Goal: Information Seeking & Learning: Find specific fact

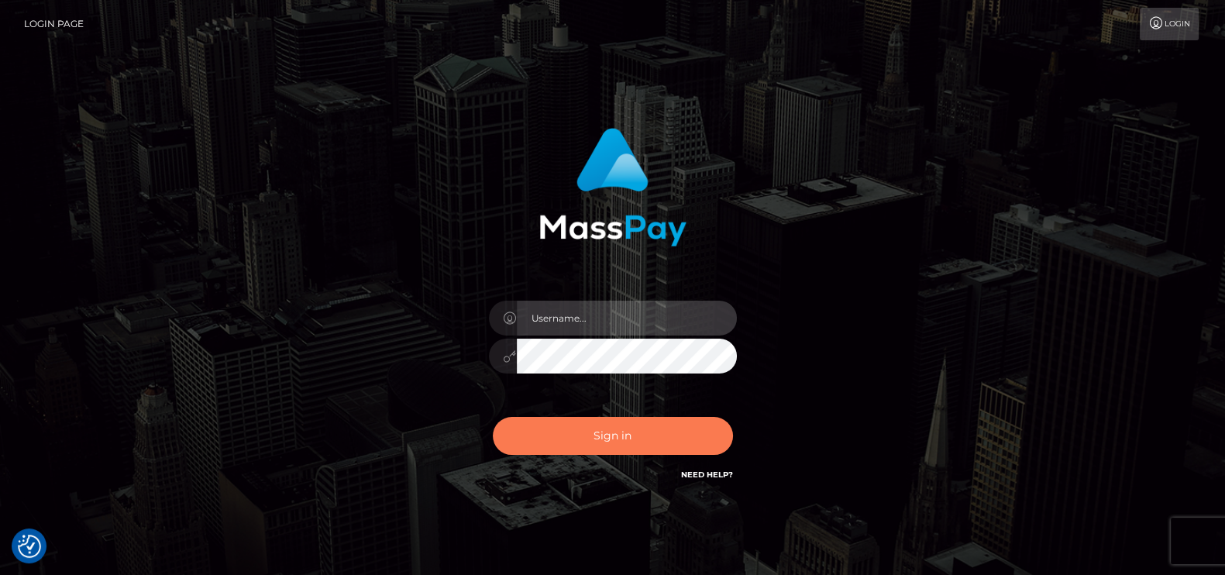
type input "pk.es"
click at [605, 425] on button "Sign in" at bounding box center [613, 436] width 240 height 38
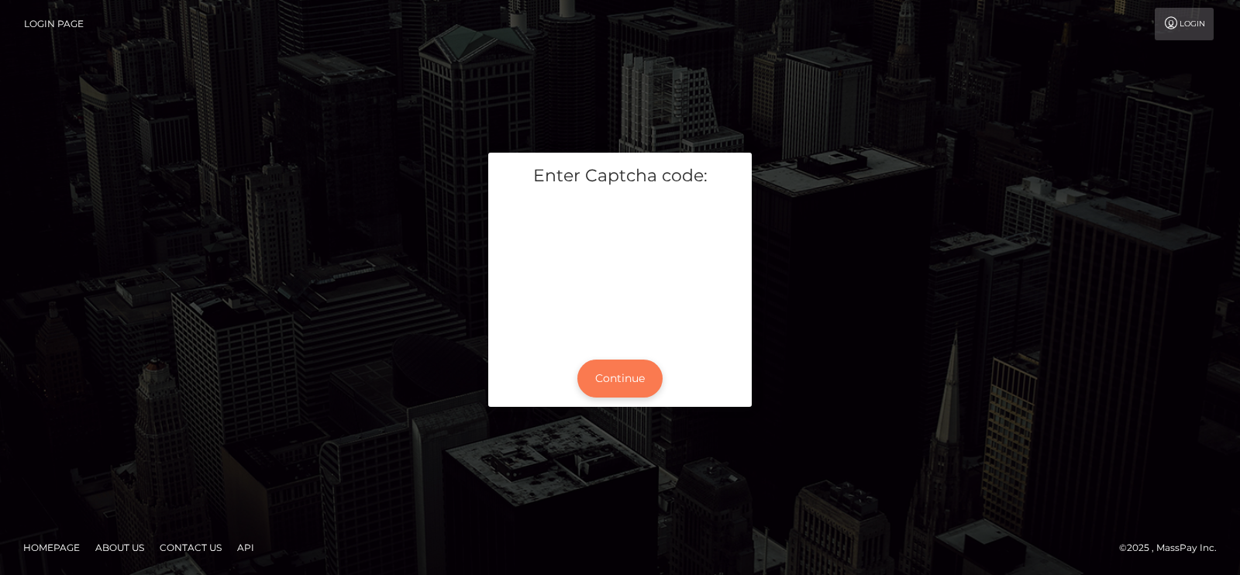
click at [633, 380] on button "Continue" at bounding box center [619, 379] width 85 height 38
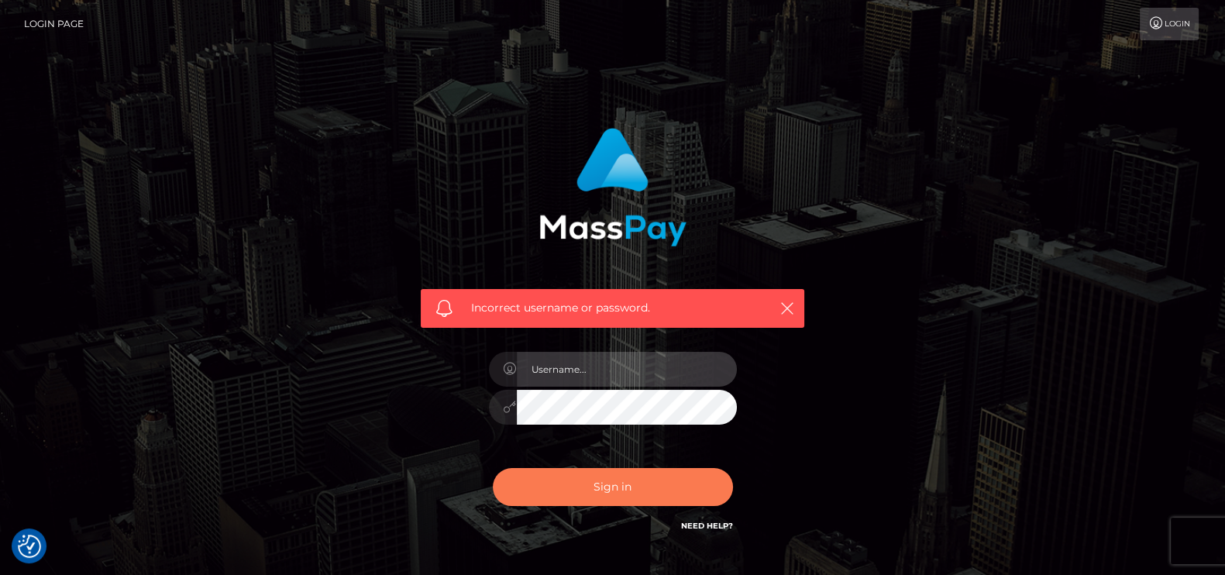
type input "pk.es"
click at [604, 474] on button "Sign in" at bounding box center [613, 487] width 240 height 38
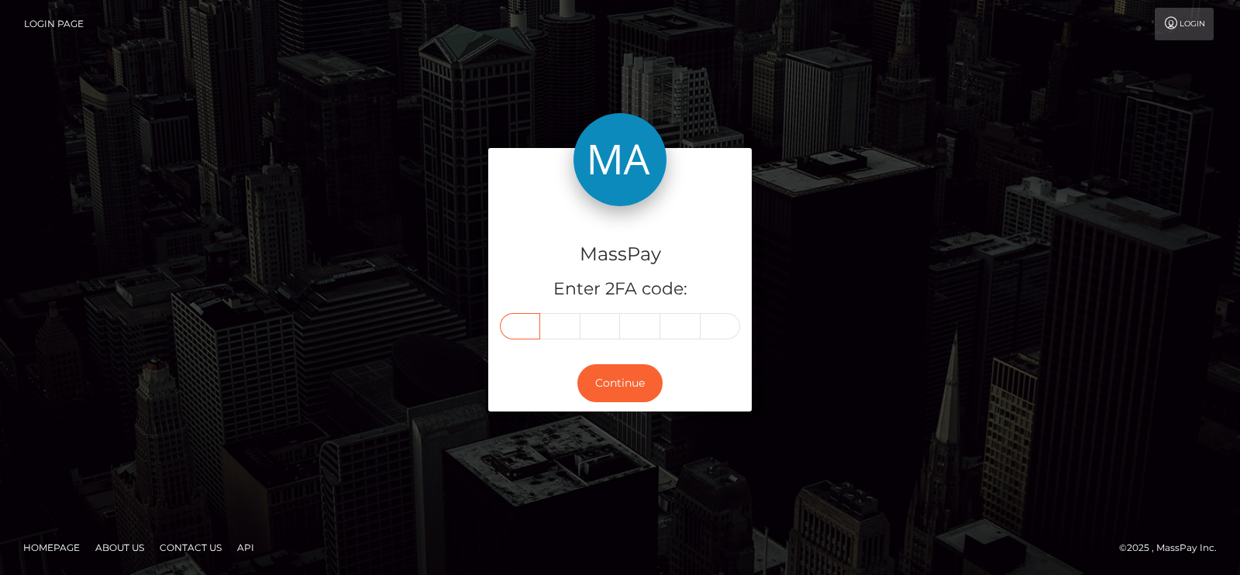
paste input "7"
type input "7"
type input "5"
type input "1"
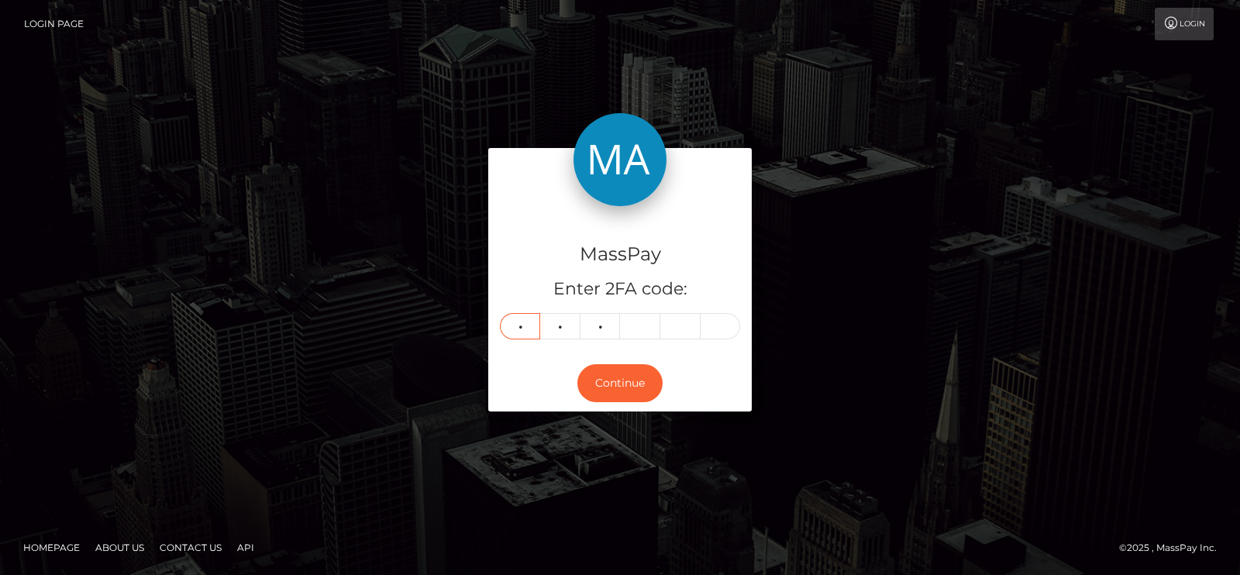
type input "0"
type input "9"
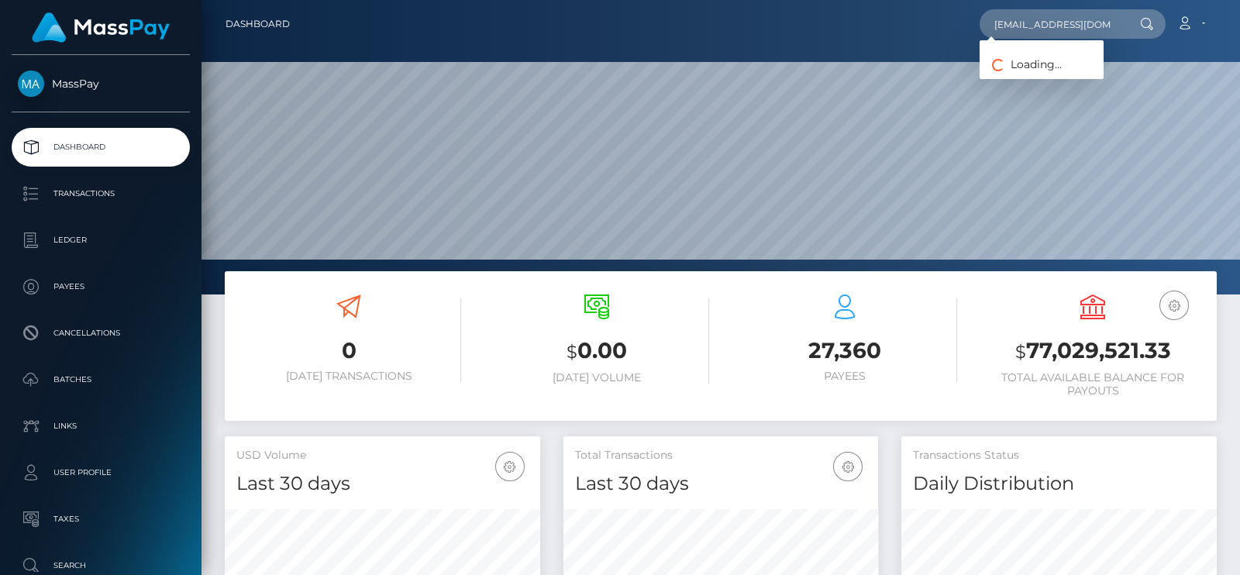
scroll to position [0, 8]
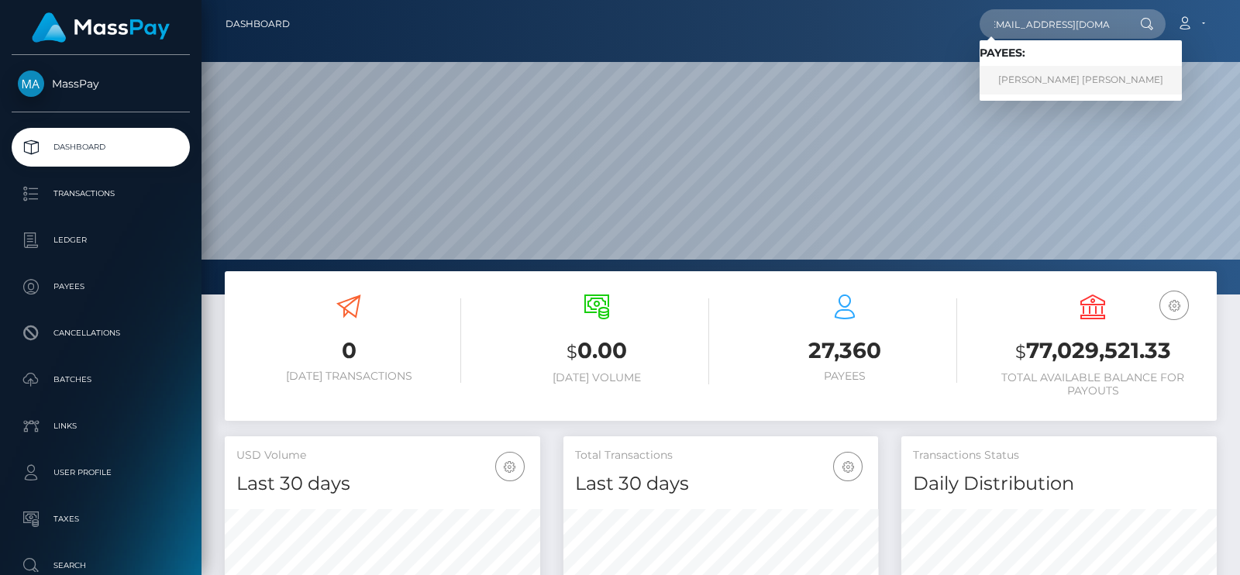
type input "albabackup30@gmail.com"
click at [1108, 91] on link "LILA DOLORES SUZANNE GARCIA" at bounding box center [1081, 80] width 202 height 29
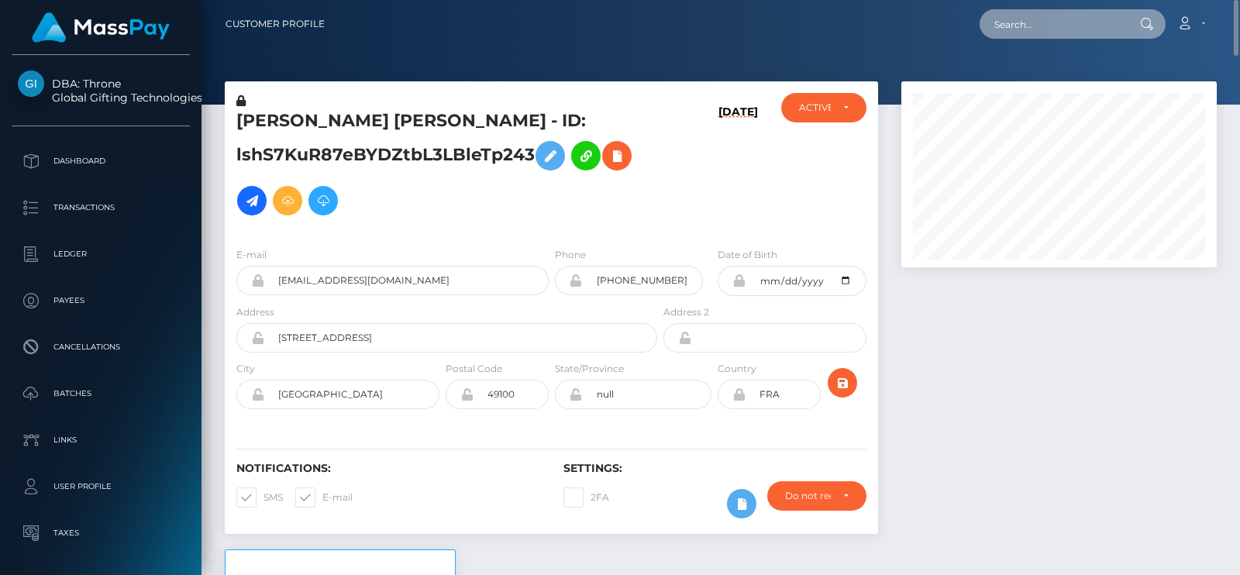
click at [997, 28] on input "text" at bounding box center [1053, 23] width 146 height 29
paste input "niyah34500@gmail.com"
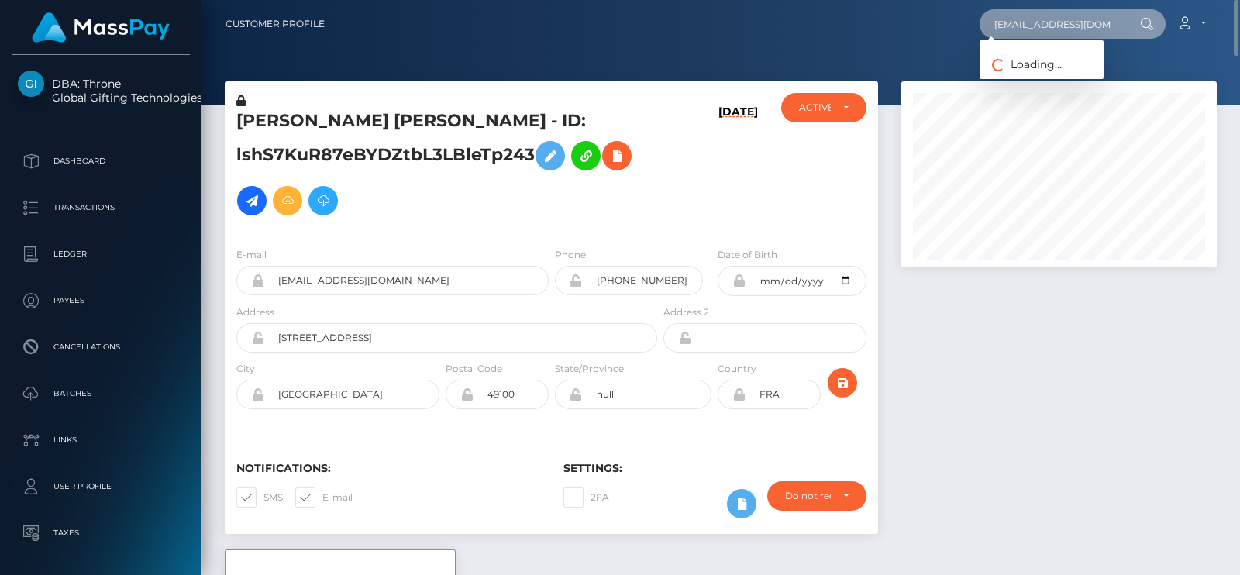
paste input "[EMAIL_ADDRESS][DOMAIN_NAME]"
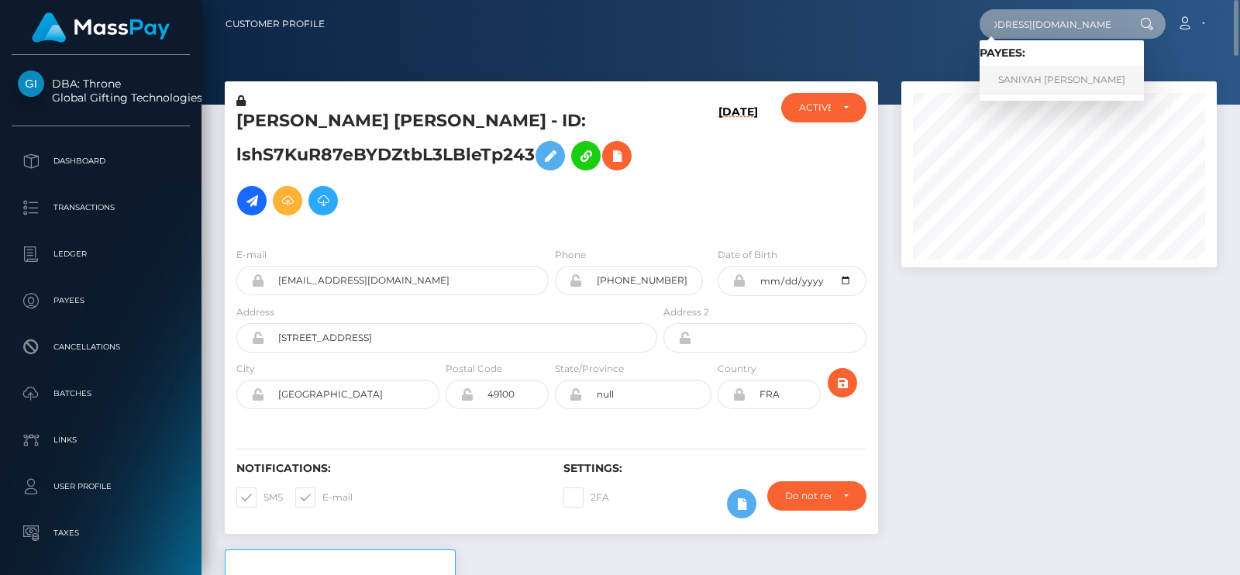
type input "[EMAIL_ADDRESS][DOMAIN_NAME]"
click at [1025, 72] on link "SANIYAH NEVAEH HARVEY" at bounding box center [1062, 80] width 164 height 29
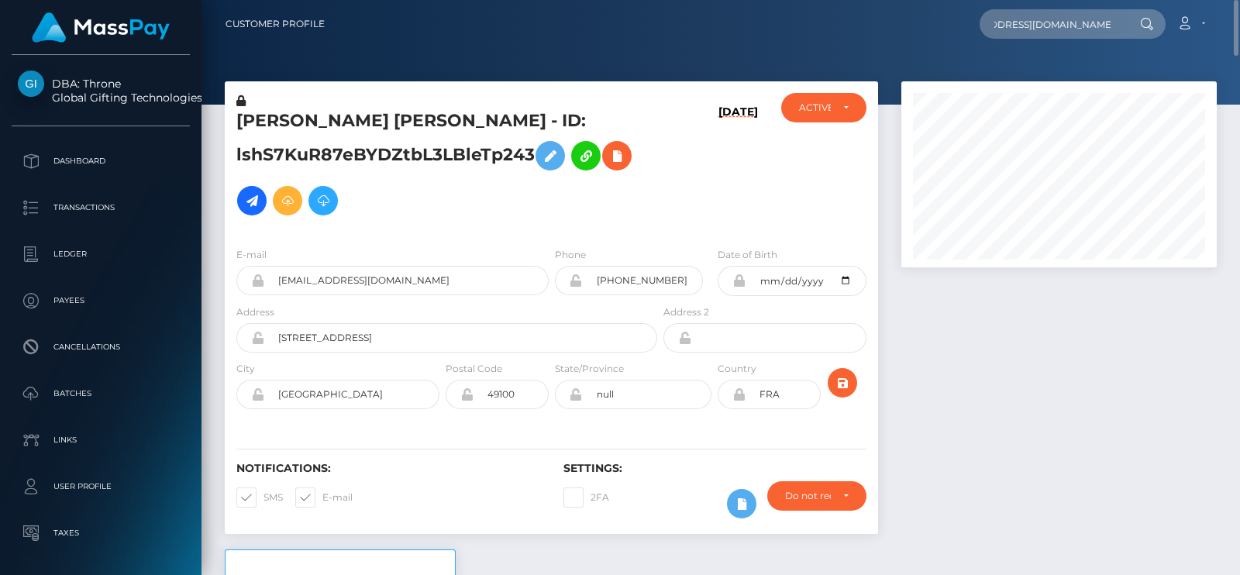
scroll to position [0, 0]
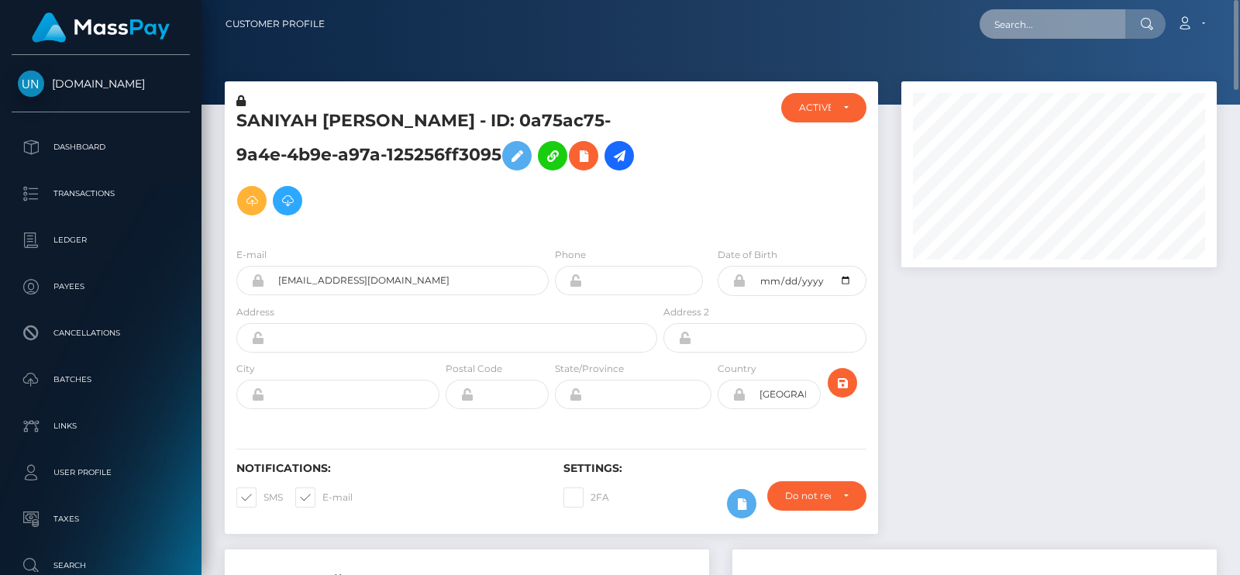
click at [1043, 31] on input "text" at bounding box center [1053, 23] width 146 height 29
paste input "[EMAIL_ADDRESS][DOMAIN_NAME]"
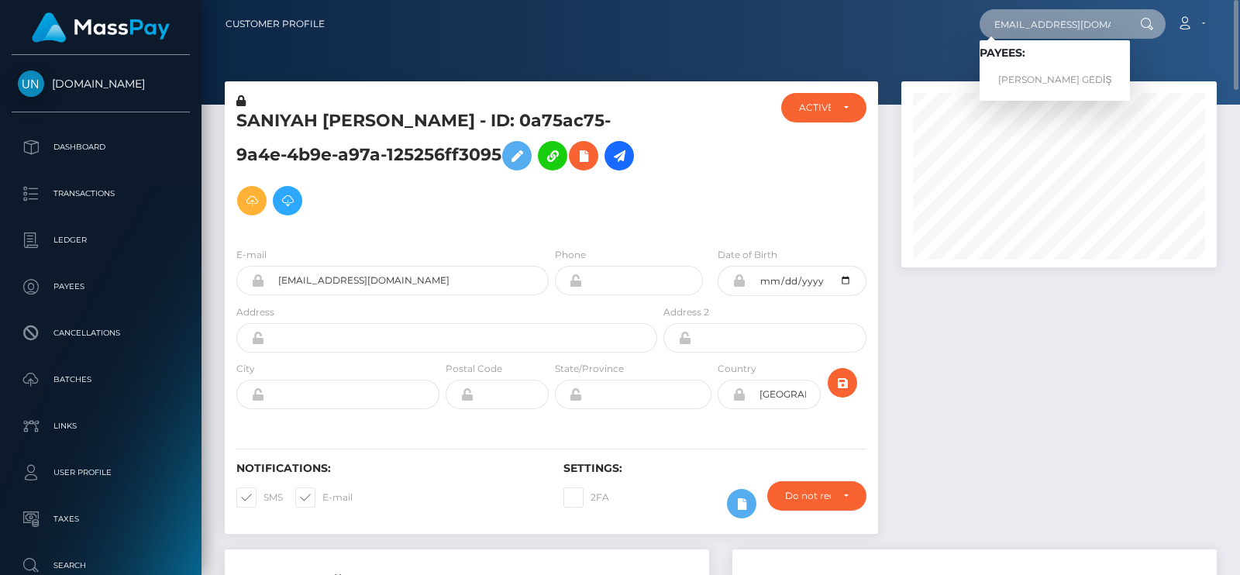
type input "[EMAIL_ADDRESS][DOMAIN_NAME]"
click at [1039, 70] on link "[PERSON_NAME] GEDİŞ" at bounding box center [1055, 80] width 150 height 29
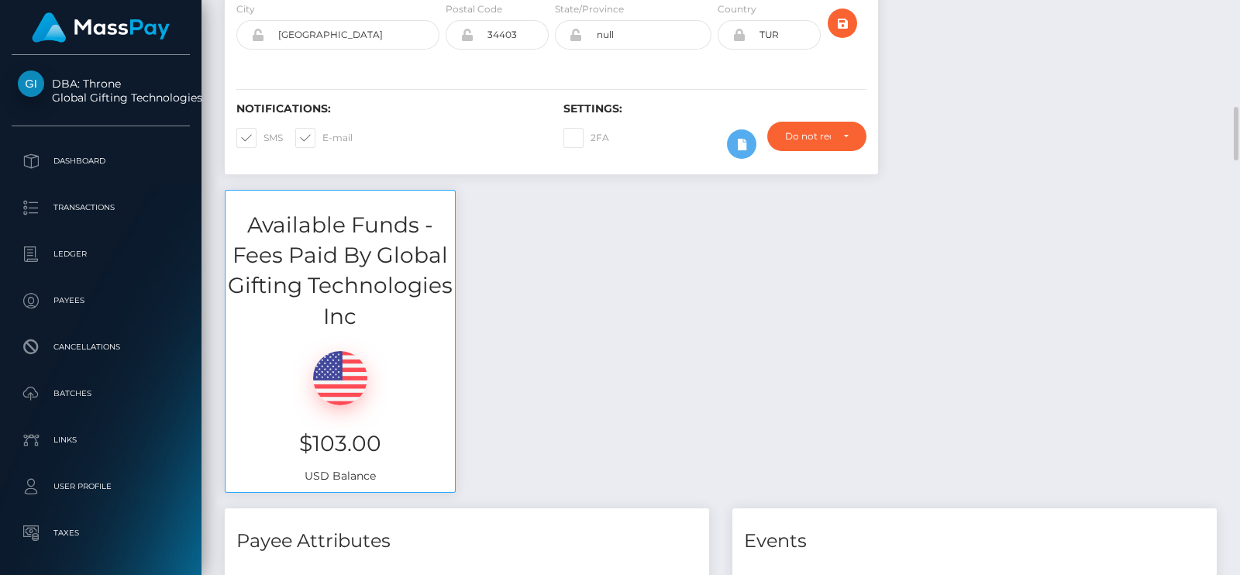
scroll to position [357, 0]
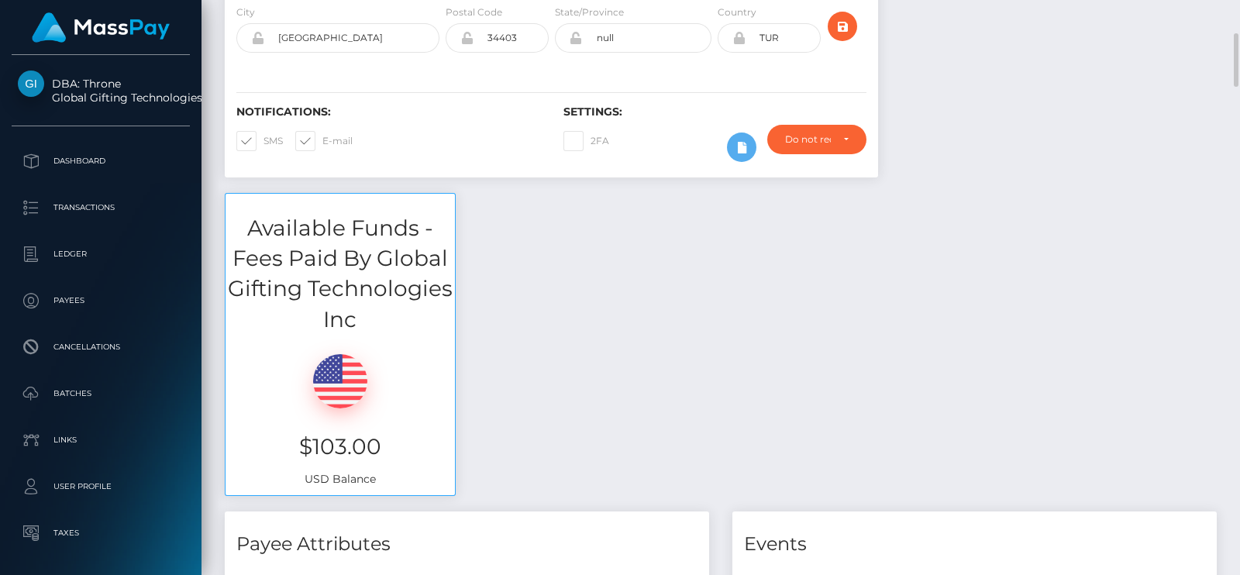
drag, startPoint x: 606, startPoint y: 171, endPoint x: 493, endPoint y: 191, distance: 114.9
click div "SELİN BAHAR GEDİŞ - ID: 4YwZNHG6UAb6BaLay6yobUBSa972 08/17/25 DEACTIVE CLOSED A…"
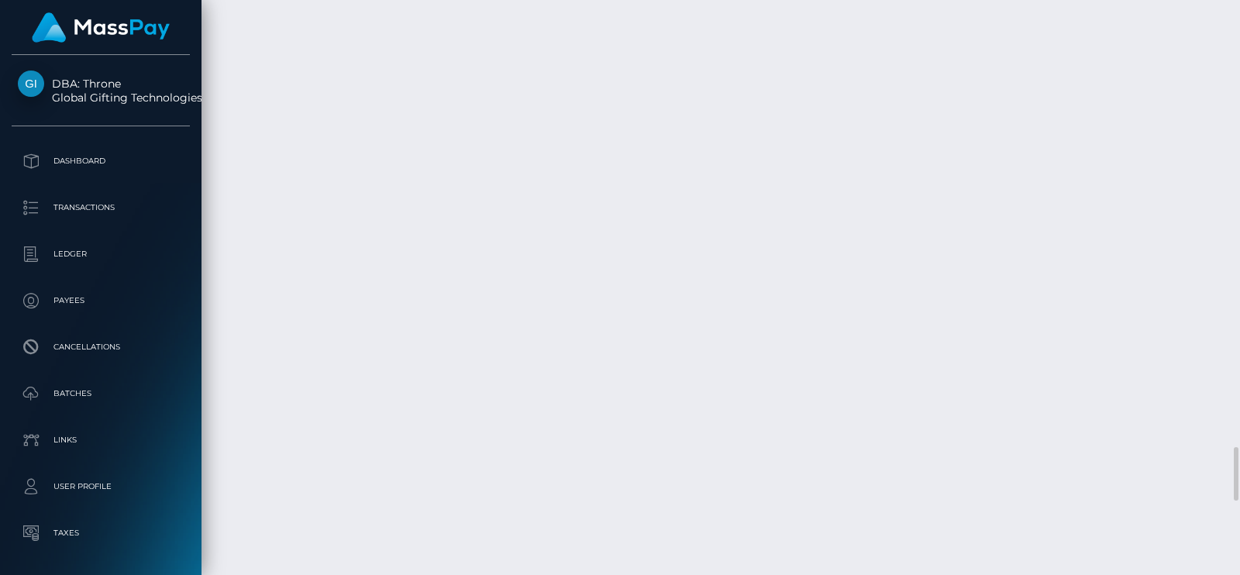
scroll to position [4648, 0]
click td "Completed *"
click body "DBA: Throne Global Gifting Technologies Inc Dashboard Transactions Ledger Payees"
click div "Force status update"
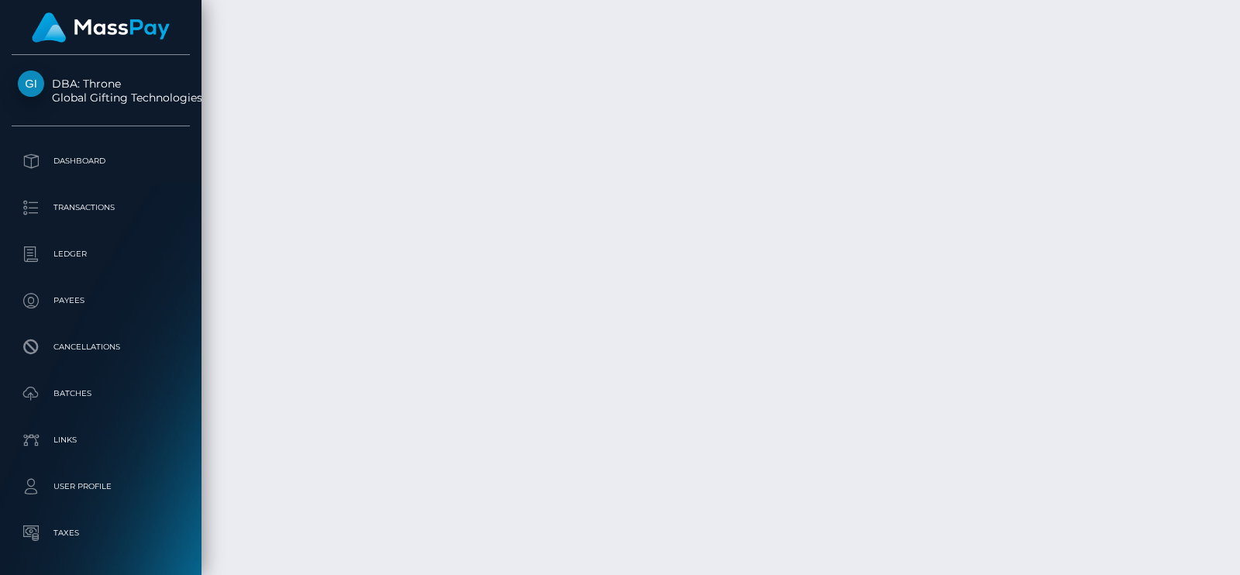
click div "Force status update"
click body "DBA: Throne Global Gifting Technologies Inc Dashboard Transactions Ledger Payees"
click div "Force status update"
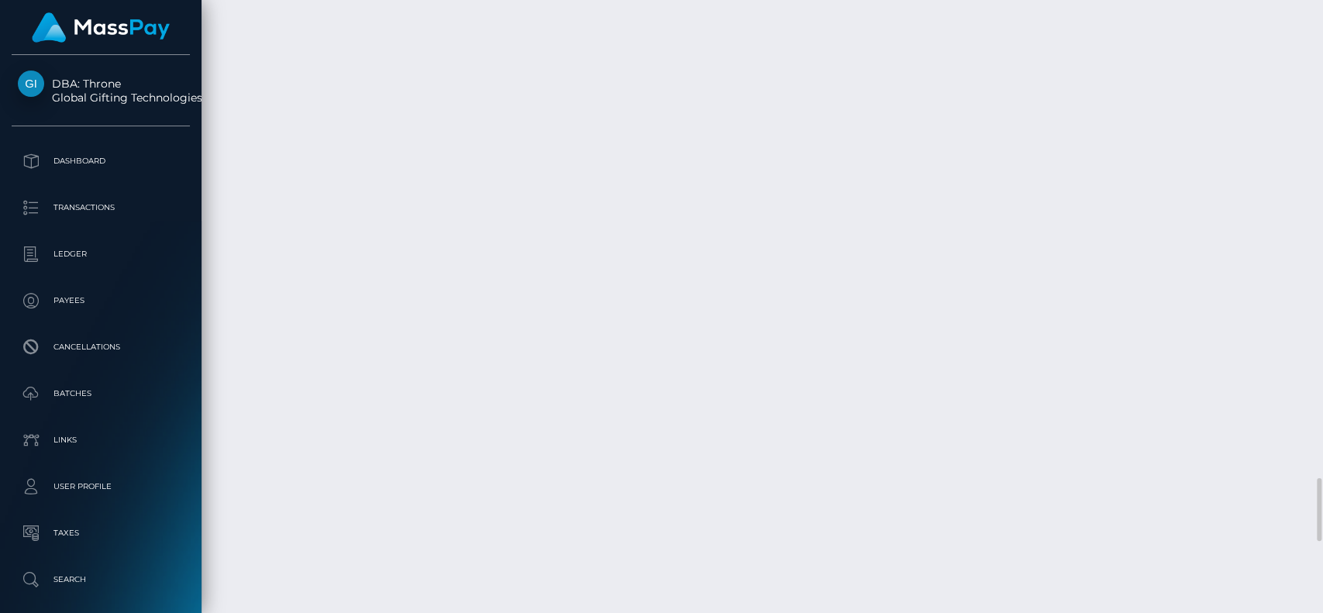
scroll to position [774843, 774686]
drag, startPoint x: 1163, startPoint y: 9, endPoint x: 863, endPoint y: 170, distance: 340.1
click td "TC ZIRAAT BANKASI / Confirmation: Fm-wREtXTOaTpCaChVLhtA / 68a1cc17aed9f / Mass…"
click icon "button"
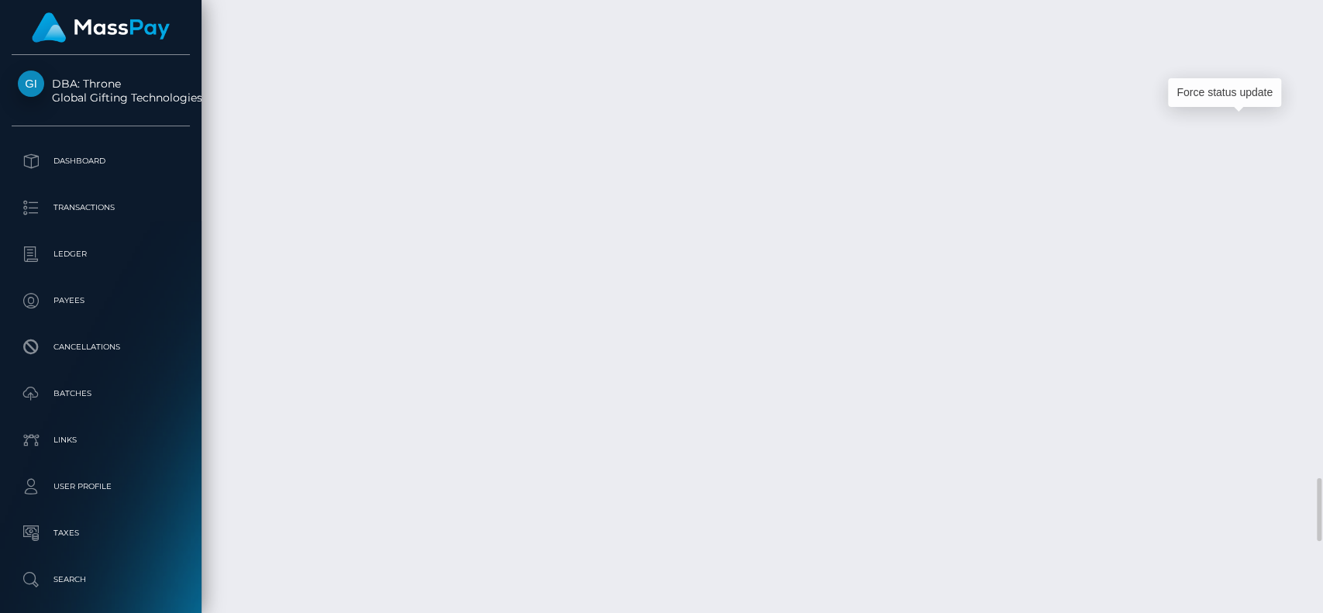
click icon "button"
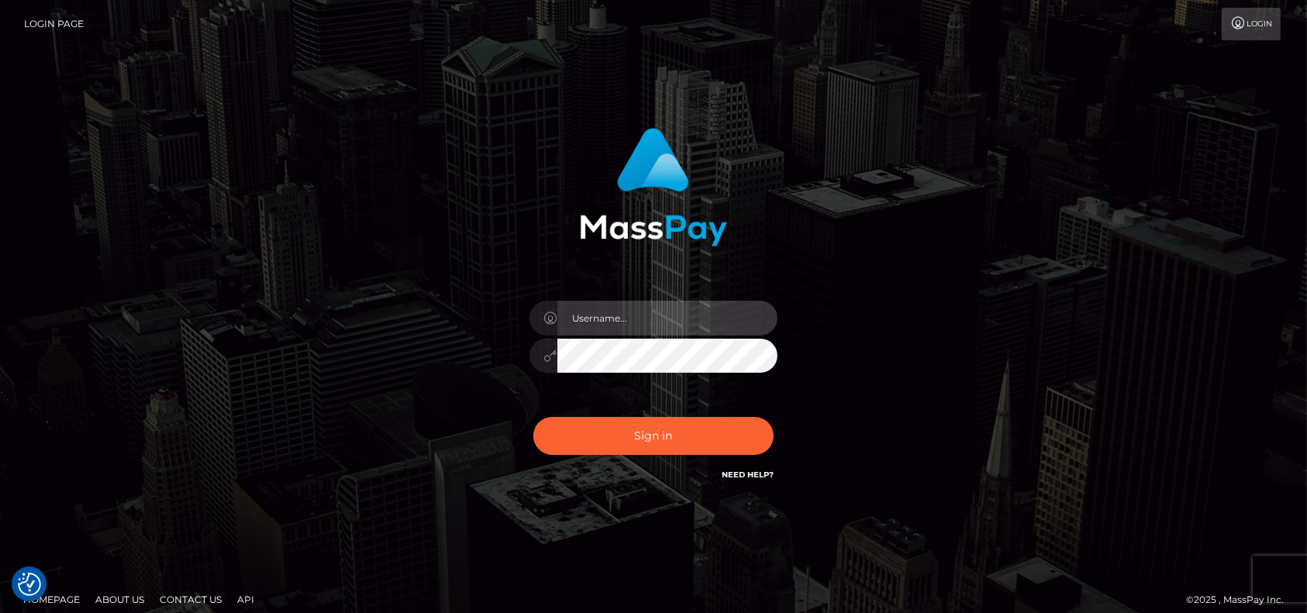
type input "[DOMAIN_NAME]"
click at [652, 462] on div "Sign in Need Help?" at bounding box center [653, 442] width 271 height 69
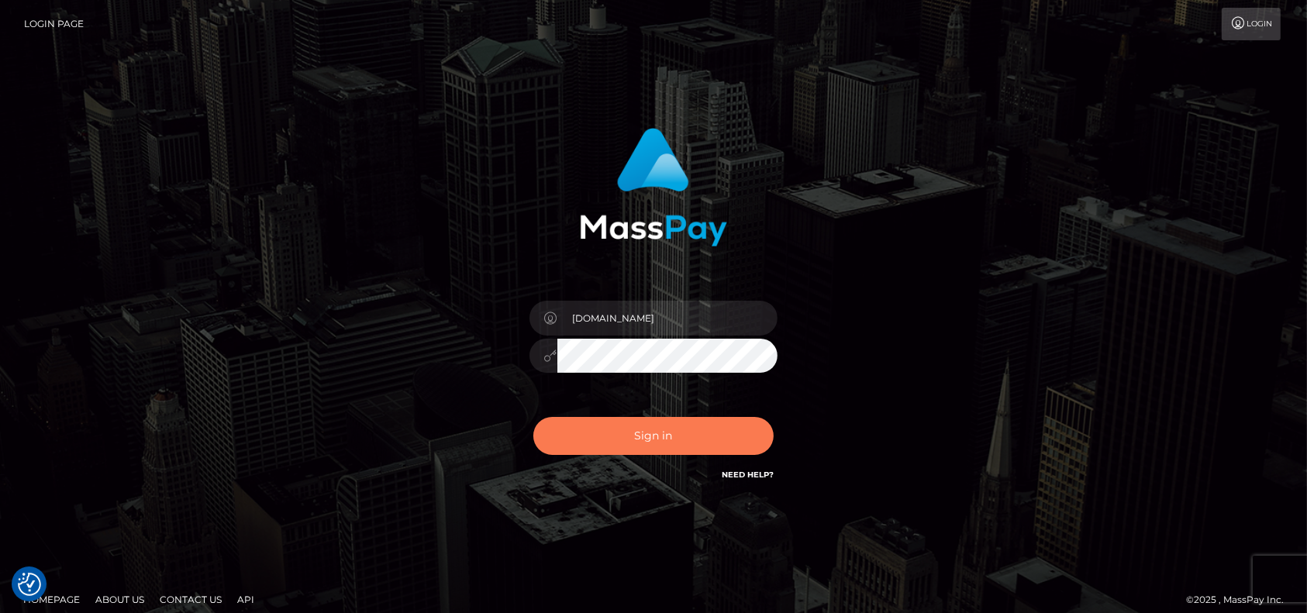
click at [636, 453] on button "Sign in" at bounding box center [653, 436] width 240 height 38
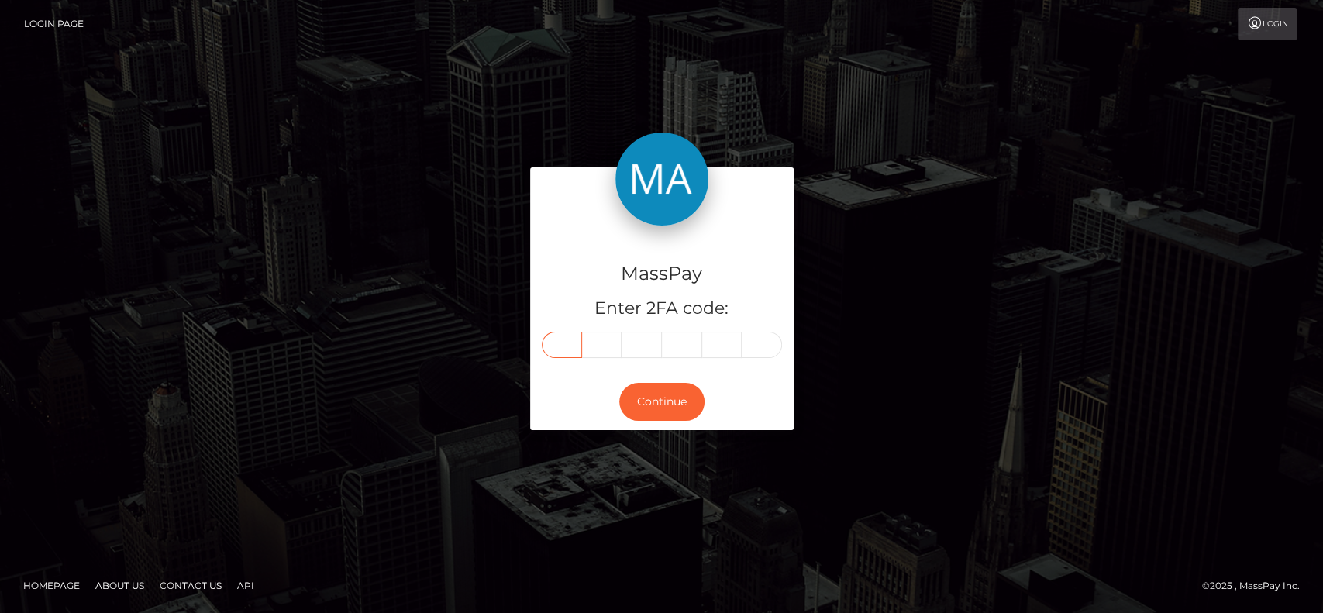
paste input "2"
type input "2"
type input "0"
type input "4"
type input "2"
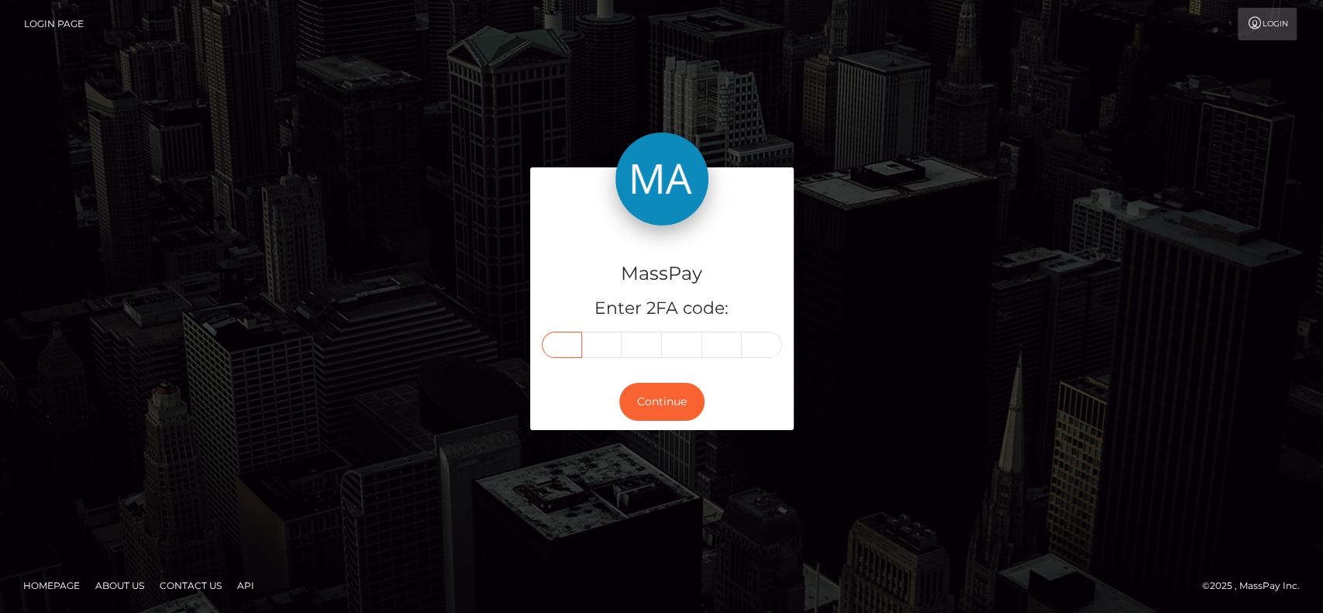
type input "5"
type input "4"
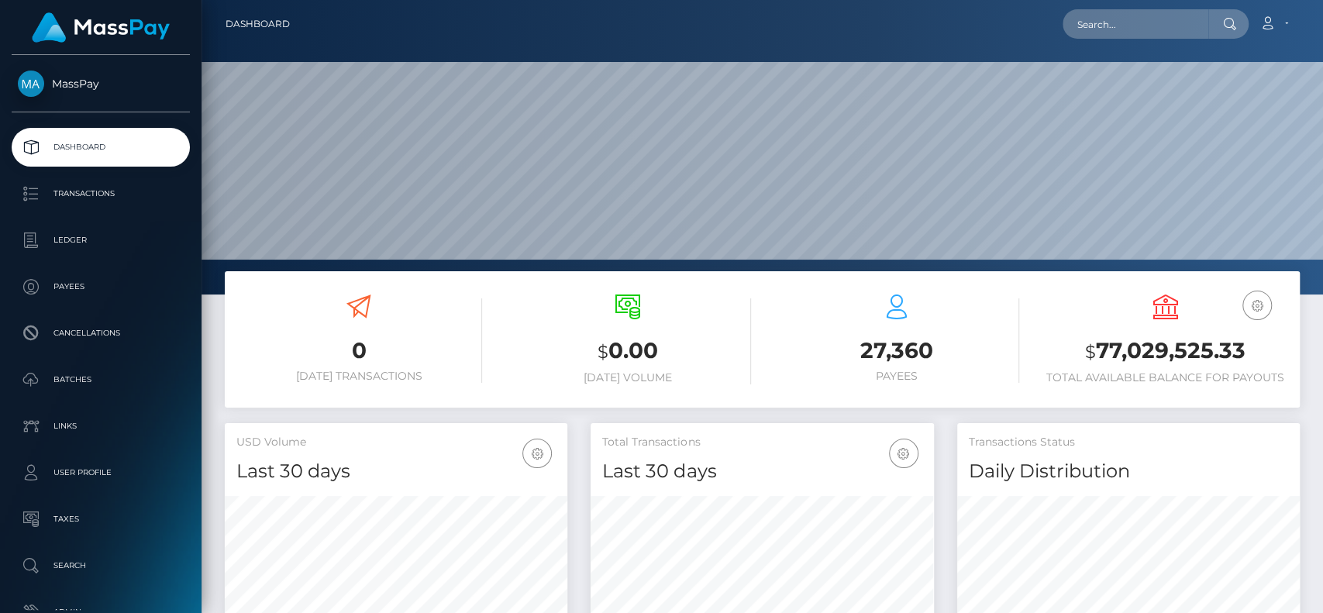
scroll to position [274, 343]
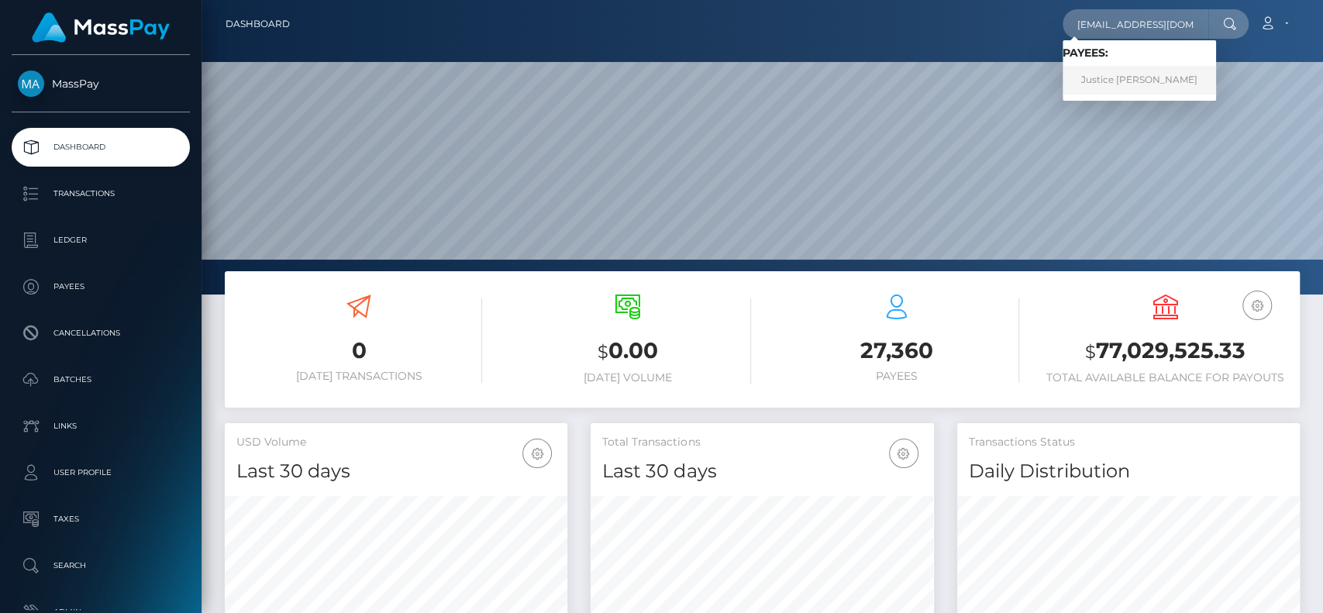
type input "[EMAIL_ADDRESS][DOMAIN_NAME]"
click at [1131, 85] on link "Justice [PERSON_NAME]" at bounding box center [1139, 80] width 153 height 29
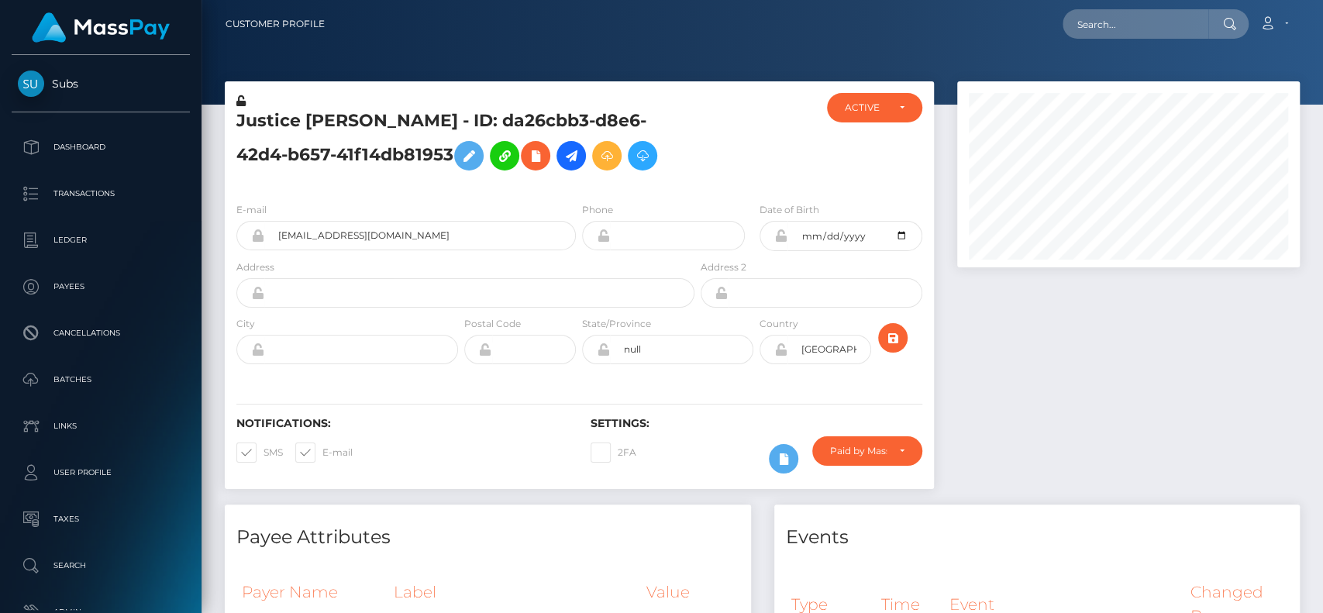
scroll to position [186, 343]
click at [1122, 22] on input "text" at bounding box center [1136, 23] width 146 height 29
paste input "[EMAIL_ADDRESS][DOMAIN_NAME]"
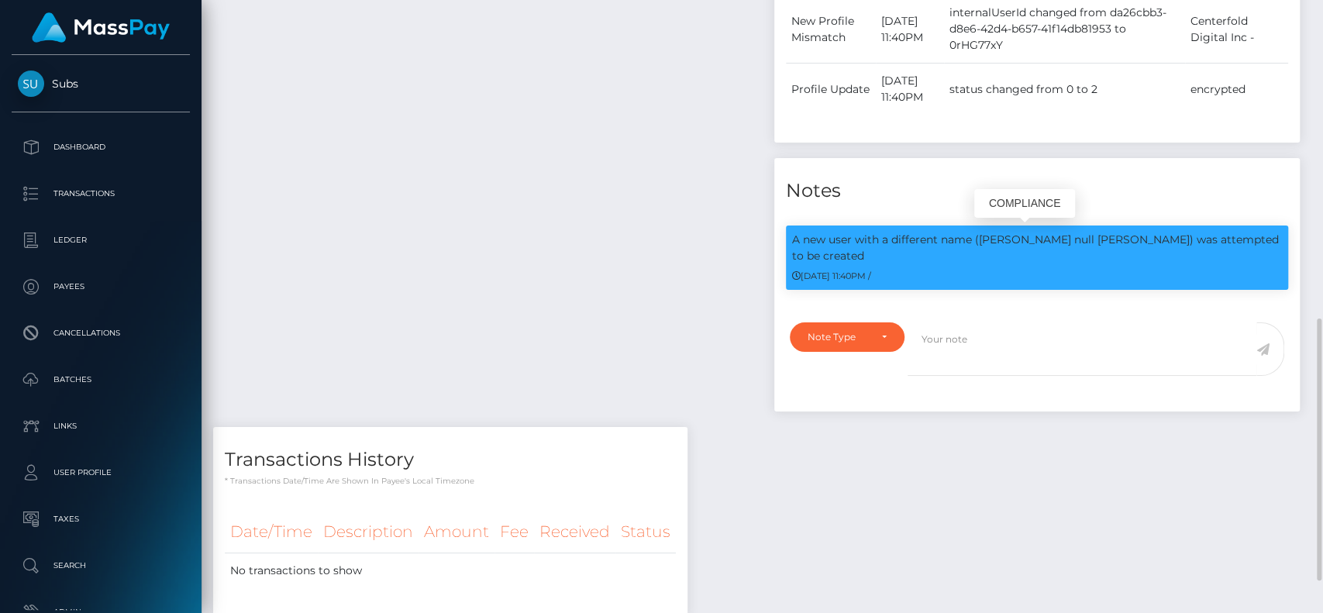
drag, startPoint x: 791, startPoint y: 232, endPoint x: 1276, endPoint y: 226, distance: 486.0
click at [1276, 226] on div "A new user with a different name (Andrea null Morales) was attempted to be crea…" at bounding box center [1037, 266] width 526 height 80
click at [613, 209] on div "Payee Attributes Payer Name Label Value Global" at bounding box center [487, 92] width 549 height 669
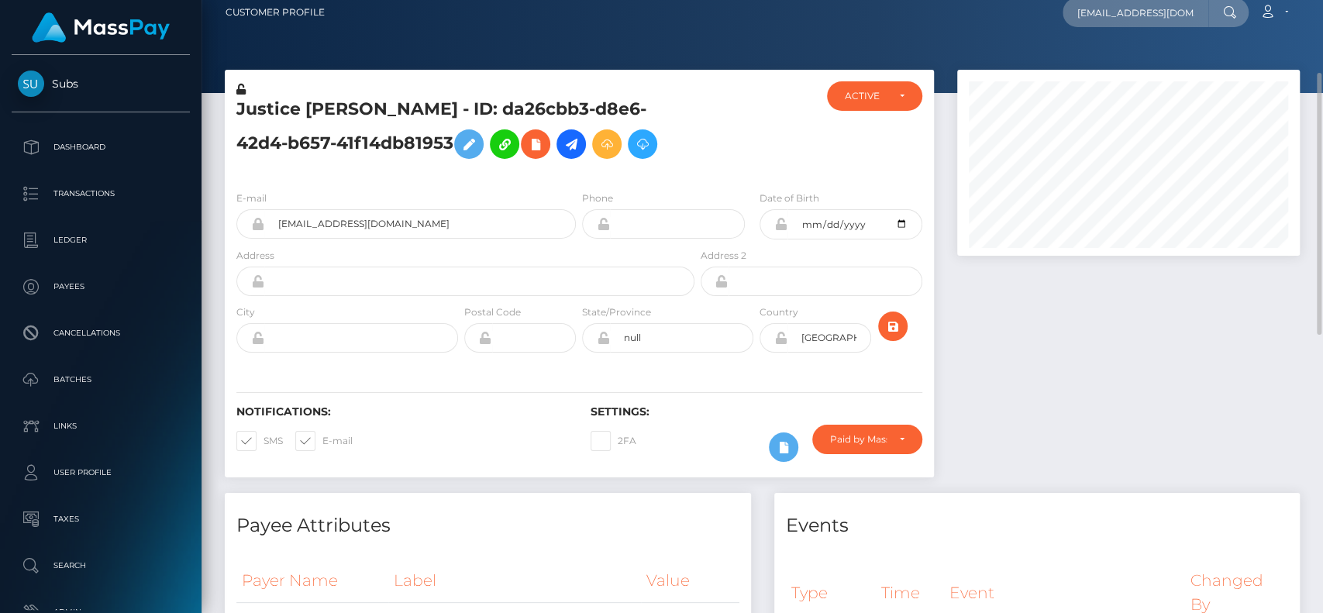
scroll to position [0, 0]
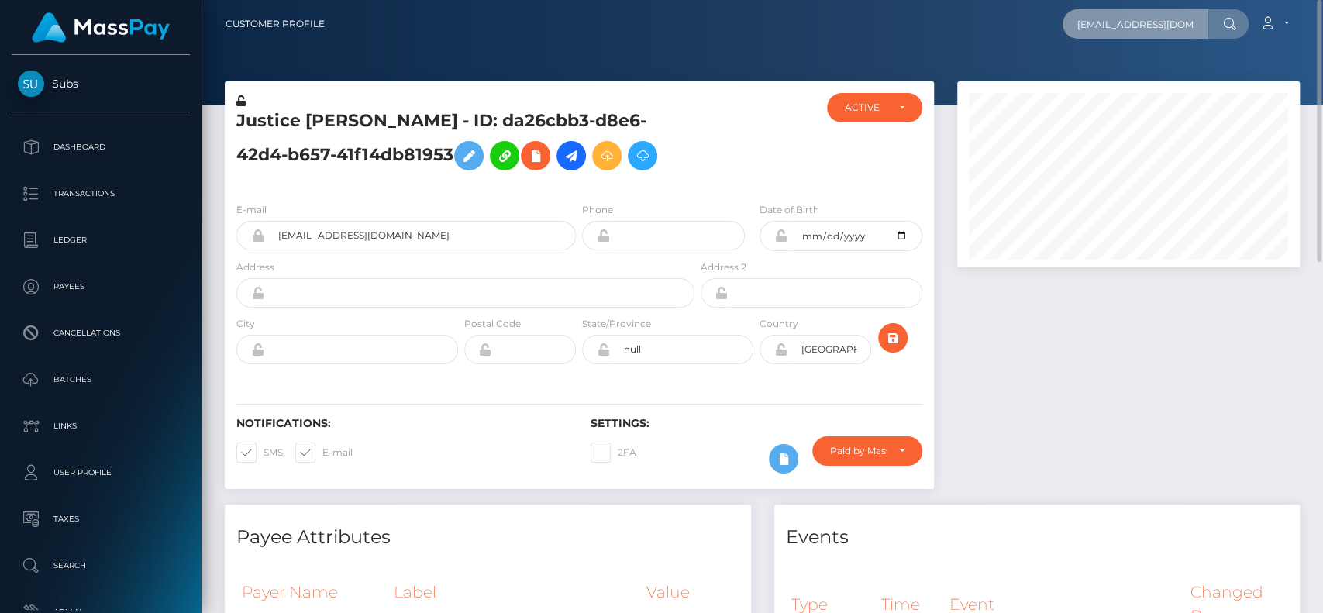
click at [1104, 19] on input "andrmm91@gmail.com" at bounding box center [1136, 23] width 146 height 29
paste input "rezo1950@outlook"
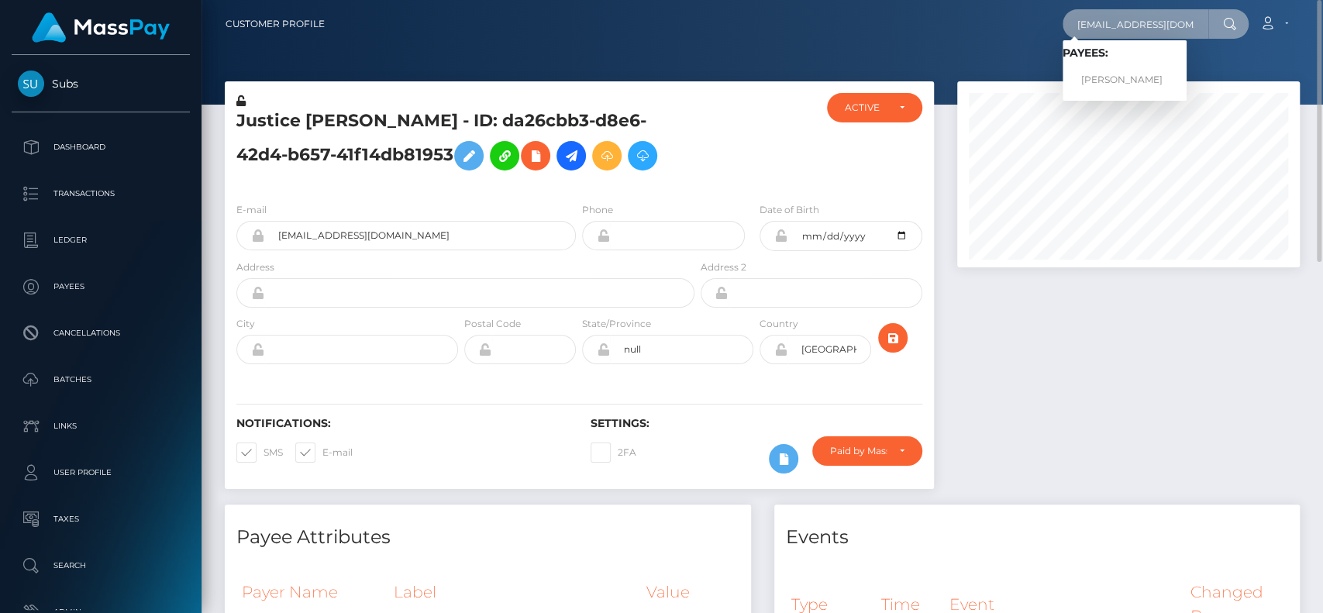
type input "[EMAIL_ADDRESS][DOMAIN_NAME]"
click at [1094, 73] on link "AREZO ASGHAR" at bounding box center [1125, 80] width 124 height 29
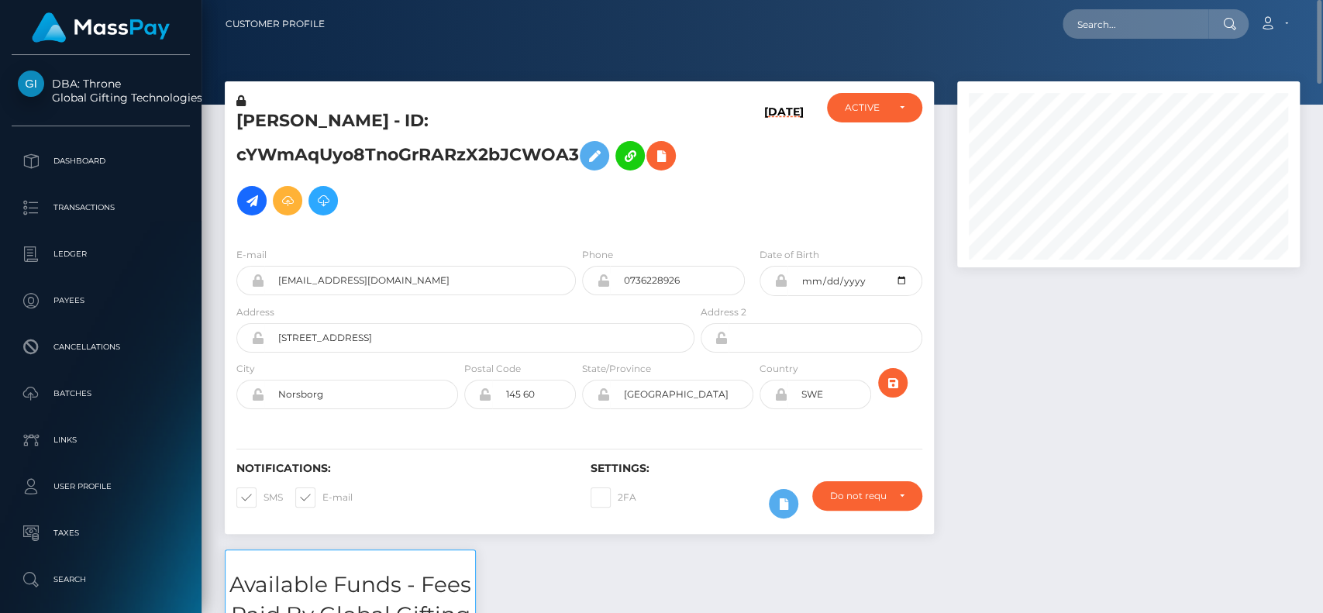
click at [268, 111] on h5 "AREZO ASGHAR - ID: cYWmAqUyo8TnoGrRARzX2bJCWOA3" at bounding box center [461, 166] width 450 height 114
copy h5 "AREZO"
click at [410, 182] on h5 "AREZO ASGHAR - ID: cYWmAqUyo8TnoGrRARzX2bJCWOA3" at bounding box center [461, 166] width 450 height 114
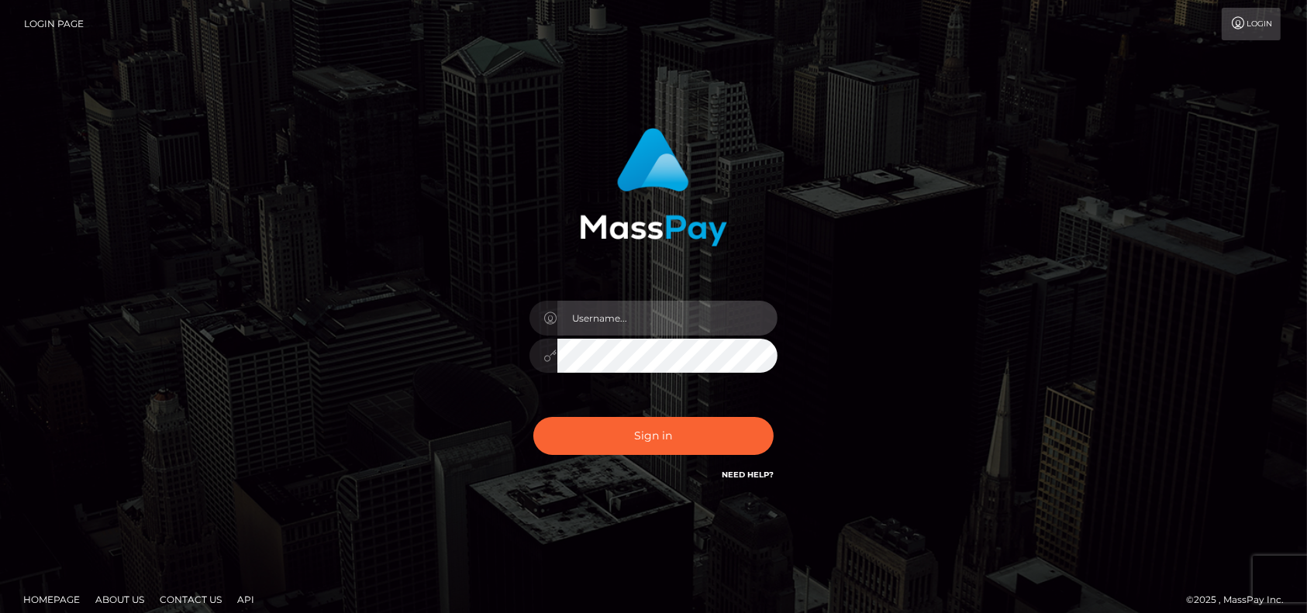
type input "pk.es"
click at [651, 408] on div "Sign in Need Help?" at bounding box center [653, 442] width 271 height 69
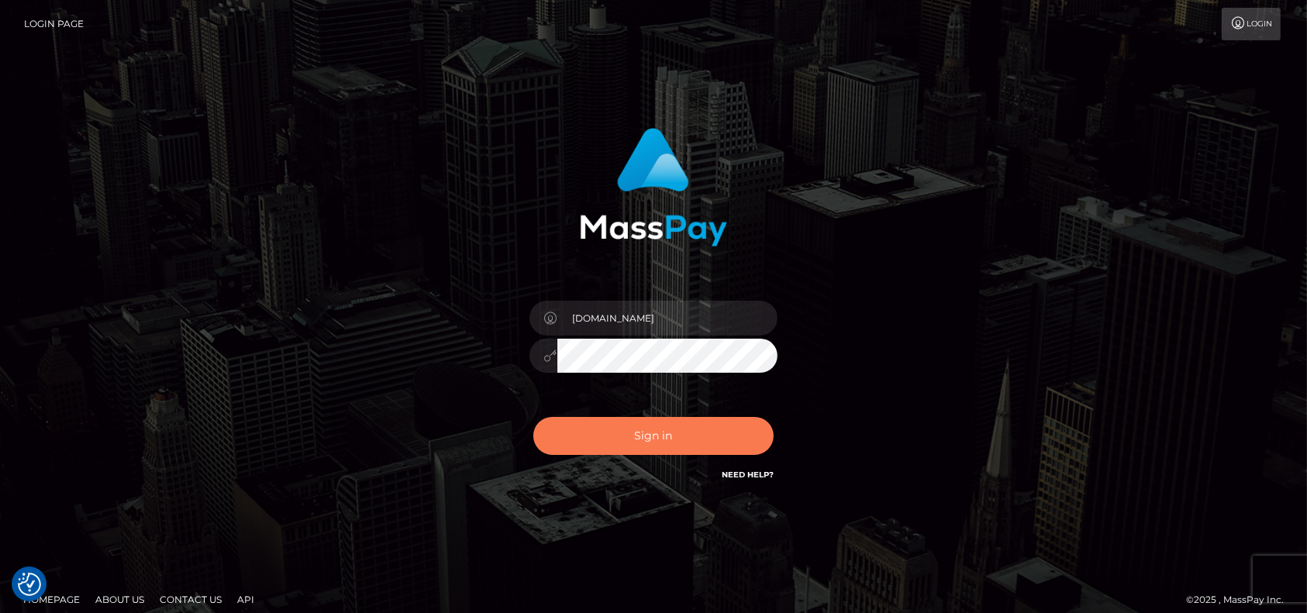
click at [646, 425] on button "Sign in" at bounding box center [653, 436] width 240 height 38
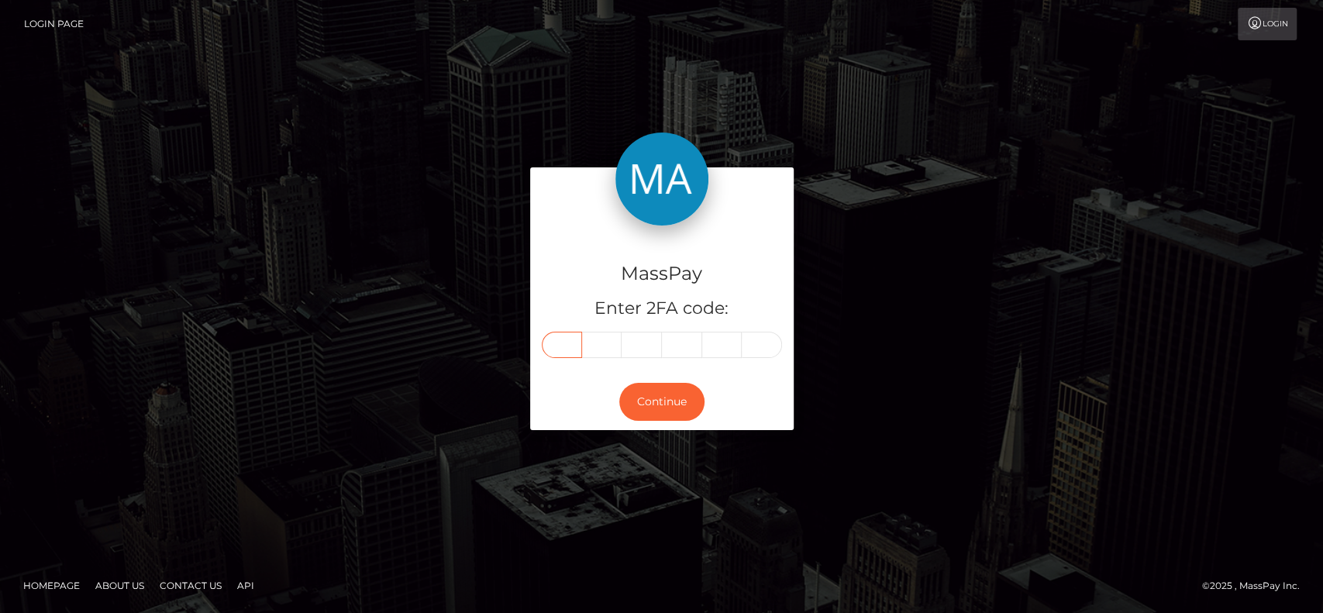
paste input "3"
type input "3"
type input "0"
type input "7"
type input "9"
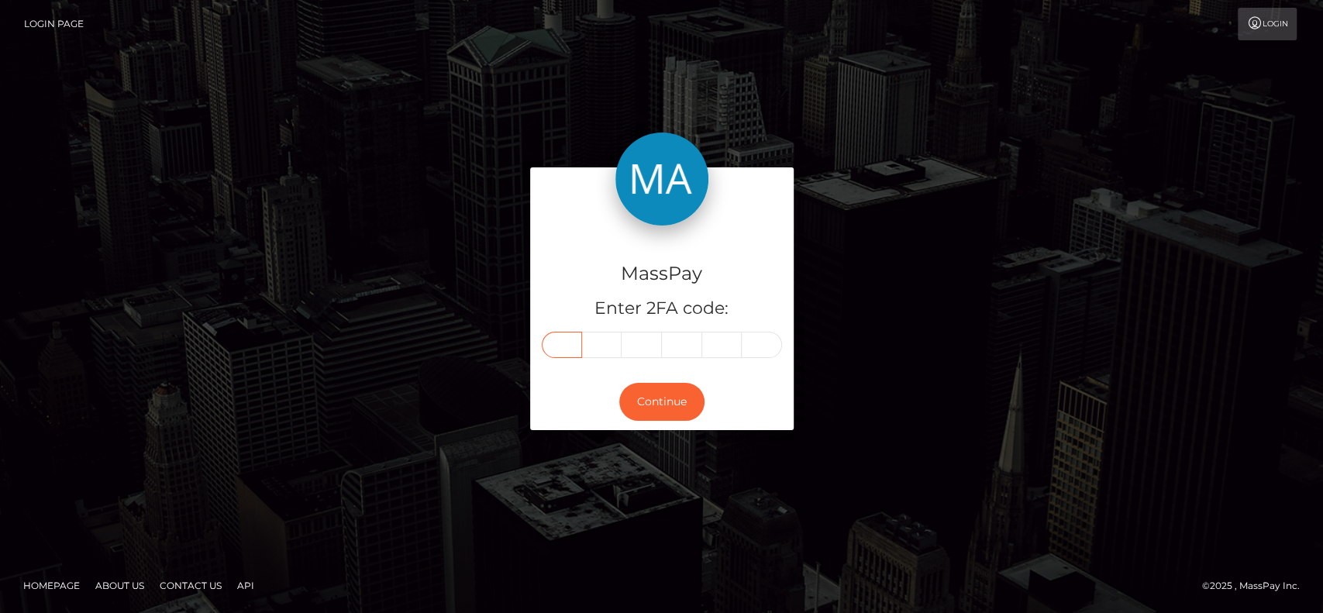
type input "5"
type input "2"
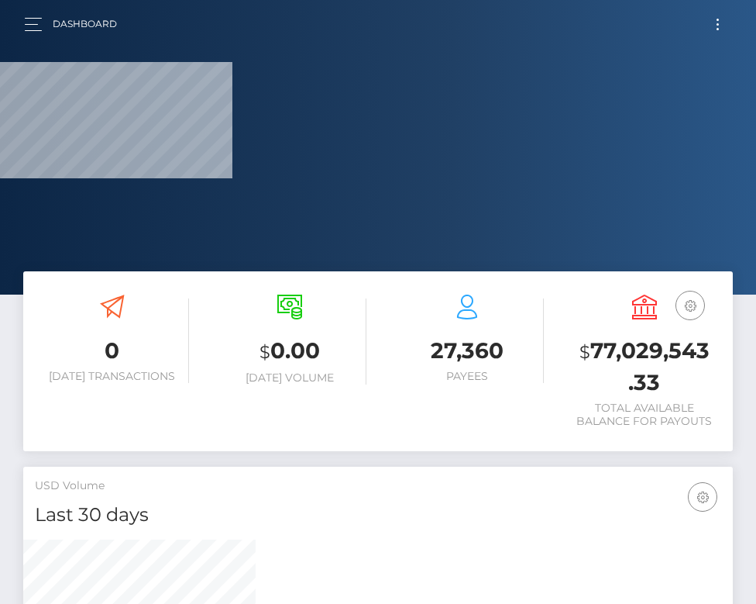
click at [720, 26] on button "Toggle navigation" at bounding box center [718, 24] width 29 height 21
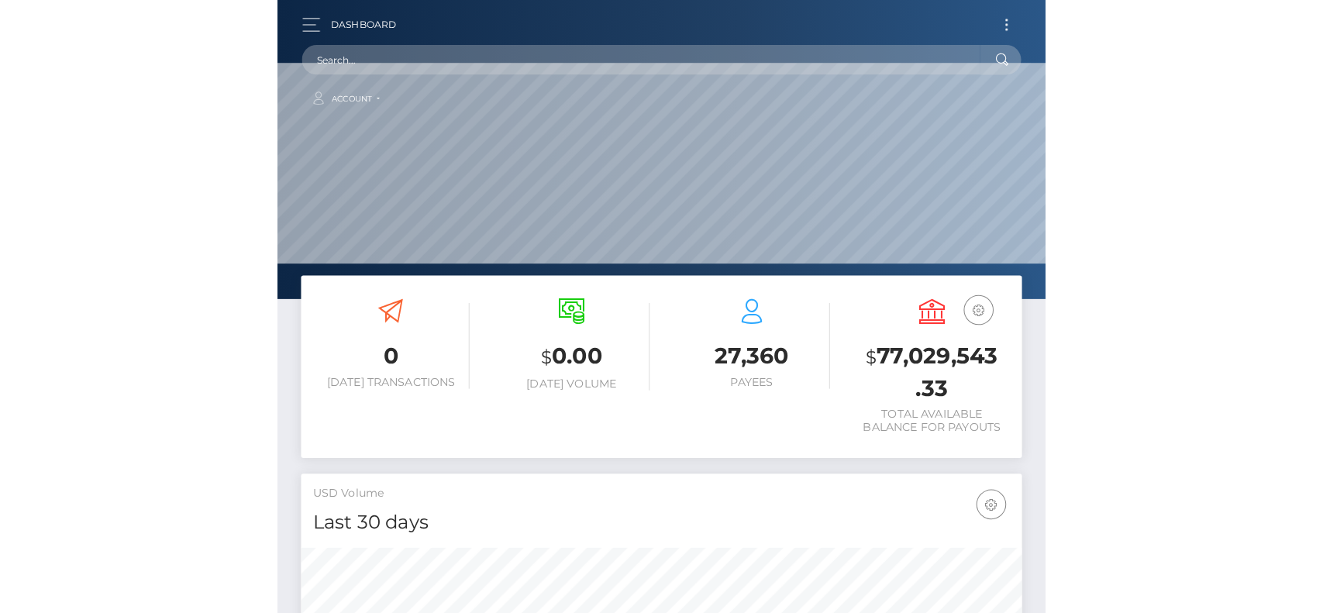
scroll to position [274, 343]
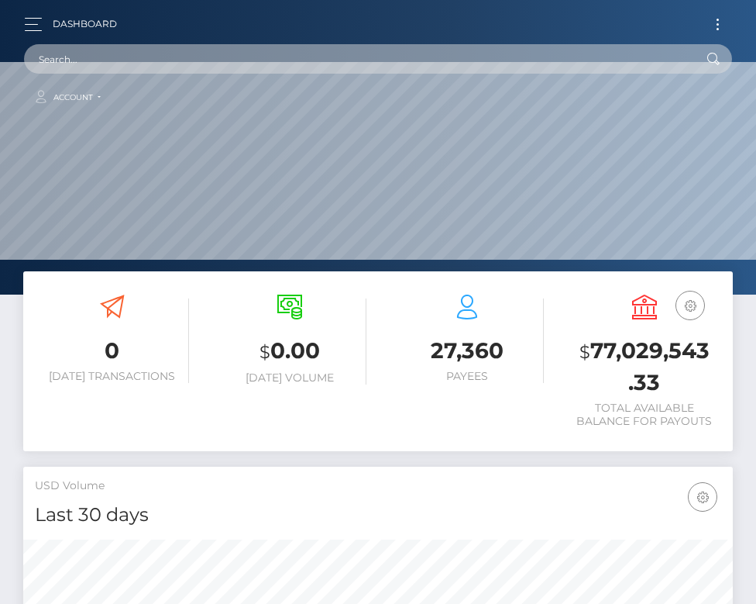
click at [498, 55] on input "text" at bounding box center [358, 58] width 668 height 29
drag, startPoint x: 215, startPoint y: 62, endPoint x: -131, endPoint y: 70, distance: 345.7
click at [0, 70] on html "MassPay Dashboard Transactions Ledger Payees Cancellations Links" at bounding box center [378, 302] width 756 height 604
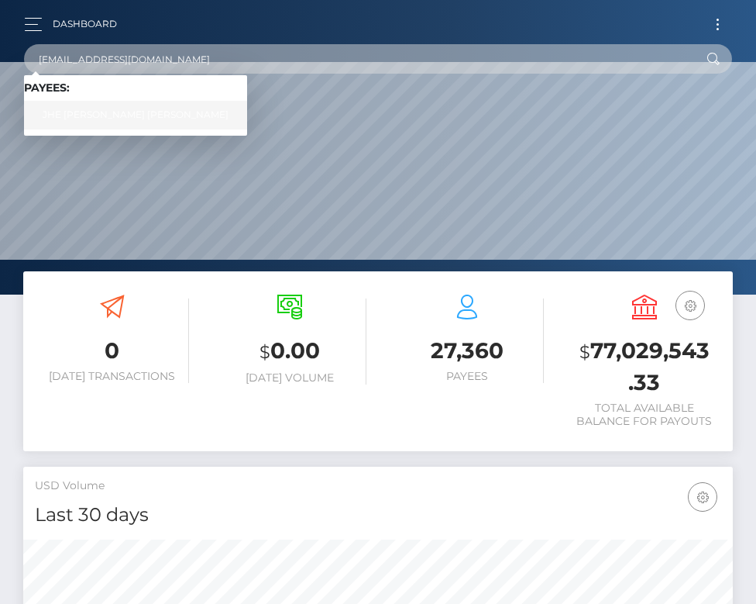
type input "[EMAIL_ADDRESS][DOMAIN_NAME]"
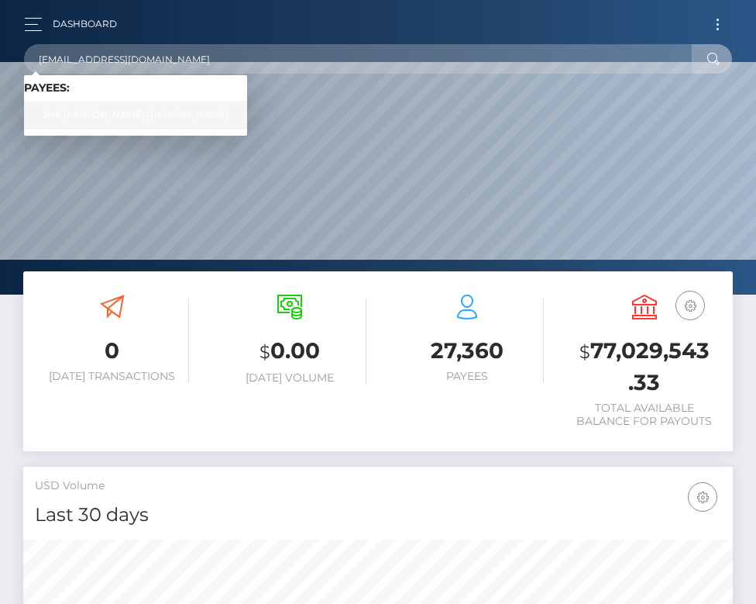
click at [99, 102] on link "JHE ANNE MILCA YANGA VIRAY" at bounding box center [135, 115] width 223 height 29
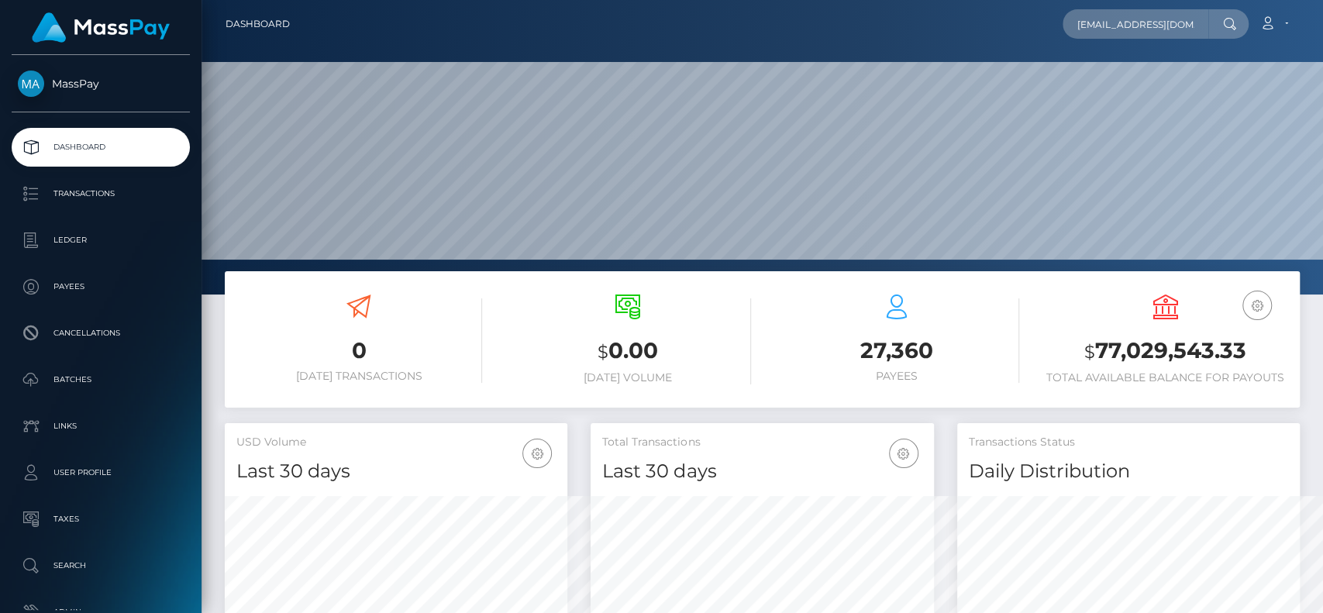
scroll to position [0, 0]
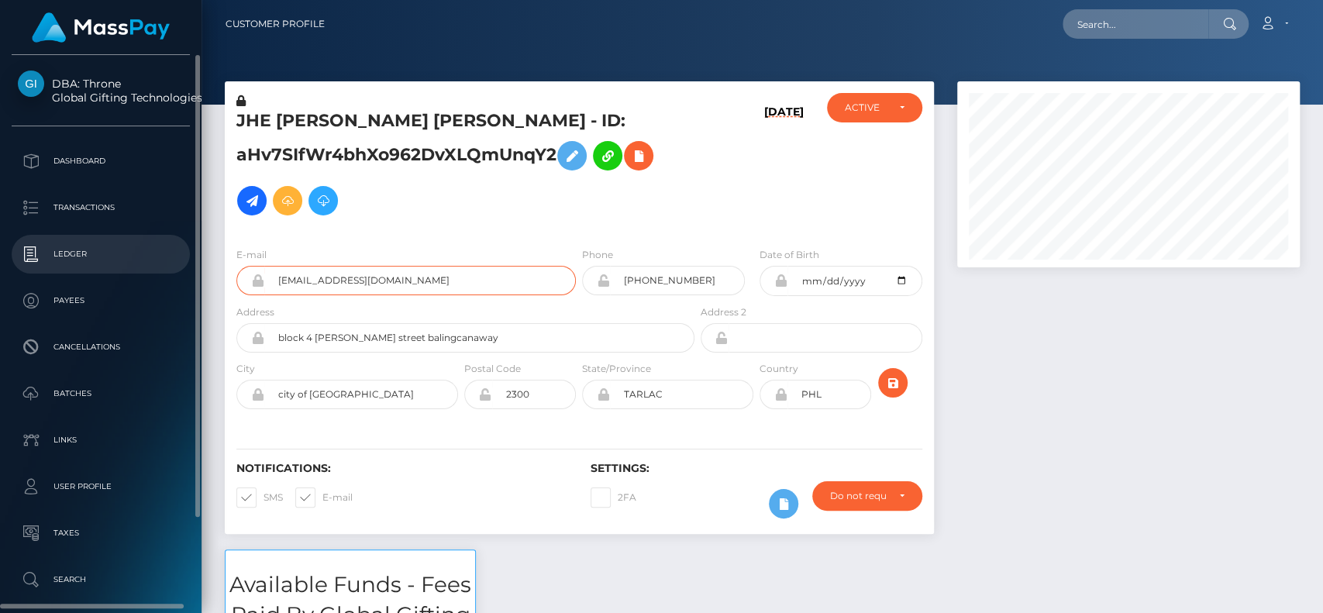
drag, startPoint x: 412, startPoint y: 284, endPoint x: 173, endPoint y: 273, distance: 239.0
click at [173, 273] on div "DBA: Throne Global Gifting Technologies Inc Dashboard Transactions Ledger" at bounding box center [661, 306] width 1323 height 613
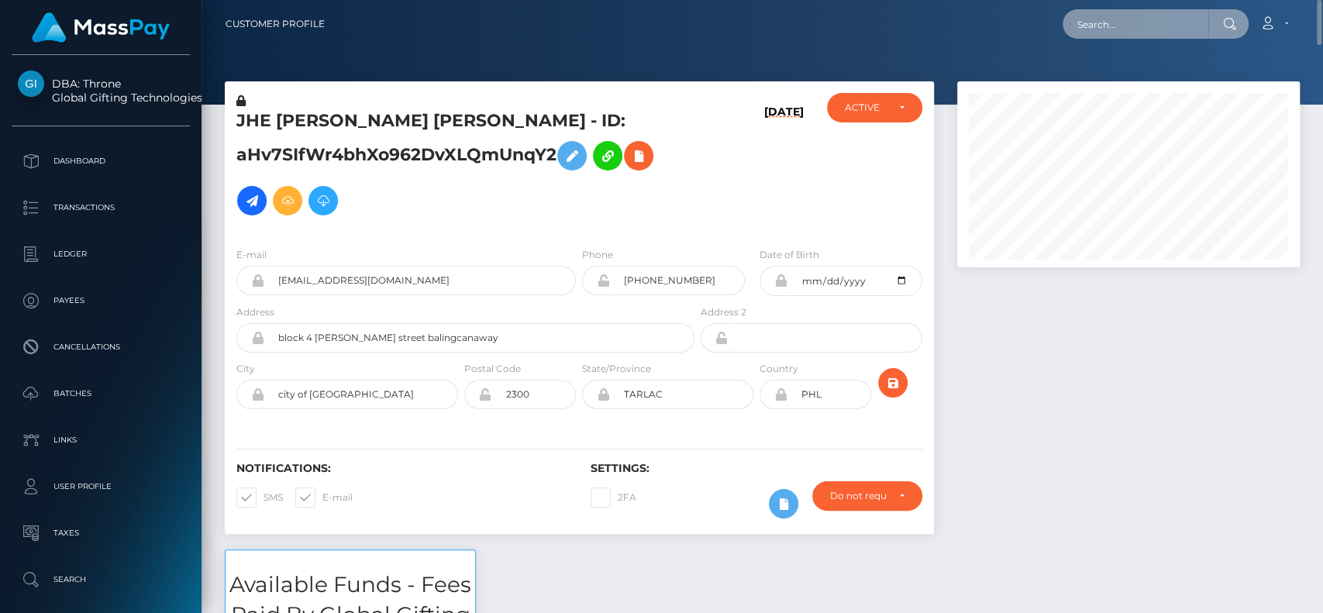
click at [1119, 29] on input "text" at bounding box center [1136, 23] width 146 height 29
paste input "[EMAIL_ADDRESS][DOMAIN_NAME]"
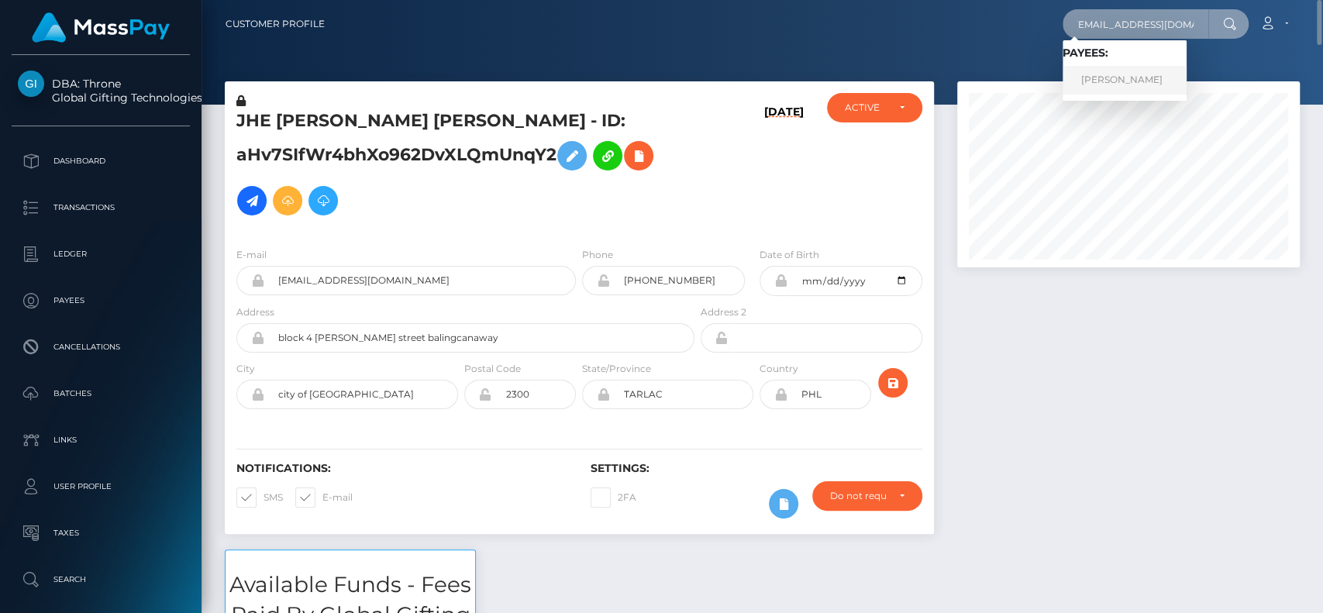
type input "alex_carjaliu@yahoo.com"
click at [1118, 67] on link "Alexandru Carjaliu" at bounding box center [1125, 80] width 124 height 29
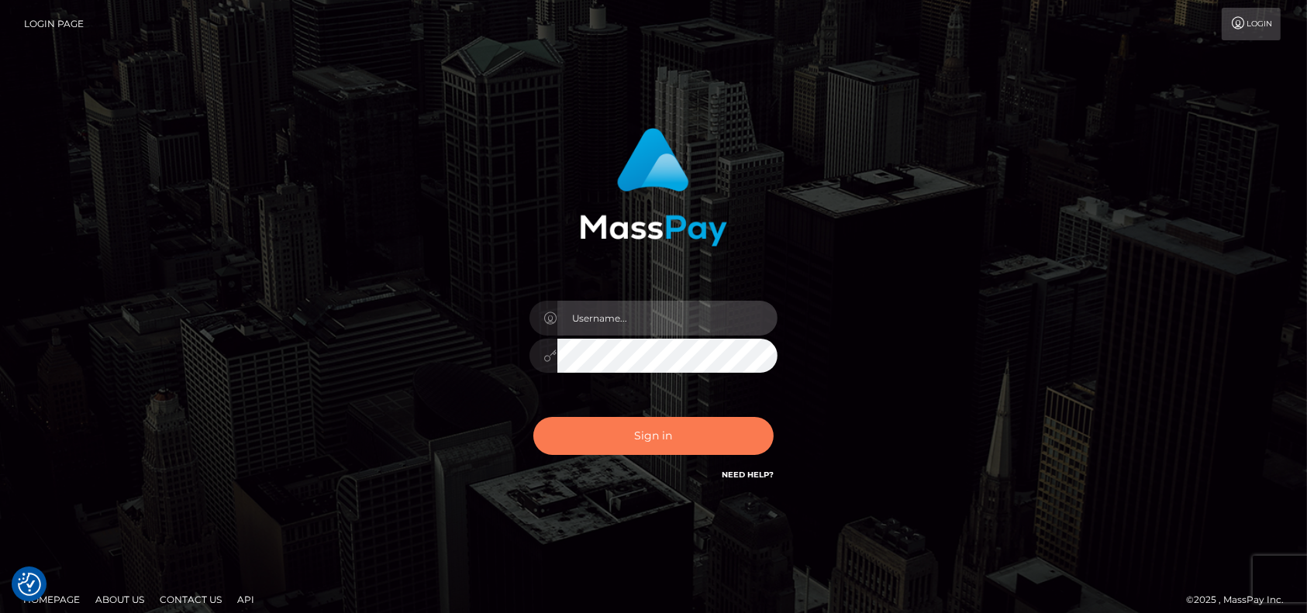
type input "[DOMAIN_NAME]"
click at [634, 447] on button "Sign in" at bounding box center [653, 436] width 240 height 38
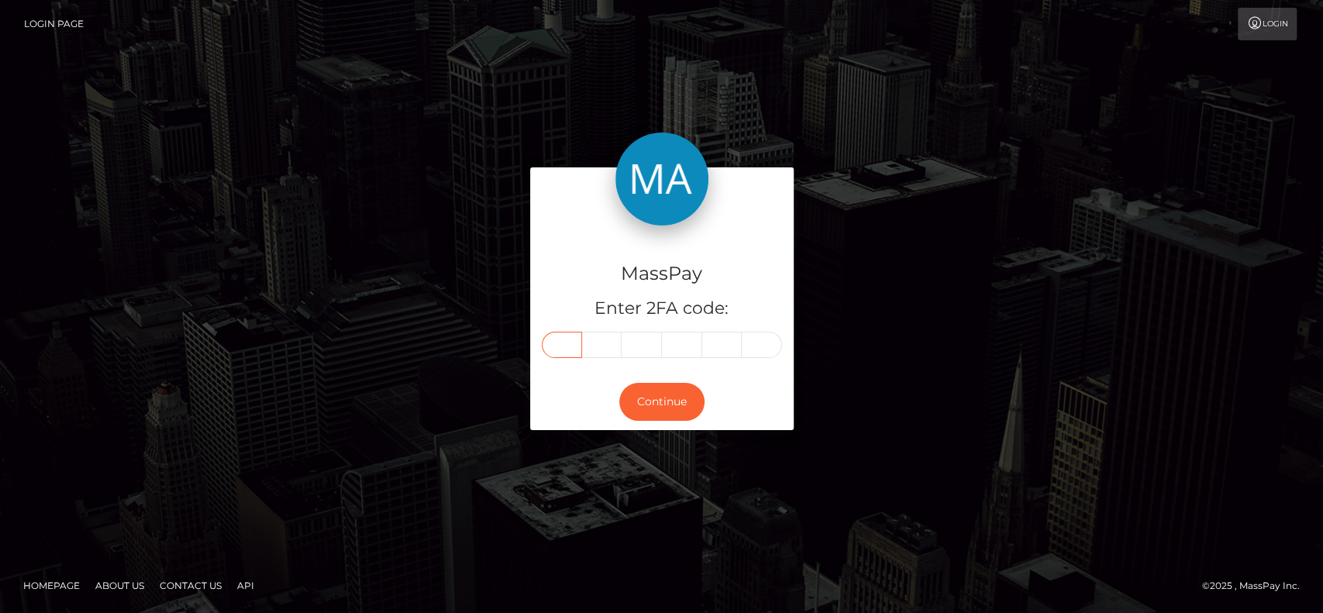
click at [576, 336] on input "text" at bounding box center [562, 345] width 40 height 26
paste input "0"
type input "0"
type input "2"
type input "0"
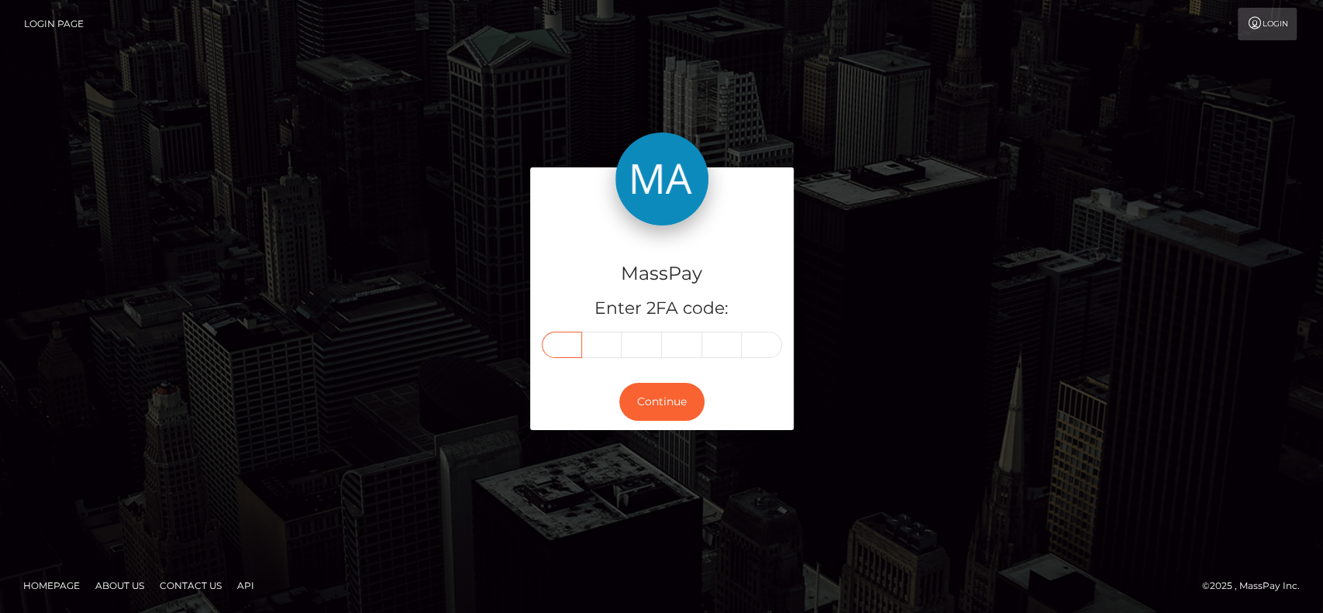
type input "6"
type input "1"
type input "4"
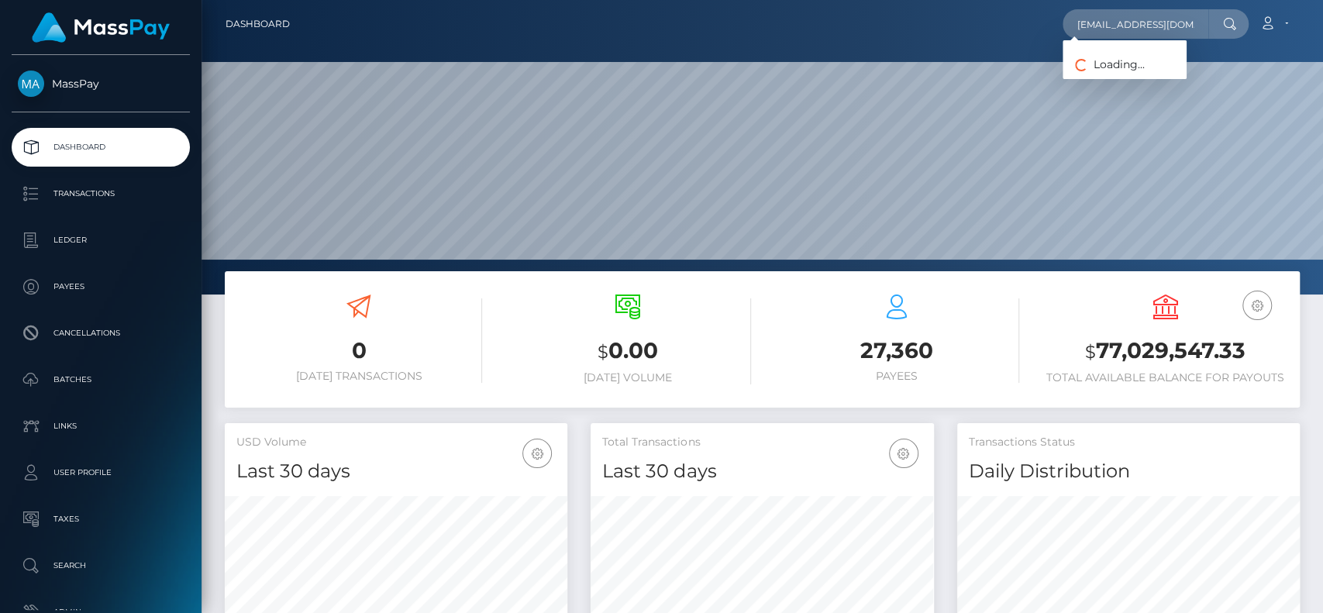
scroll to position [274, 343]
type input "[EMAIL_ADDRESS][DOMAIN_NAME]"
click at [1133, 74] on link "Alexandru Carjaliu" at bounding box center [1125, 80] width 124 height 29
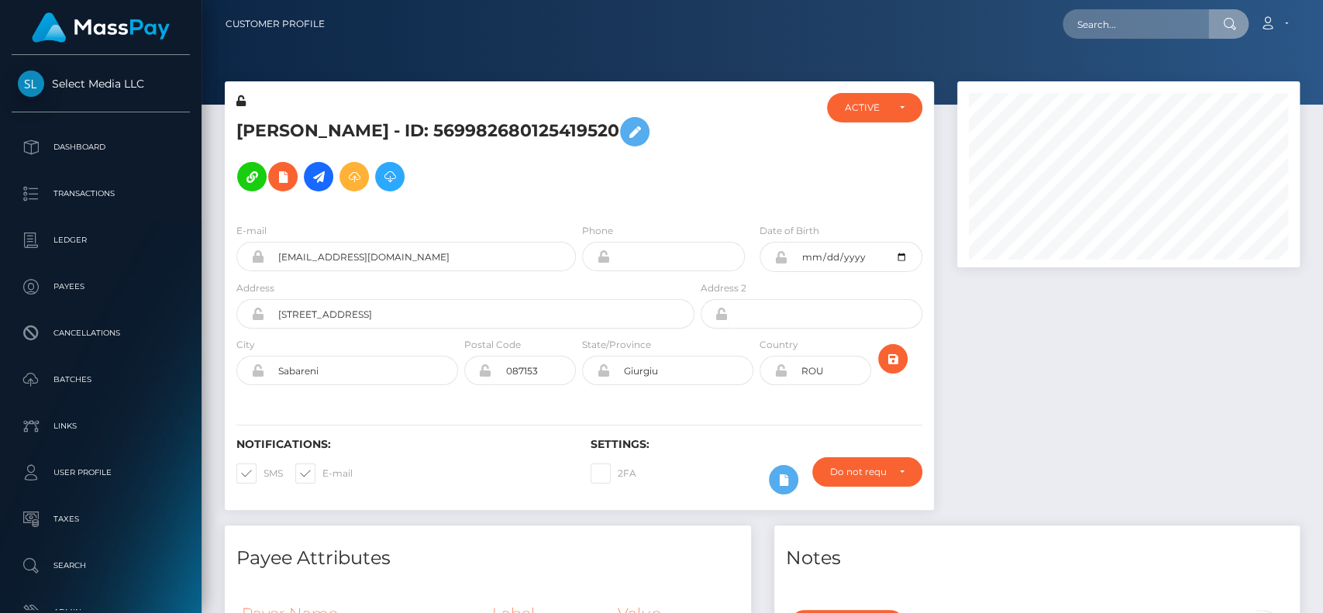
scroll to position [186, 343]
click at [280, 119] on h5 "[PERSON_NAME] - ID: 569982680125419520" at bounding box center [461, 154] width 450 height 90
copy h5 "[PERSON_NAME]"
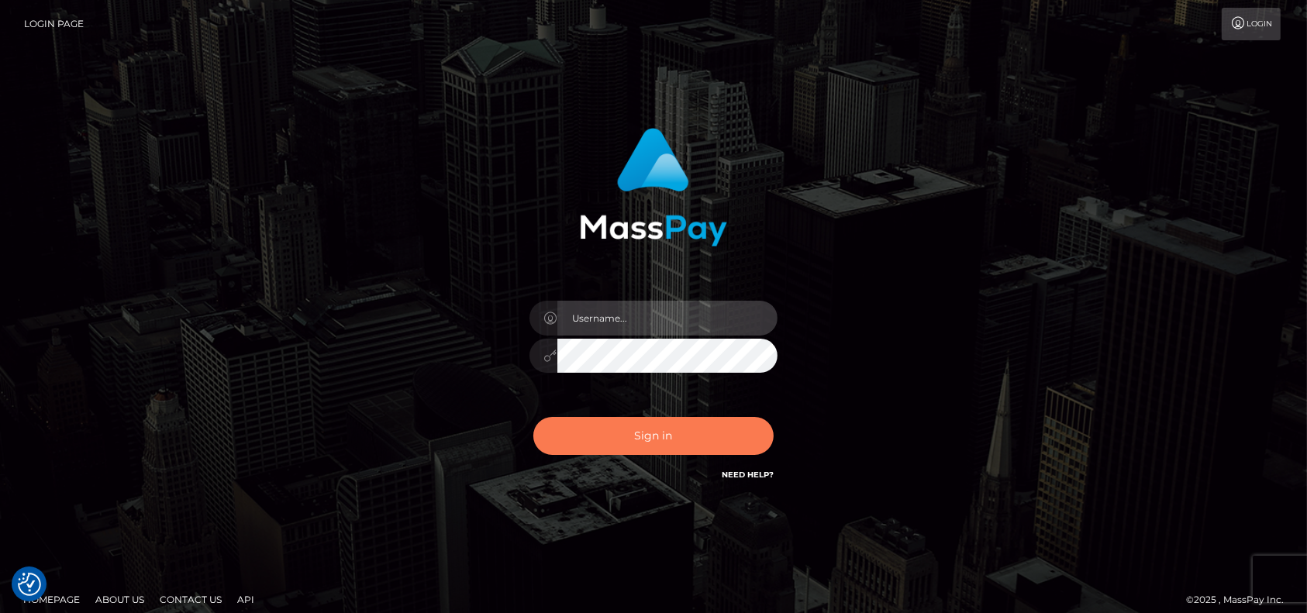
type input "pk.es"
click at [631, 441] on button "Sign in" at bounding box center [653, 436] width 240 height 38
type input "[DOMAIN_NAME]"
click at [622, 438] on button "Sign in" at bounding box center [653, 436] width 240 height 38
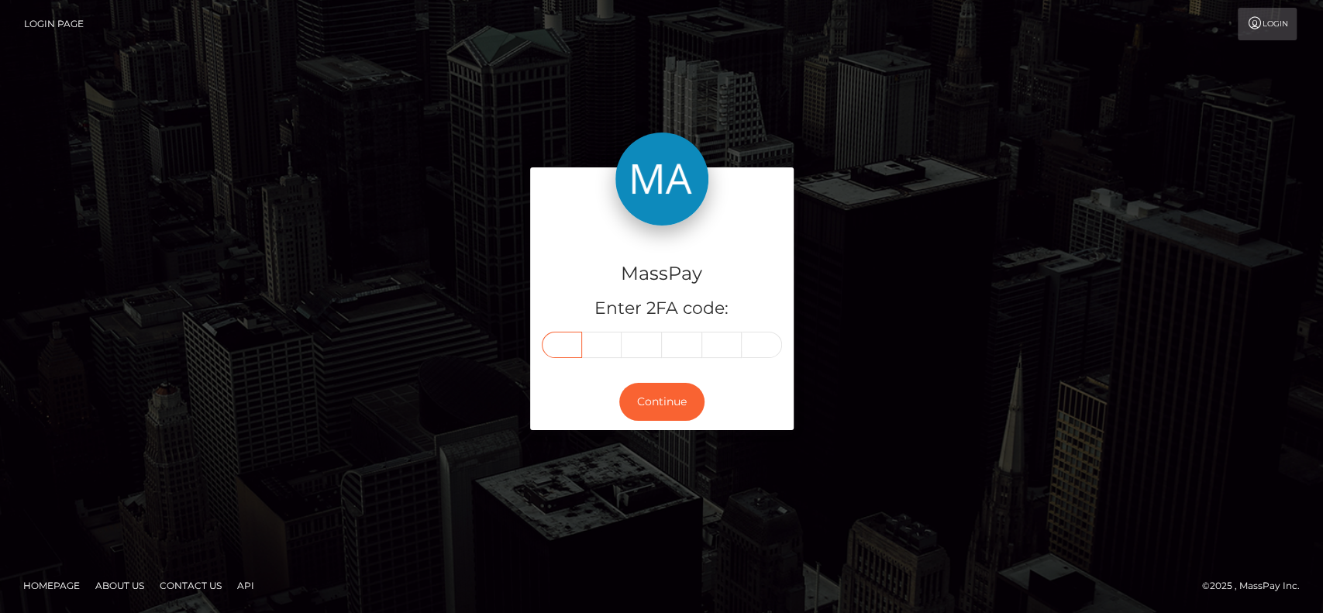
click at [564, 349] on input "text" at bounding box center [562, 345] width 40 height 26
type input "8"
type input "9"
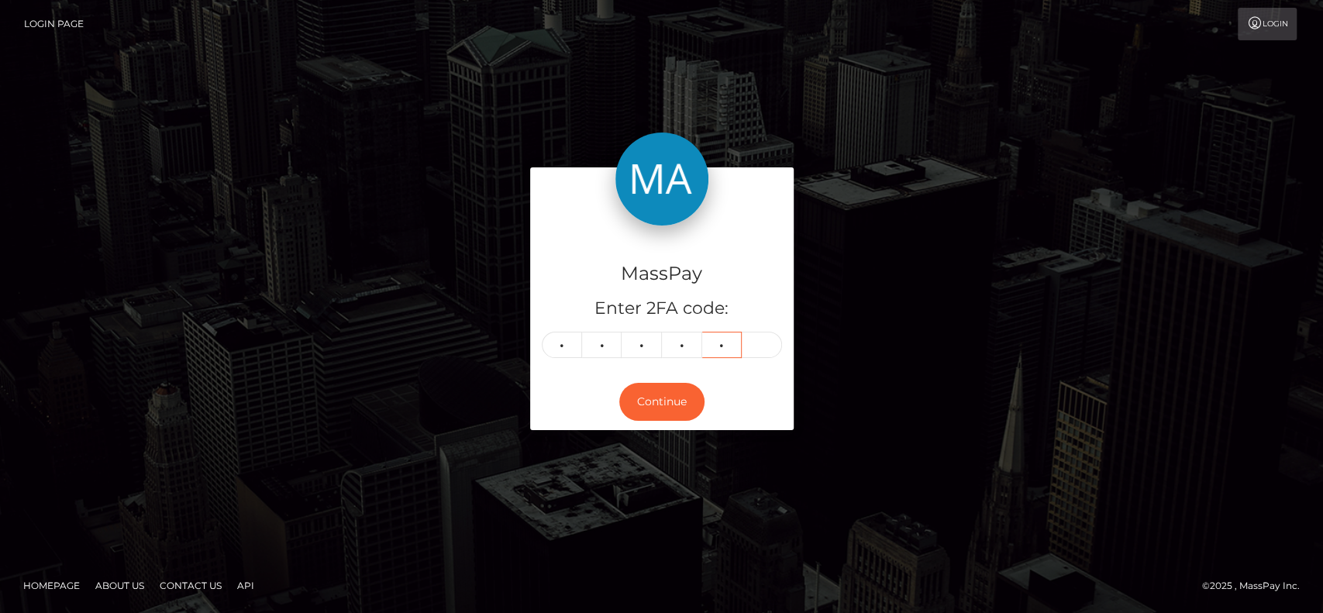
type input "0"
type input "8"
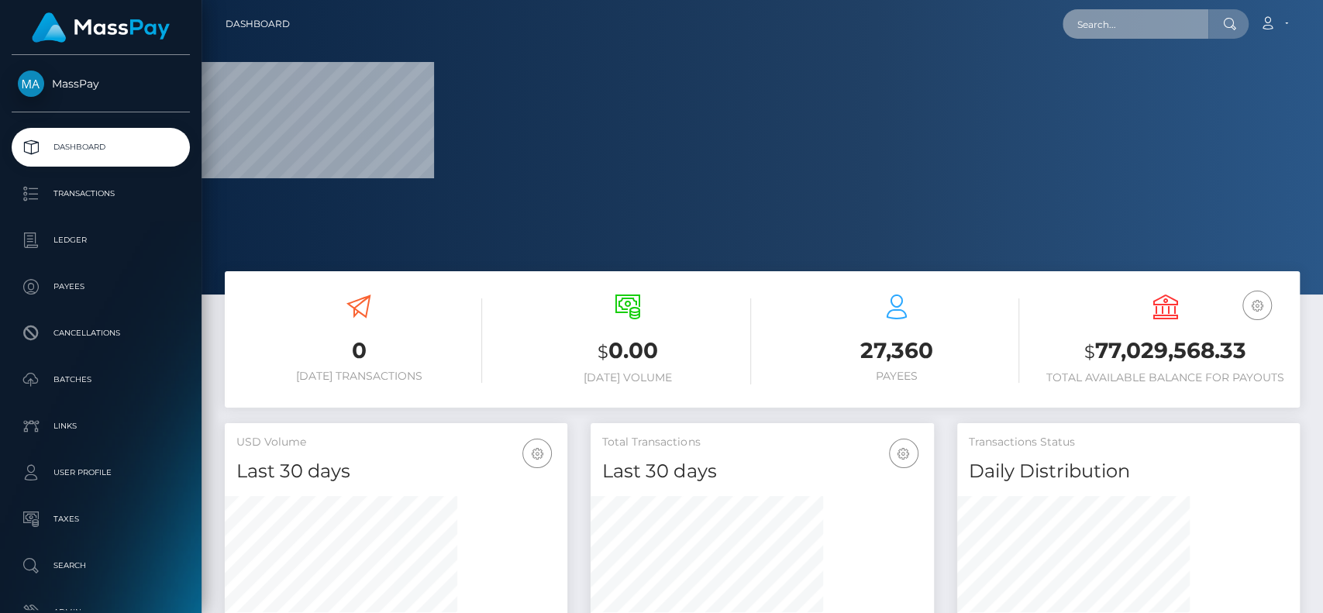
click at [1110, 33] on input "text" at bounding box center [1136, 23] width 146 height 29
paste input "andrmm91@gmail.com"
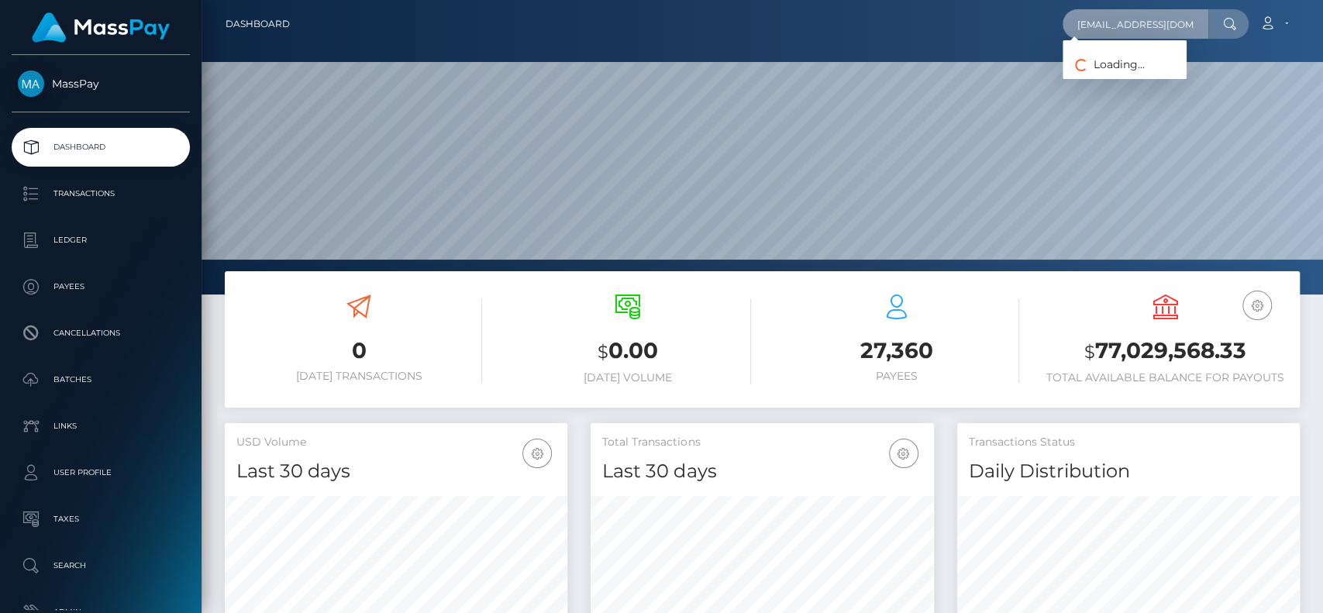
scroll to position [274, 343]
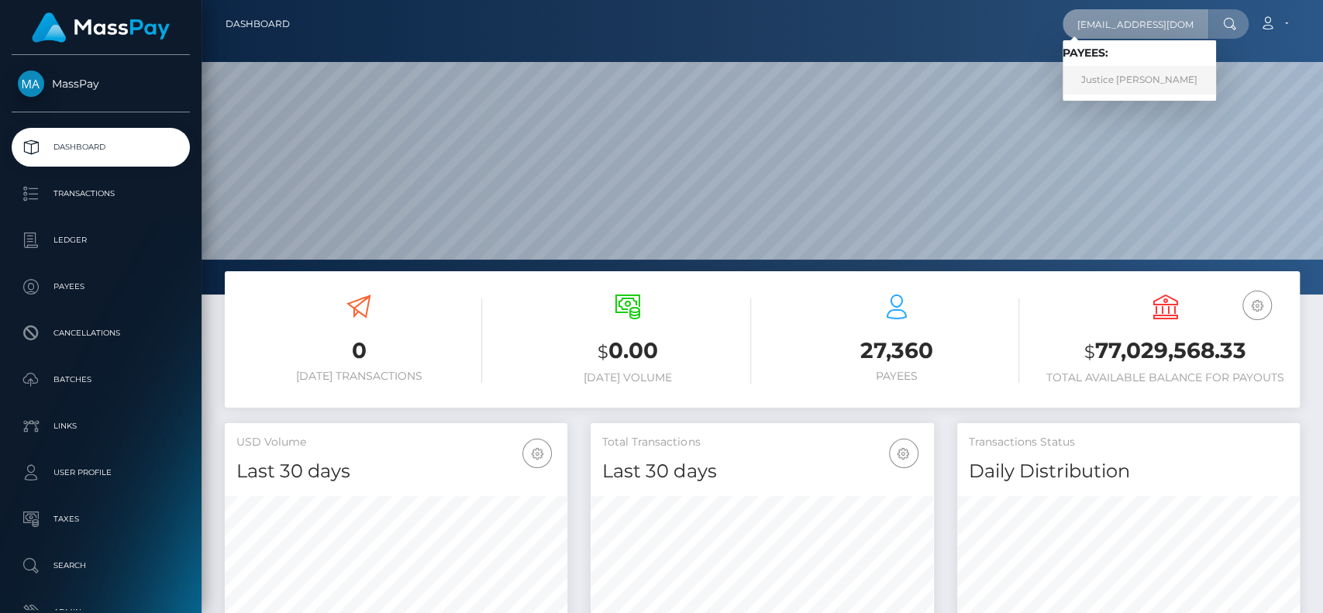
type input "andrmm91@gmail.com"
click at [1135, 73] on link "Justice Pinney" at bounding box center [1139, 80] width 153 height 29
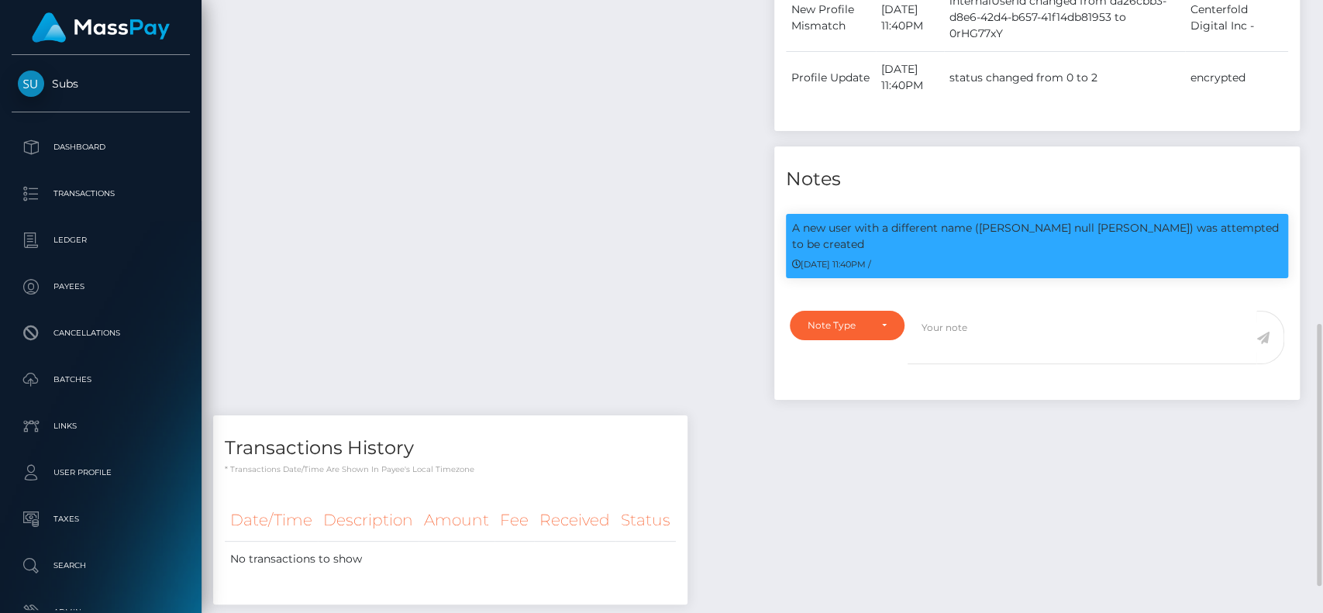
scroll to position [825, 0]
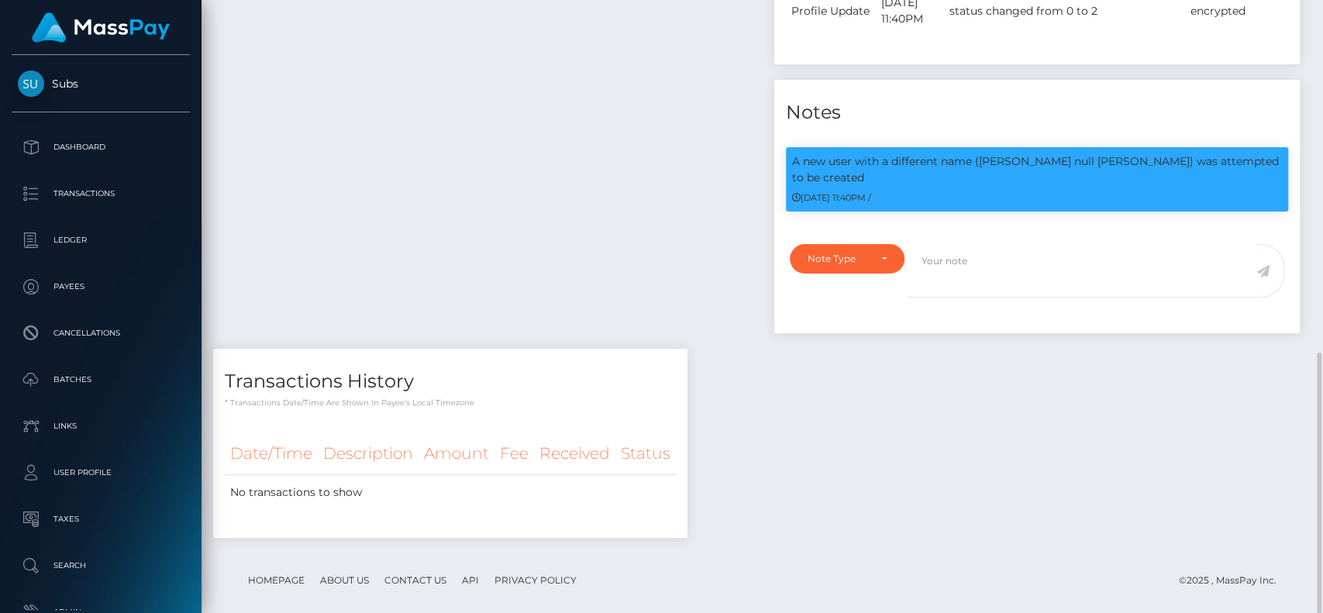
type input "andrmm91@gmail.com"
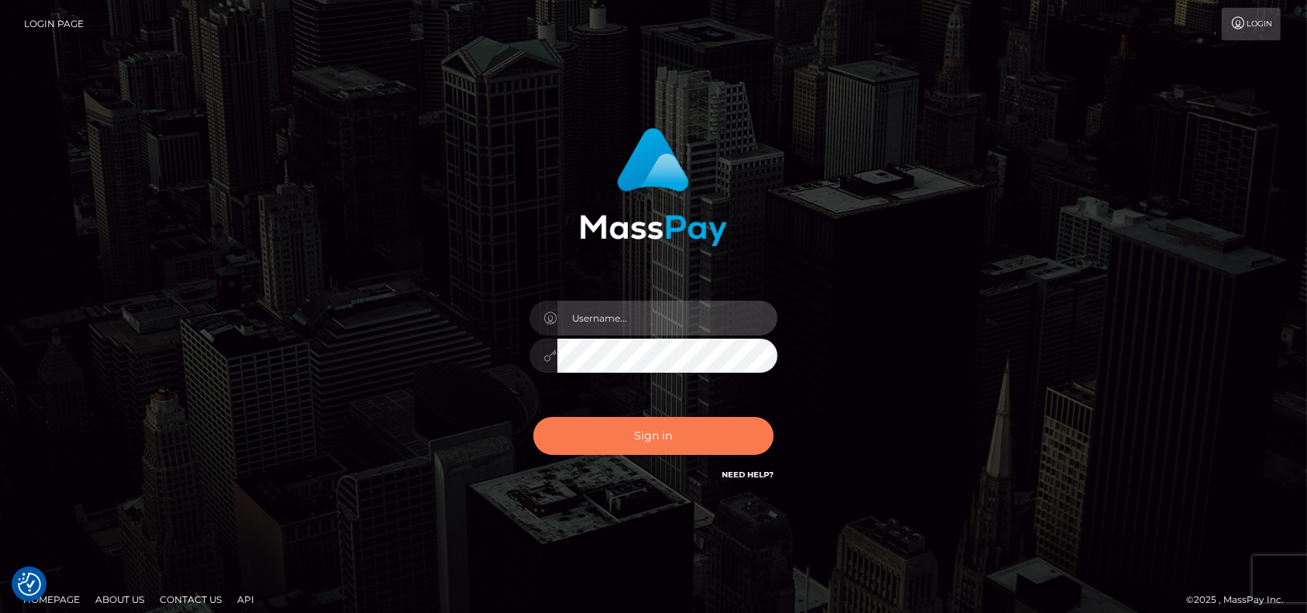
type input "[DOMAIN_NAME]"
click at [645, 443] on button "Sign in" at bounding box center [653, 436] width 240 height 38
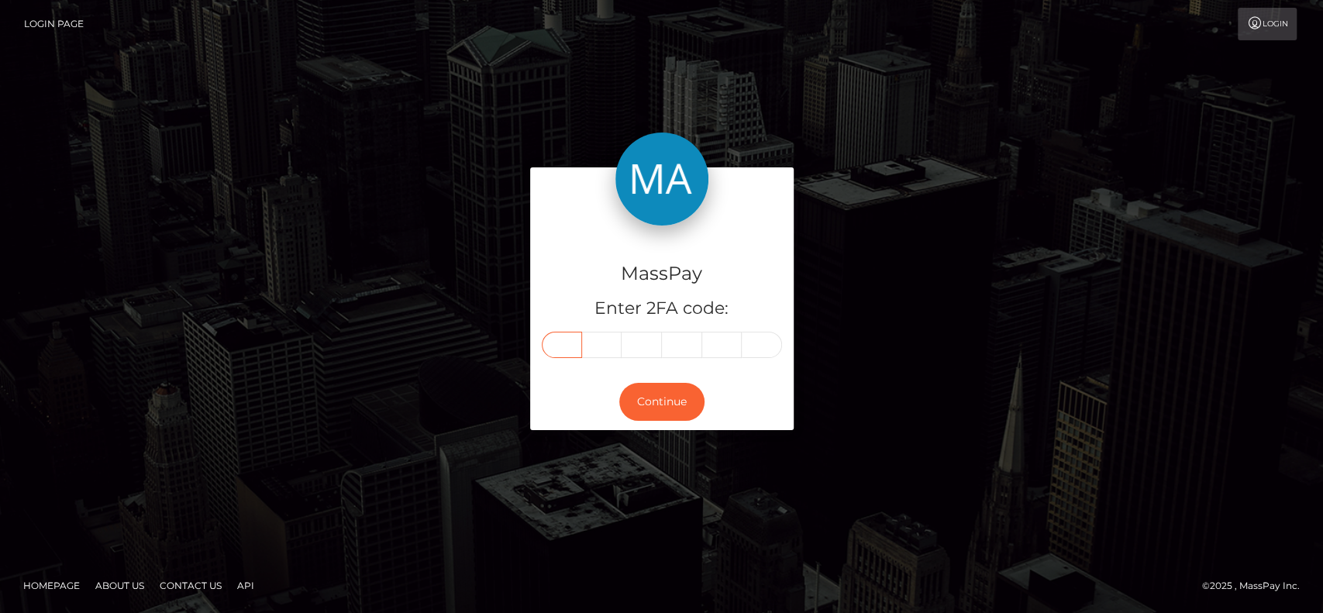
click at [566, 340] on input "text" at bounding box center [562, 345] width 40 height 26
paste input "0"
type input "0"
type input "6"
type input "1"
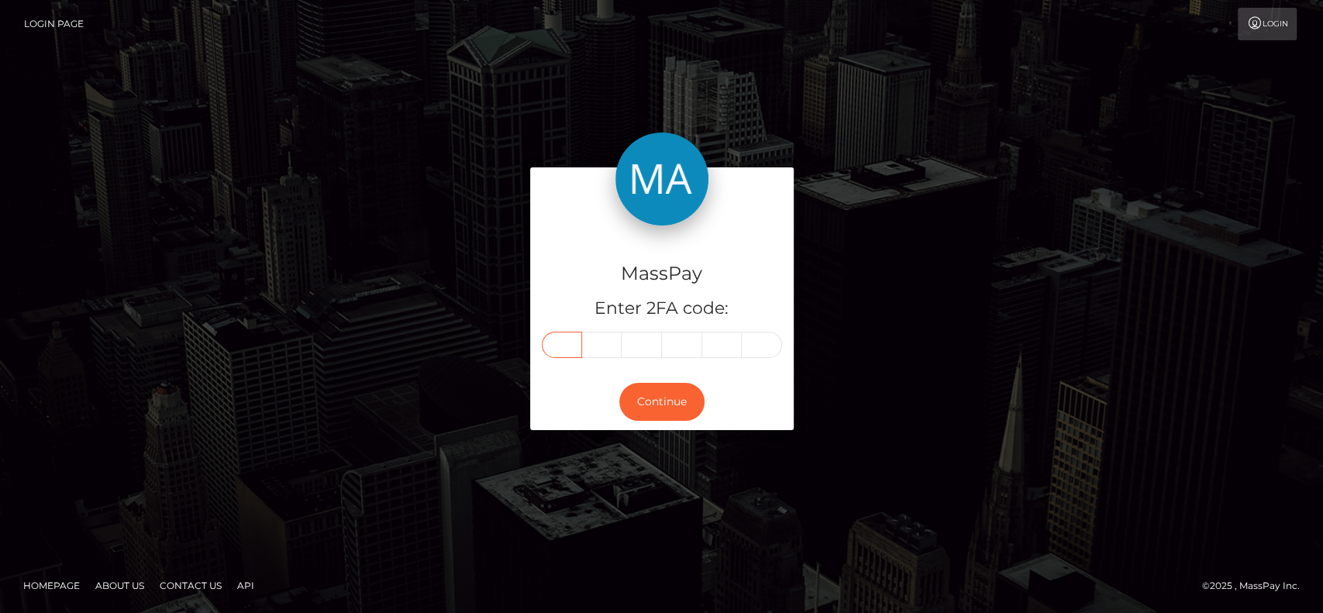
type input "2"
type input "8"
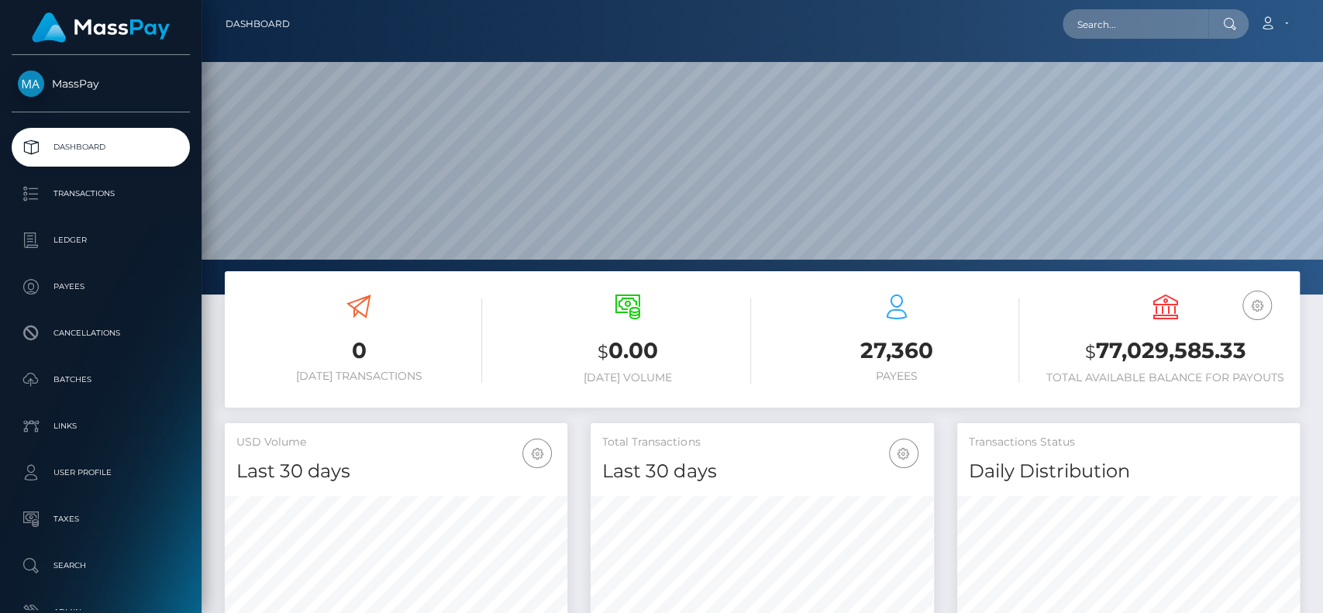
scroll to position [274, 343]
click at [1135, 22] on input "text" at bounding box center [1136, 23] width 146 height 29
paste input "[EMAIL_ADDRESS][DOMAIN_NAME]"
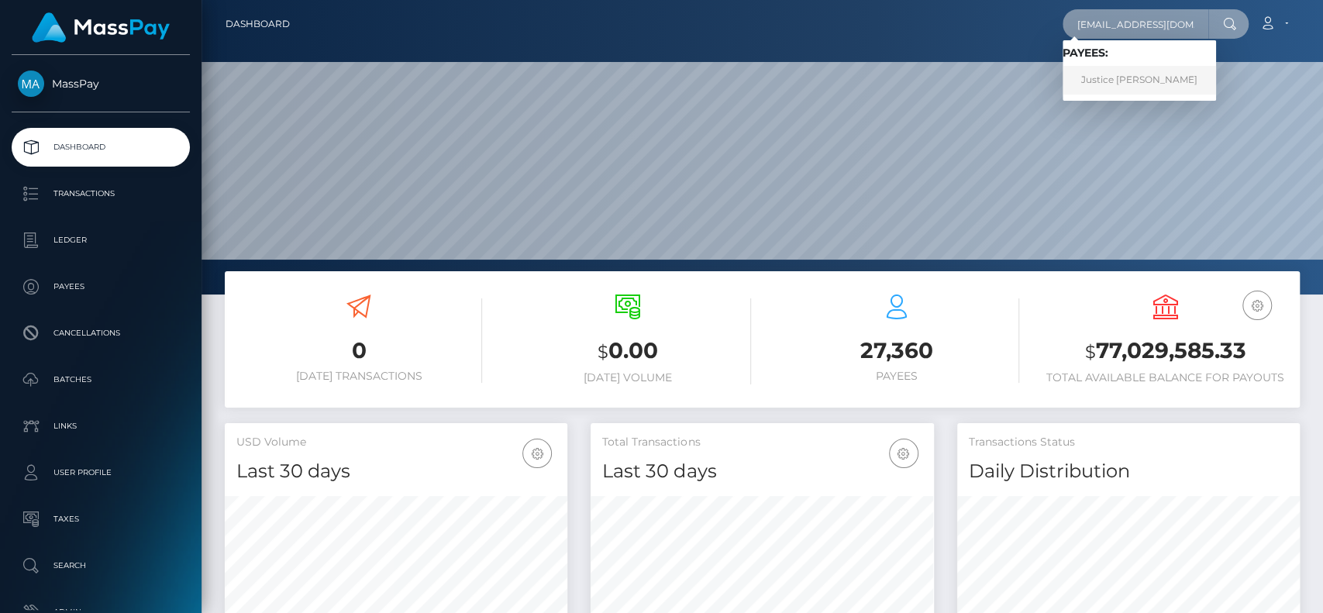
type input "[EMAIL_ADDRESS][DOMAIN_NAME]"
click at [1101, 71] on link "Justice Pinney" at bounding box center [1139, 80] width 153 height 29
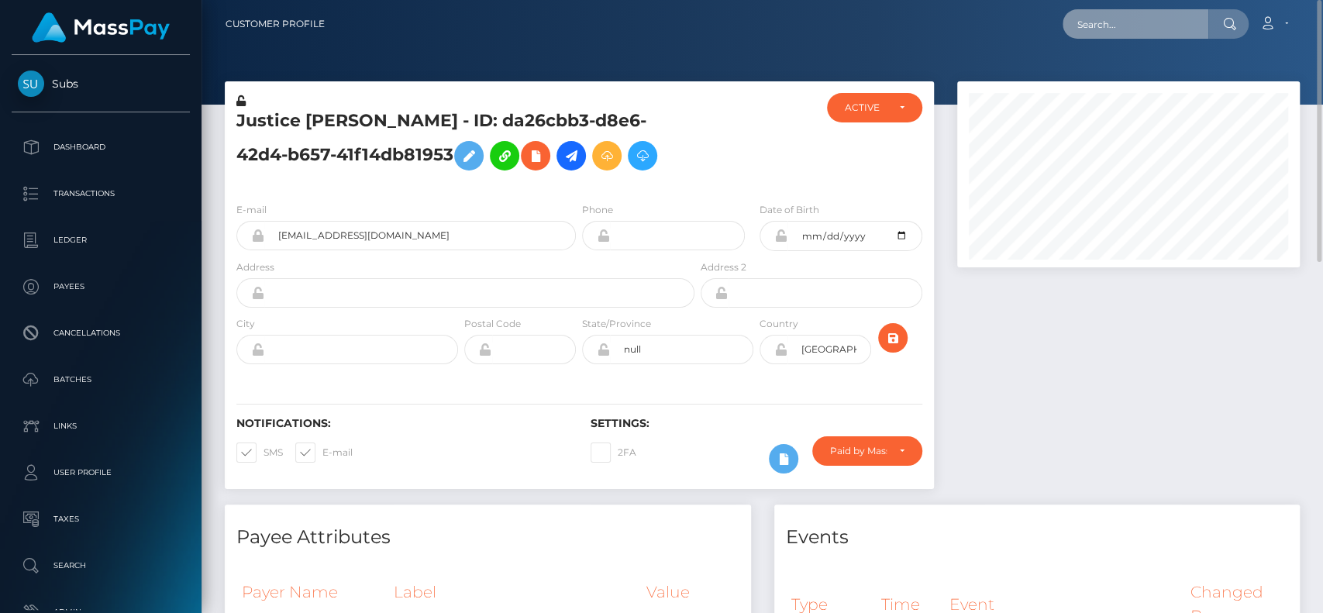
click at [1107, 22] on input "text" at bounding box center [1136, 23] width 146 height 29
paste input "[EMAIL_ADDRESS][DOMAIN_NAME]"
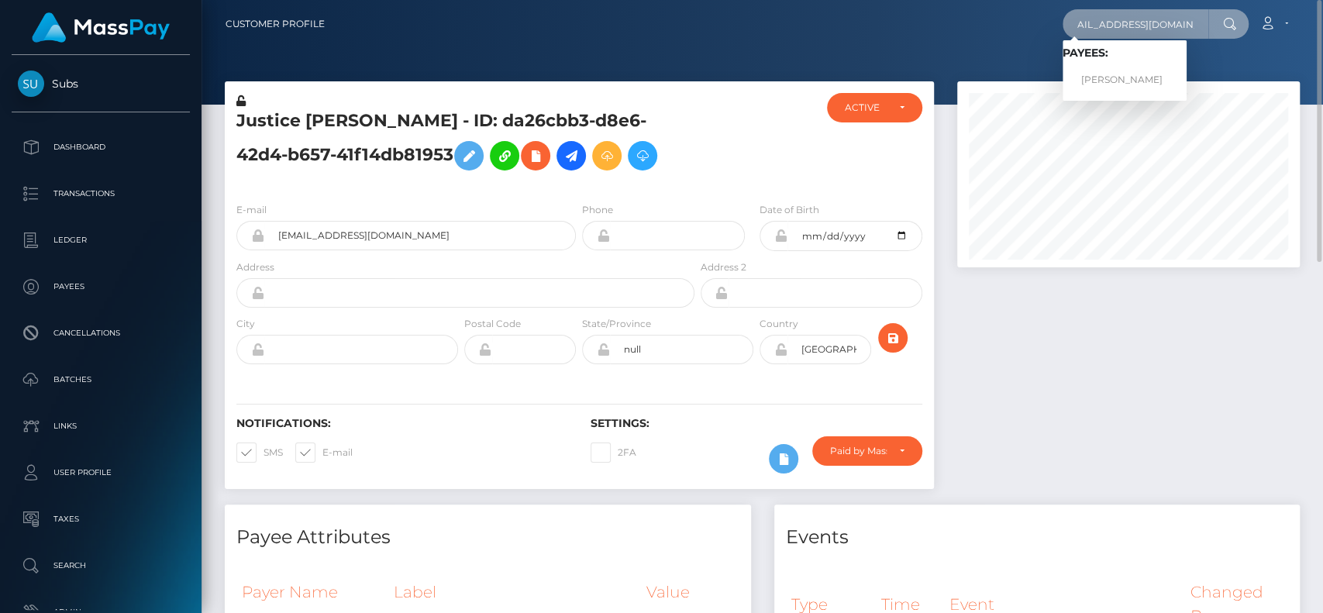
type input "[EMAIL_ADDRESS][DOMAIN_NAME]"
click at [1139, 69] on link "JESSICA ANN CURTIS" at bounding box center [1125, 80] width 124 height 29
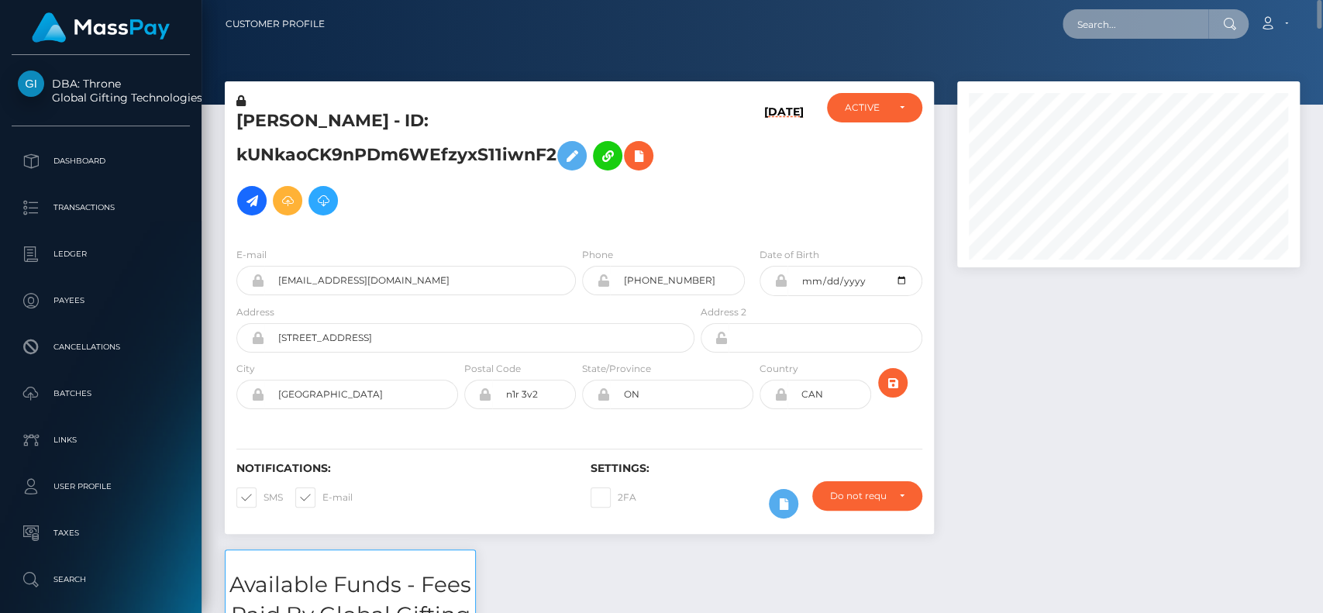
click at [1153, 21] on input "text" at bounding box center [1136, 23] width 146 height 29
paste input "a_carjaliu@yahoo.com"
type input "a_carjaliu@yahoo.com"
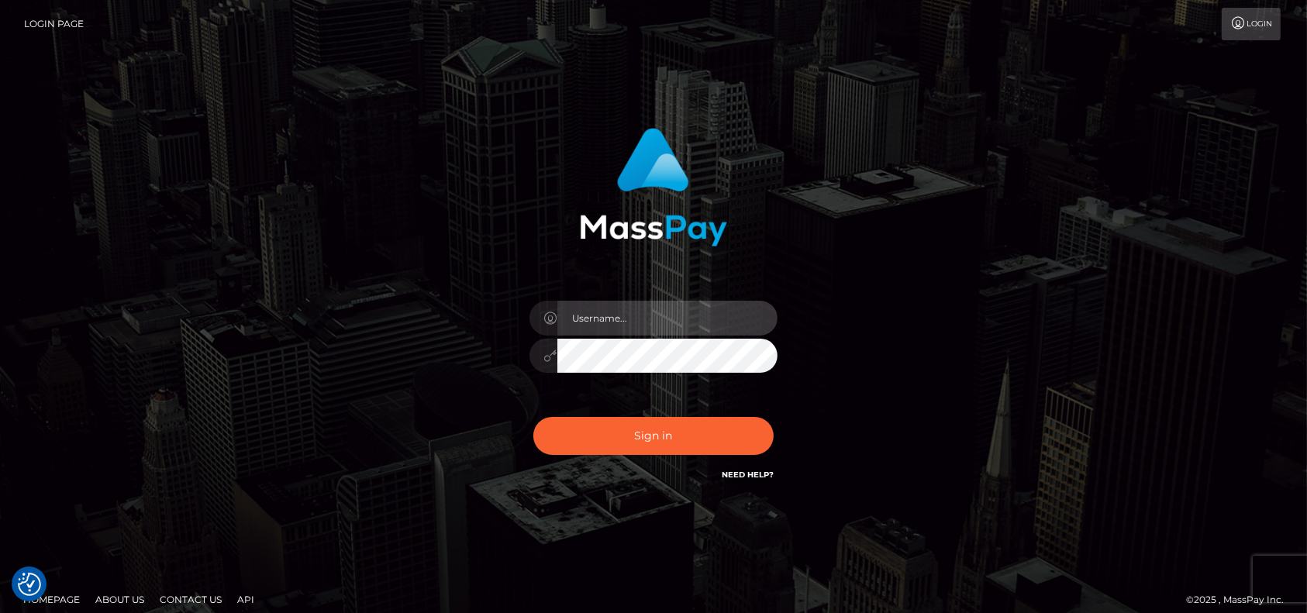
type input "pk.es"
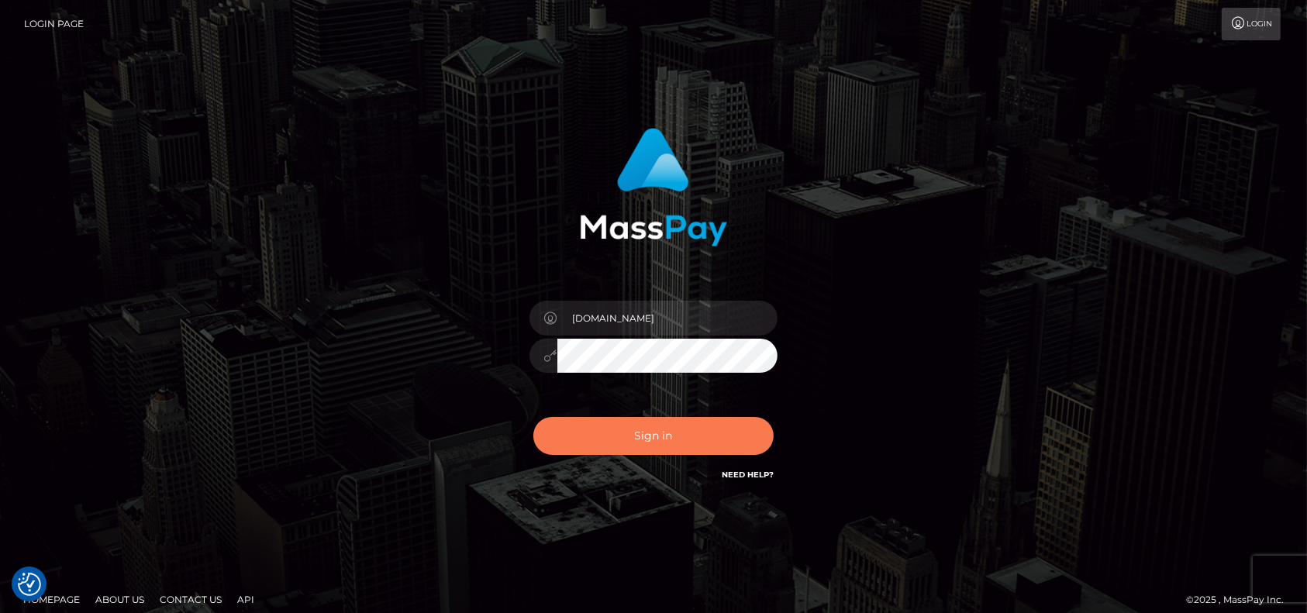
click at [648, 435] on button "Sign in" at bounding box center [653, 436] width 240 height 38
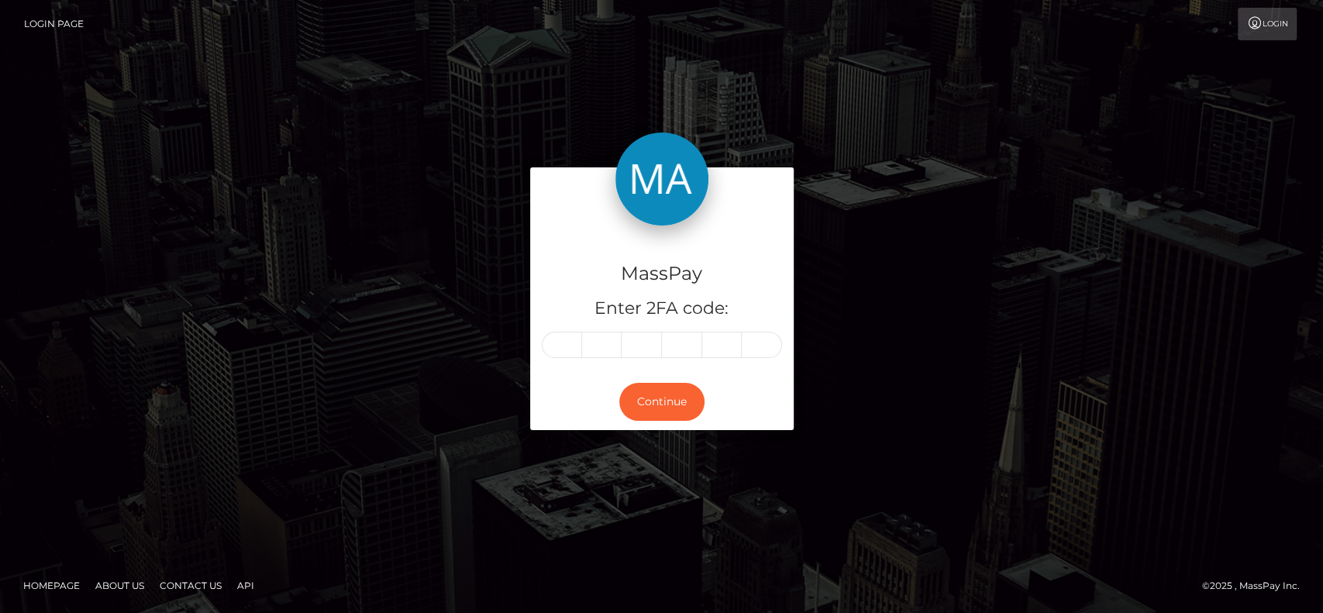
type input "a"
type input "_"
type input "c"
type input "a"
type input "r"
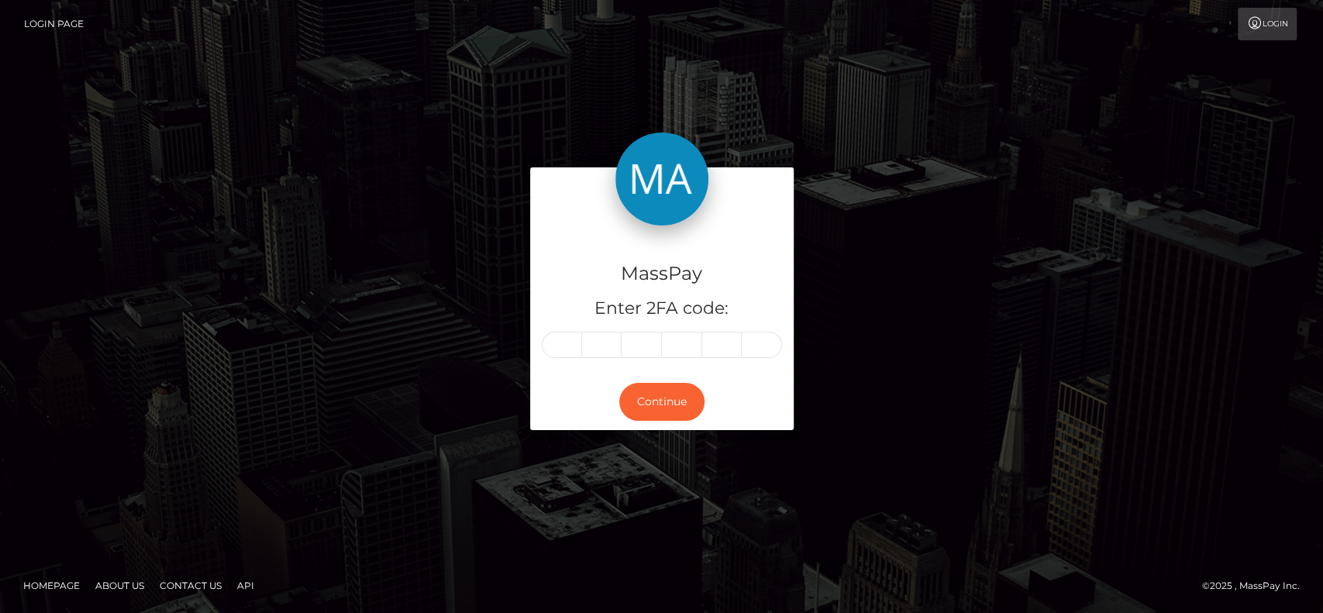
type input "j"
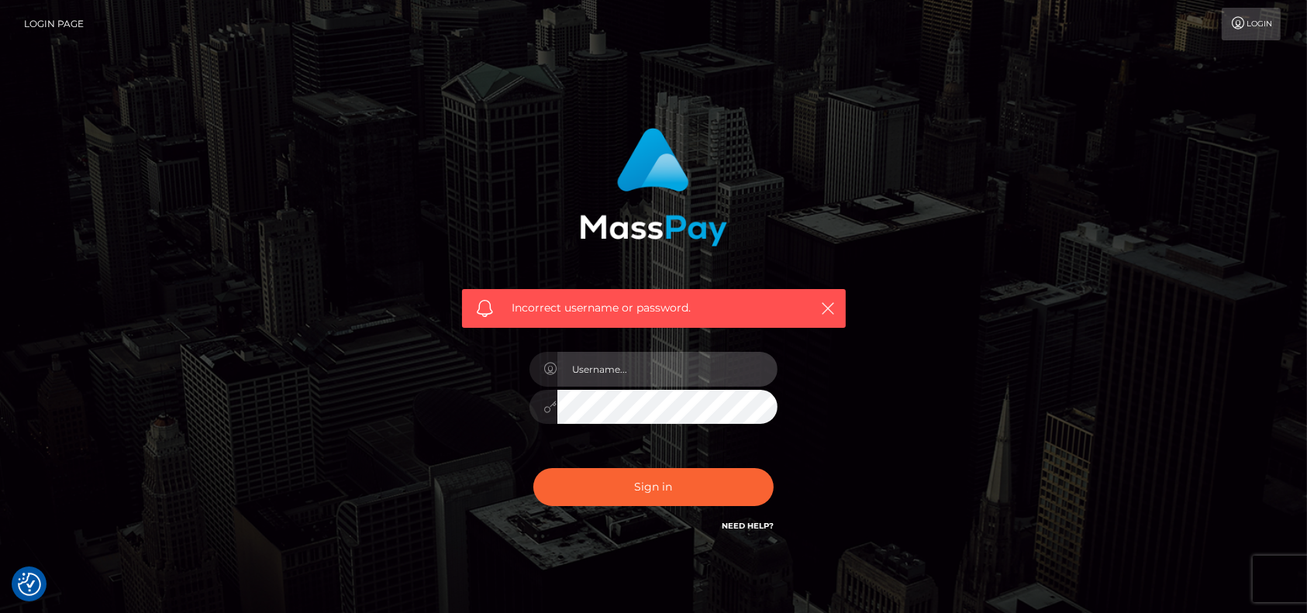
type input "[DOMAIN_NAME]"
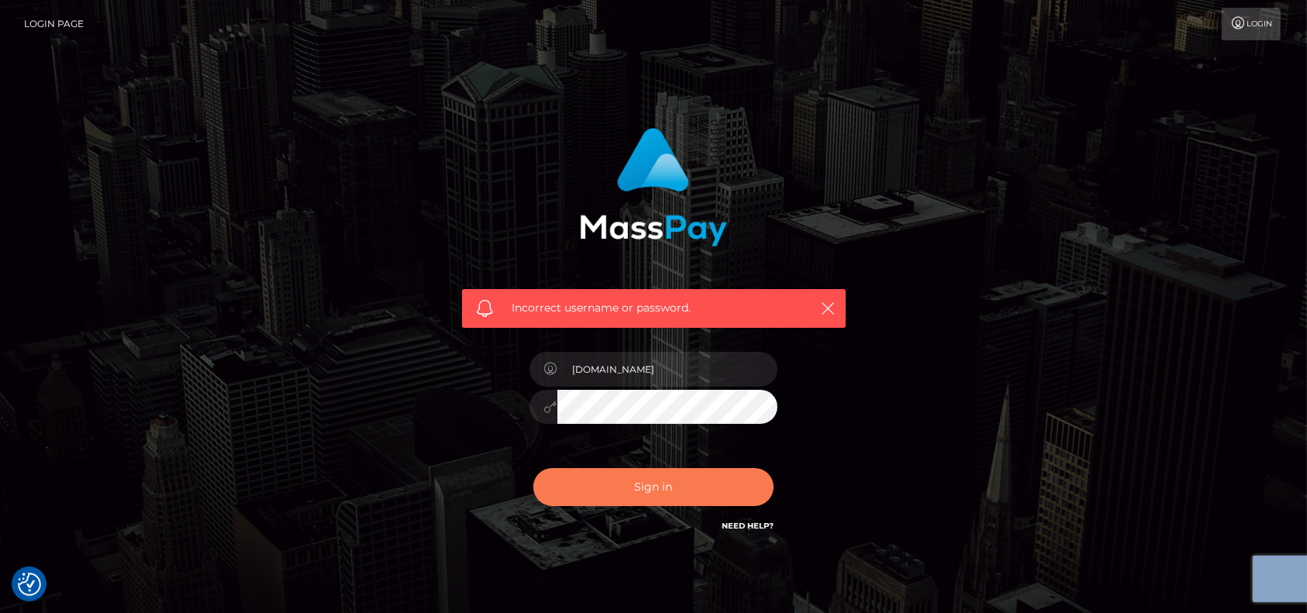
click at [722, 468] on div "Incorrect username or password. [DOMAIN_NAME]" at bounding box center [653, 331] width 407 height 430
click at [691, 479] on button "Sign in" at bounding box center [653, 487] width 240 height 38
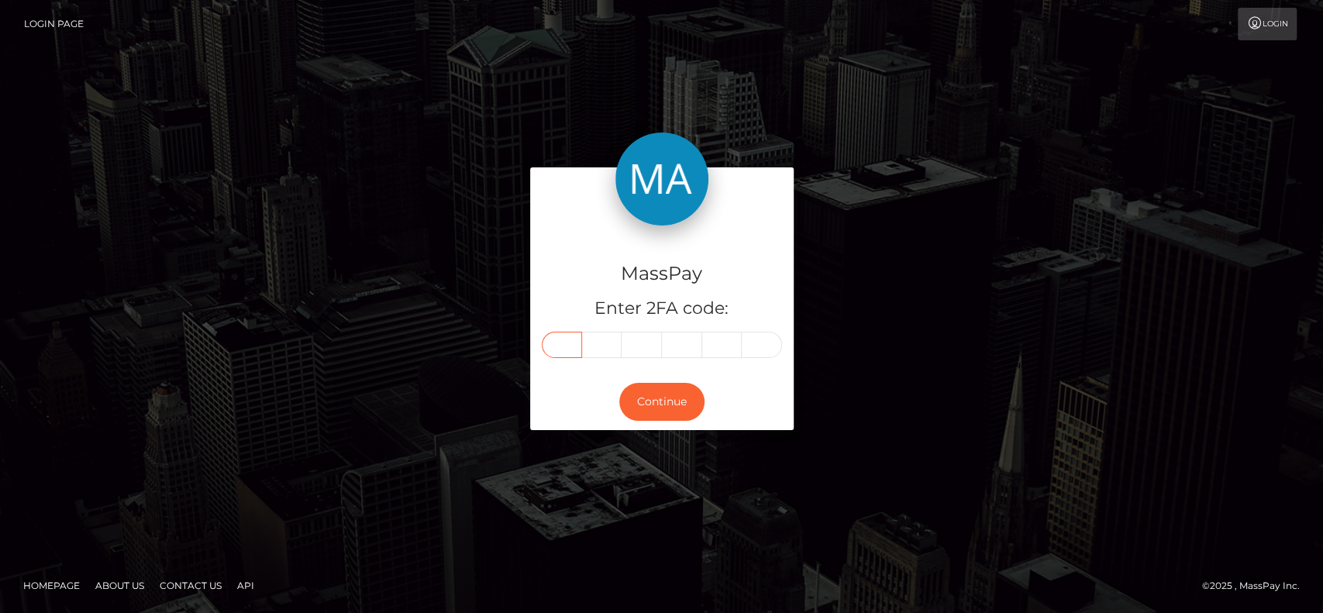
click at [558, 336] on input "text" at bounding box center [562, 345] width 40 height 26
paste input "8"
type input "8"
type input "9"
type input "1"
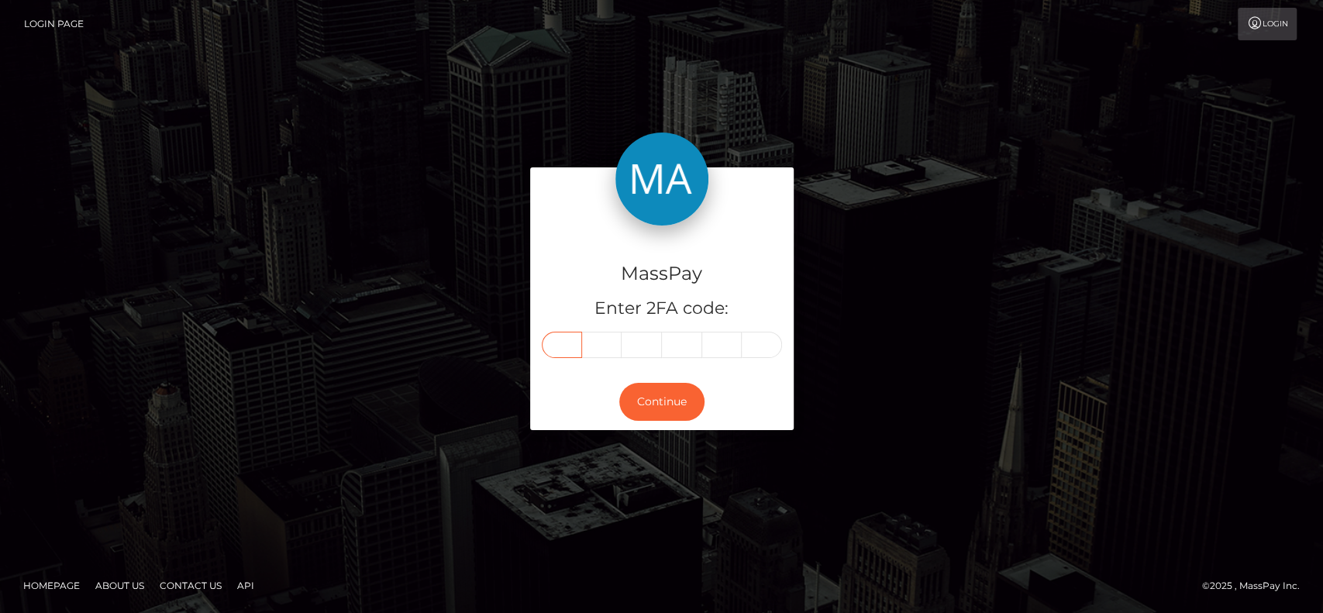
type input "5"
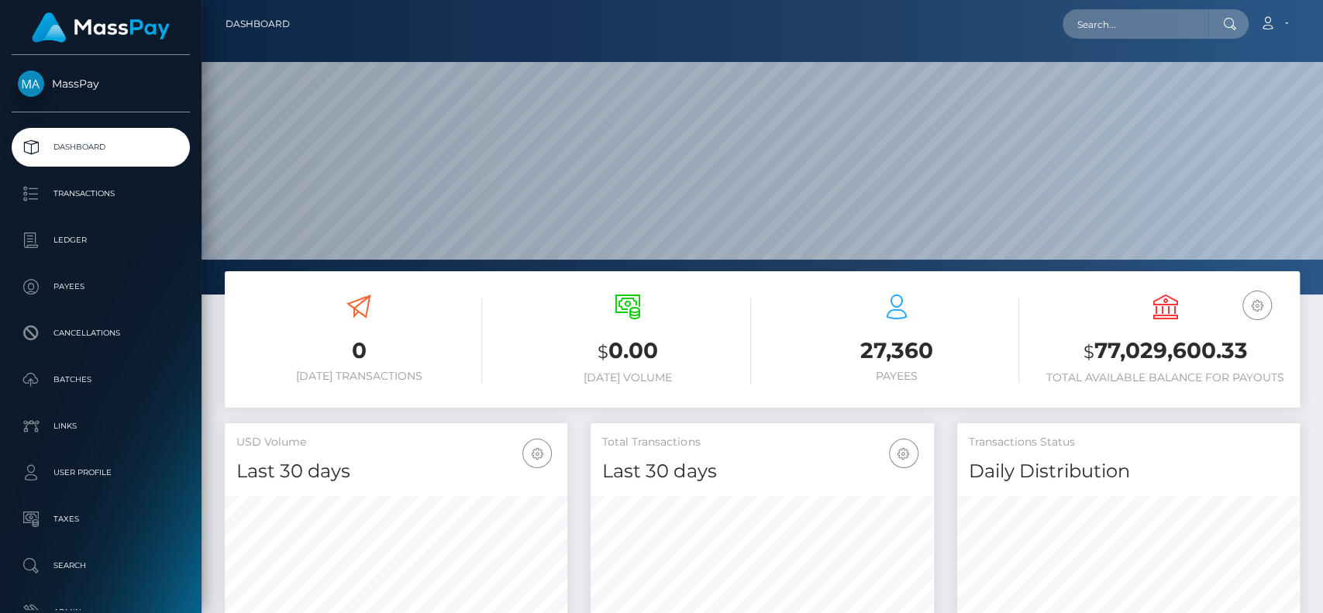
scroll to position [274, 343]
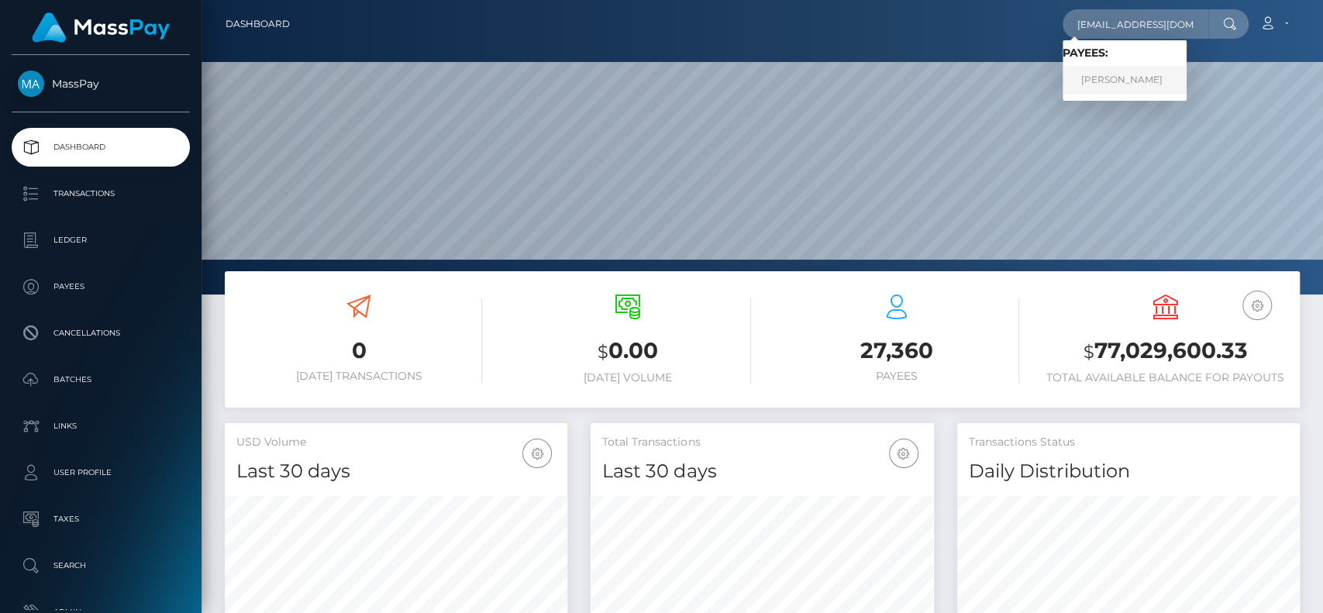
type input "[EMAIL_ADDRESS][DOMAIN_NAME]"
click at [1114, 89] on link "ALEXANDRU CARJALIU" at bounding box center [1125, 80] width 124 height 29
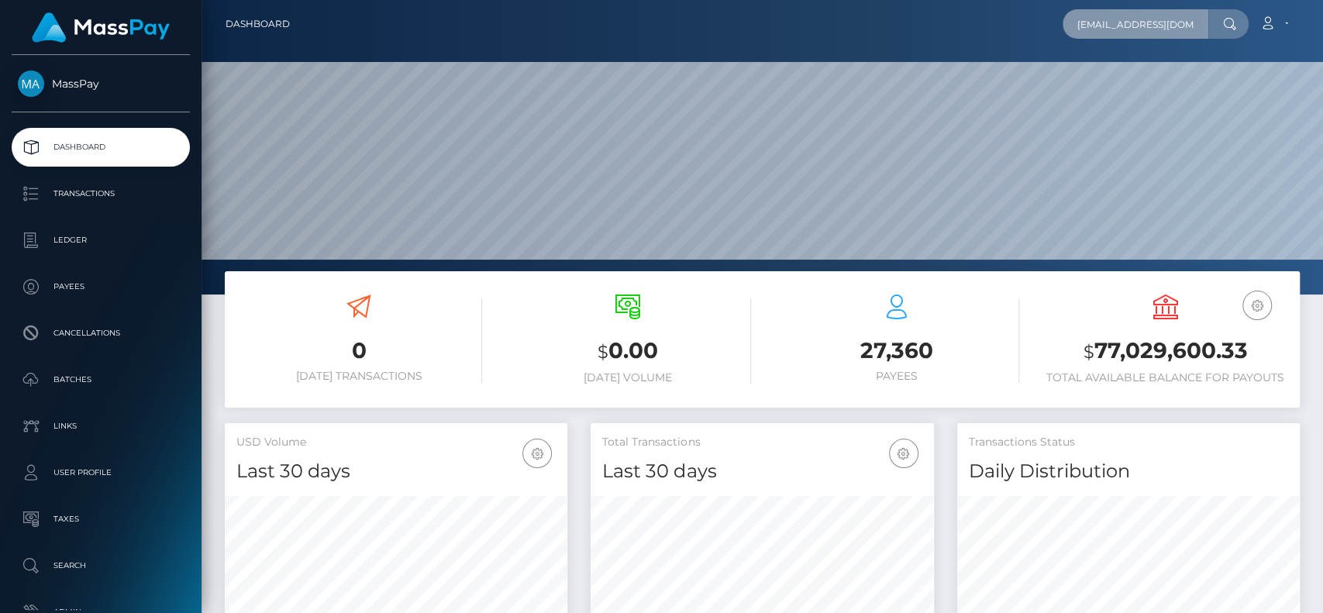
click at [1203, 24] on input "a_carjaliu@yahoo.com" at bounding box center [1136, 23] width 146 height 29
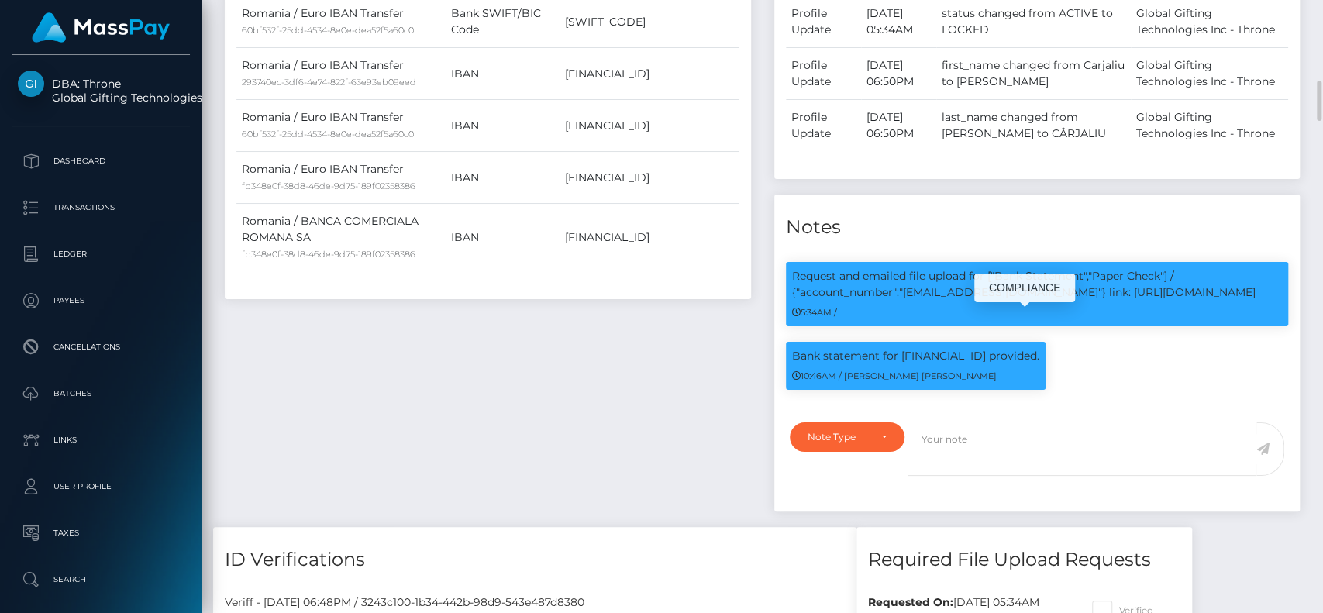
scroll to position [186, 343]
click at [984, 364] on p "Bank statement for RO22BTRLRONCRT0344816801 provided." at bounding box center [915, 356] width 247 height 16
copy p "RO22BTRLRONCRT0344816801"
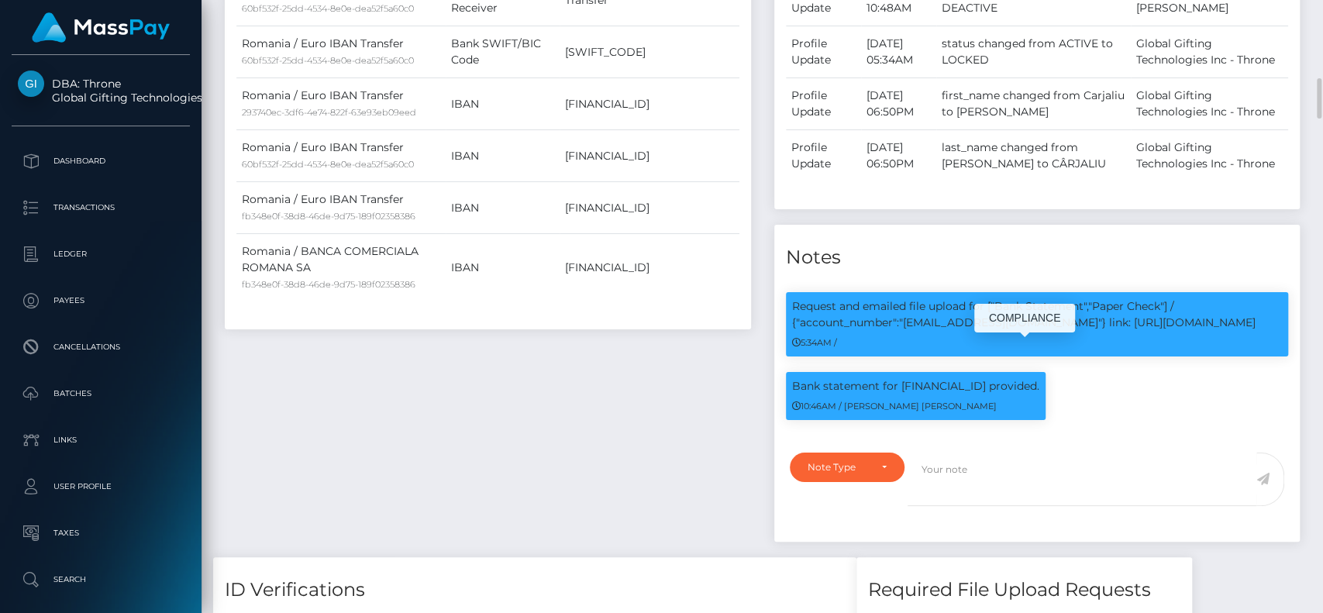
click at [906, 331] on p "Request and emailed file upload for ["Bank Statement","Paper Check"] / {"accoun…" at bounding box center [1037, 314] width 491 height 33
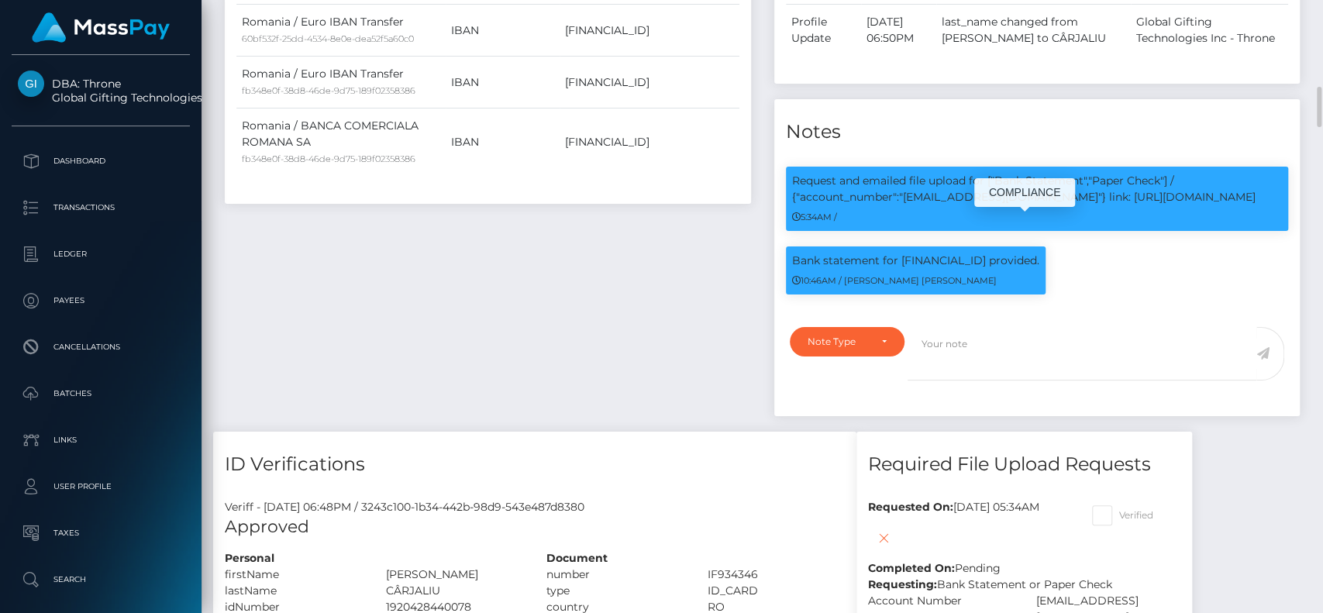
click at [980, 205] on p "Request and emailed file upload for ["Bank Statement","Paper Check"] / {"accoun…" at bounding box center [1037, 189] width 491 height 33
click at [1002, 231] on div "Request and emailed file upload for ["Bank Statement","Paper Check"] / {"accoun…" at bounding box center [1037, 199] width 503 height 64
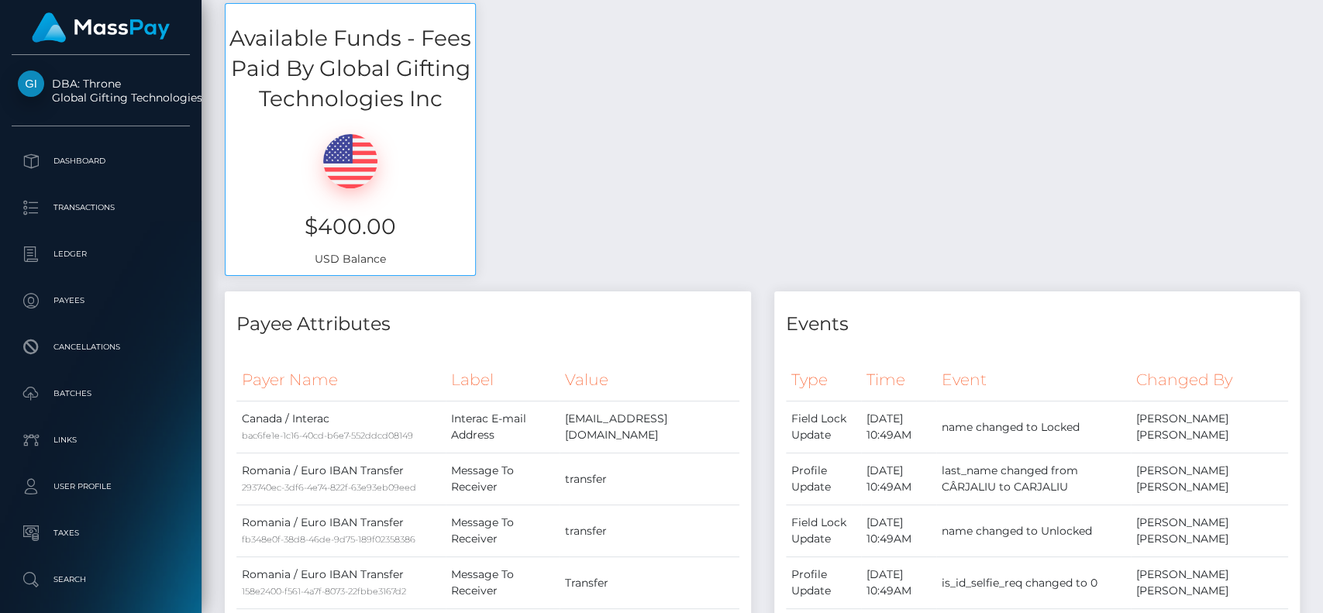
scroll to position [0, 0]
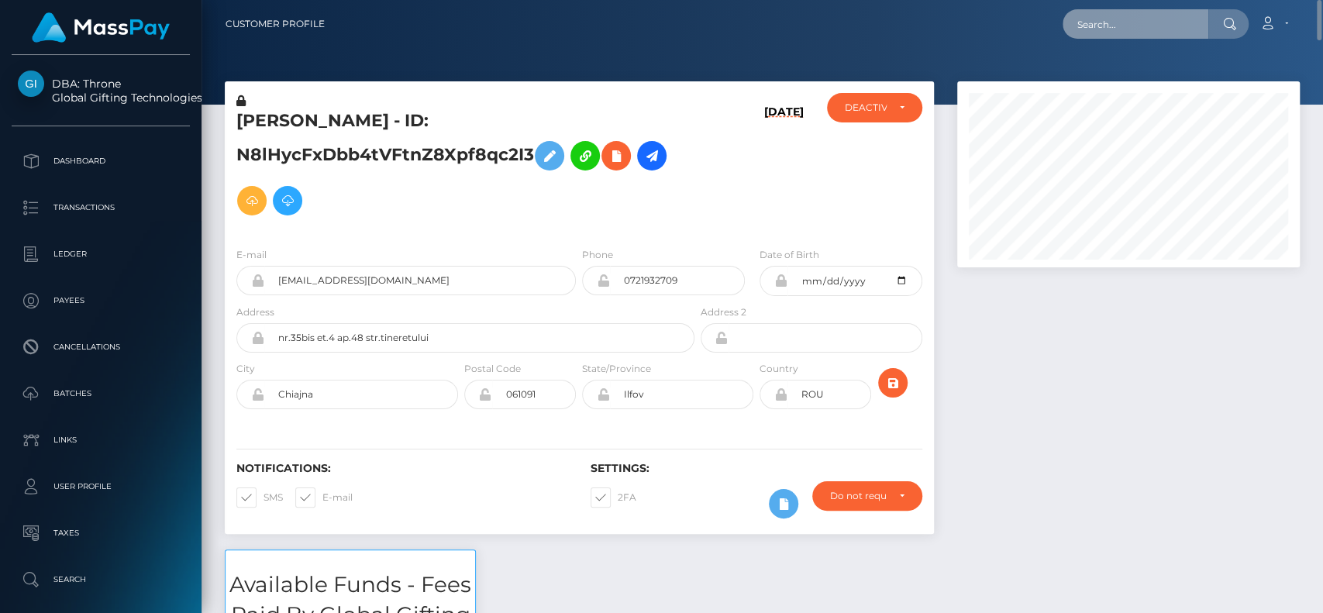
click at [1122, 22] on input "text" at bounding box center [1136, 23] width 146 height 29
paste input "kian.gordon.kg@gmail.com"
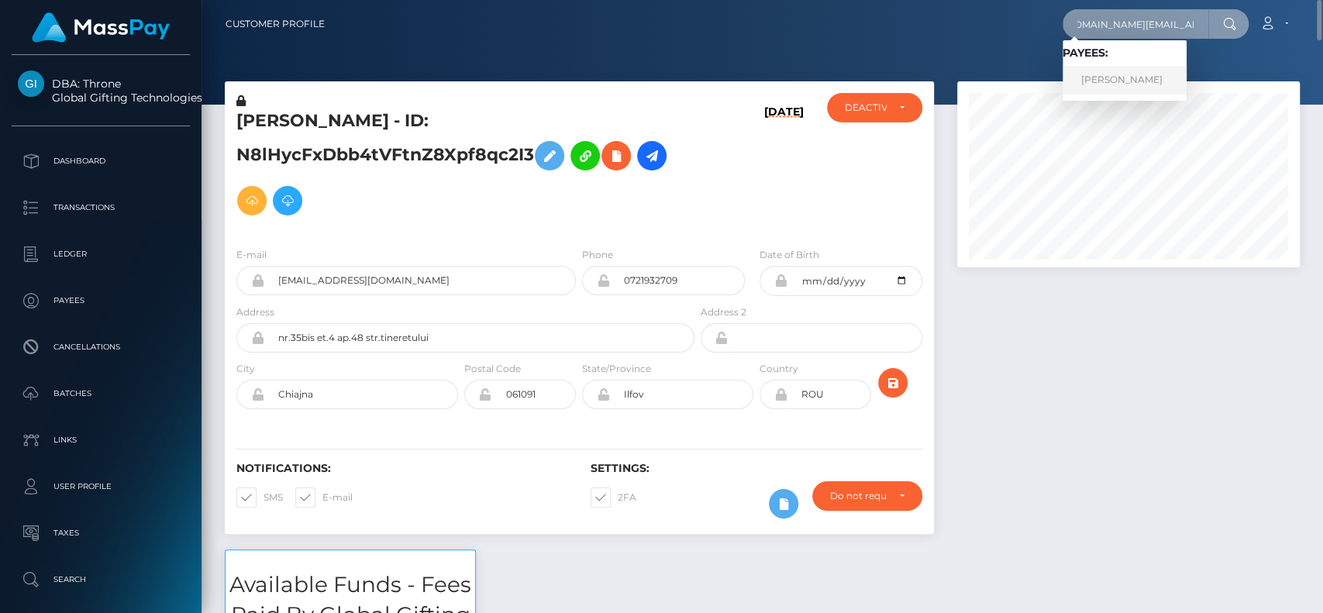
type input "kian.gordon.kg@gmail.com"
click at [1139, 70] on link "KIAN LEWIS GORDON" at bounding box center [1125, 80] width 124 height 29
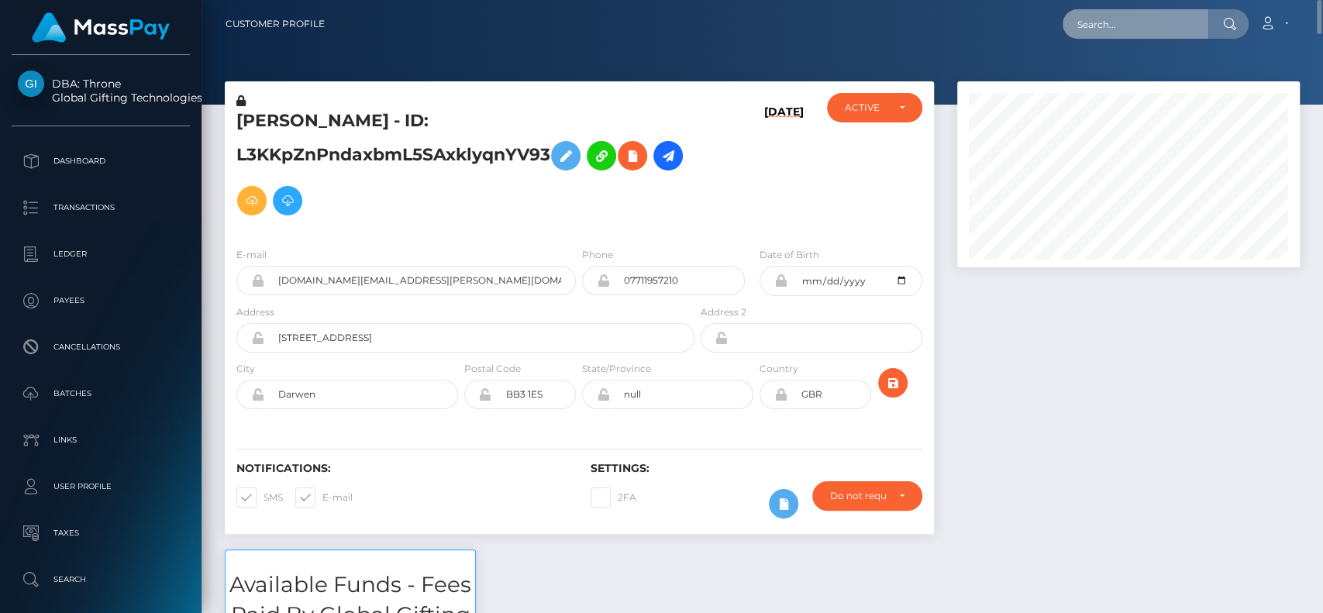
click at [1114, 34] on input "text" at bounding box center [1136, 23] width 146 height 29
paste input "[EMAIL_ADDRESS][DOMAIN_NAME]"
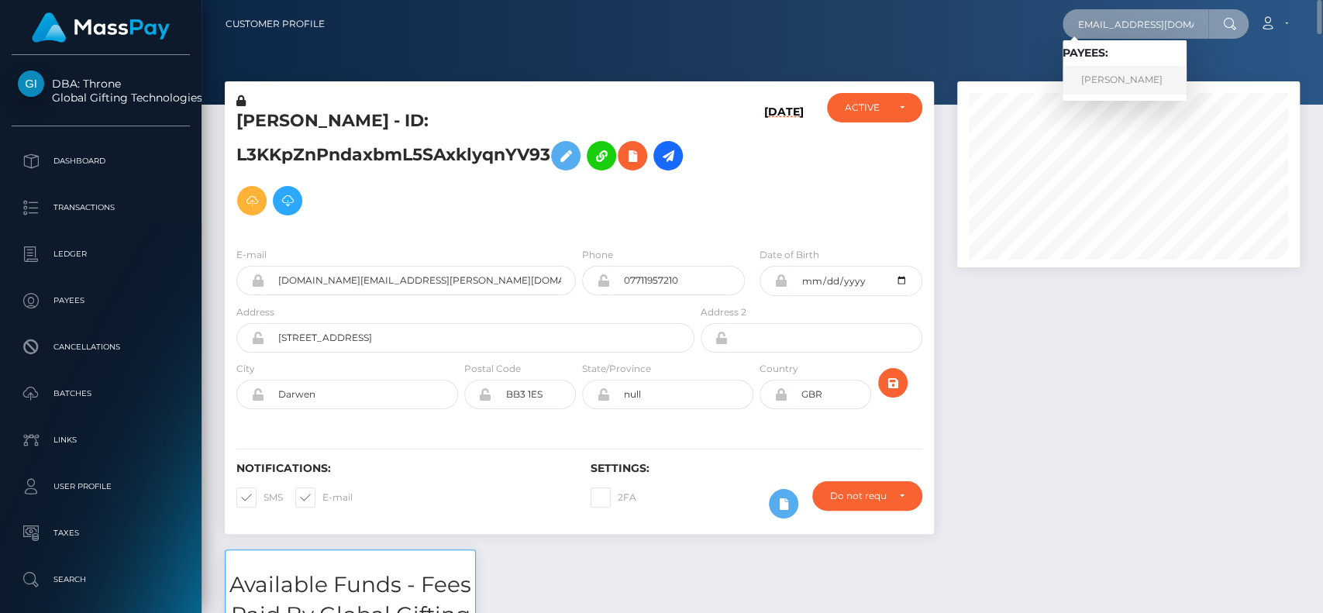
type input "[EMAIL_ADDRESS][DOMAIN_NAME]"
click at [1133, 74] on link "Alexandru Carjaliu" at bounding box center [1125, 80] width 124 height 29
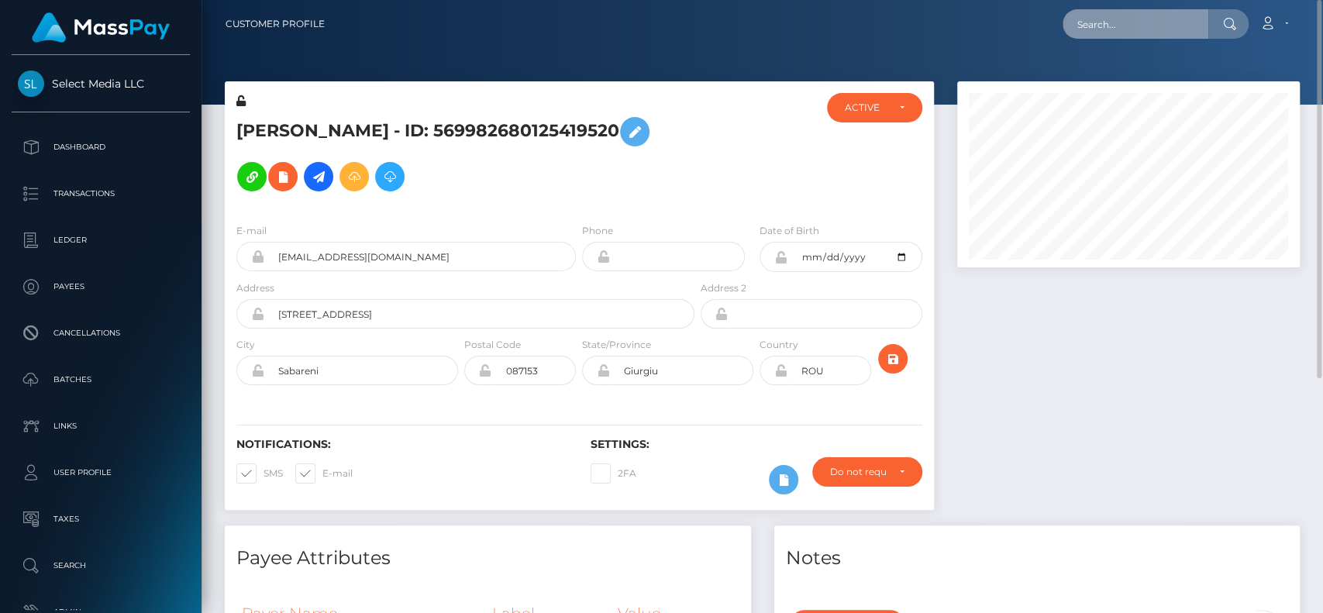
click at [1090, 29] on input "text" at bounding box center [1136, 23] width 146 height 29
paste input "[EMAIL_ADDRESS][DOMAIN_NAME]"
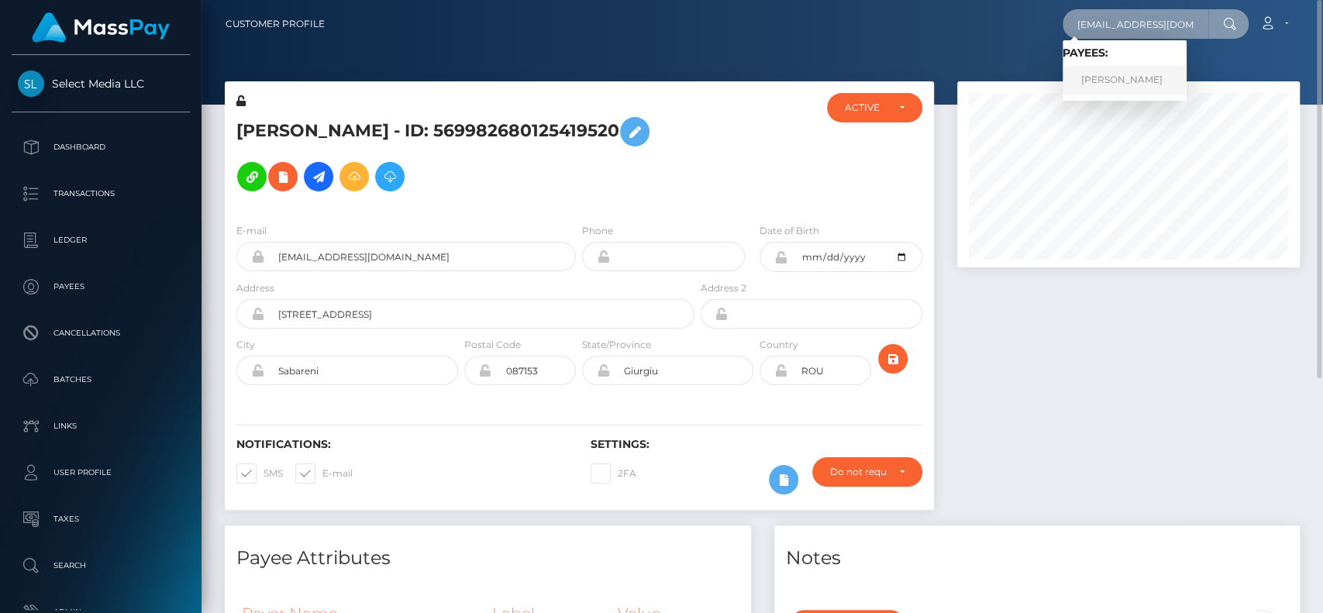
type input "[EMAIL_ADDRESS][DOMAIN_NAME]"
click at [1129, 73] on link "[PERSON_NAME]" at bounding box center [1125, 80] width 124 height 29
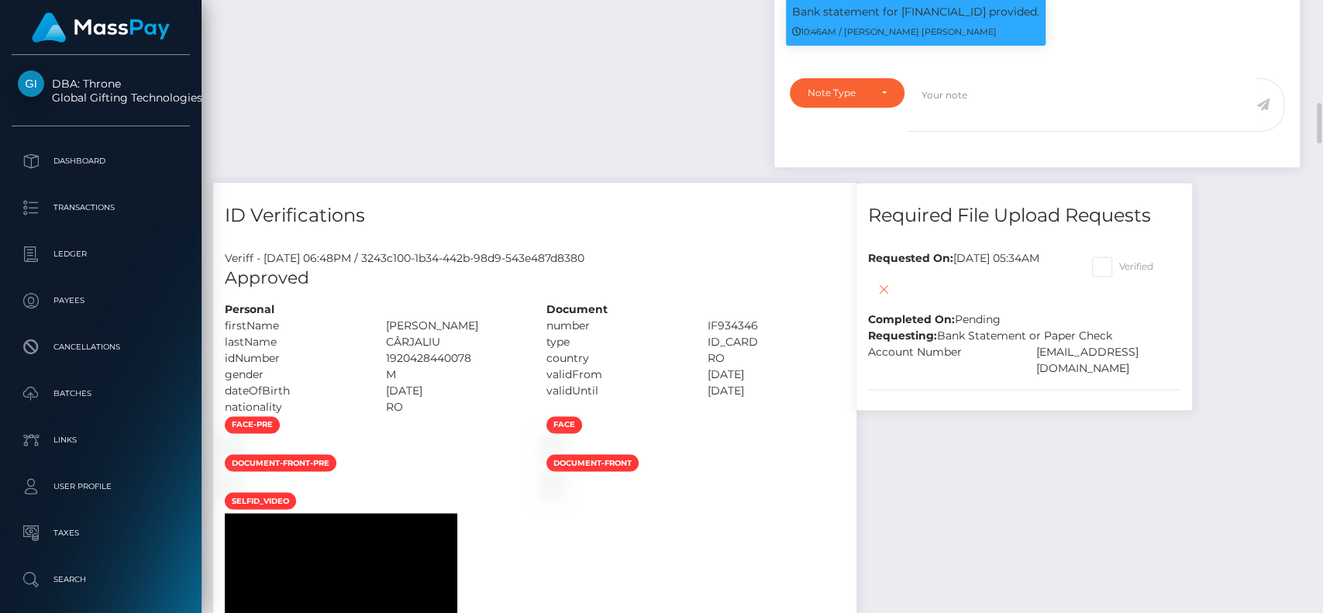
scroll to position [1485, 0]
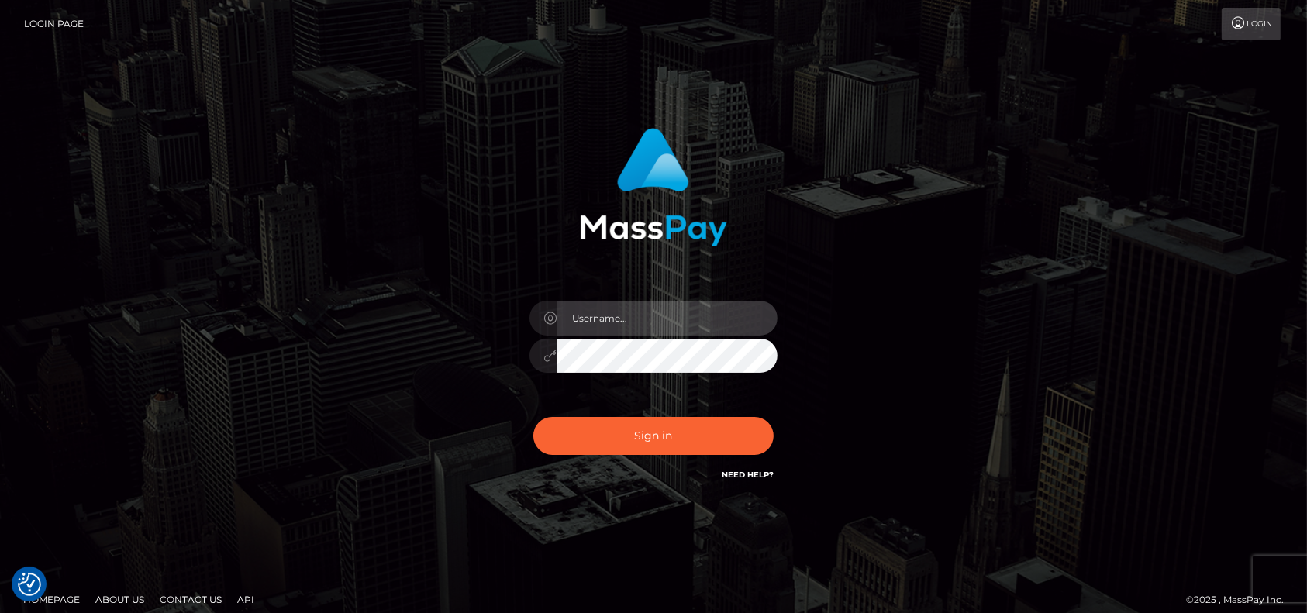
type input "[DOMAIN_NAME]"
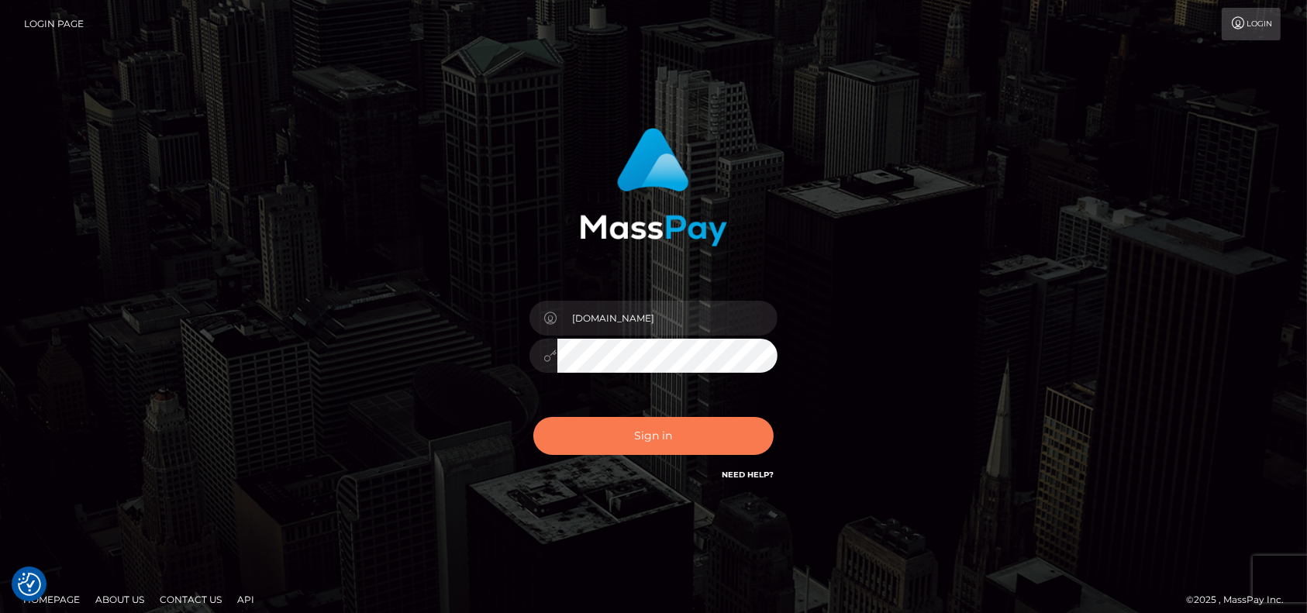
click at [610, 446] on button "Sign in" at bounding box center [653, 436] width 240 height 38
type input "pk.es"
click at [633, 432] on button "Sign in" at bounding box center [653, 436] width 240 height 38
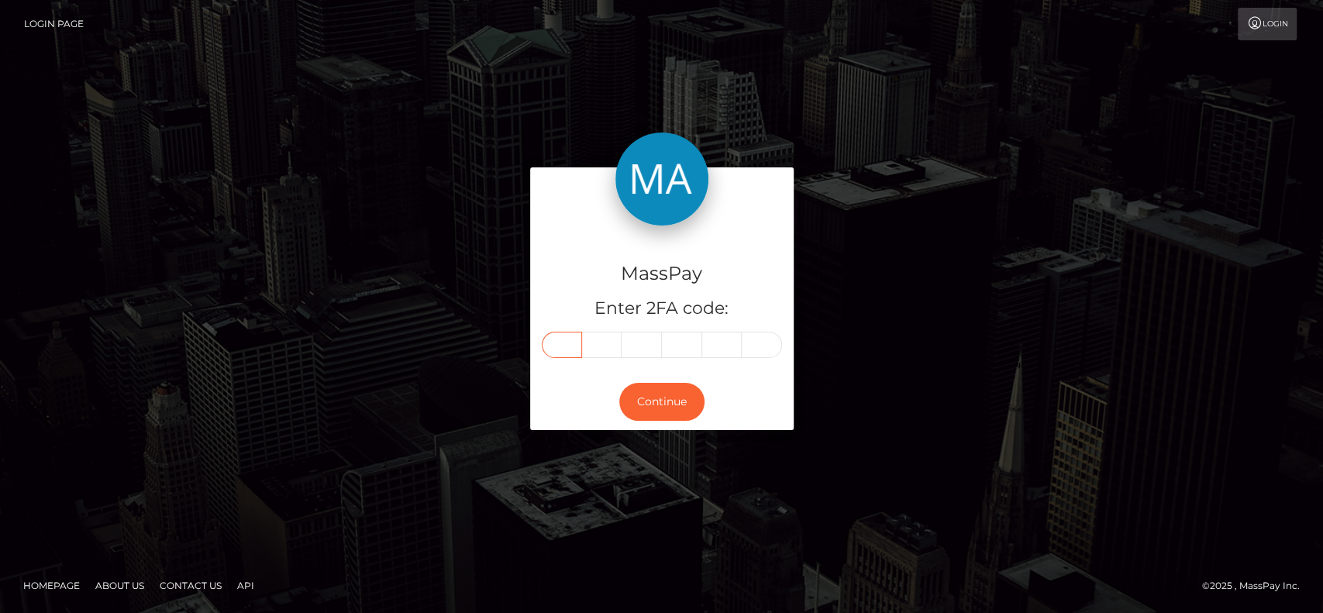
click at [556, 342] on input "text" at bounding box center [562, 345] width 40 height 26
paste input "5"
type input "5"
type input "4"
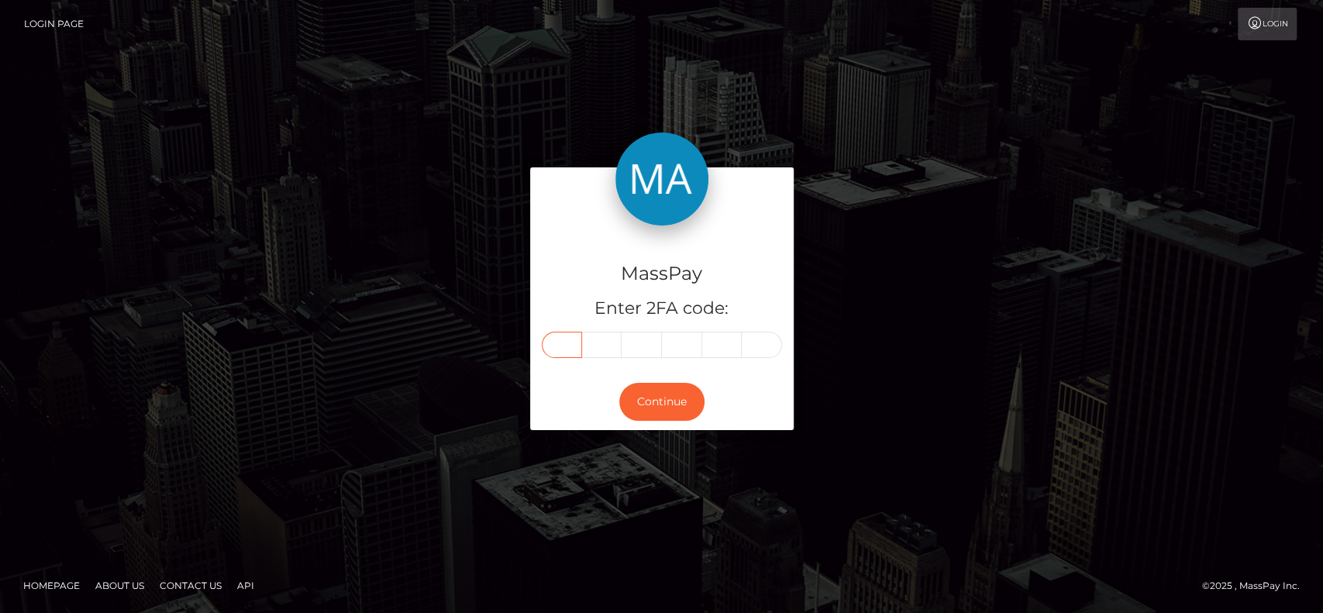
type input "0"
type input "4"
type input "1"
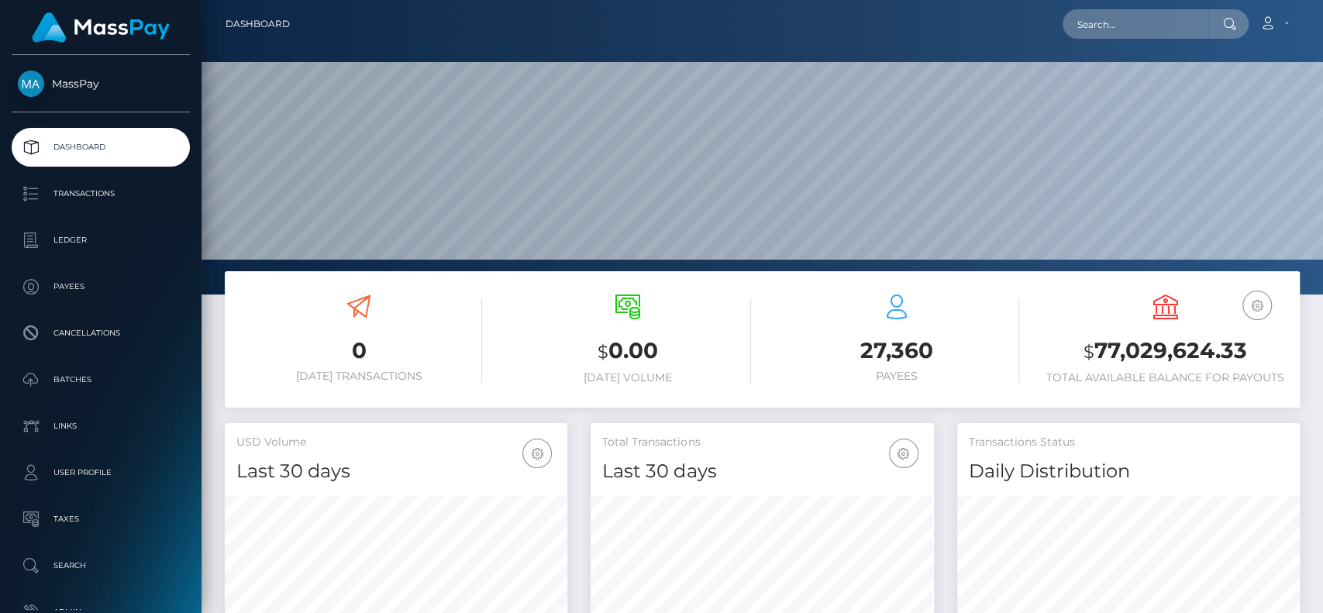
scroll to position [274, 343]
paste input "[EMAIL_ADDRESS][DOMAIN_NAME]"
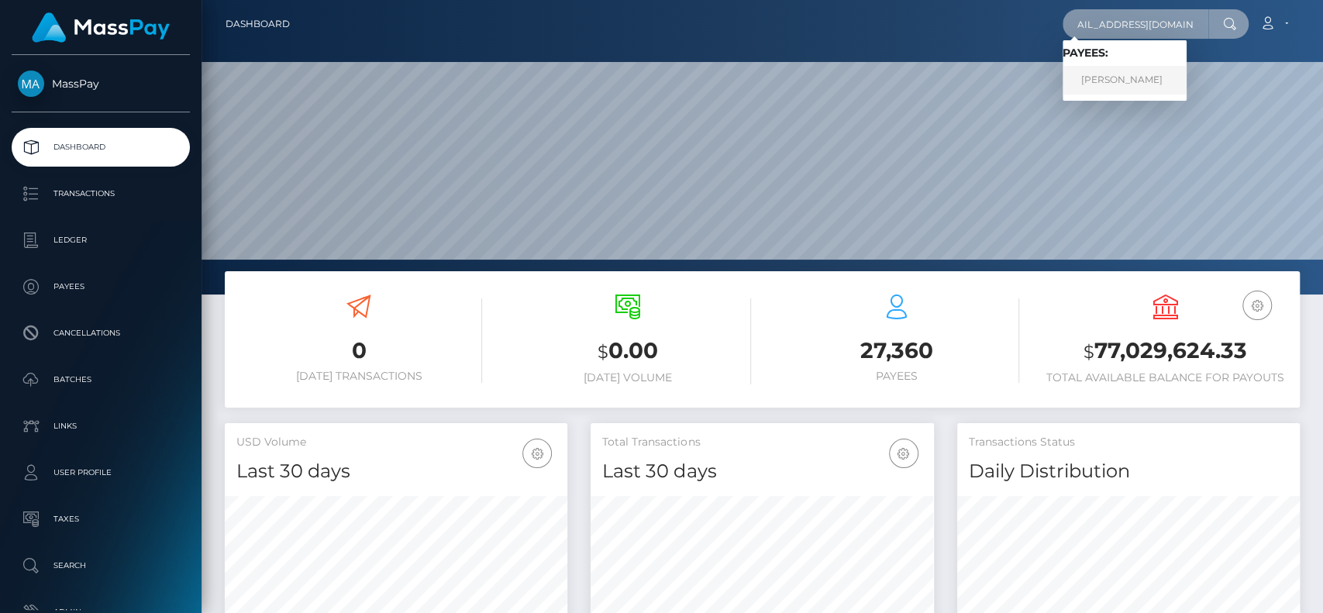
type input "goddesshex666@gmail.com"
click at [1136, 74] on link "JESSICA ANN CURTIS" at bounding box center [1125, 80] width 124 height 29
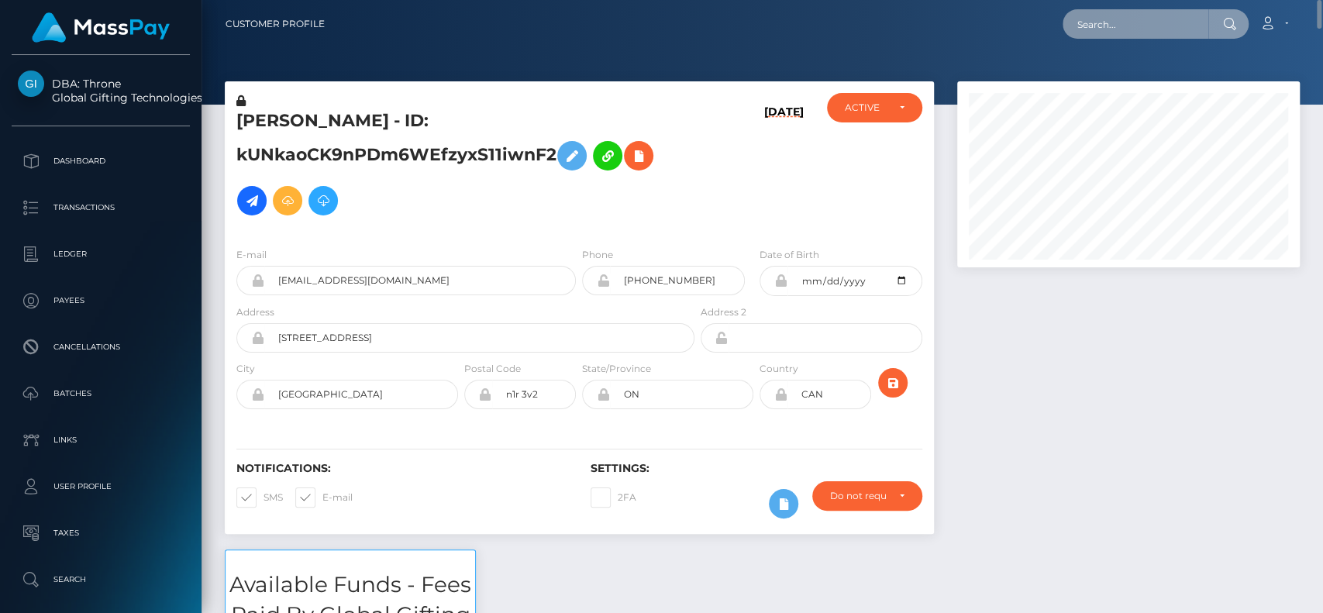
click at [1083, 20] on input "text" at bounding box center [1136, 23] width 146 height 29
paste input "[EMAIL_ADDRESS][DOMAIN_NAME]"
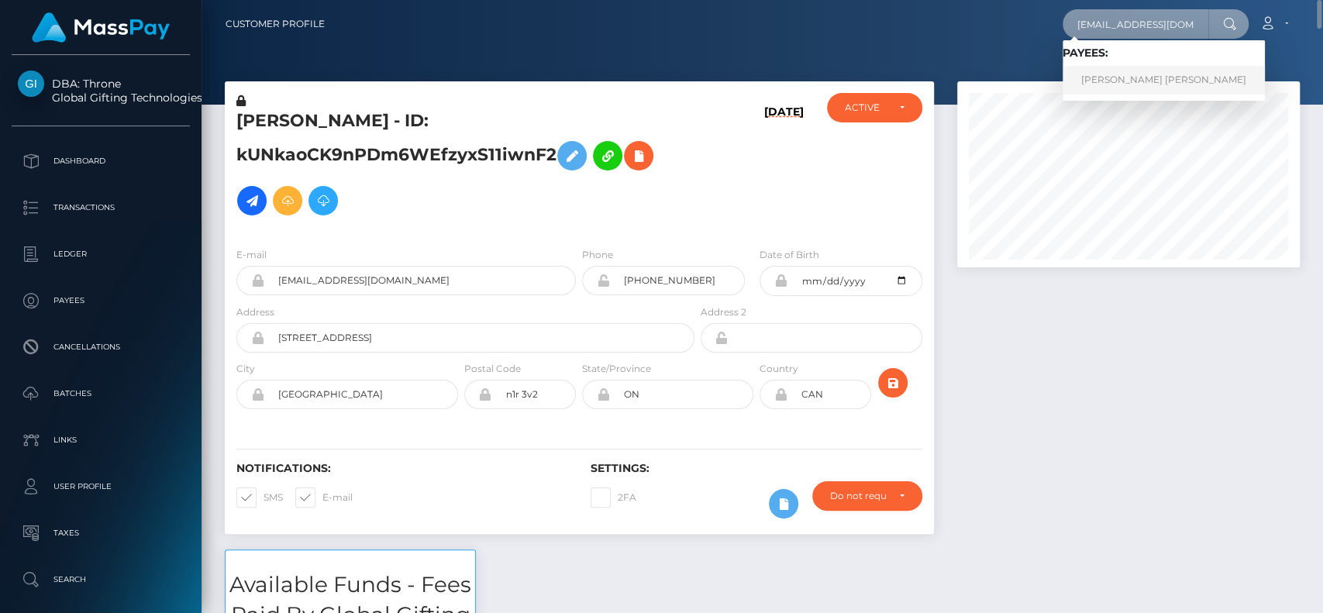
type input "[EMAIL_ADDRESS][DOMAIN_NAME]"
click at [1152, 72] on link "[PERSON_NAME] [PERSON_NAME]" at bounding box center [1164, 80] width 202 height 29
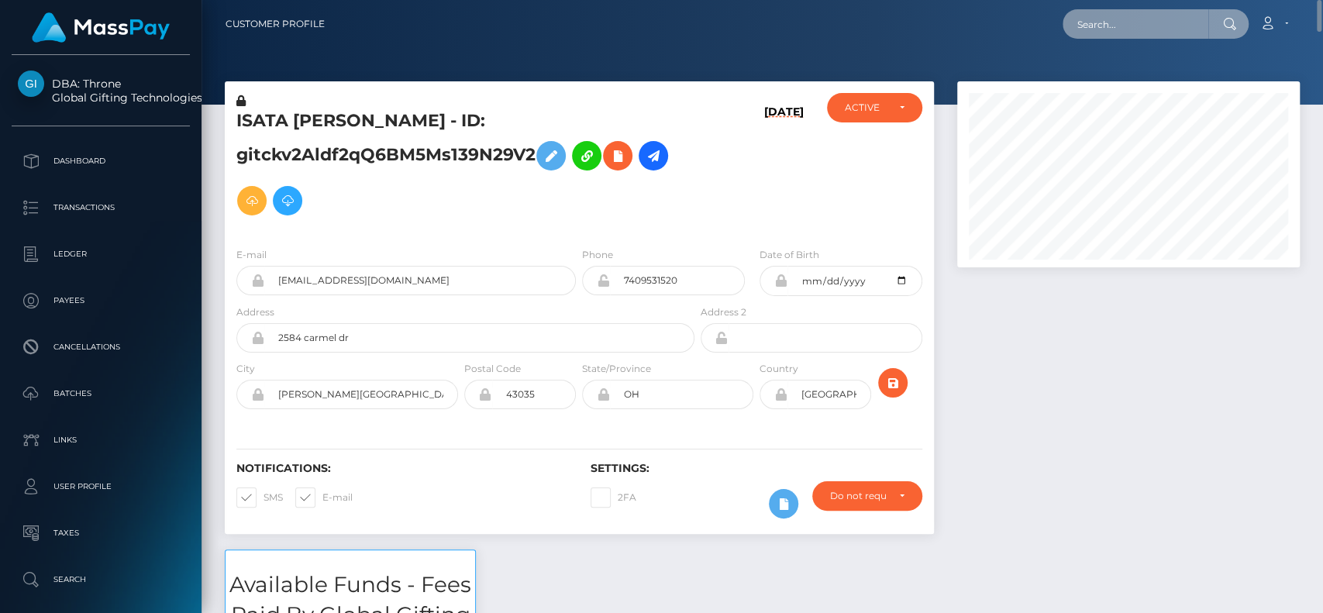
click at [1116, 16] on input "text" at bounding box center [1136, 23] width 146 height 29
paste input "musclealphabrad@gmail.com"
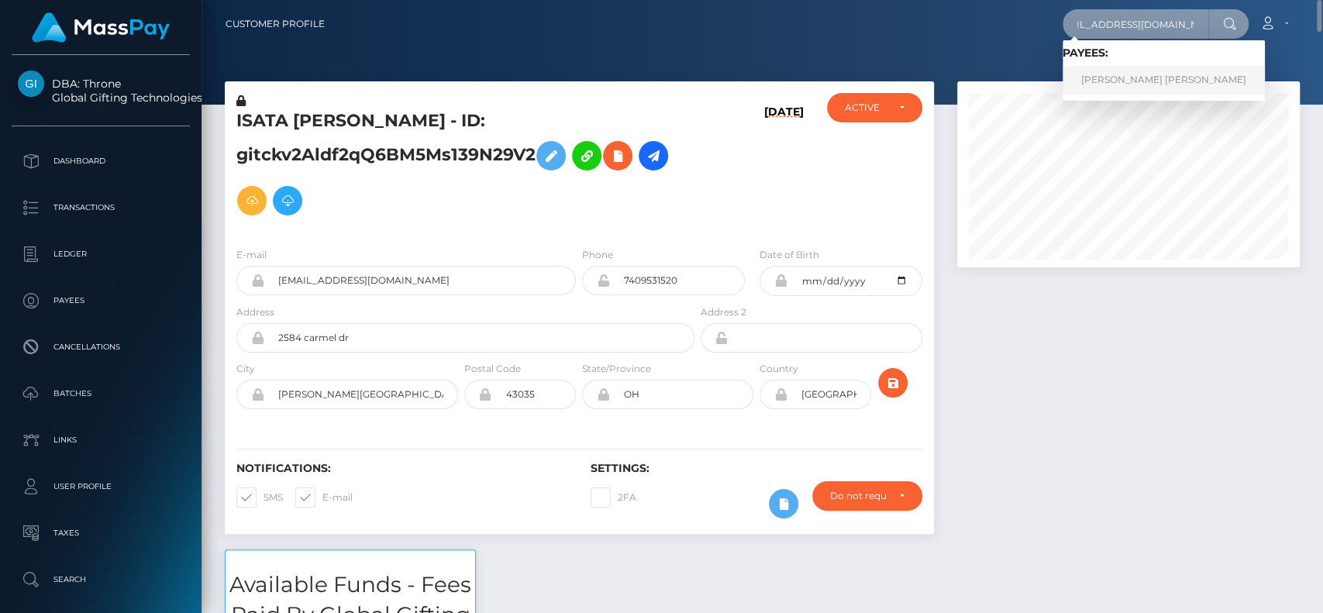
type input "musclealphabrad@gmail.com"
click at [1113, 71] on link "ROBERT MACKENZIE CLOUTIER" at bounding box center [1164, 80] width 202 height 29
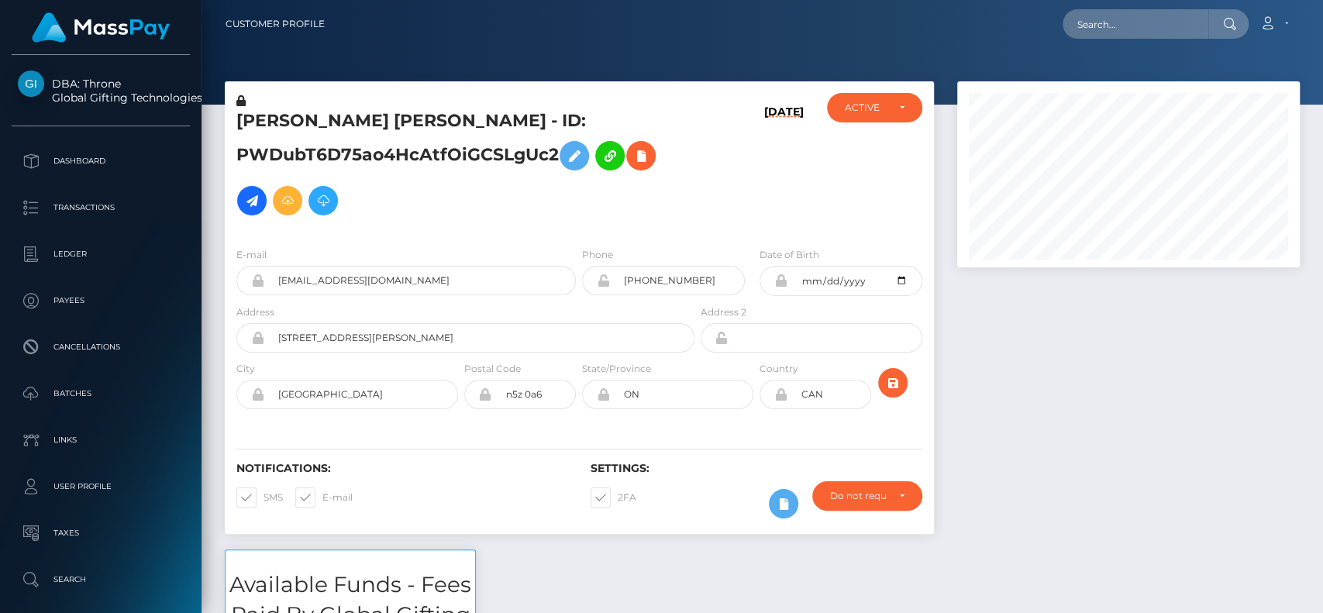
scroll to position [186, 343]
click at [1123, 24] on input "text" at bounding box center [1136, 23] width 146 height 29
paste input "[EMAIL_ADDRESS][DOMAIN_NAME]"
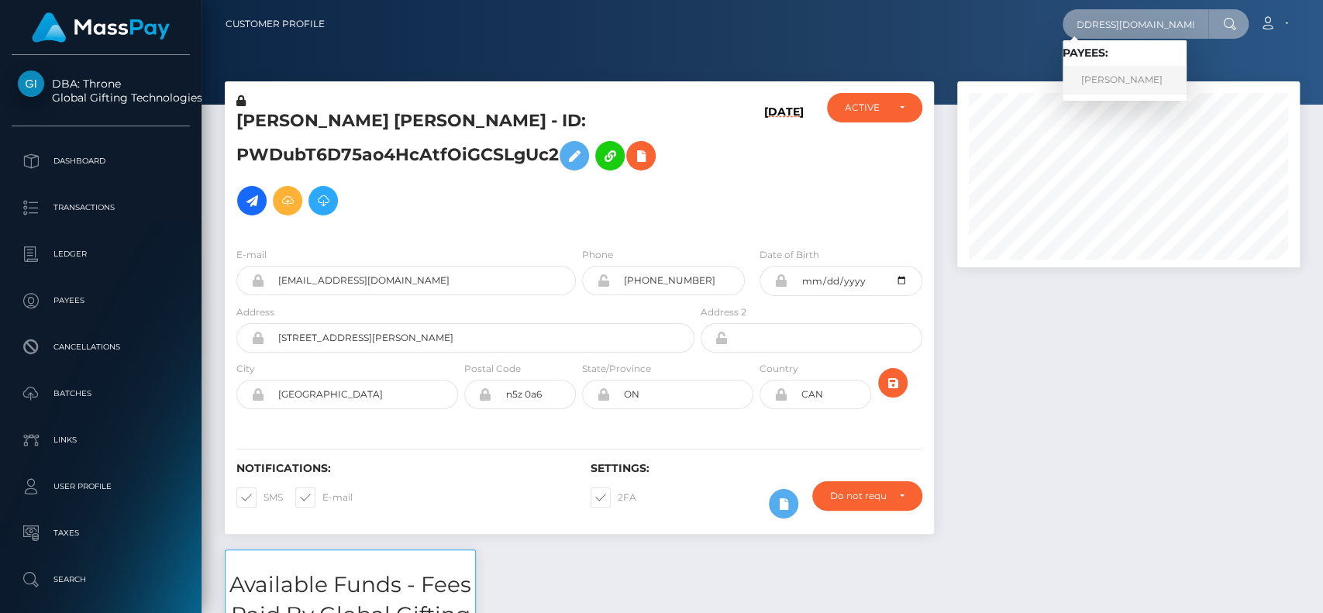
type input "[EMAIL_ADDRESS][DOMAIN_NAME]"
click at [1133, 75] on link "MELISSA GRACE DELYSER" at bounding box center [1125, 80] width 124 height 29
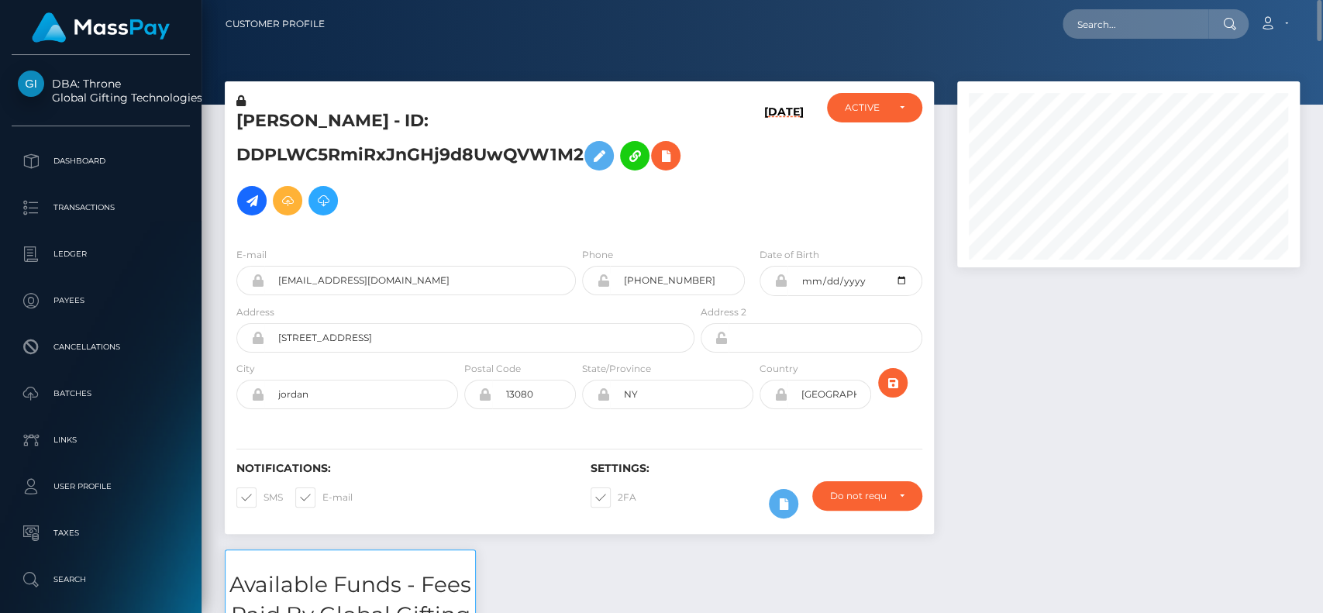
click at [1190, 43] on nav "Customer Profile Loading... Loading... Account" at bounding box center [762, 24] width 1121 height 48
click at [1180, 33] on input "text" at bounding box center [1136, 23] width 146 height 29
paste input "[EMAIL_ADDRESS][DOMAIN_NAME]"
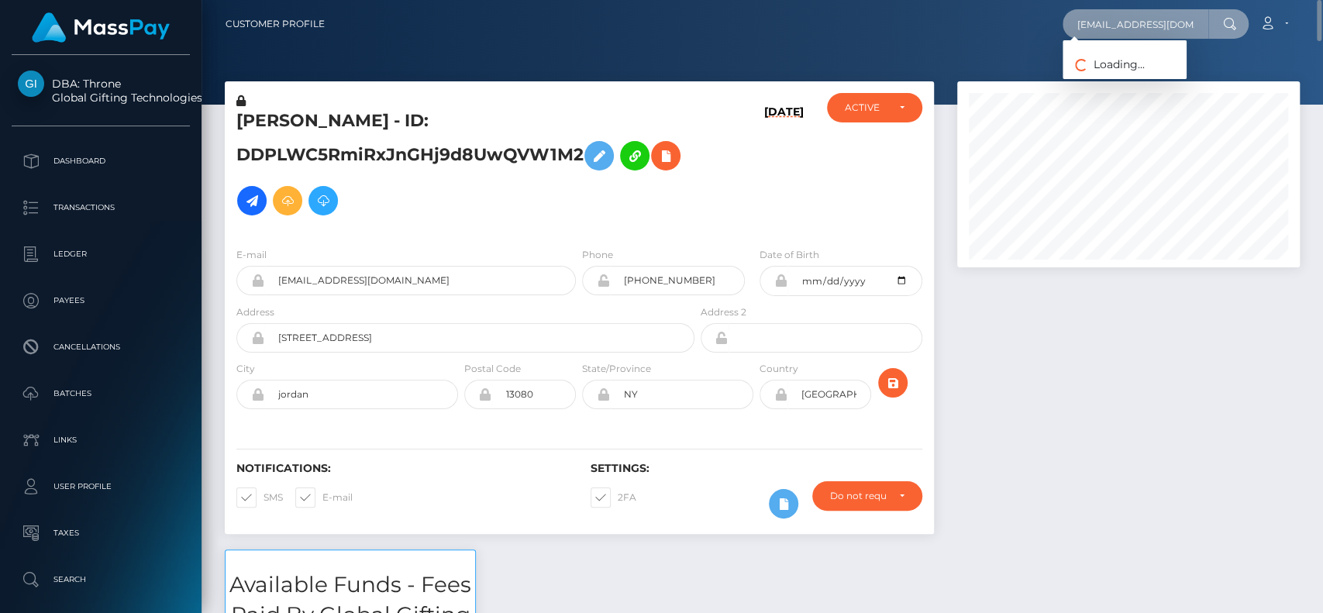
scroll to position [0, 18]
type input "[EMAIL_ADDRESS][DOMAIN_NAME]"
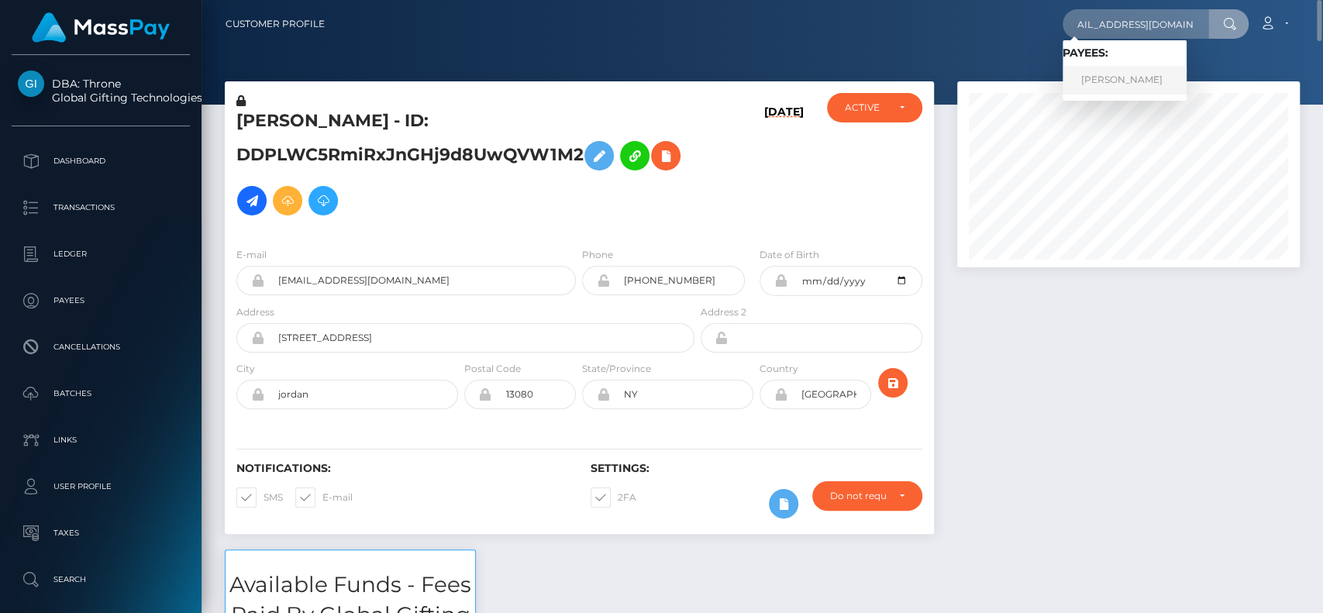
click at [1112, 67] on link "[PERSON_NAME]" at bounding box center [1125, 80] width 124 height 29
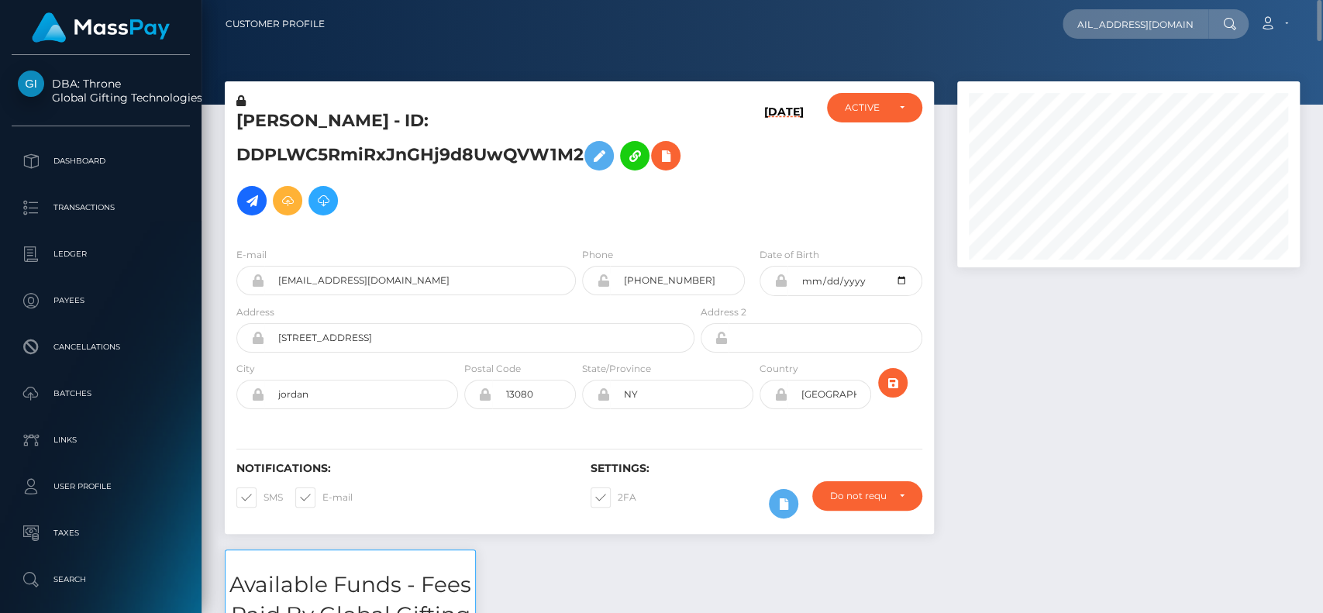
scroll to position [0, 0]
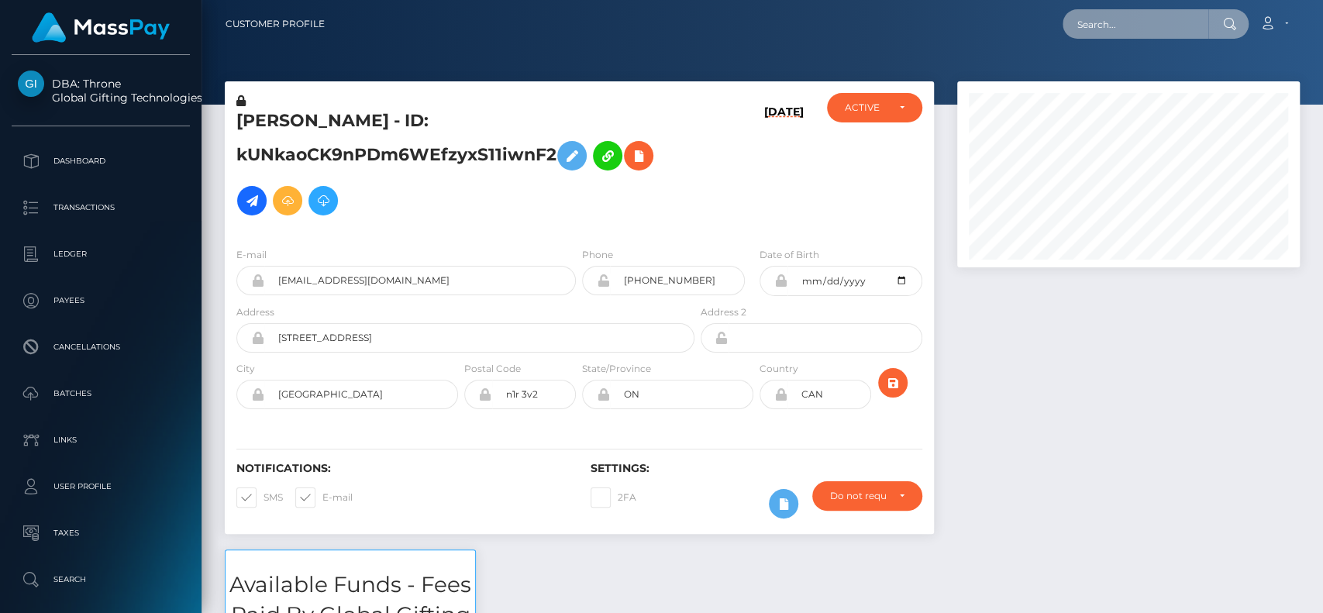
click at [1128, 22] on input "text" at bounding box center [1136, 23] width 146 height 29
paste input "[PERSON_NAME][EMAIL_ADDRESS][DOMAIN_NAME]"
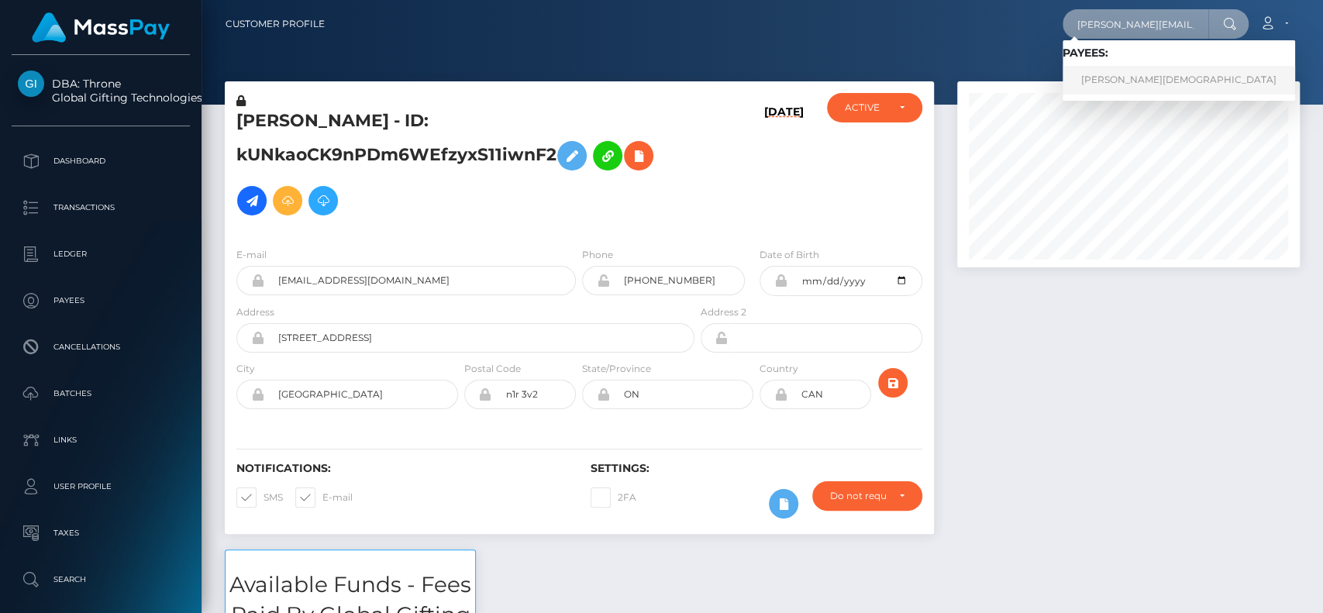
type input "[PERSON_NAME][EMAIL_ADDRESS][DOMAIN_NAME]"
click at [1131, 71] on link "Karin Christ" at bounding box center [1179, 80] width 233 height 29
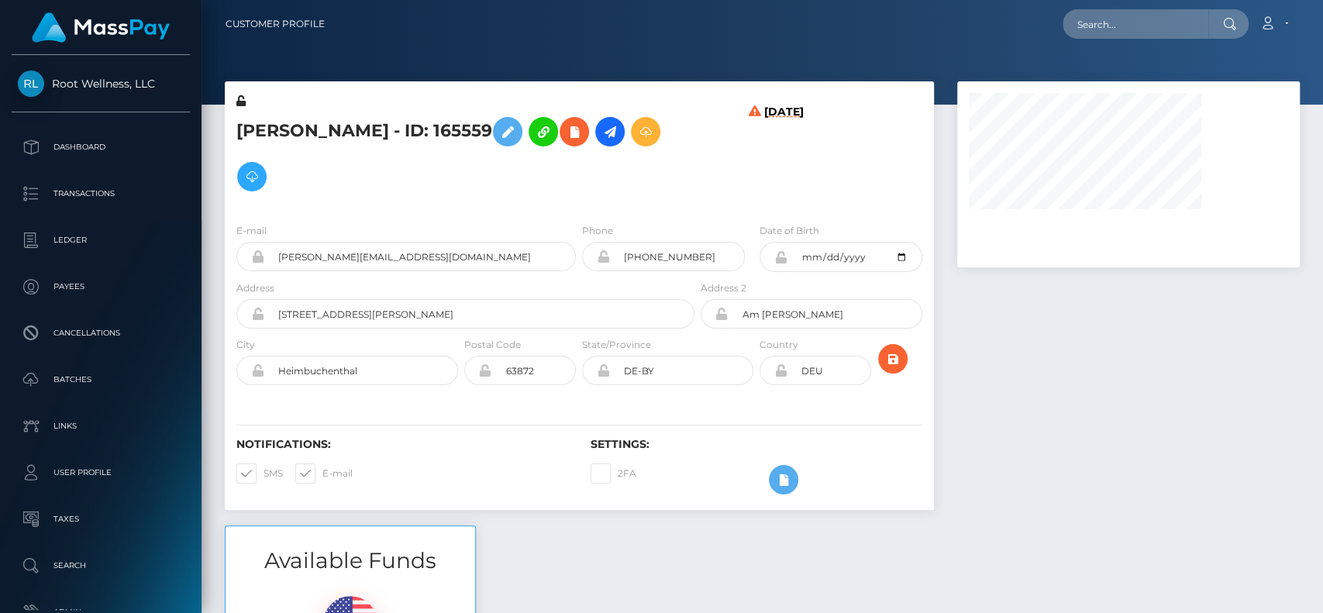
click at [1318, 93] on div at bounding box center [762, 52] width 1121 height 105
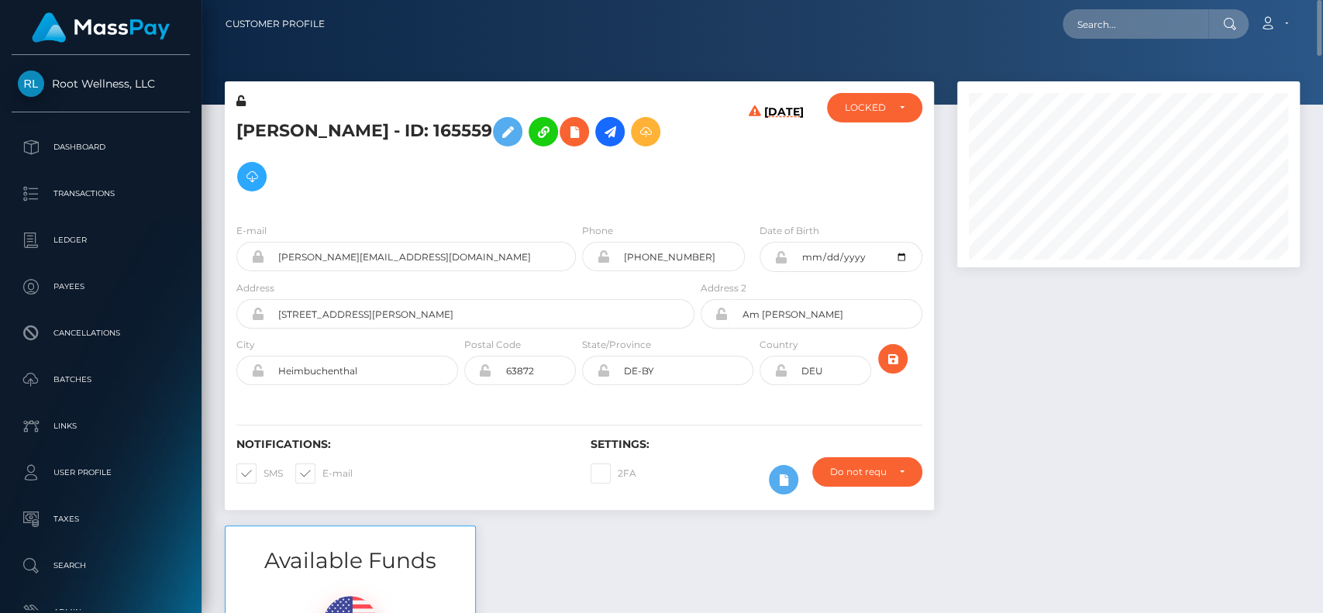
click at [252, 132] on h5 "Karin Christ - ID: 165559" at bounding box center [461, 154] width 450 height 90
copy h5 "Karin"
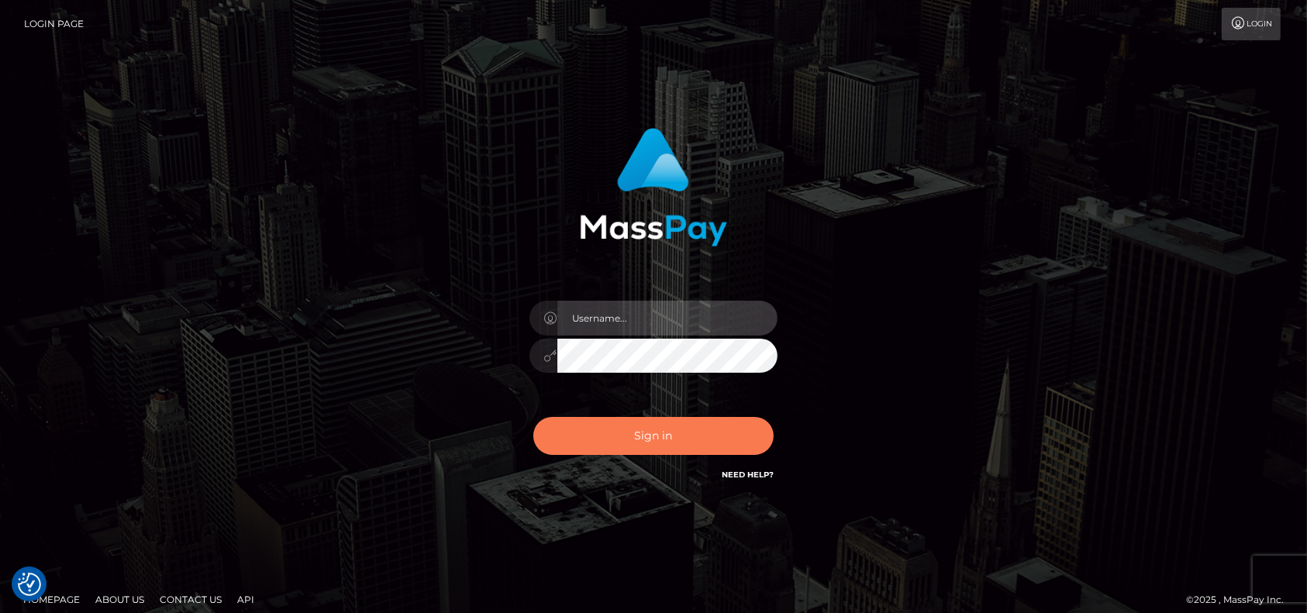
type input "[DOMAIN_NAME]"
click at [656, 425] on button "Sign in" at bounding box center [653, 436] width 240 height 38
type input "pk.es"
click at [600, 430] on button "Sign in" at bounding box center [653, 436] width 240 height 38
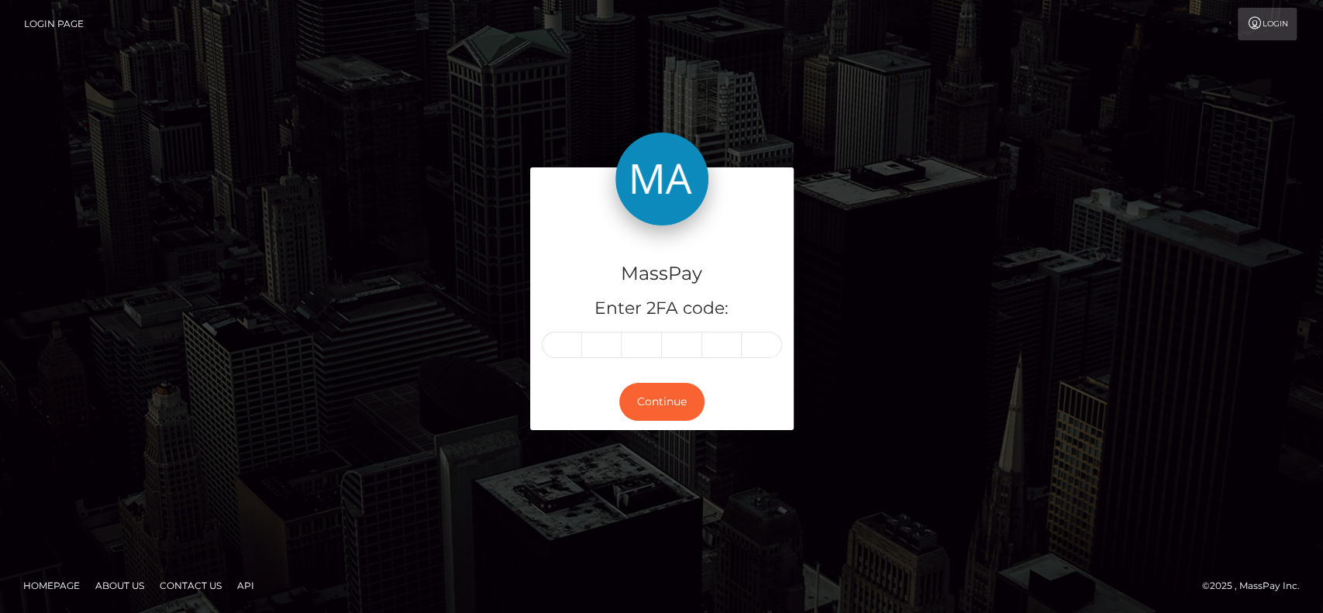
click at [570, 361] on div "MassPay Enter 2FA code:" at bounding box center [662, 300] width 264 height 149
click at [568, 339] on input "text" at bounding box center [562, 345] width 40 height 26
paste input "1"
type input "1"
type input "4"
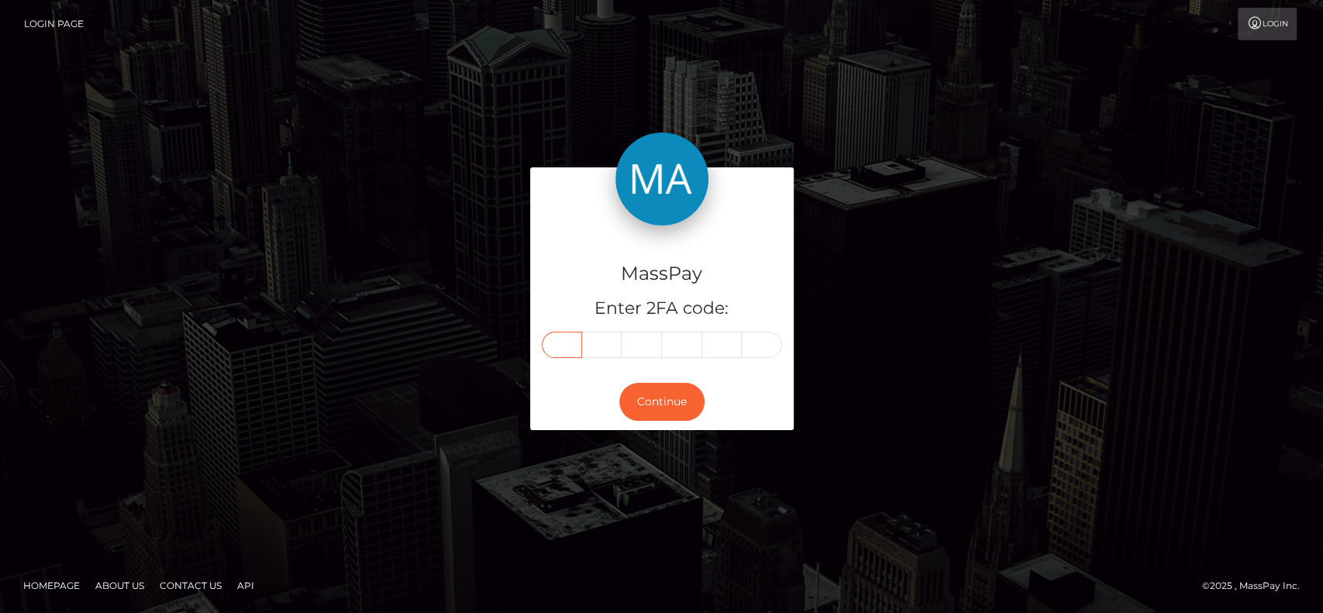
type input "0"
type input "4"
type input "2"
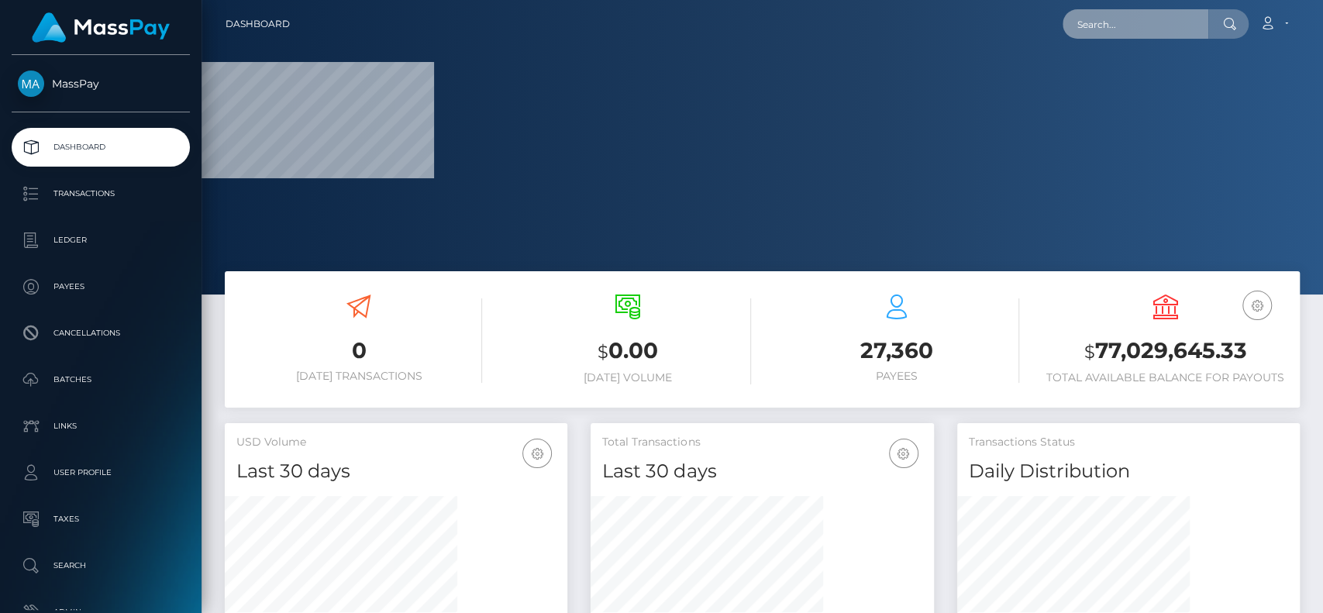
paste input "140042"
click at [1110, 29] on input "140042" at bounding box center [1136, 23] width 146 height 29
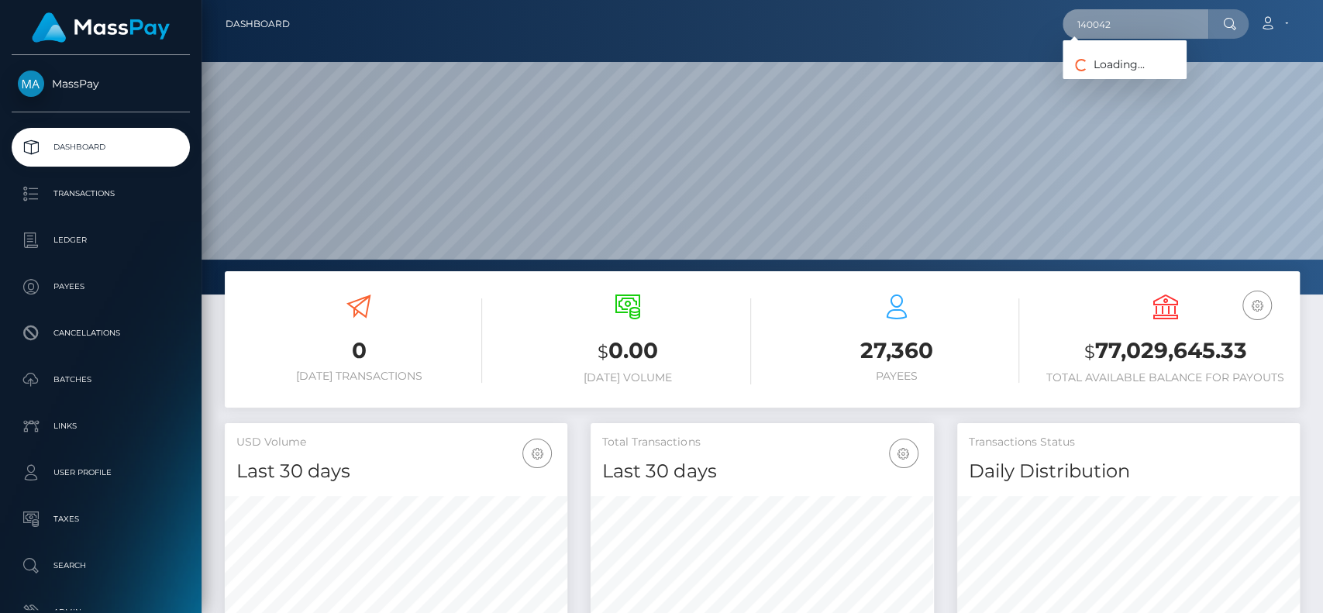
scroll to position [274, 343]
paste input "[EMAIL_ADDRESS][DOMAIN_NAME]"
type input "[EMAIL_ADDRESS][DOMAIN_NAME]"
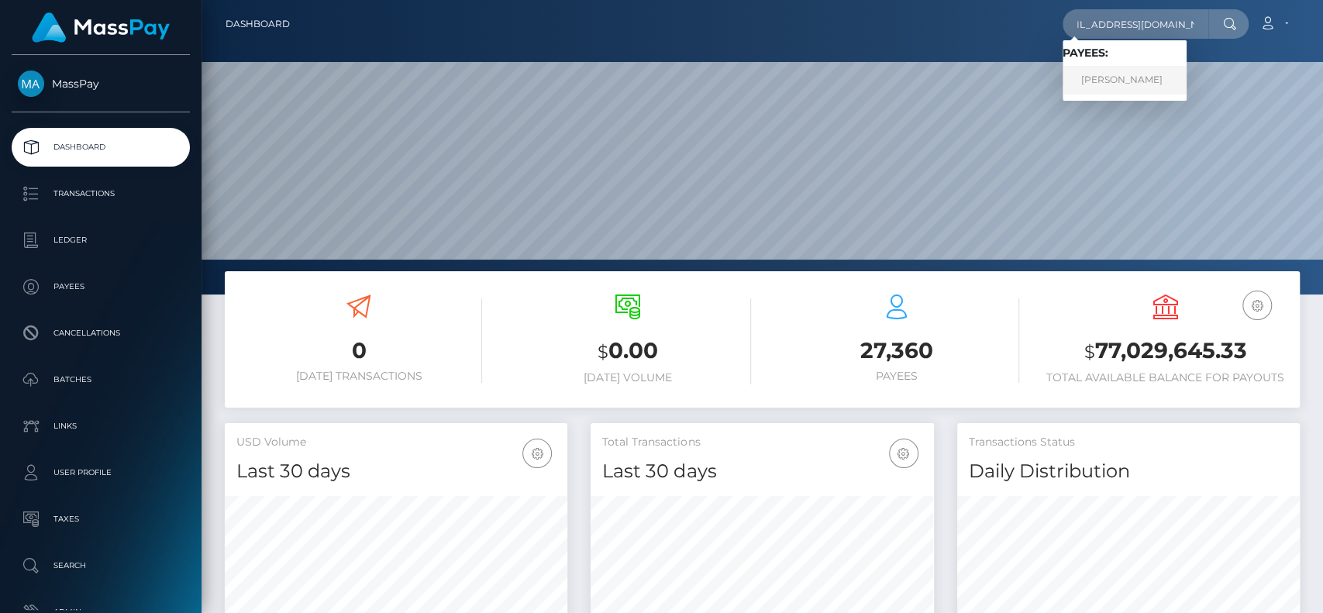
click at [1134, 74] on link "LIVA AMALIE MAGNUSSEN" at bounding box center [1125, 80] width 124 height 29
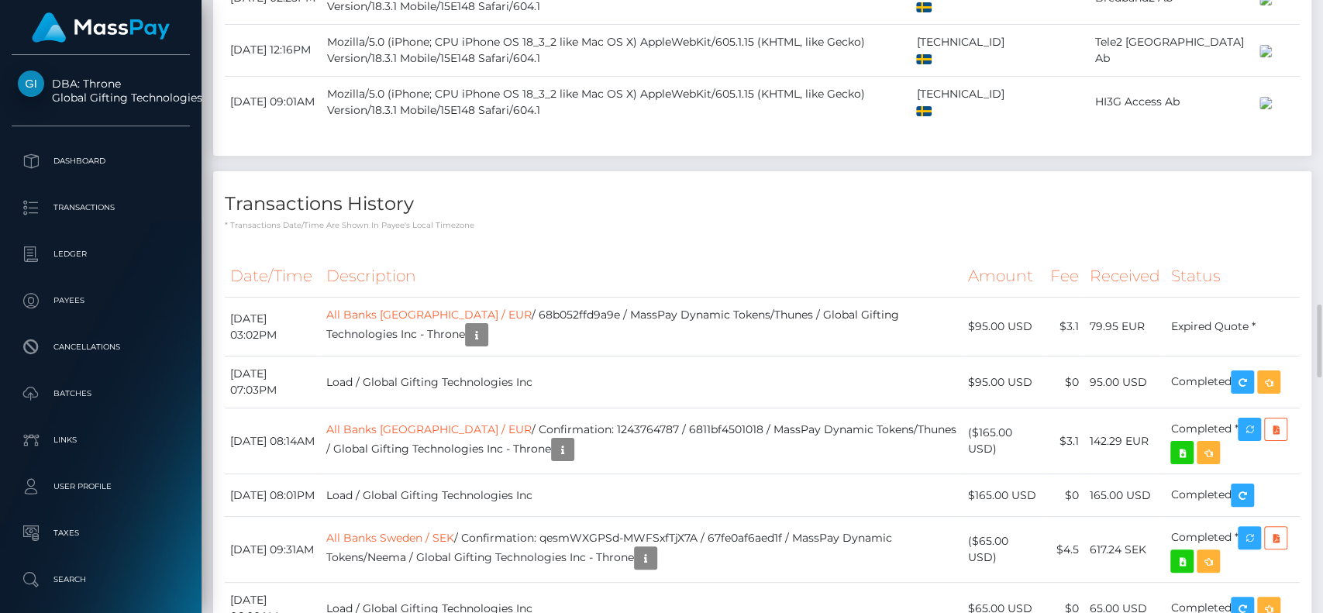
scroll to position [2640, 0]
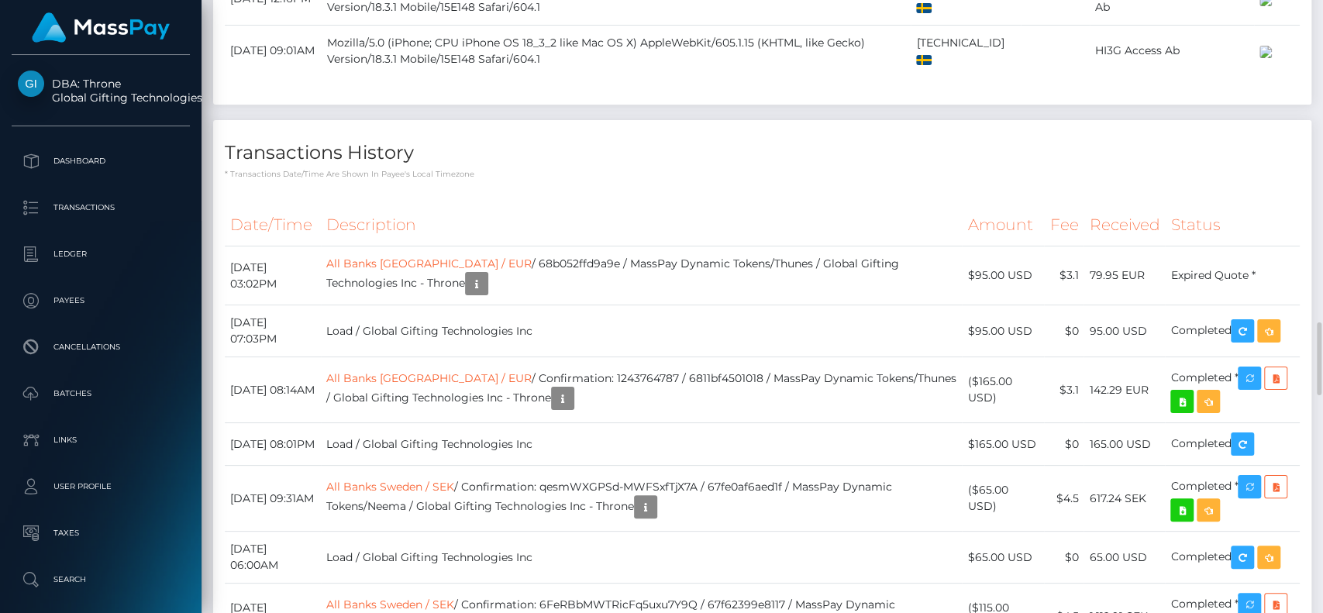
scroll to position [2716, 0]
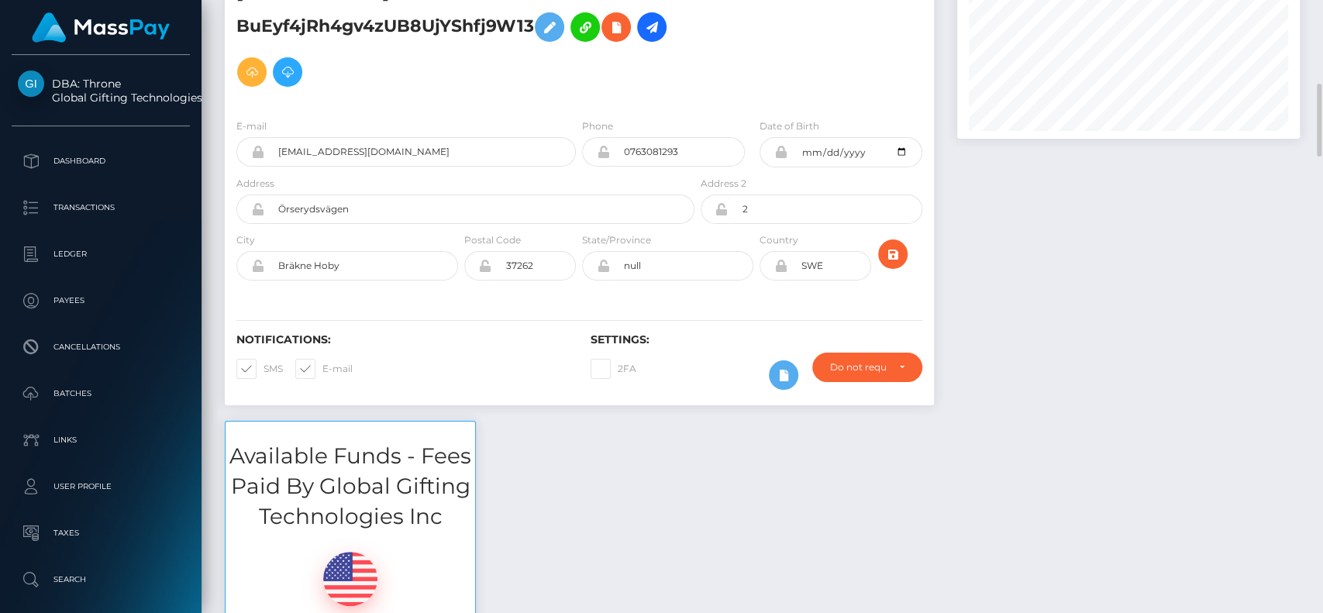
scroll to position [0, 0]
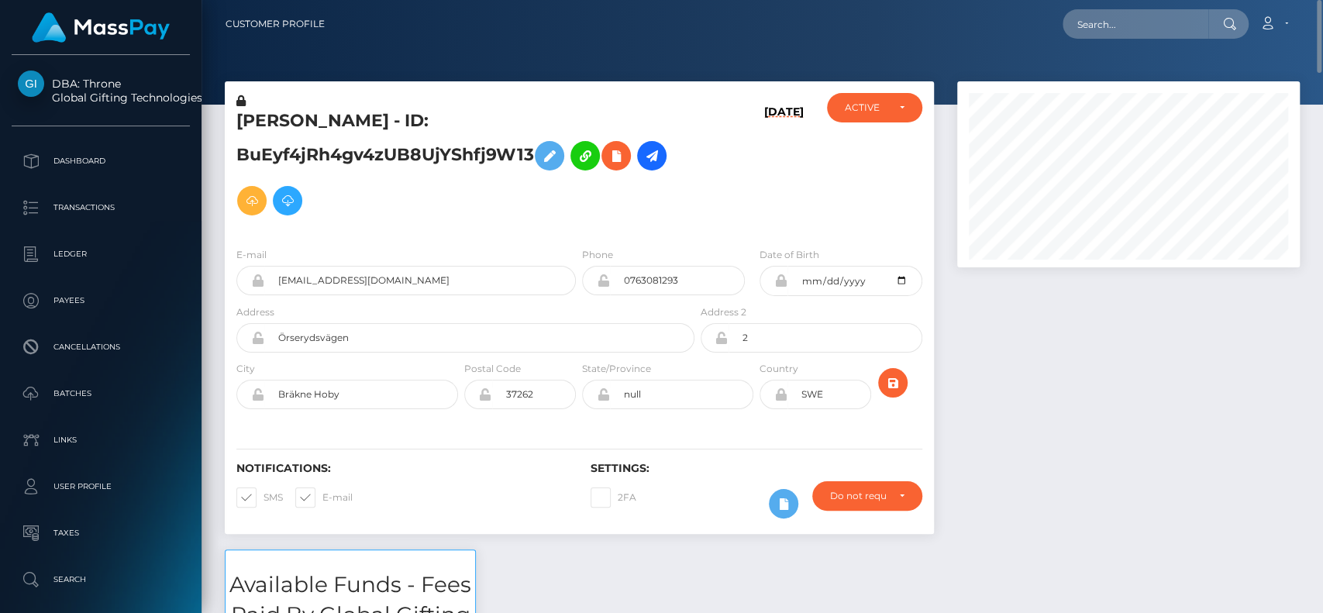
click at [262, 118] on h5 "[PERSON_NAME] - ID: BuEyf4jRh4gv4zUB8UjYShfj9W13" at bounding box center [461, 166] width 450 height 114
copy h5 "LIVA"
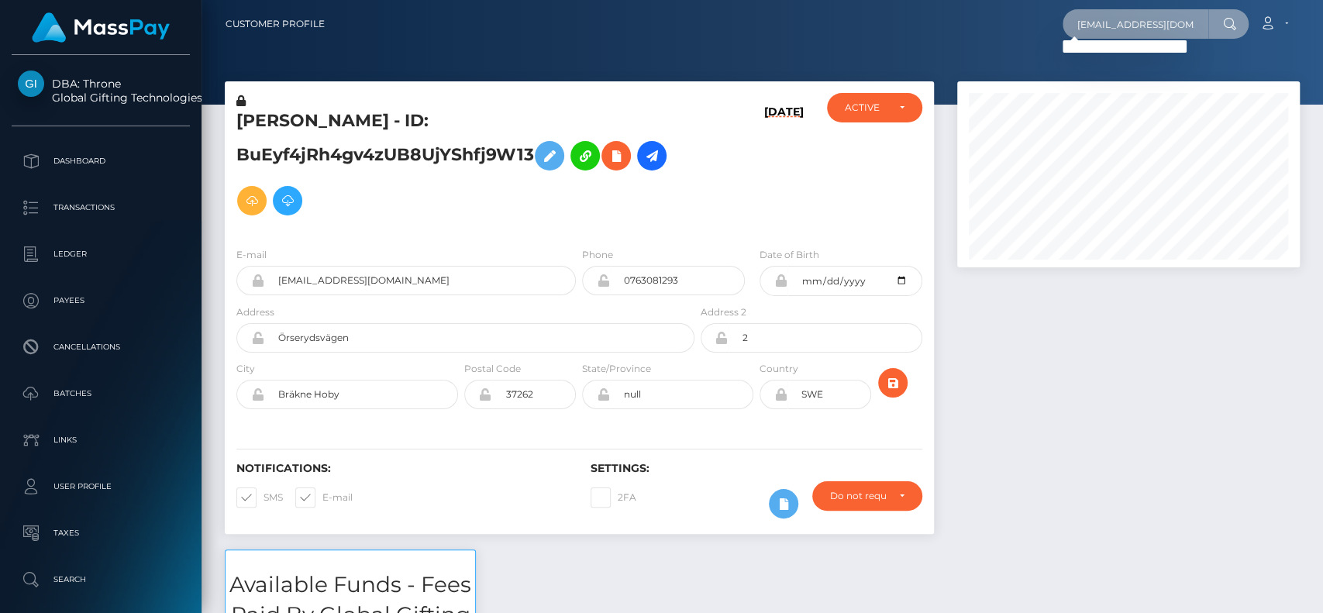
paste input "Trezure Graves"
type input "Trezure Graves"
paste input "[EMAIL_ADDRESS][DOMAIN_NAME]"
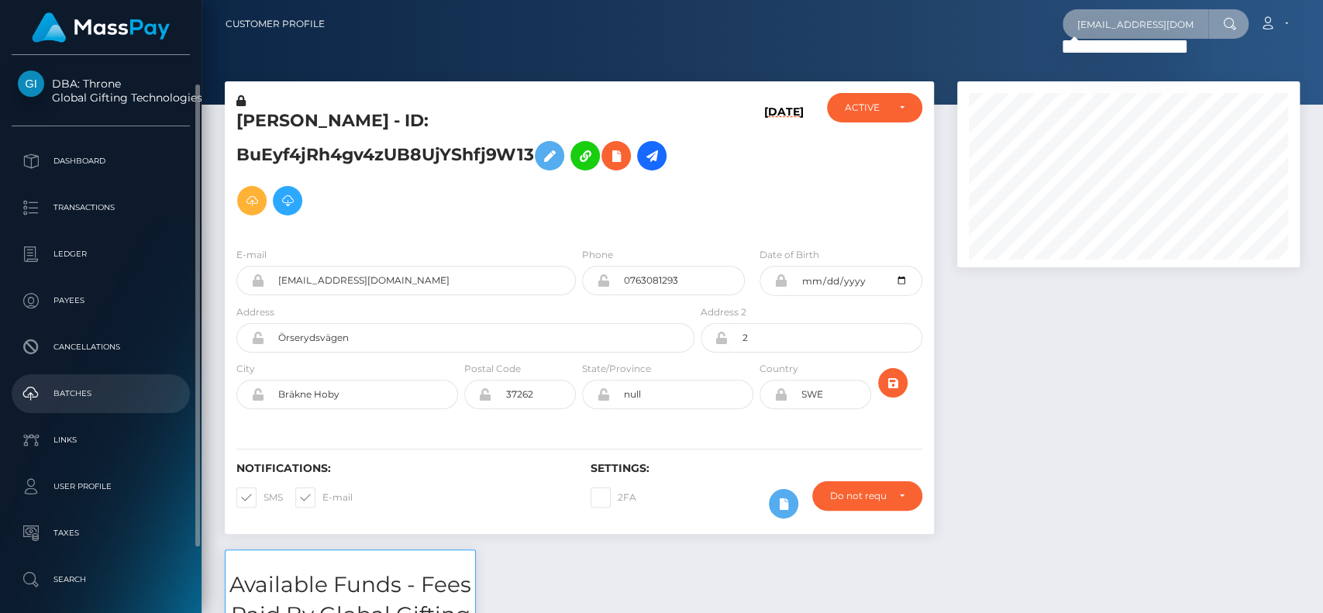
scroll to position [112, 0]
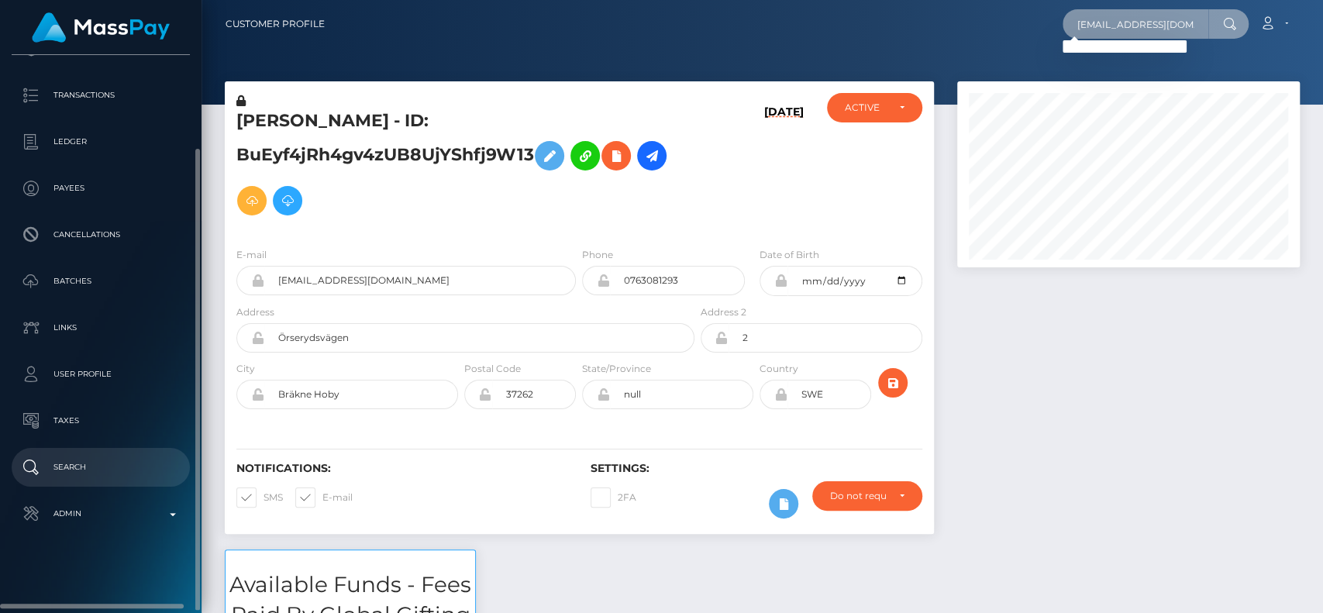
type input "trezureg3@gmail.com"
click at [88, 463] on p "Search" at bounding box center [101, 467] width 166 height 23
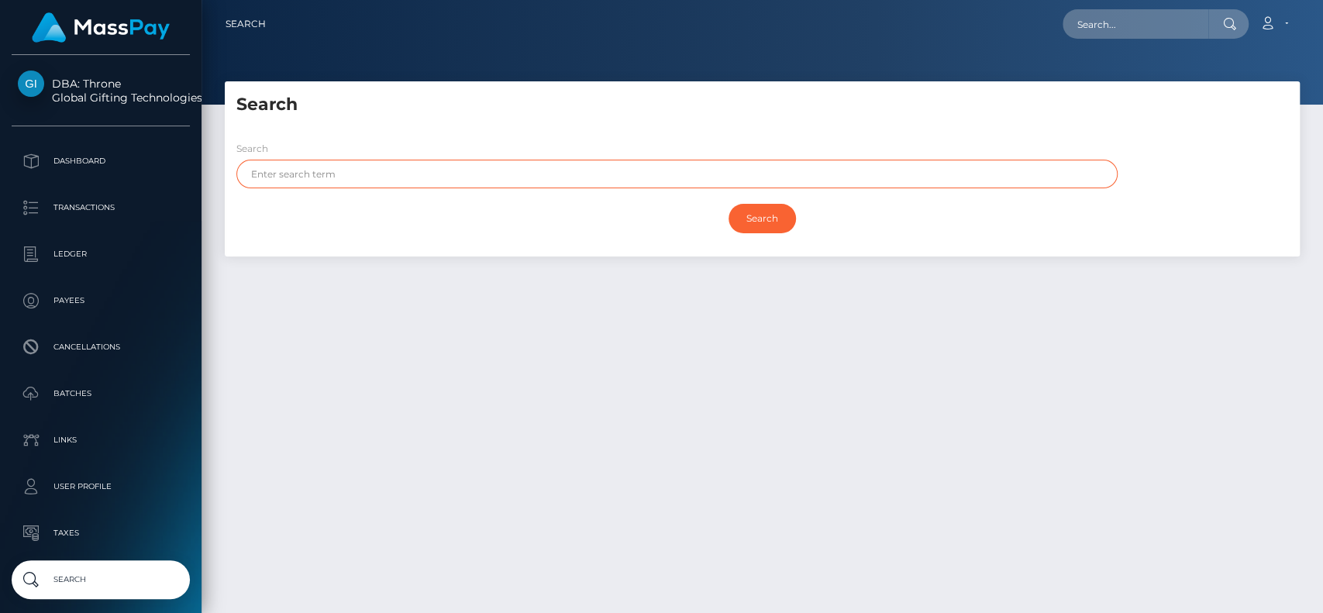
click at [462, 171] on input "text" at bounding box center [676, 174] width 881 height 29
paste input "[EMAIL_ADDRESS][DOMAIN_NAME]"
click at [713, 160] on input "[EMAIL_ADDRESS][DOMAIN_NAME]" at bounding box center [676, 174] width 881 height 29
paste input "[PERSON_NAME]"
click at [729, 204] on input "Search" at bounding box center [762, 218] width 67 height 29
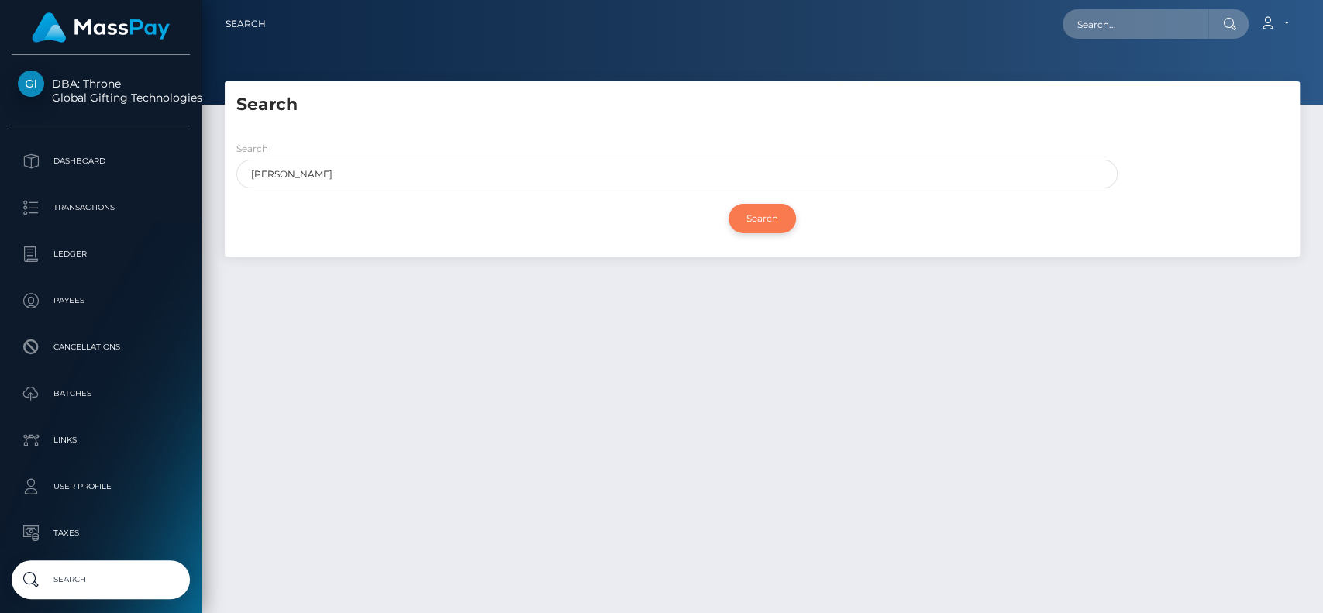
click at [768, 222] on input "Search" at bounding box center [762, 218] width 67 height 29
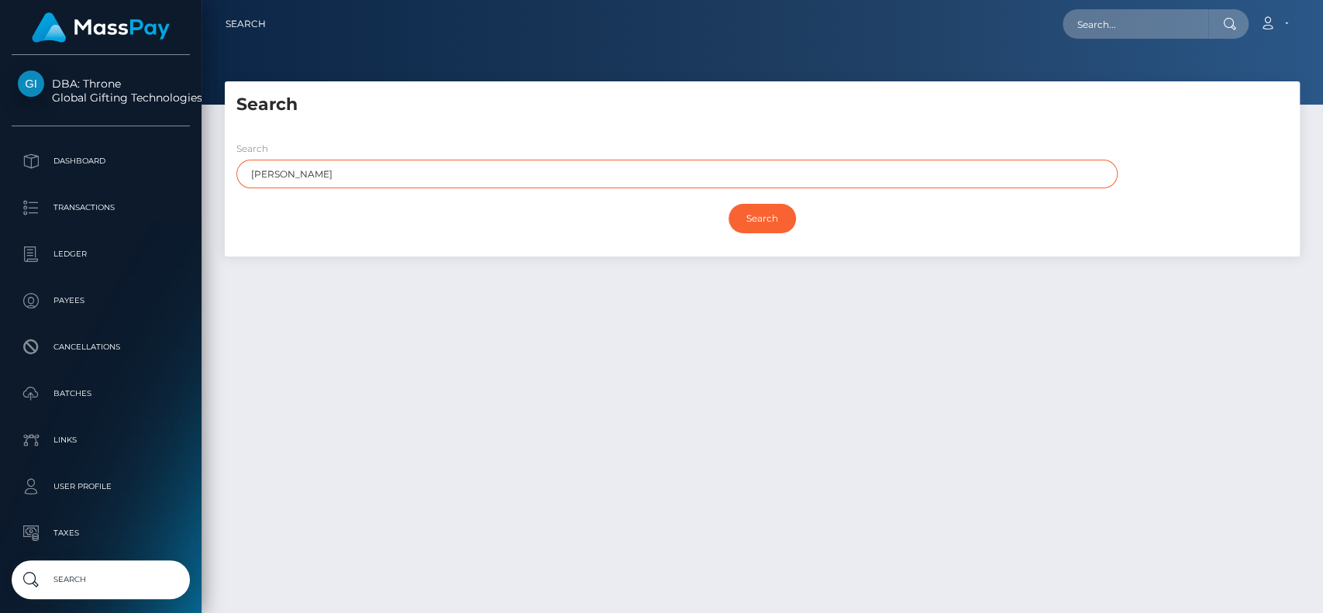
click at [310, 174] on input "[PERSON_NAME]" at bounding box center [676, 174] width 881 height 29
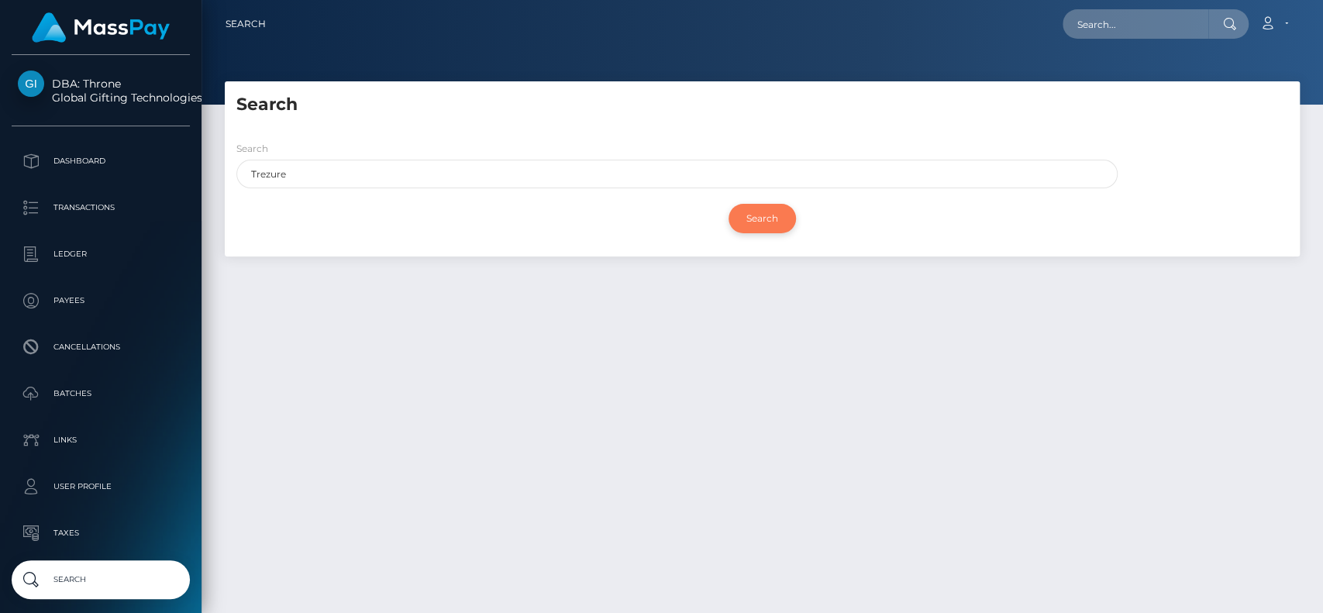
click at [776, 225] on input "Search" at bounding box center [762, 218] width 67 height 29
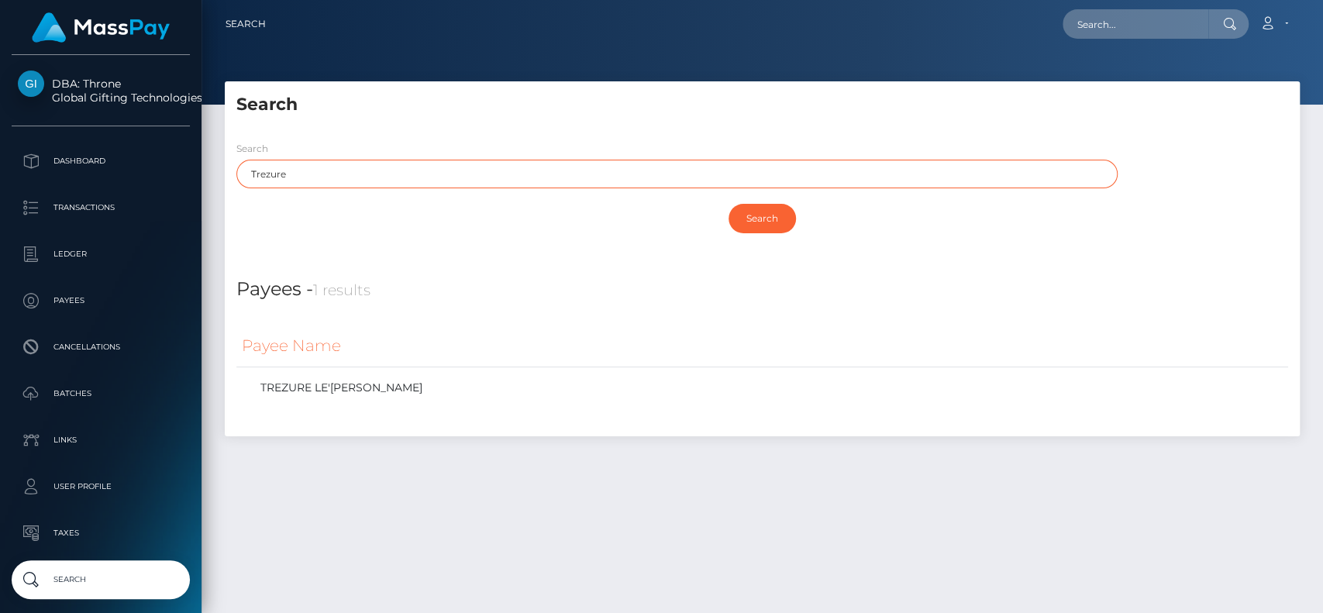
click at [484, 171] on input "Trezure" at bounding box center [676, 174] width 881 height 29
paste input "[PERSON_NAME]"
type input "Trezure Trezure Graves"
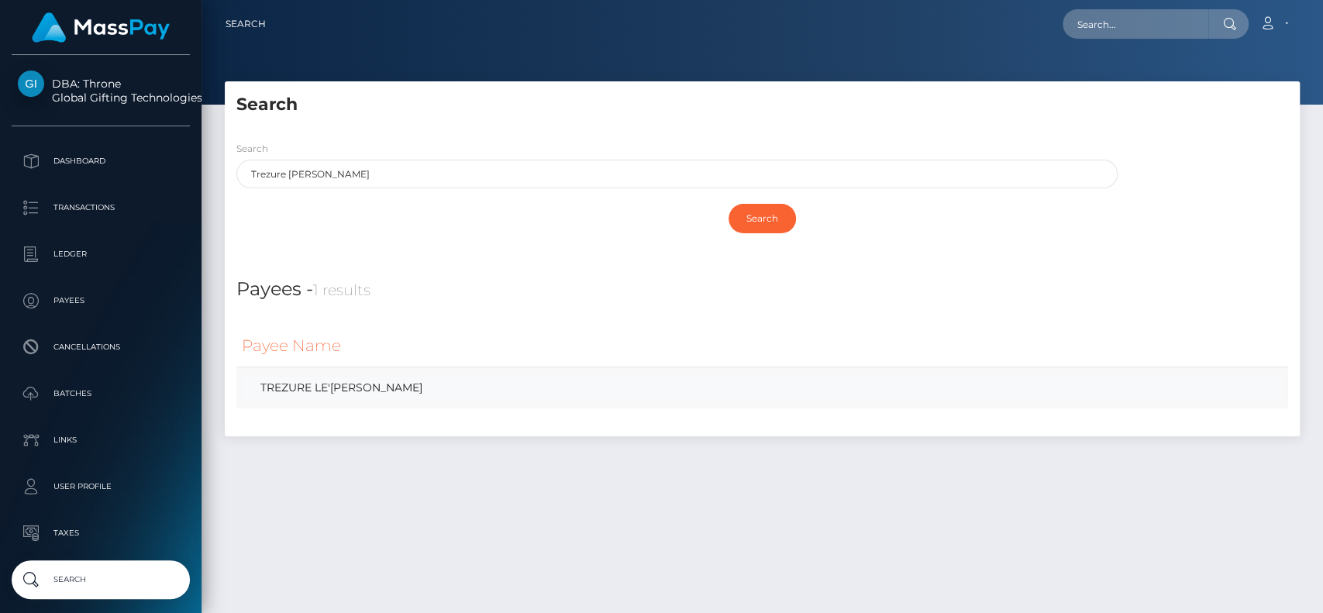
click at [403, 390] on link "TREZURE LE'XANDRIA GRAVES" at bounding box center [762, 388] width 1041 height 22
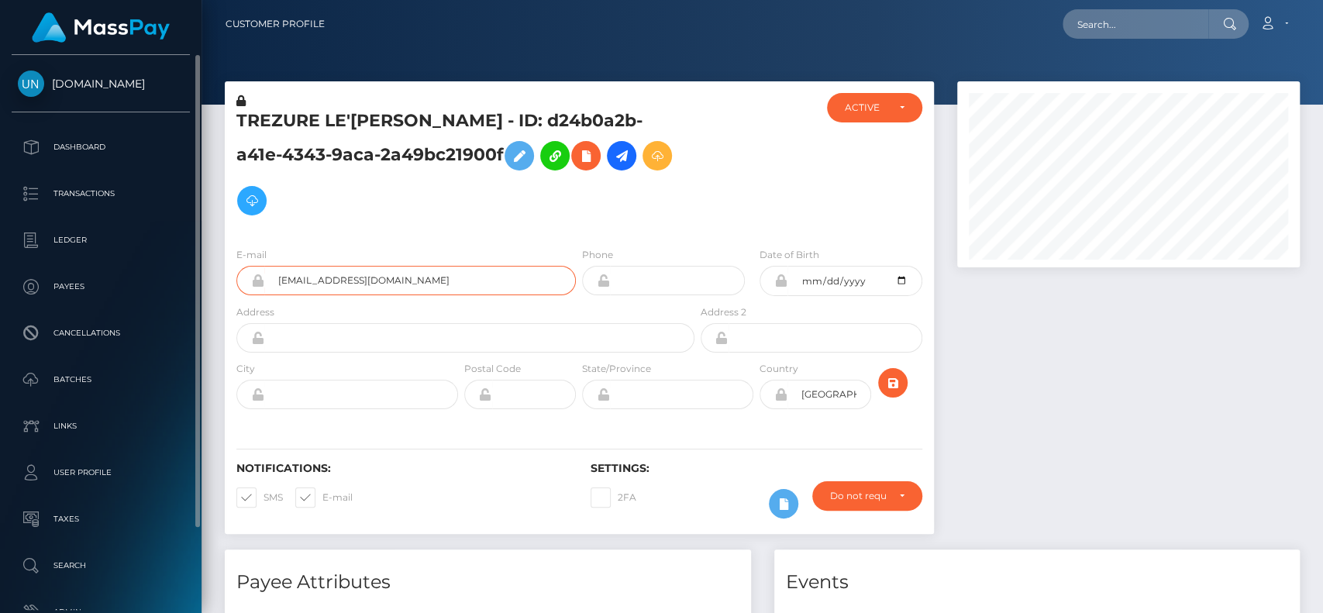
drag, startPoint x: 464, startPoint y: 284, endPoint x: 112, endPoint y: 310, distance: 353.6
click at [112, 310] on div "[DOMAIN_NAME] Dashboard Transactions Ledger Payees" at bounding box center [661, 306] width 1323 height 613
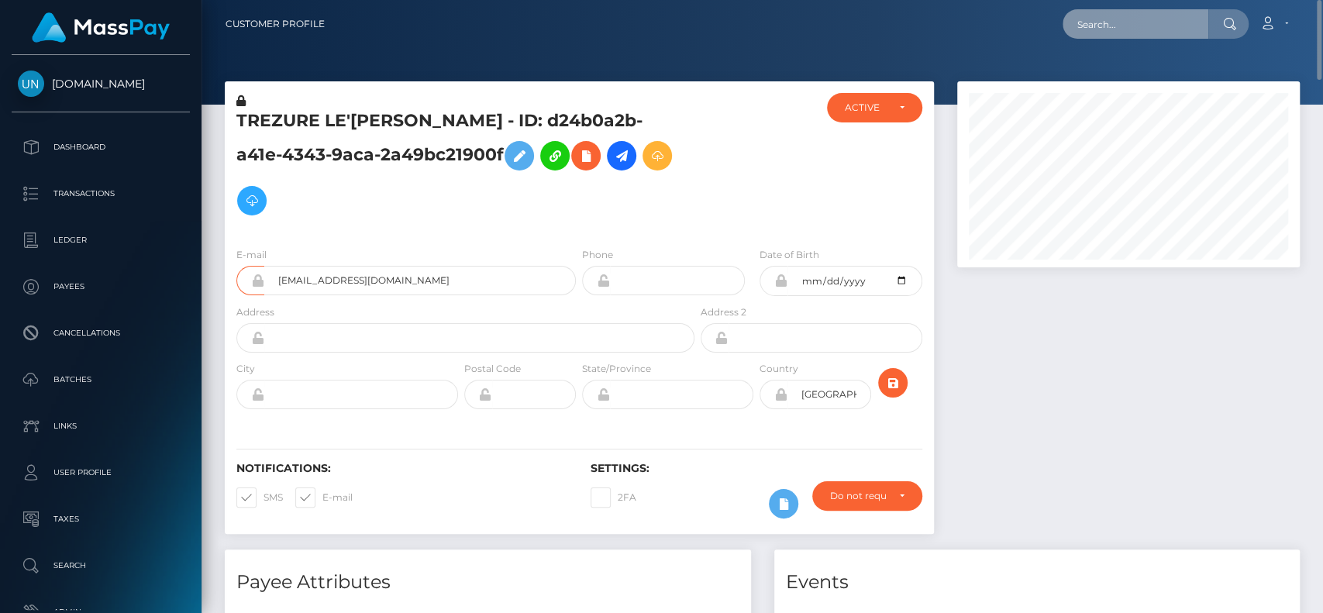
click at [1129, 33] on input "text" at bounding box center [1136, 23] width 146 height 29
paste input "[EMAIL_ADDRESS][DOMAIN_NAME]"
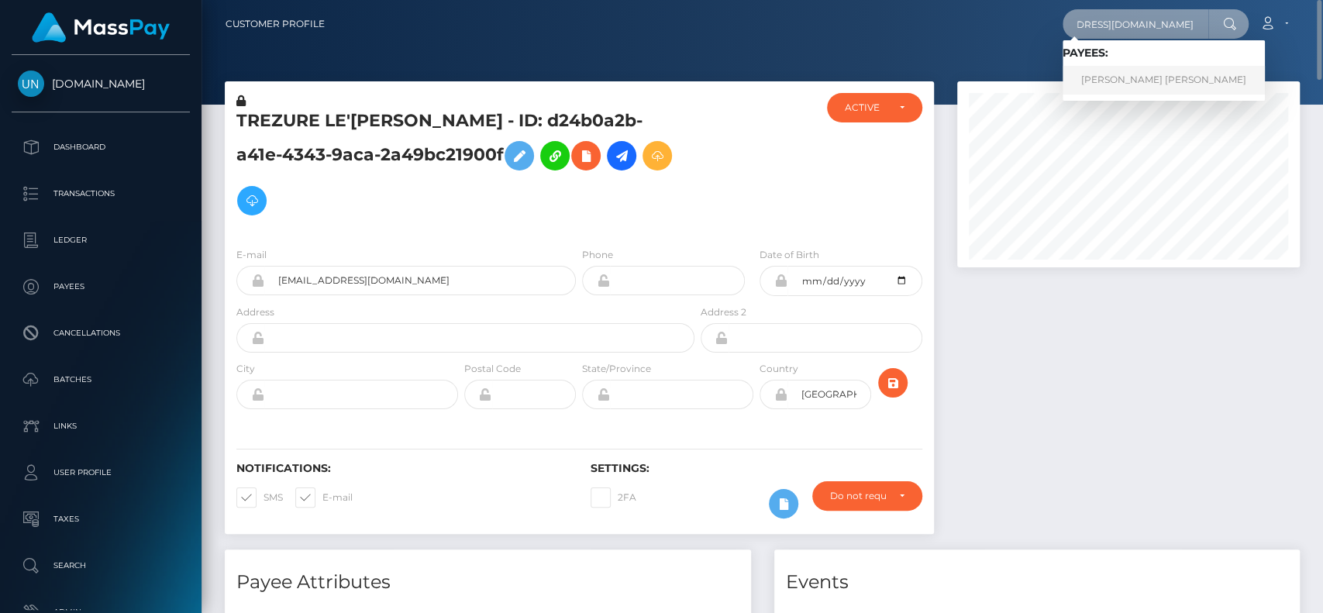
type input "[EMAIL_ADDRESS][DOMAIN_NAME]"
click at [1097, 81] on link "LAURA CRYSTAL KOTARA" at bounding box center [1164, 80] width 202 height 29
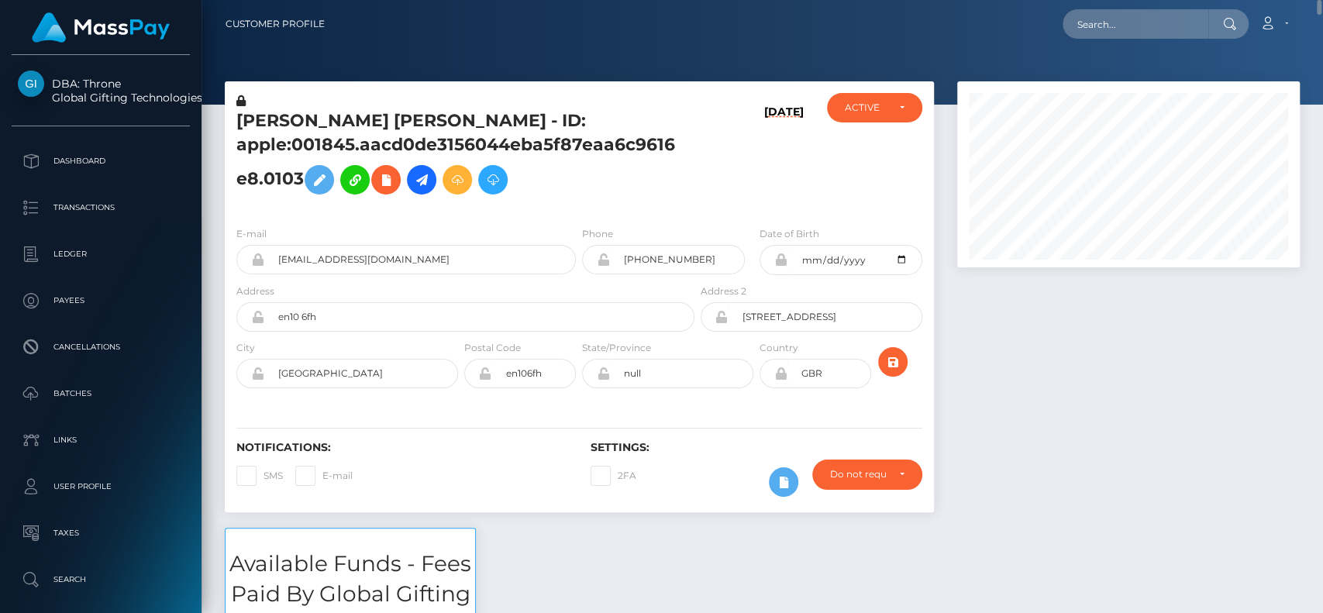
click at [270, 121] on h5 "LAURA CRYSTAL KOTARA - ID: apple:001845.aacd0de3156044eba5f87eaa6c9616e8.0103" at bounding box center [461, 155] width 450 height 93
copy h5 "LAURA"
click at [1105, 13] on input "text" at bounding box center [1136, 23] width 146 height 29
paste input "thecakedwife@gmail.com"
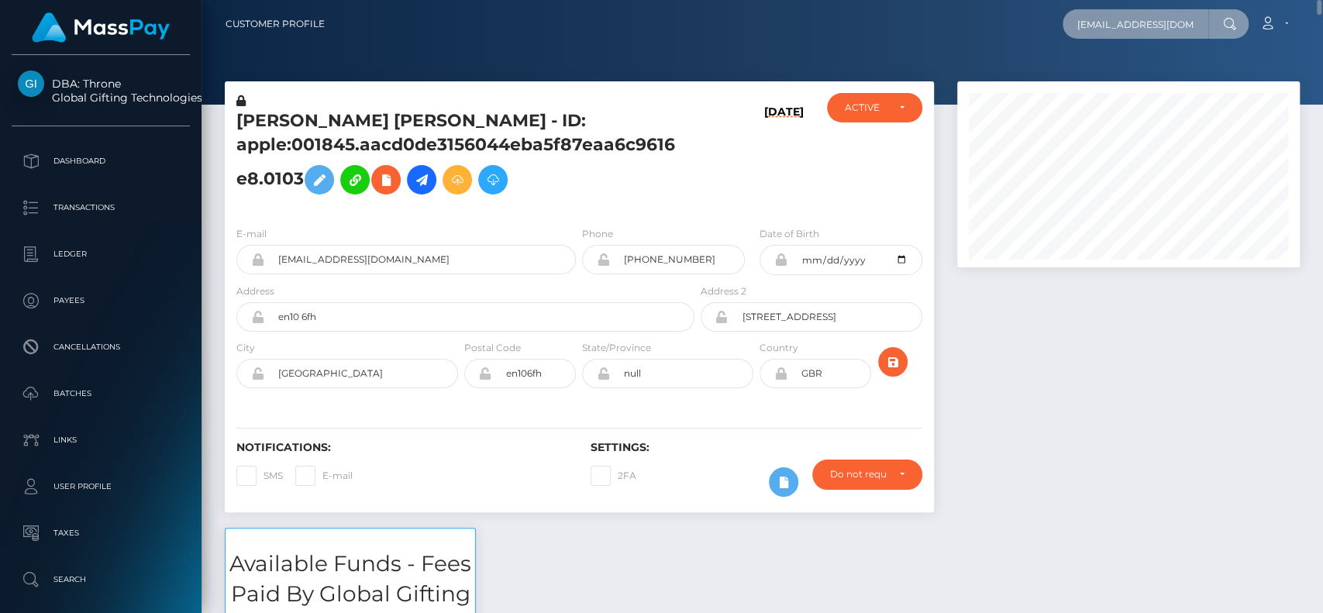
scroll to position [0, 7]
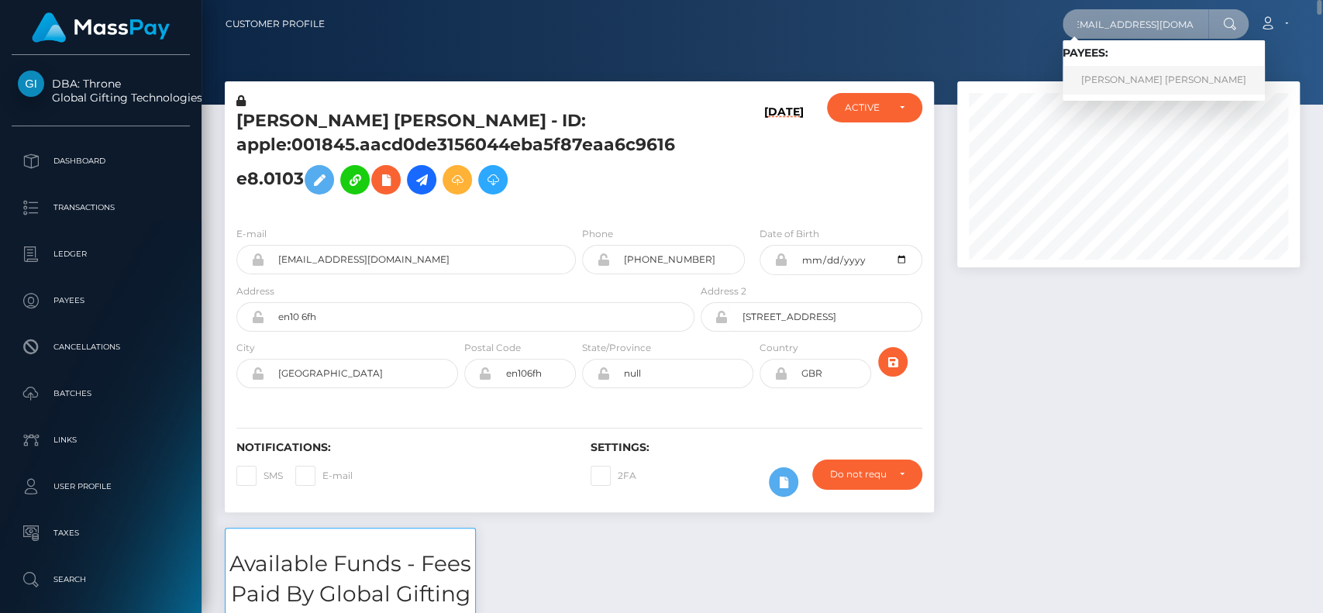
type input "thecakedwife@gmail.com"
click at [1104, 69] on link "JONATHAN JOSEPH WEISS" at bounding box center [1164, 80] width 202 height 29
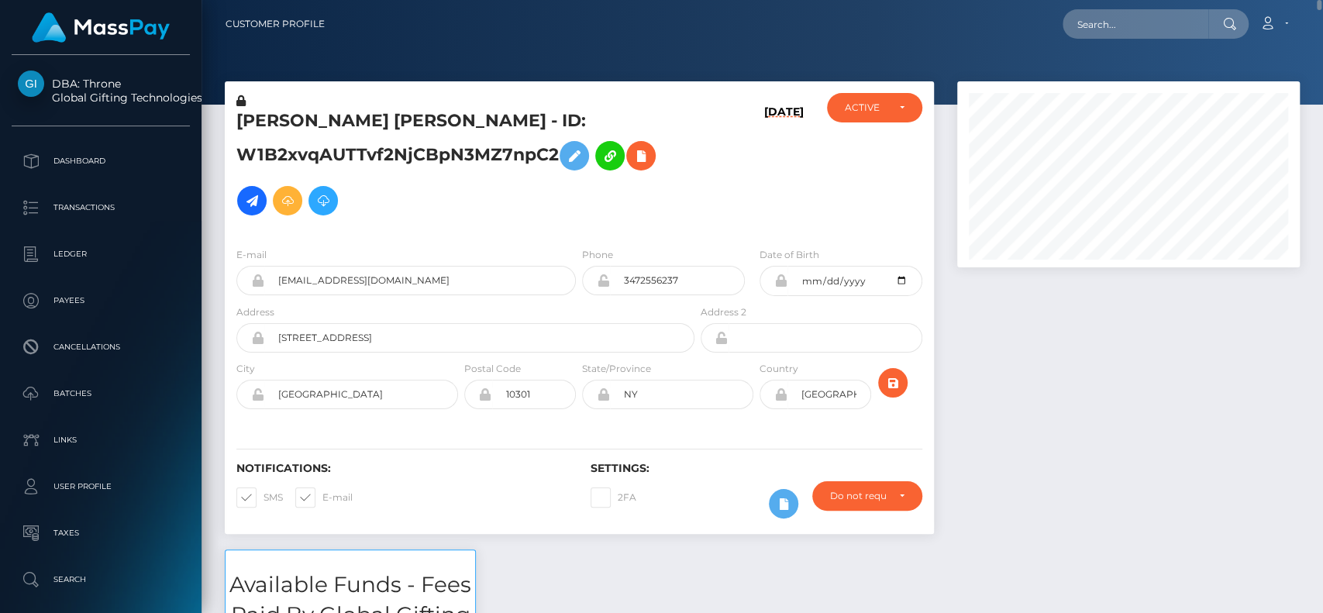
click at [287, 125] on h5 "JONATHAN JOSEPH WEISS - ID: W1B2xvqAUTTvf2NjCBpN3MZ7npC2" at bounding box center [461, 166] width 450 height 114
copy h5 "JONATHAN"
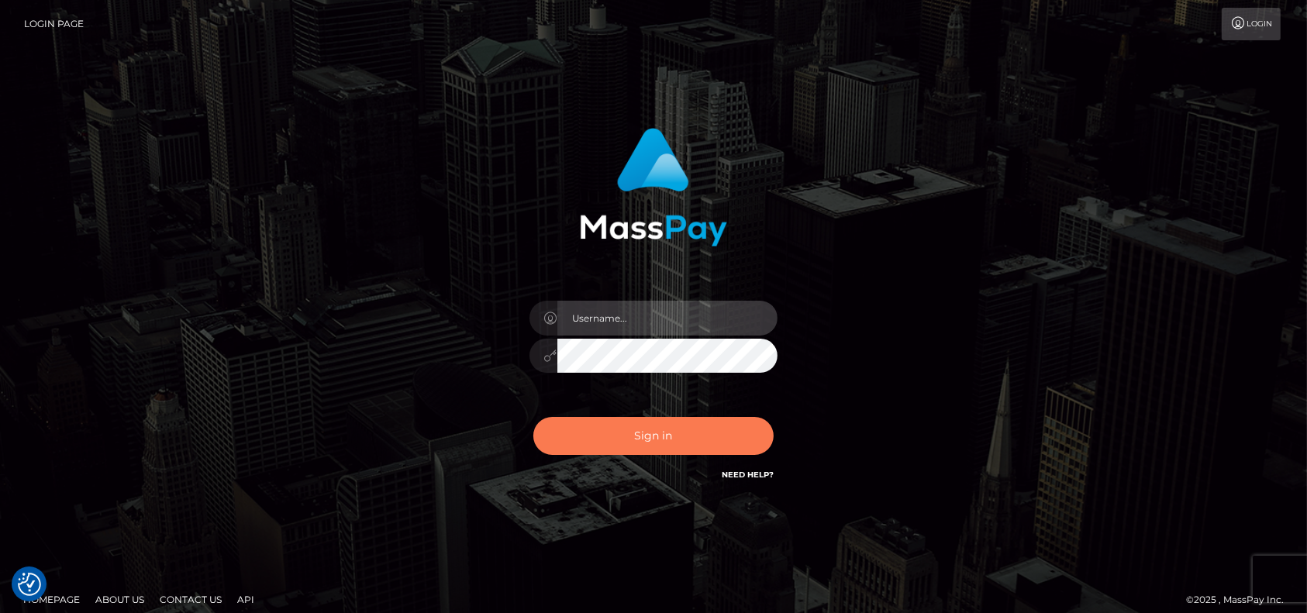
type input "[DOMAIN_NAME]"
click at [682, 444] on button "Sign in" at bounding box center [653, 436] width 240 height 38
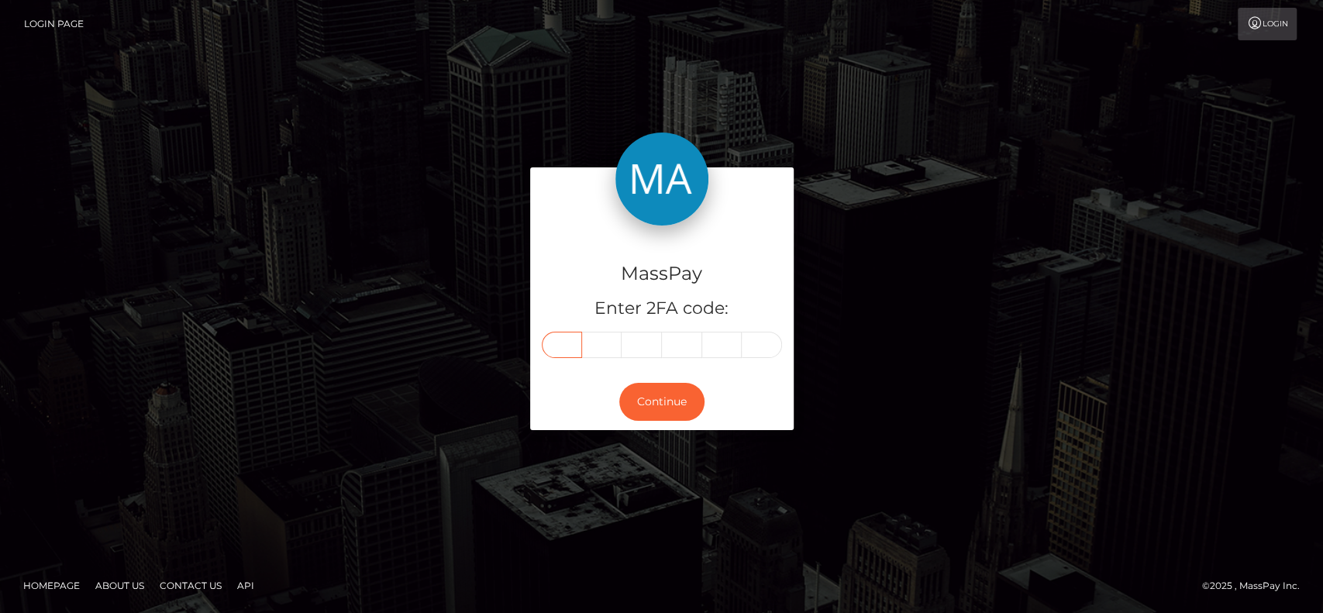
click at [564, 334] on input "text" at bounding box center [562, 345] width 40 height 26
paste input "6"
type input "6"
type input "8"
type input "5"
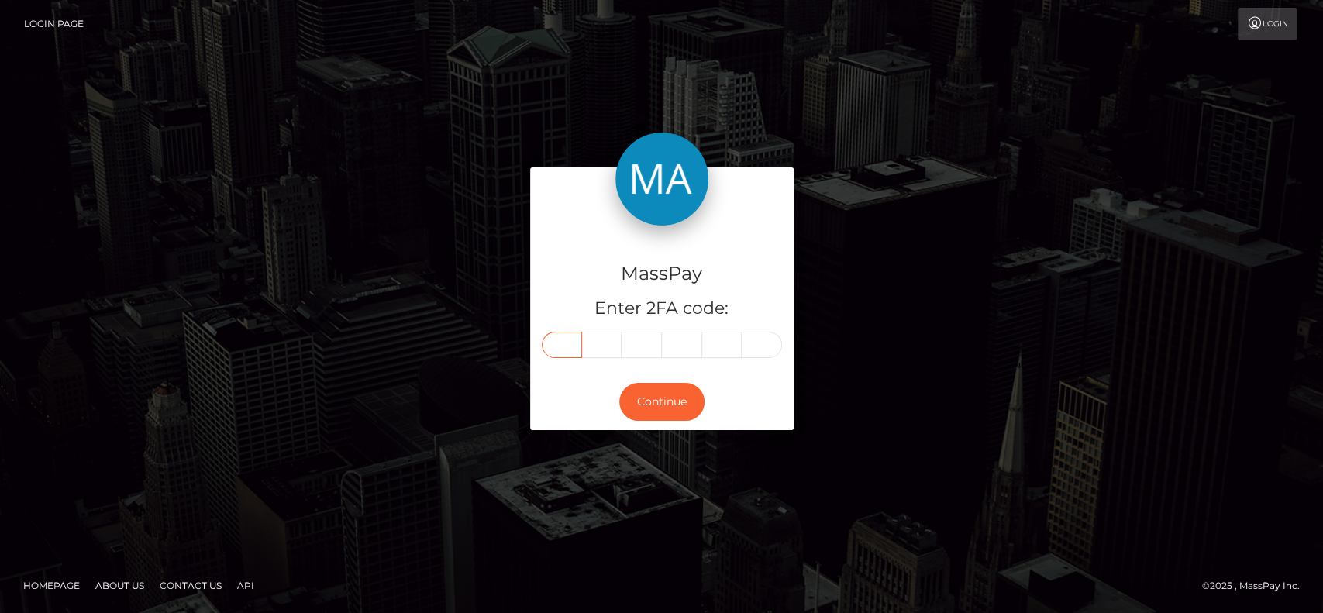
type input "6"
type input "8"
type input "6"
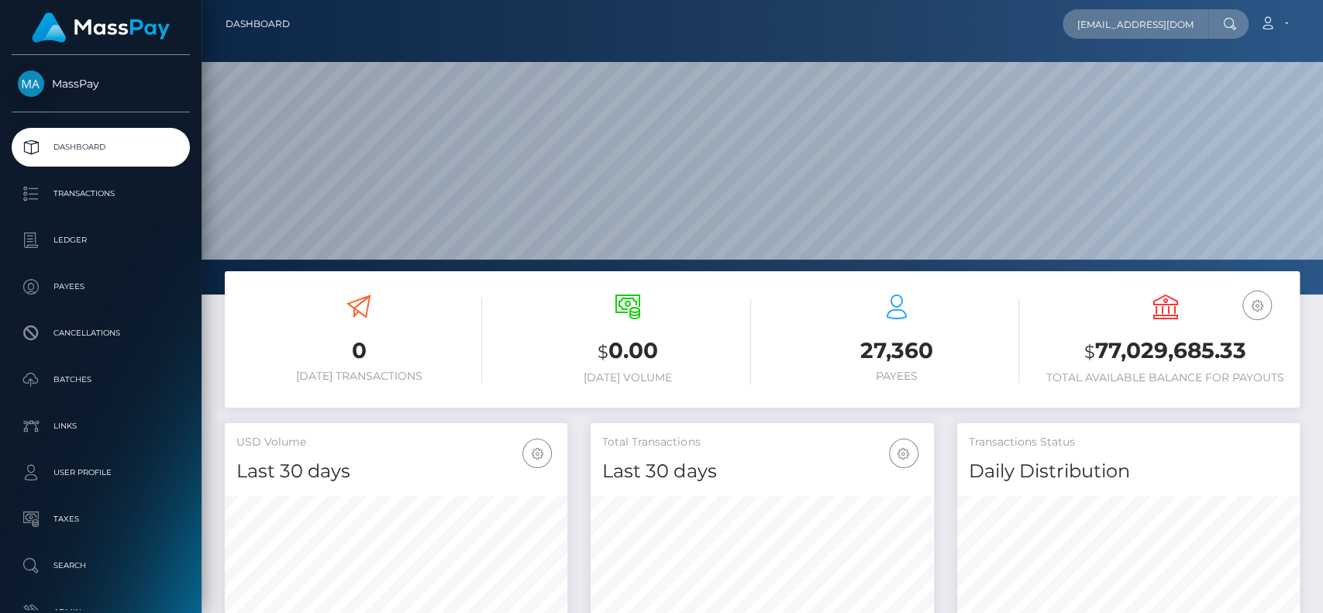
scroll to position [0, 2]
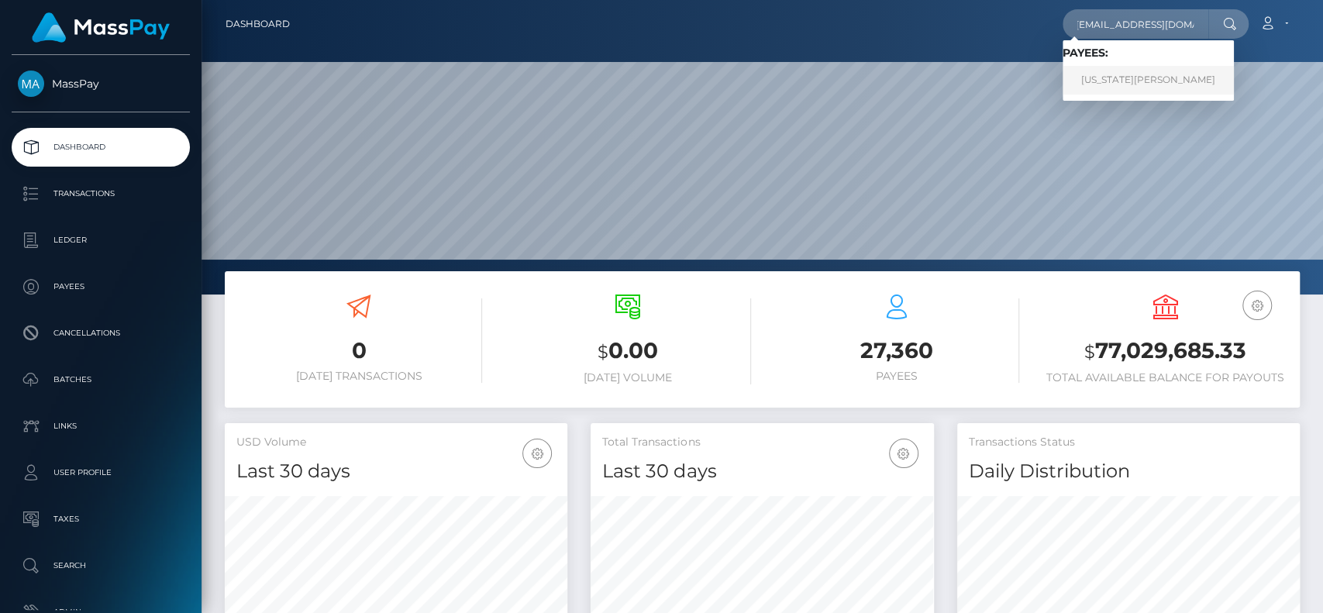
type input "[EMAIL_ADDRESS][DOMAIN_NAME]"
click at [1121, 77] on link "[US_STATE][PERSON_NAME]" at bounding box center [1148, 80] width 171 height 29
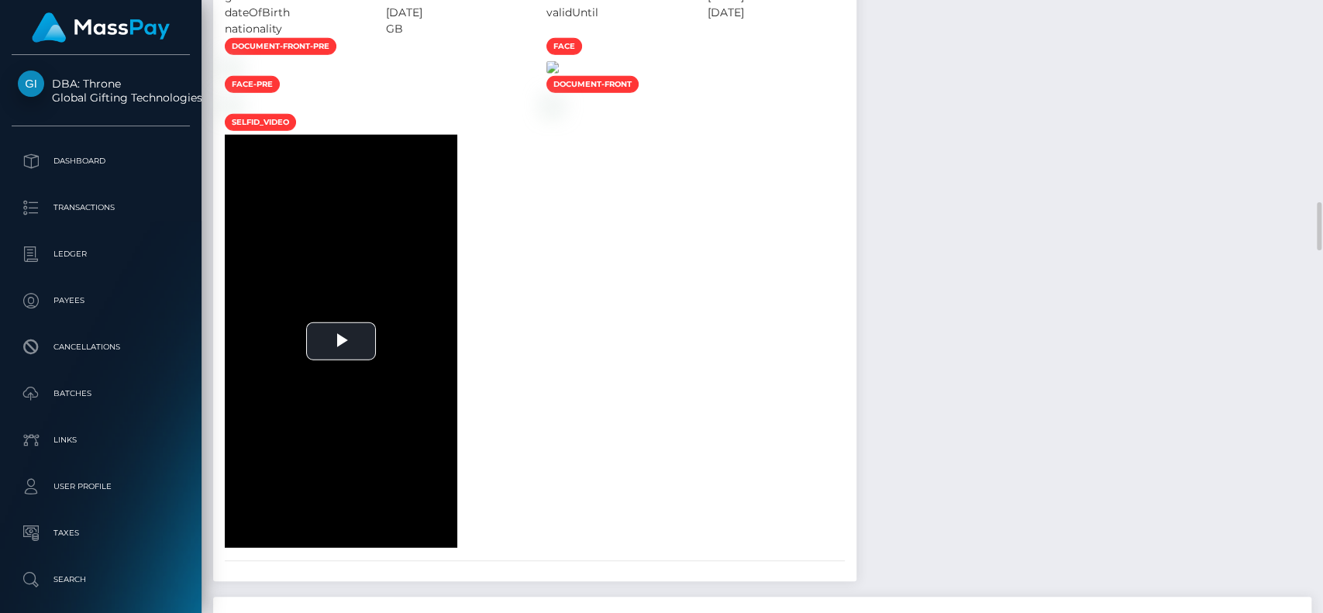
scroll to position [2552, 0]
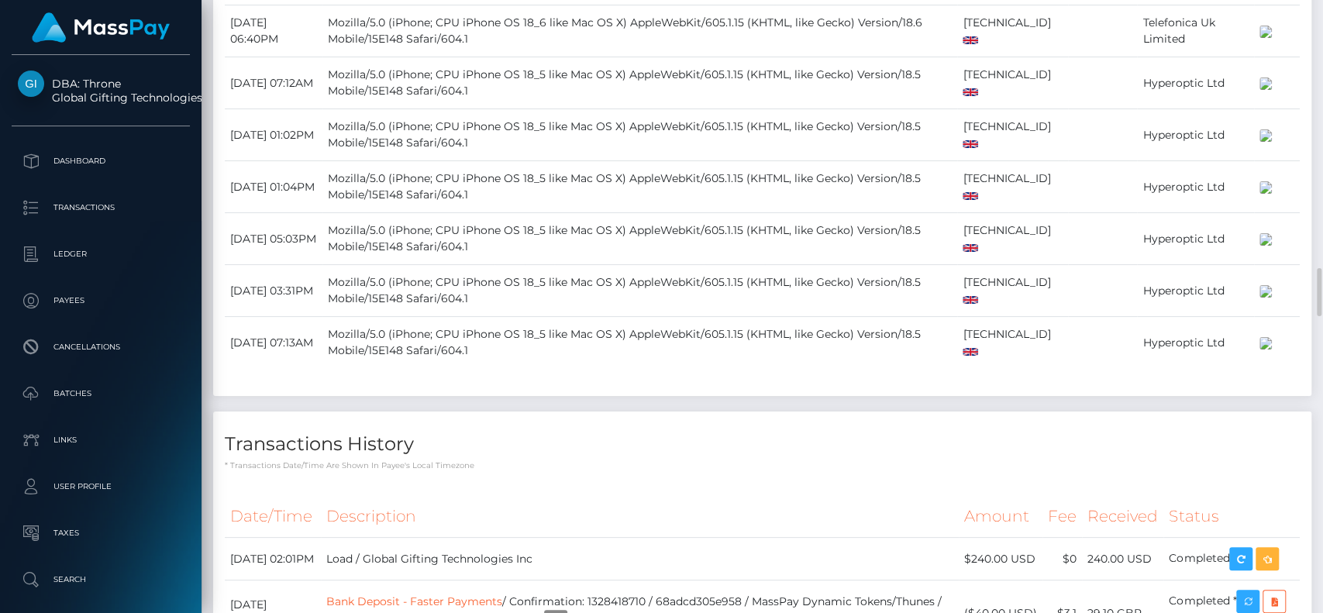
scroll to position [3409, 0]
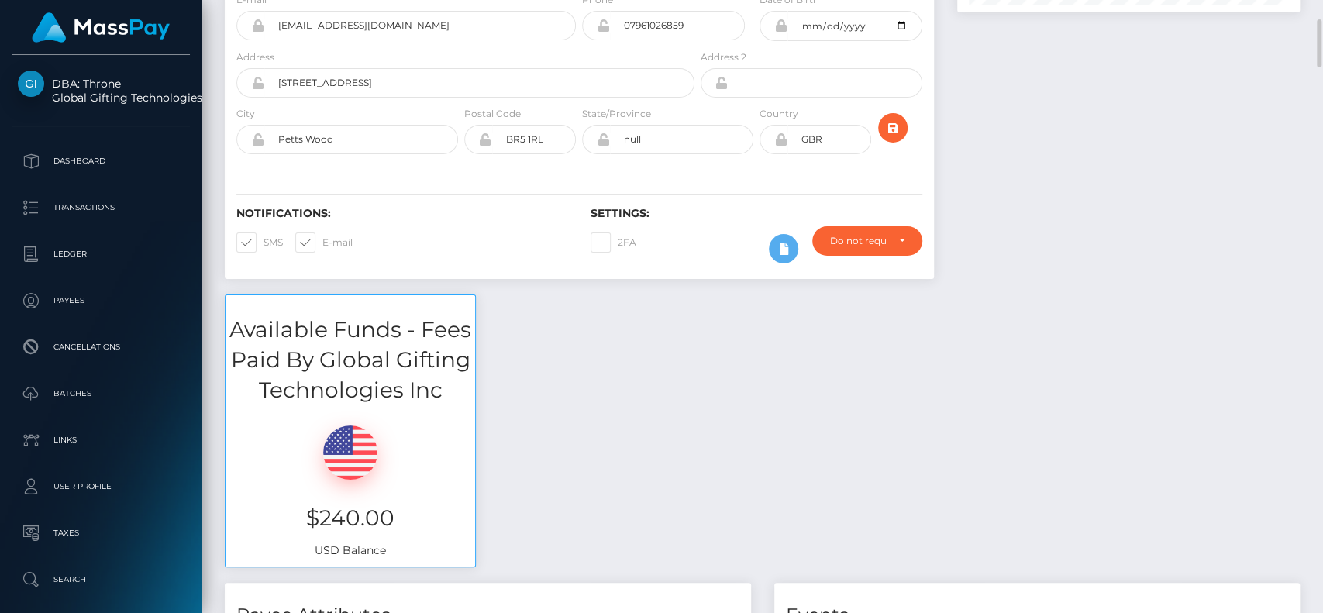
scroll to position [0, 0]
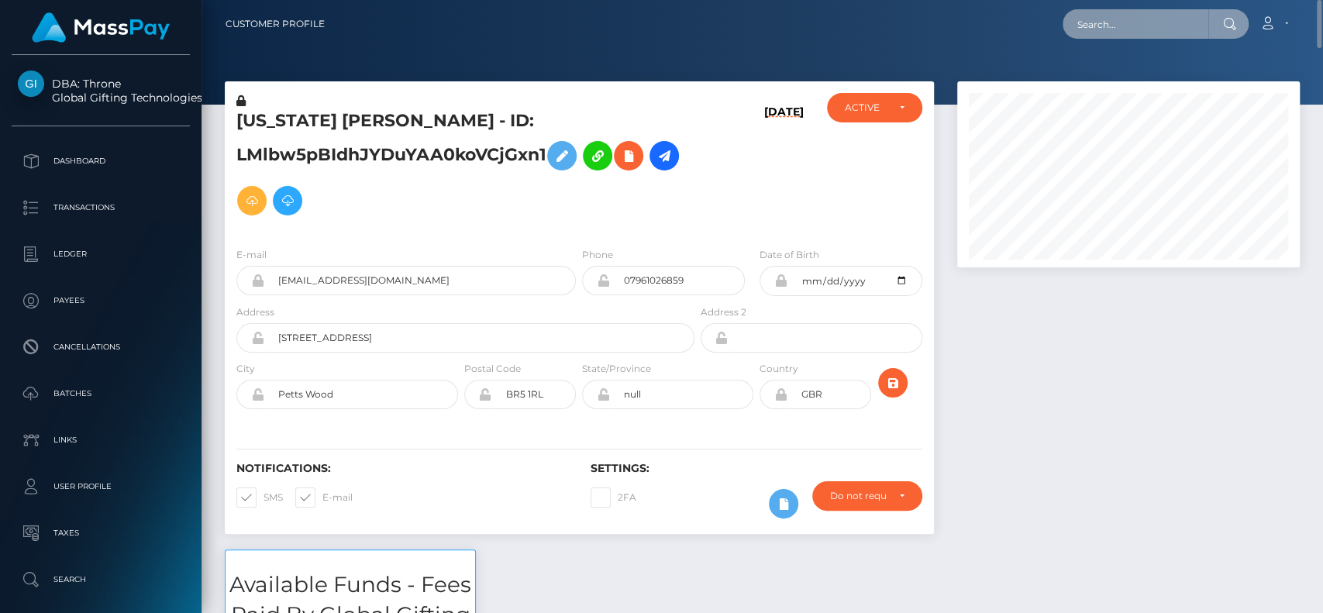
click at [1116, 26] on input "text" at bounding box center [1136, 23] width 146 height 29
paste input "mistressnyx29@gmail.com"
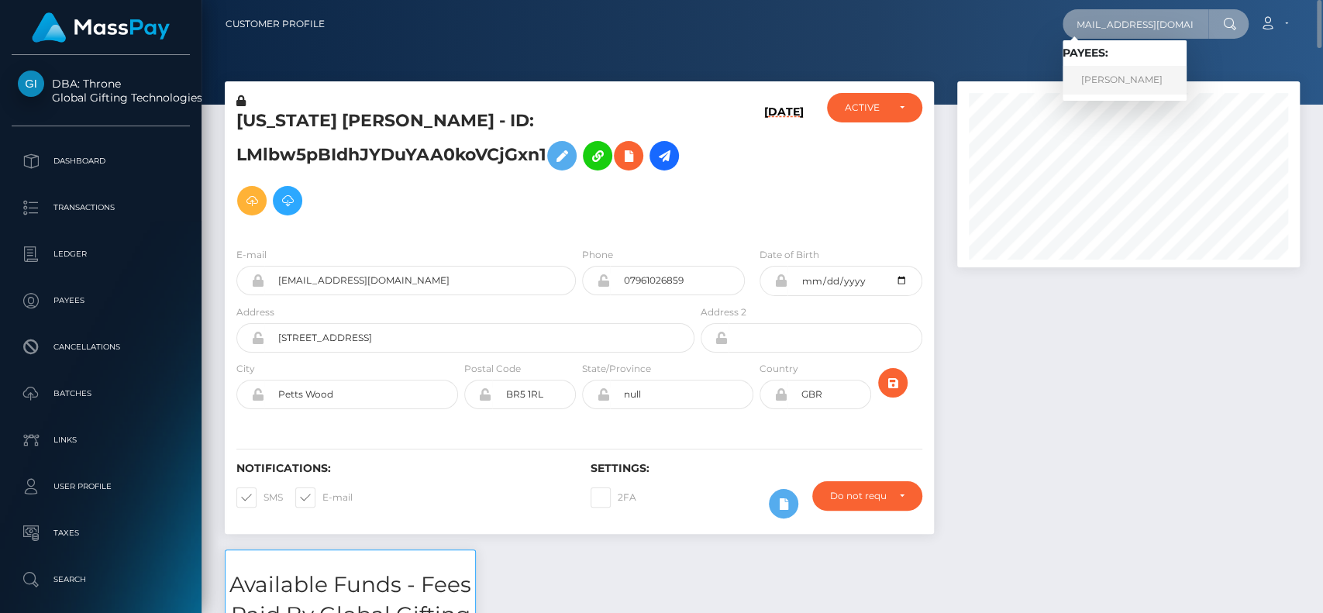
type input "mistressnyx29@gmail.com"
click at [1128, 70] on link "AMANDA MARLENE CATER" at bounding box center [1125, 80] width 124 height 29
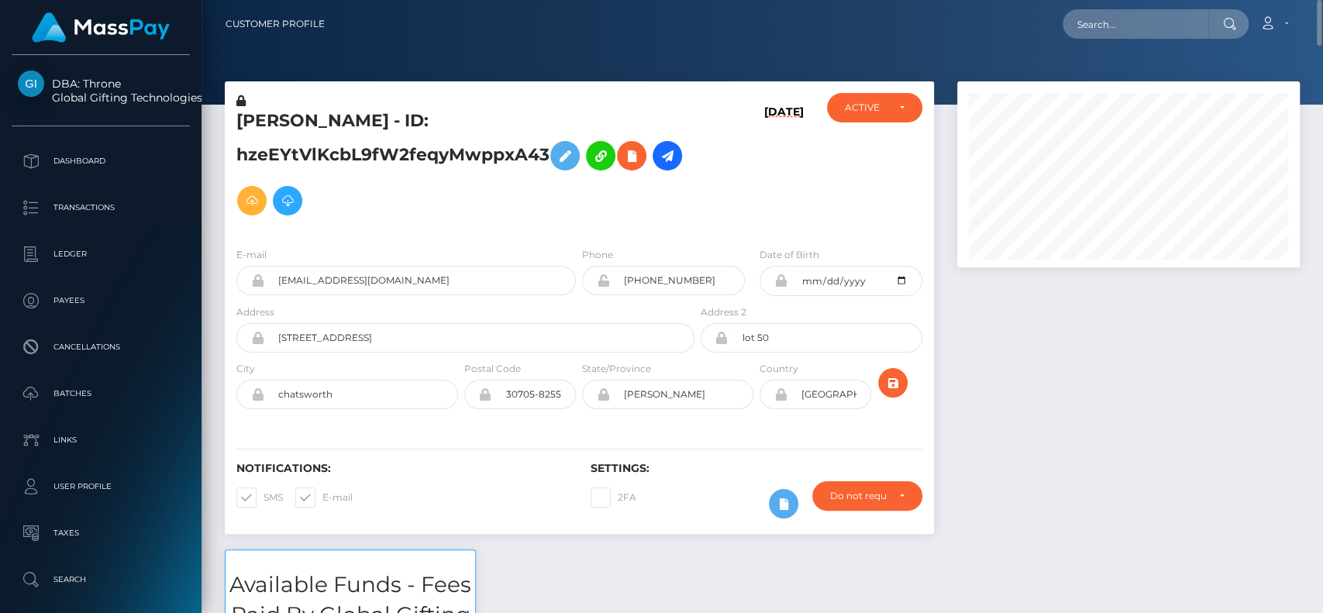
click at [265, 116] on h5 "[PERSON_NAME] - ID: hzeEYtVlKcbL9fW2feqyMwppxA43" at bounding box center [461, 166] width 450 height 114
copy h5 "[PERSON_NAME]"
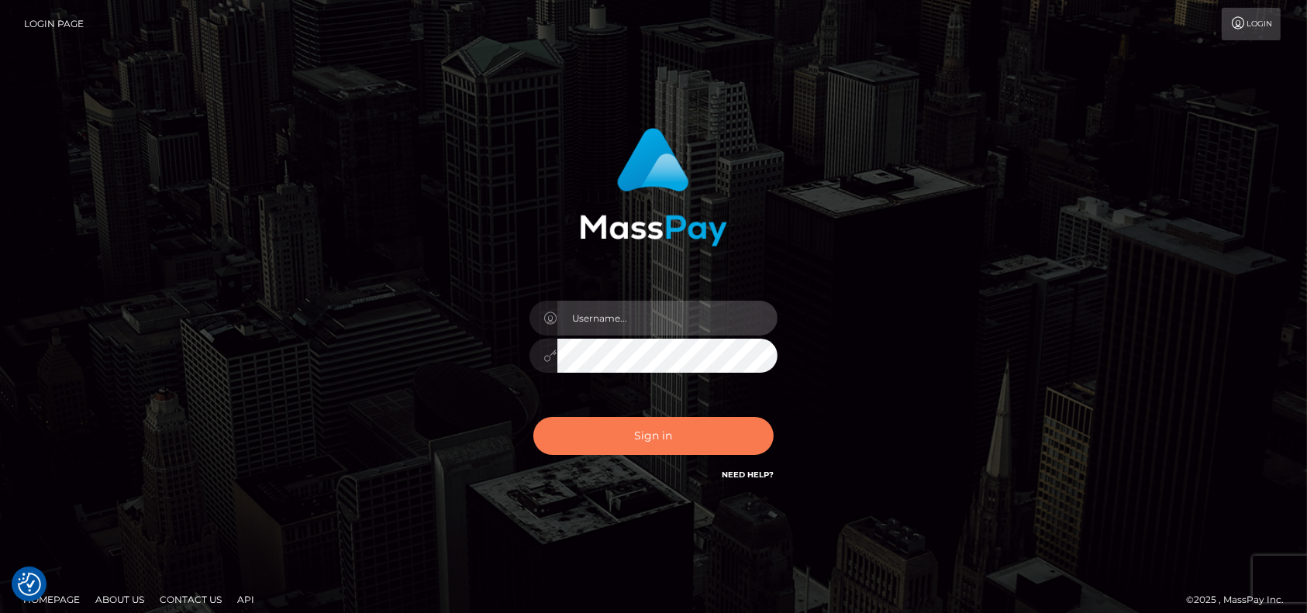
type input "pk.es"
click at [682, 445] on button "Sign in" at bounding box center [653, 436] width 240 height 38
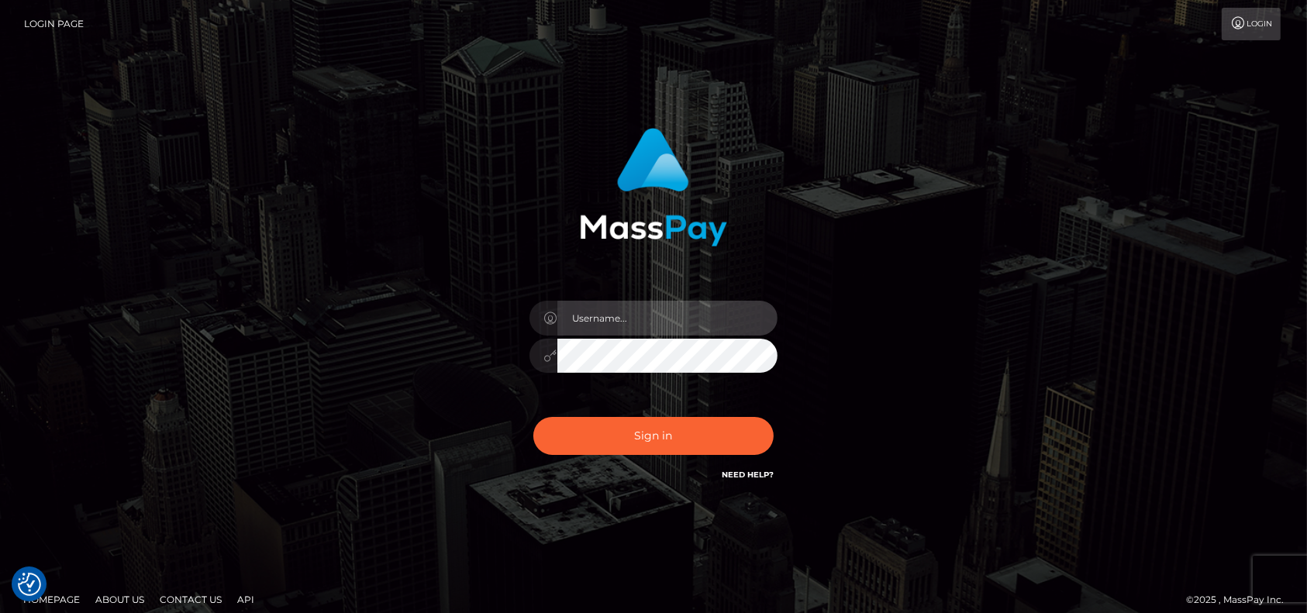
type input "[DOMAIN_NAME]"
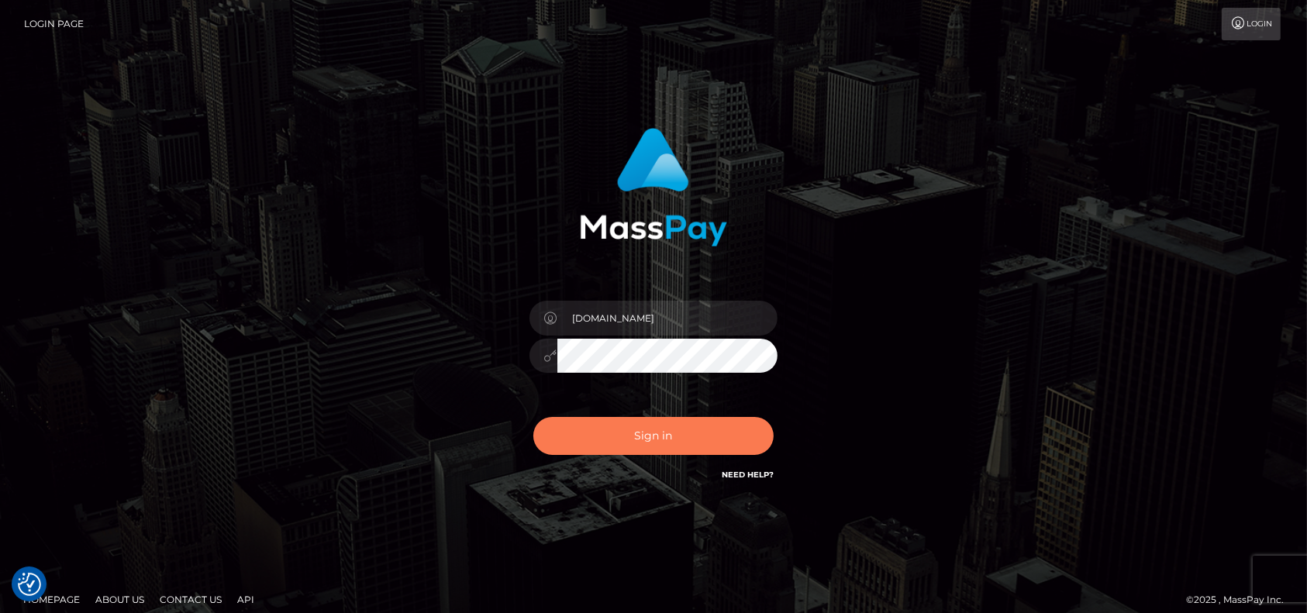
click at [629, 437] on button "Sign in" at bounding box center [653, 436] width 240 height 38
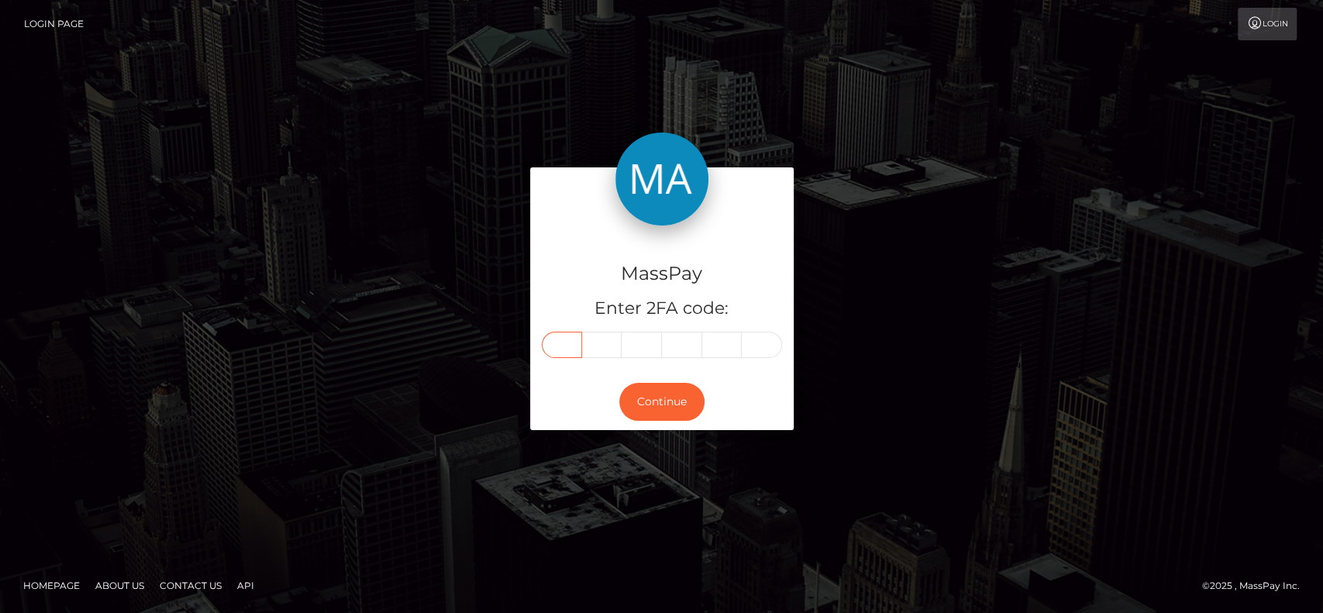
click at [564, 354] on input "text" at bounding box center [562, 345] width 40 height 26
paste input "4"
type input "4"
type input "1"
type input "2"
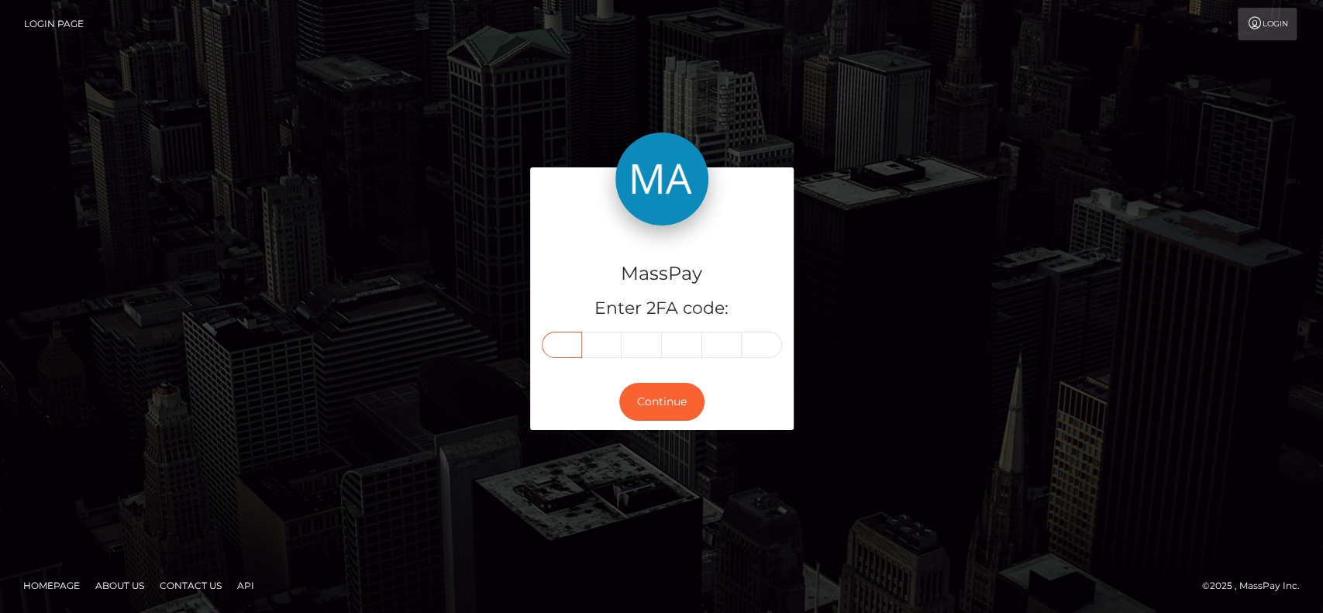
type input "9"
type input "0"
type input "8"
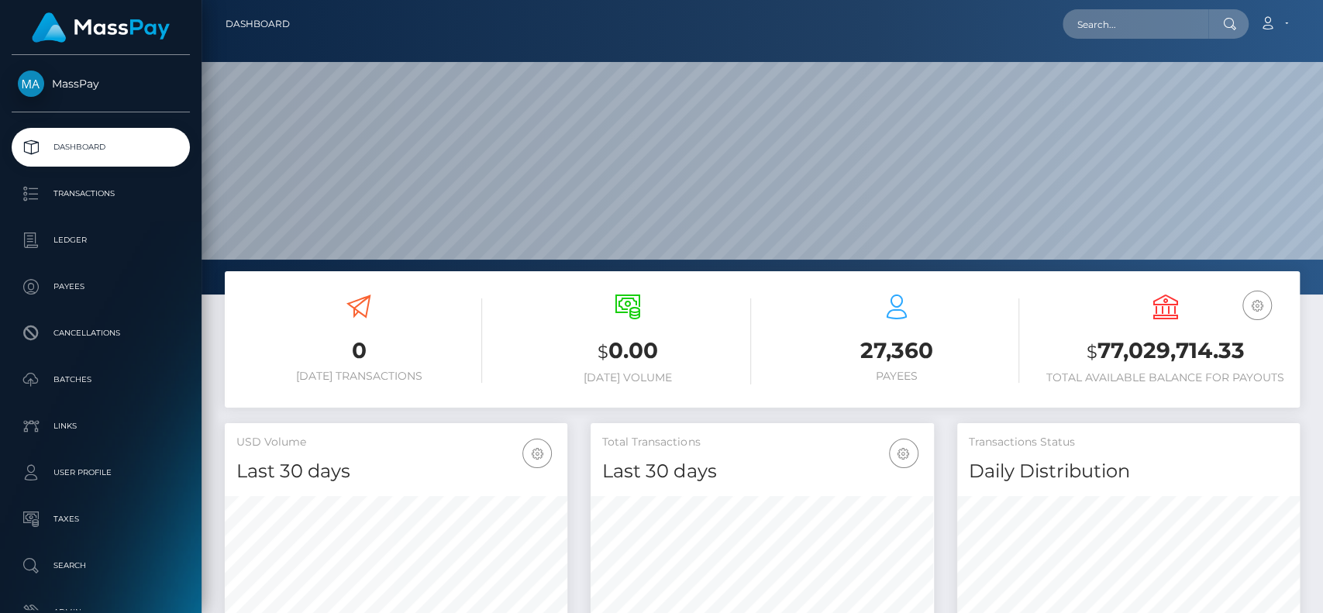
scroll to position [274, 343]
drag, startPoint x: 1104, startPoint y: 29, endPoint x: 1113, endPoint y: 16, distance: 15.7
click at [1113, 16] on input "text" at bounding box center [1136, 23] width 146 height 29
paste input "theonlysuperia@gmail.com"
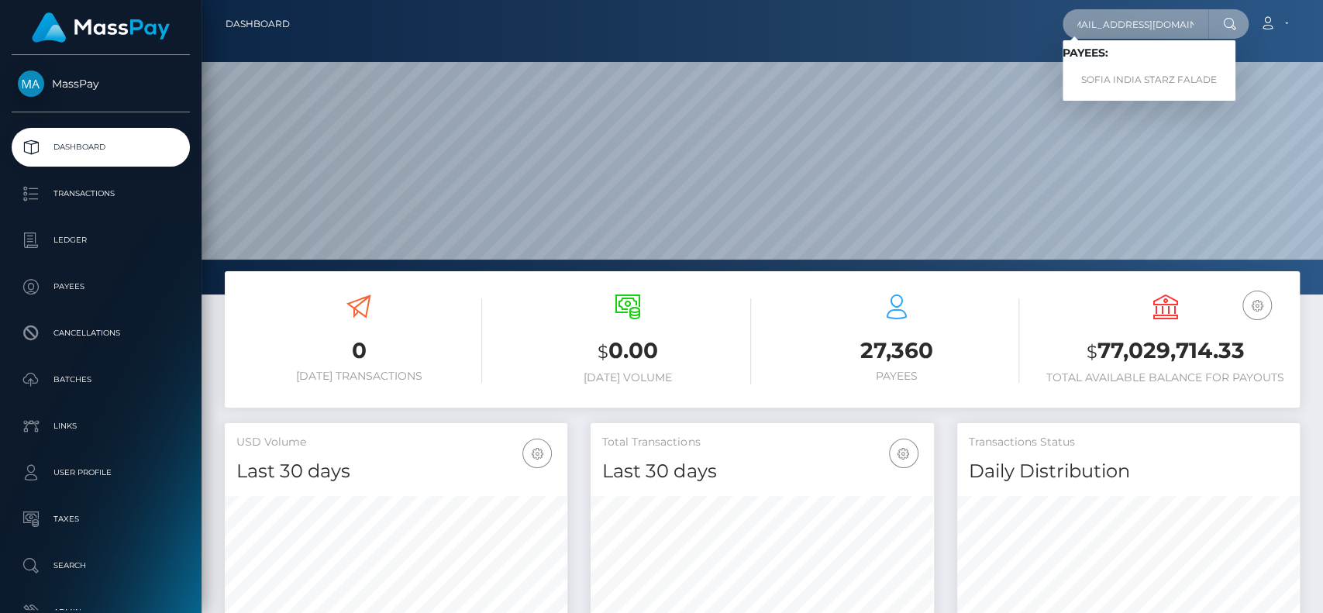
type input "theonlysuperia@gmail.com"
click at [1132, 80] on link "SOFIA INDIA STARZ FALADE" at bounding box center [1149, 80] width 173 height 29
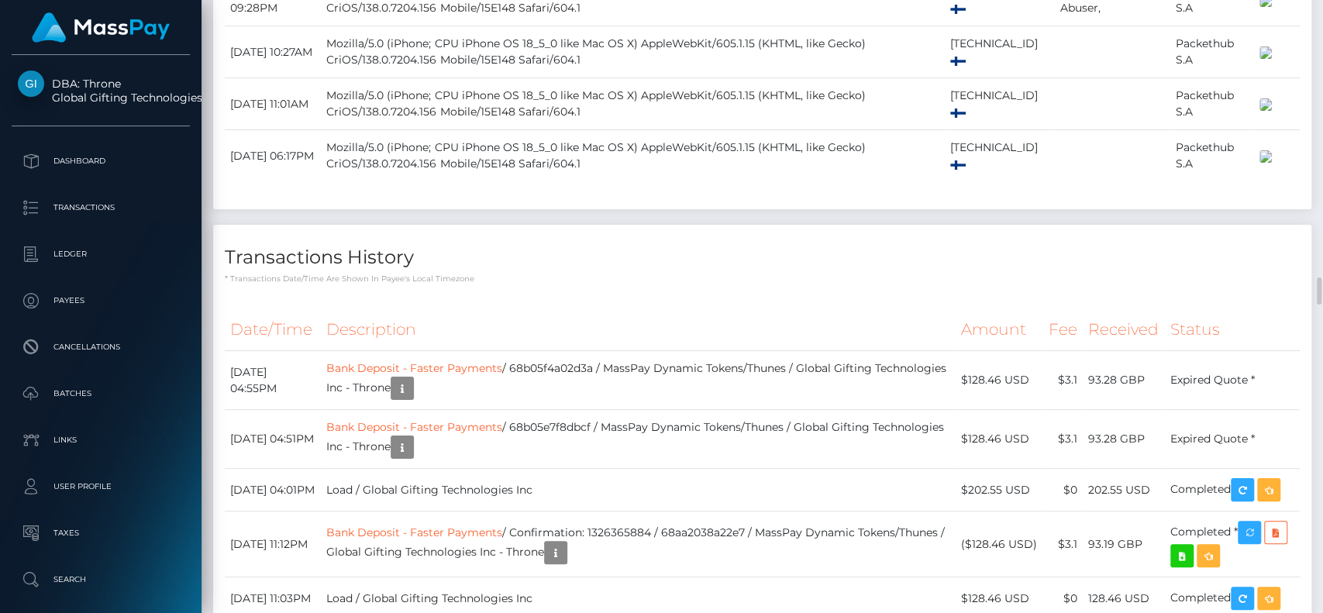
scroll to position [6116, 0]
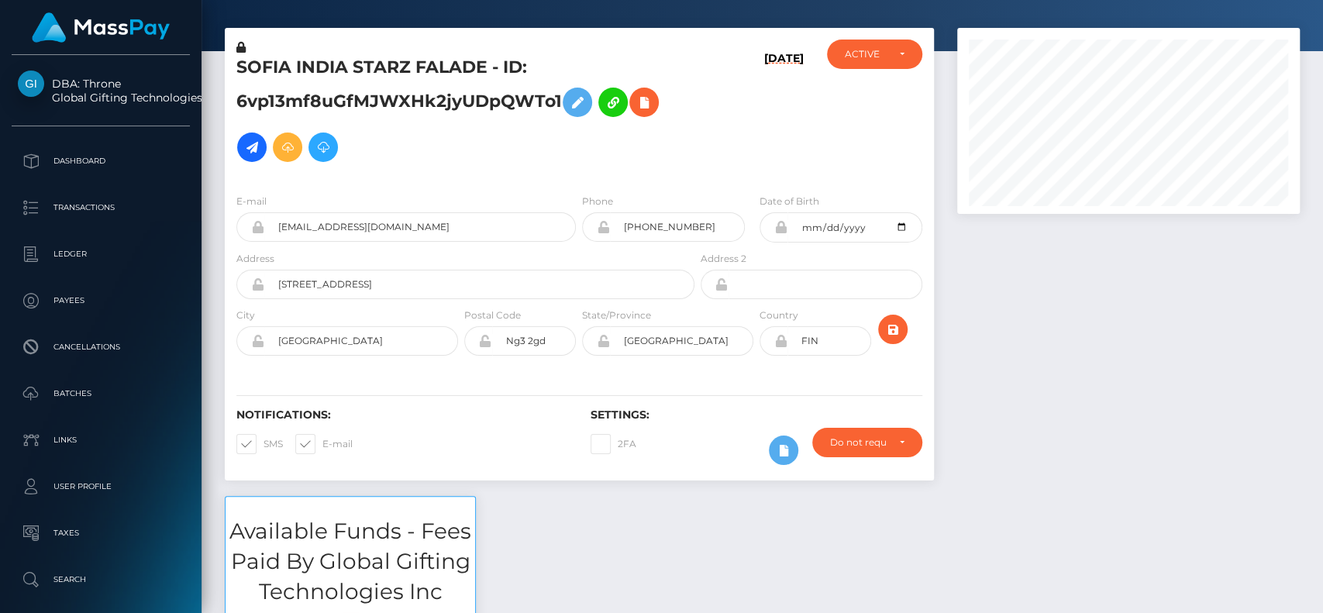
scroll to position [0, 0]
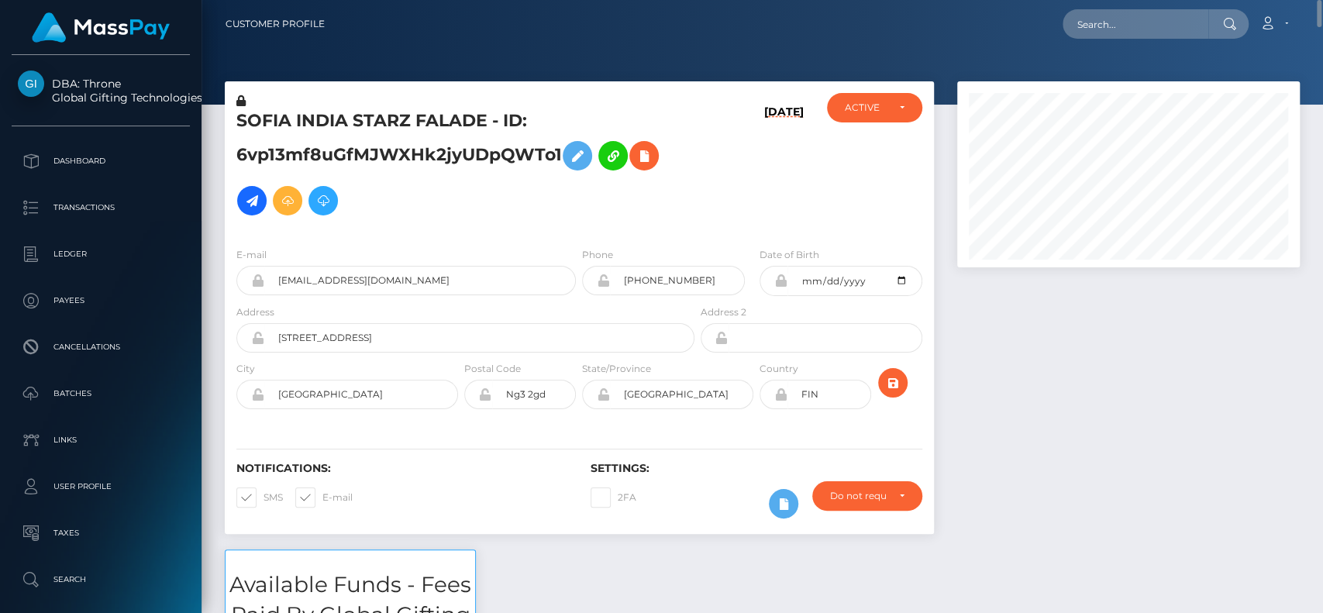
click at [254, 115] on h5 "SOFIA INDIA STARZ FALADE - ID: 6vp13mf8uGfMJWXHk2jyUDpQWTo1" at bounding box center [461, 166] width 450 height 114
copy h5 "SOFIA"
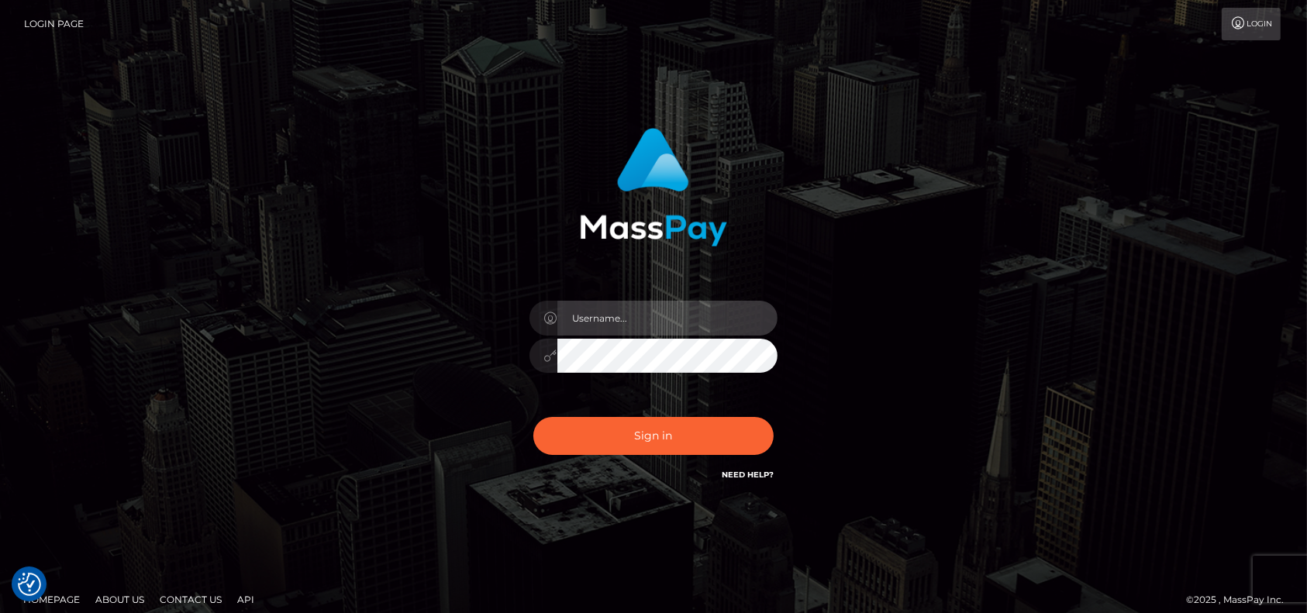
type input "[DOMAIN_NAME]"
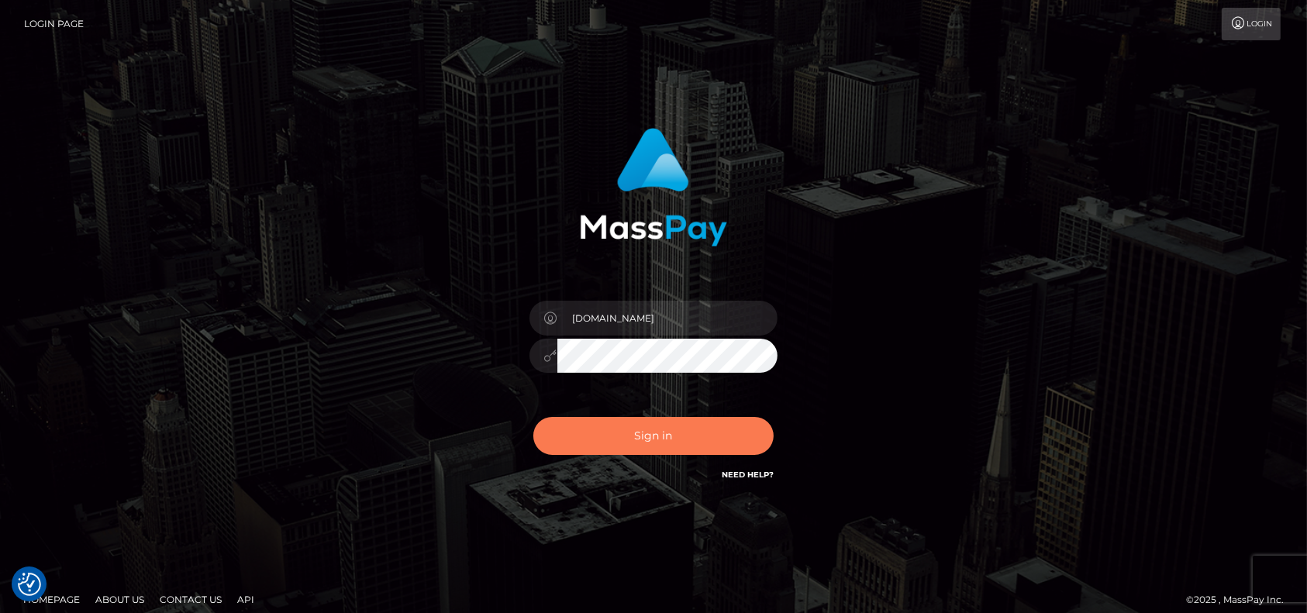
click at [658, 434] on button "Sign in" at bounding box center [653, 436] width 240 height 38
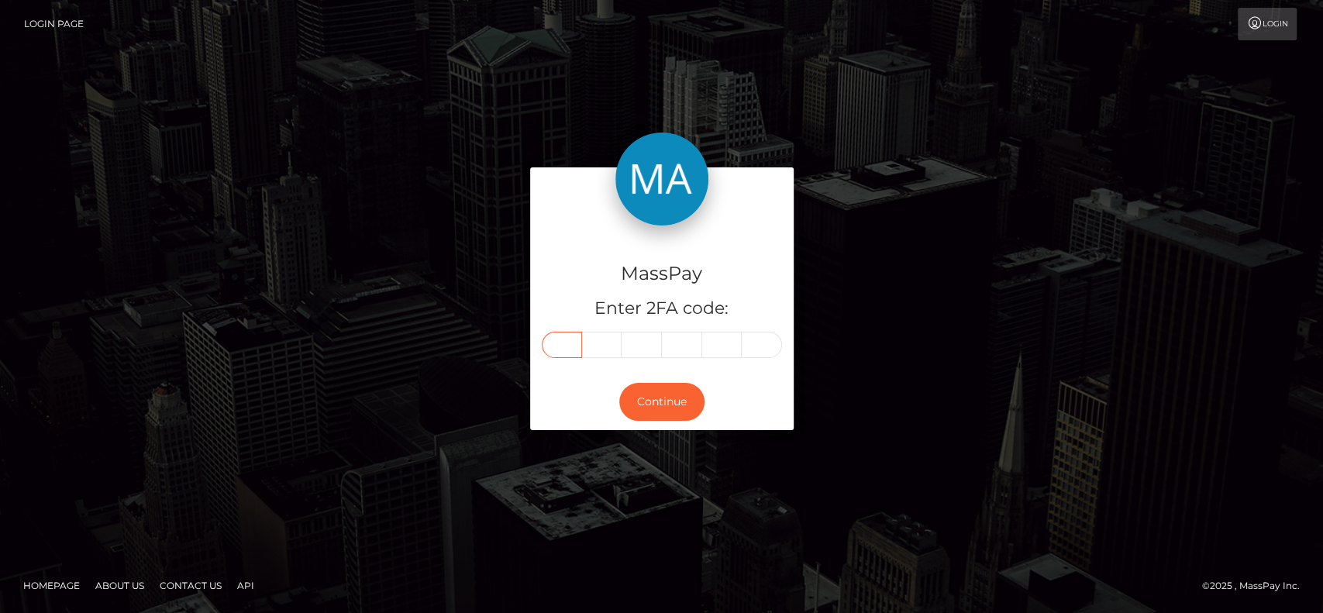
click at [559, 347] on input "text" at bounding box center [562, 345] width 40 height 26
paste input "0"
type input "0"
type input "5"
type input "7"
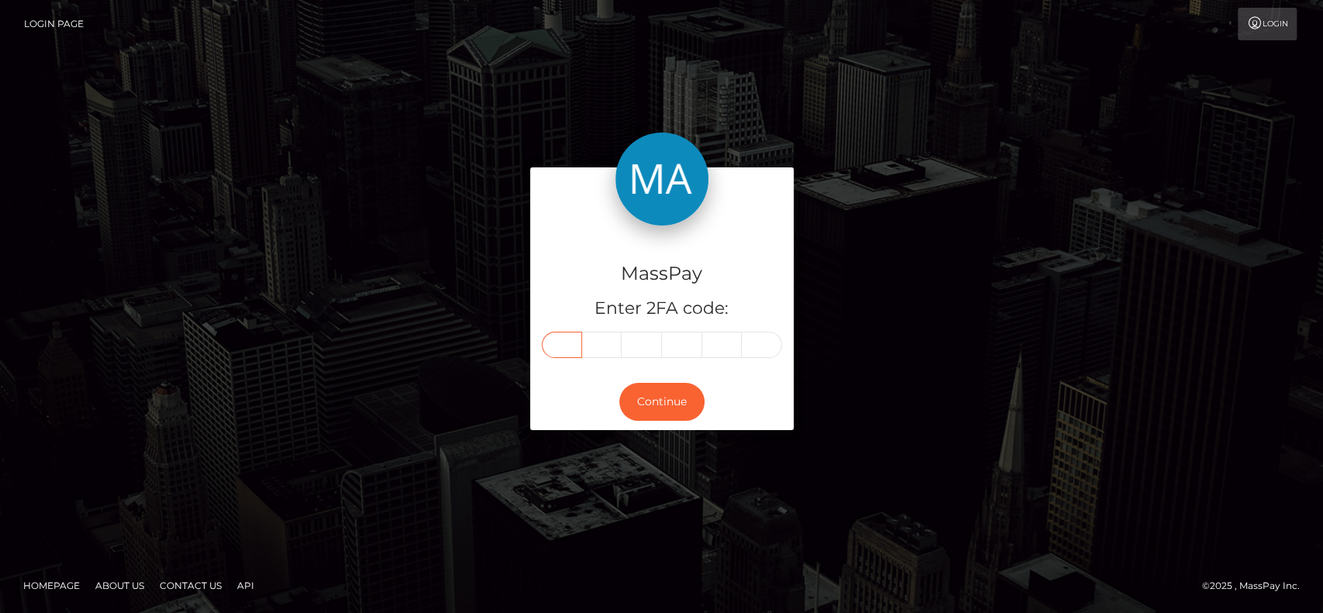
type input "4"
type input "9"
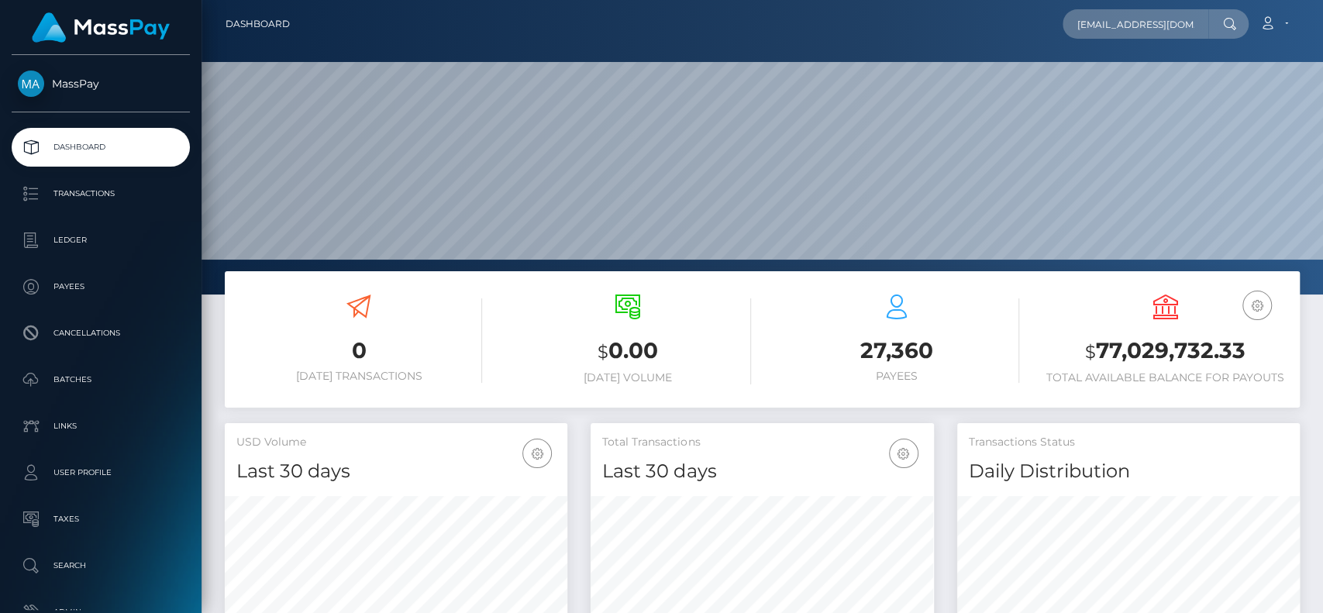
scroll to position [0, 2]
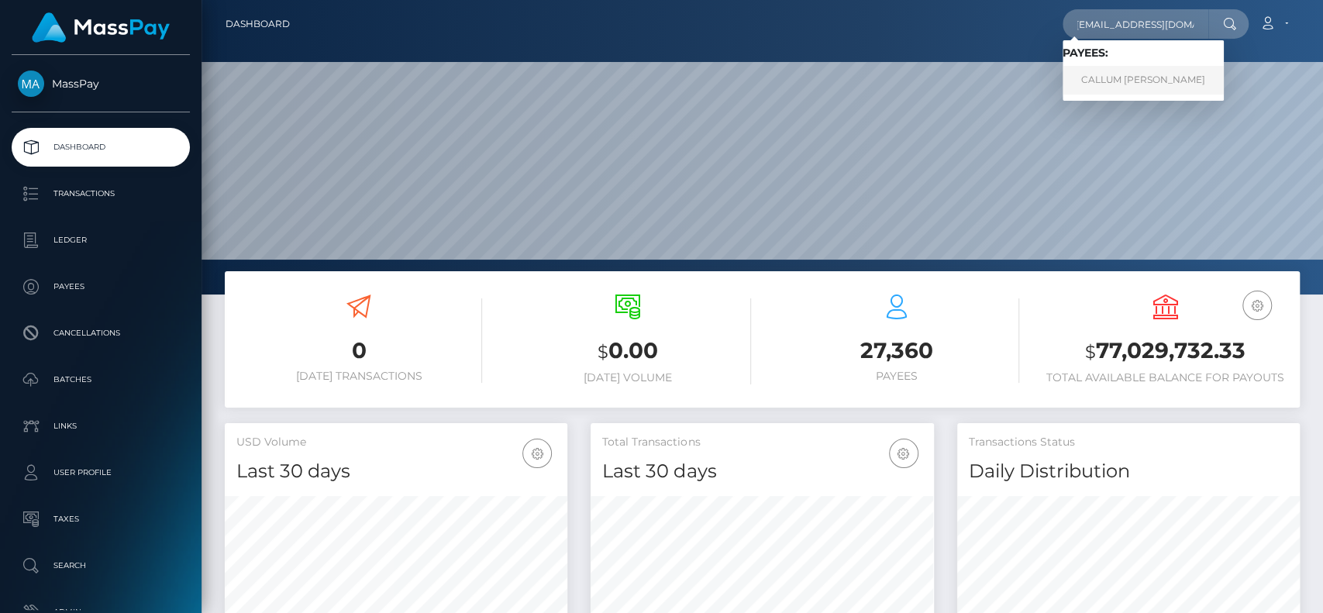
type input "allyfungirl12@gmail.com"
click at [1147, 84] on link "CALLUM PAUL DEARMAN" at bounding box center [1143, 80] width 161 height 29
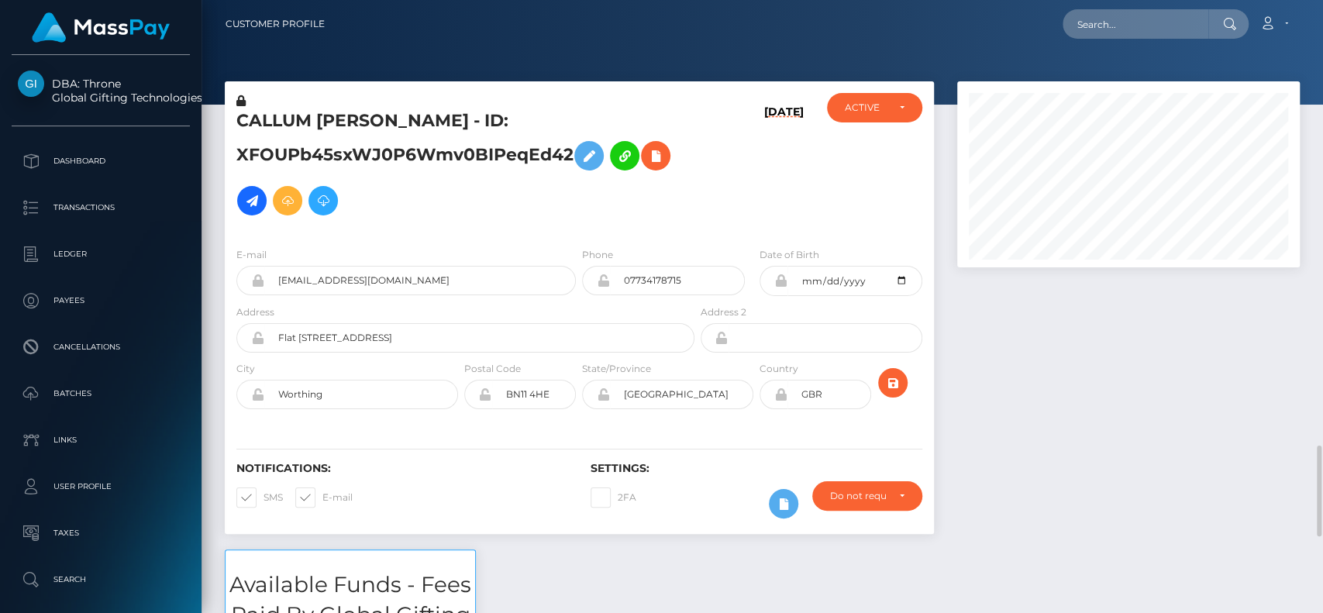
drag, startPoint x: 0, startPoint y: 0, endPoint x: 914, endPoint y: 226, distance: 941.4
click at [270, 124] on h5 "CALLUM [PERSON_NAME] - ID: XFOUPb45sxWJ0P6Wmv0BIPeqEd42" at bounding box center [461, 166] width 450 height 114
copy h5 "CALLUM"
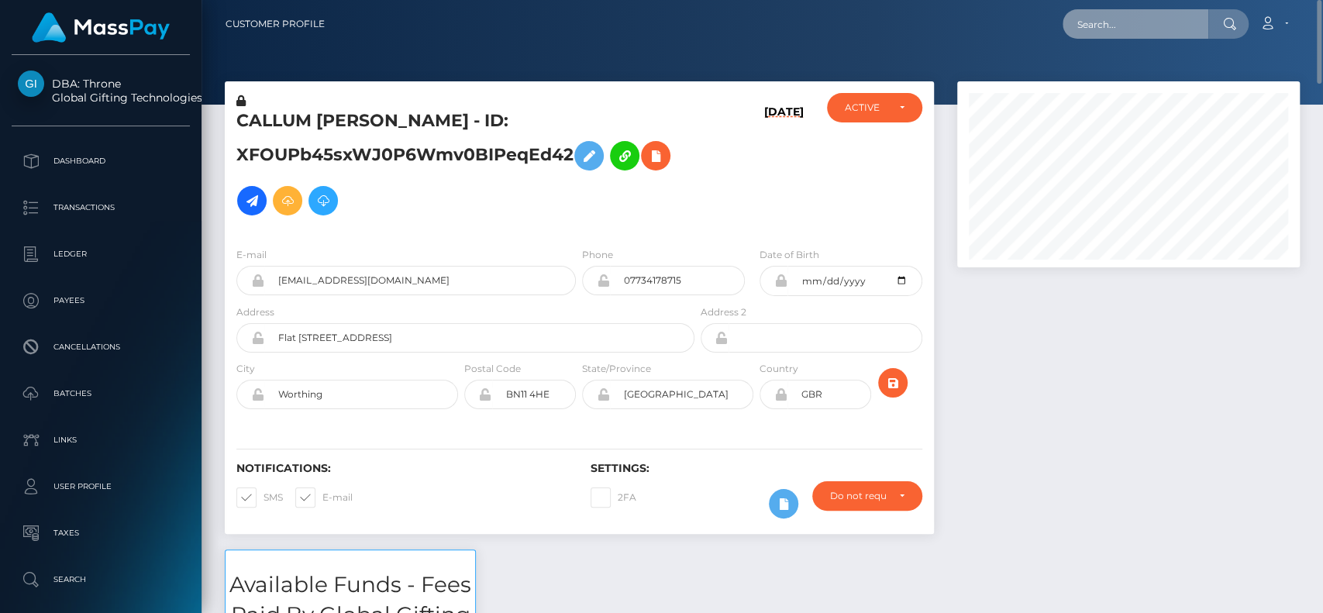
click at [1101, 29] on input "text" at bounding box center [1136, 23] width 146 height 29
paste input "[EMAIL_ADDRESS][DOMAIN_NAME]"
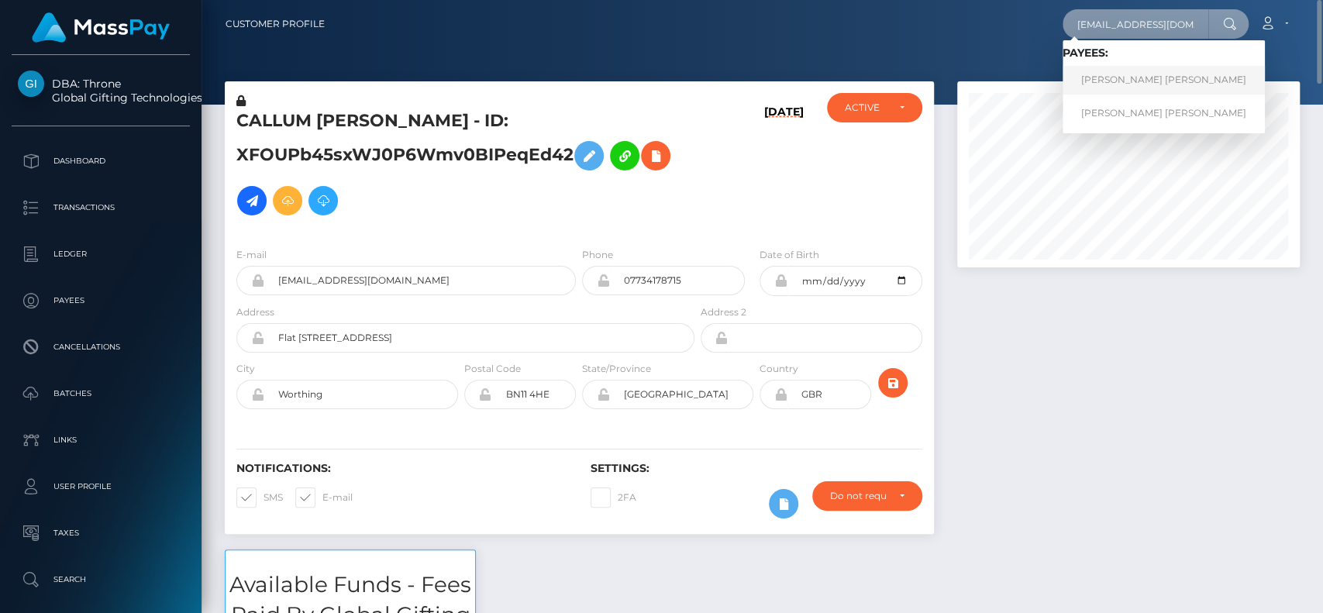
type input "[EMAIL_ADDRESS][DOMAIN_NAME]"
click at [1110, 71] on link "[PERSON_NAME] [PERSON_NAME]" at bounding box center [1164, 80] width 202 height 29
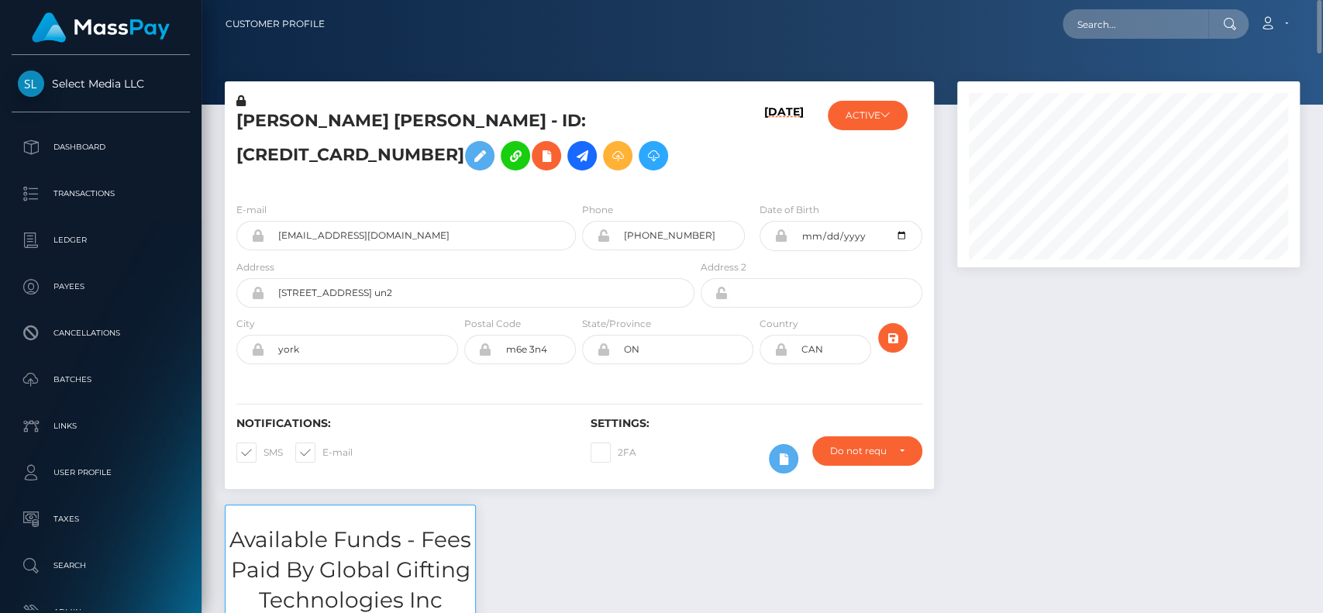
click at [282, 116] on h5 "[PERSON_NAME] [PERSON_NAME] - ID: [CREDIT_CARD_NUMBER]" at bounding box center [461, 143] width 450 height 69
click at [282, 116] on h5 "AMANDA CHRISTINE IRENE HILLIER - ID: 593763878127542272" at bounding box center [461, 143] width 450 height 69
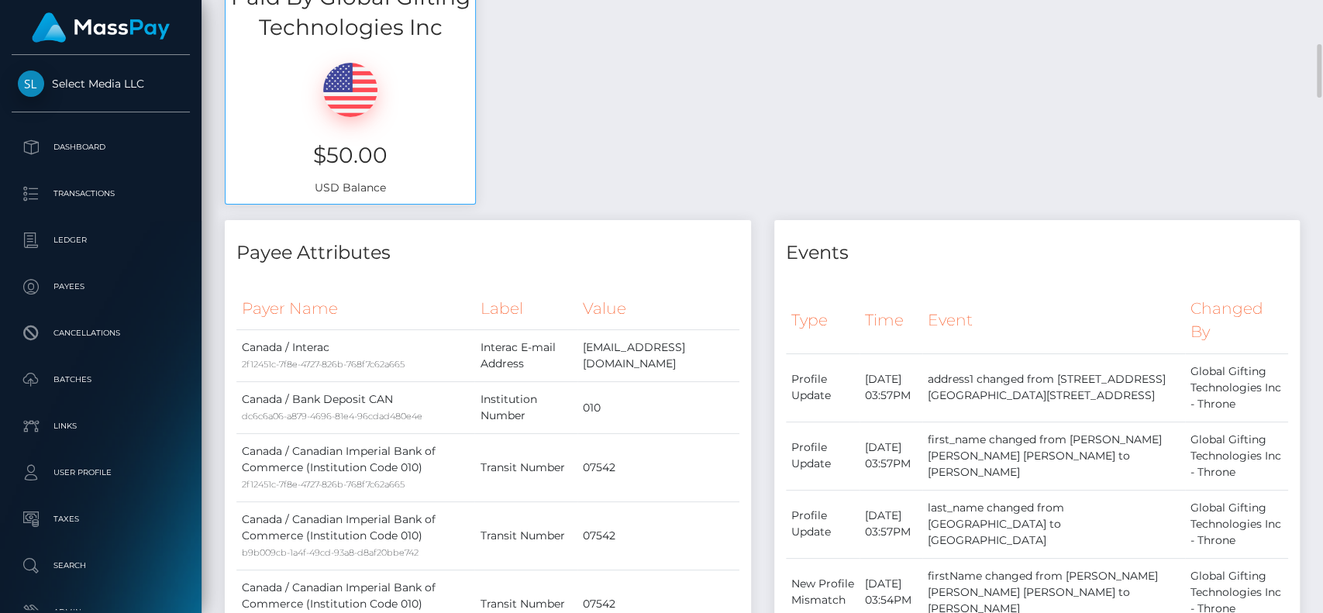
copy h5 "AMANDA"
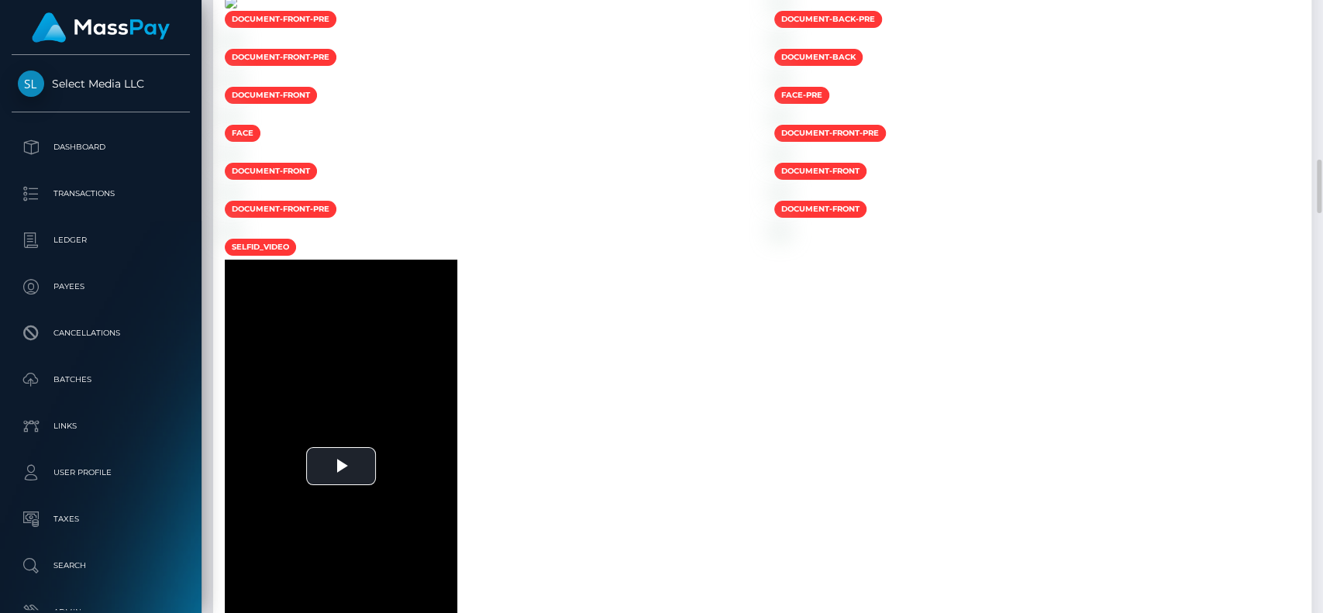
scroll to position [1828, 0]
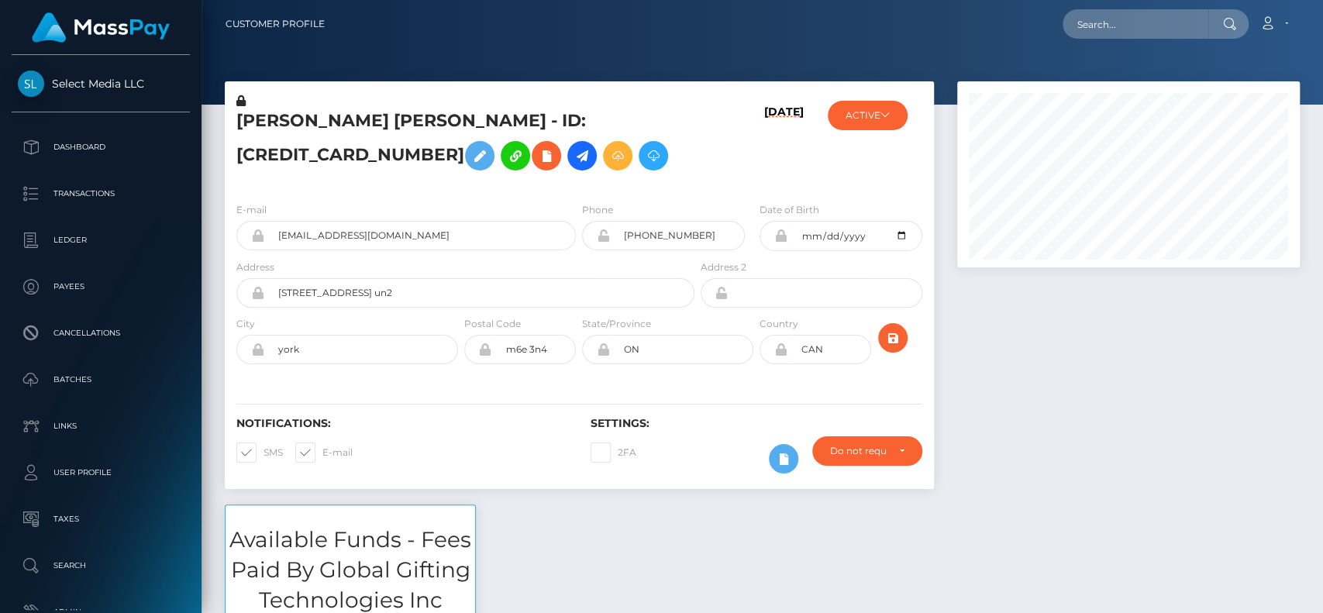
scroll to position [186, 343]
click at [1101, 33] on input "text" at bounding box center [1136, 23] width 146 height 29
paste input "[EMAIL_ADDRESS][DOMAIN_NAME]"
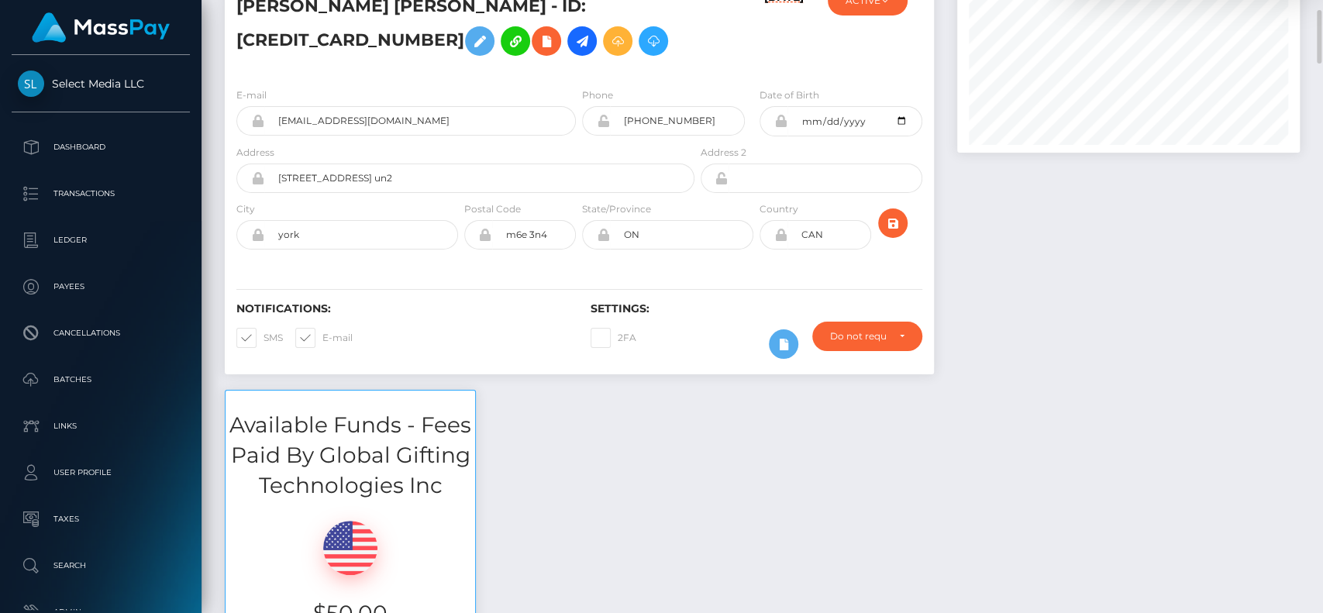
scroll to position [0, 0]
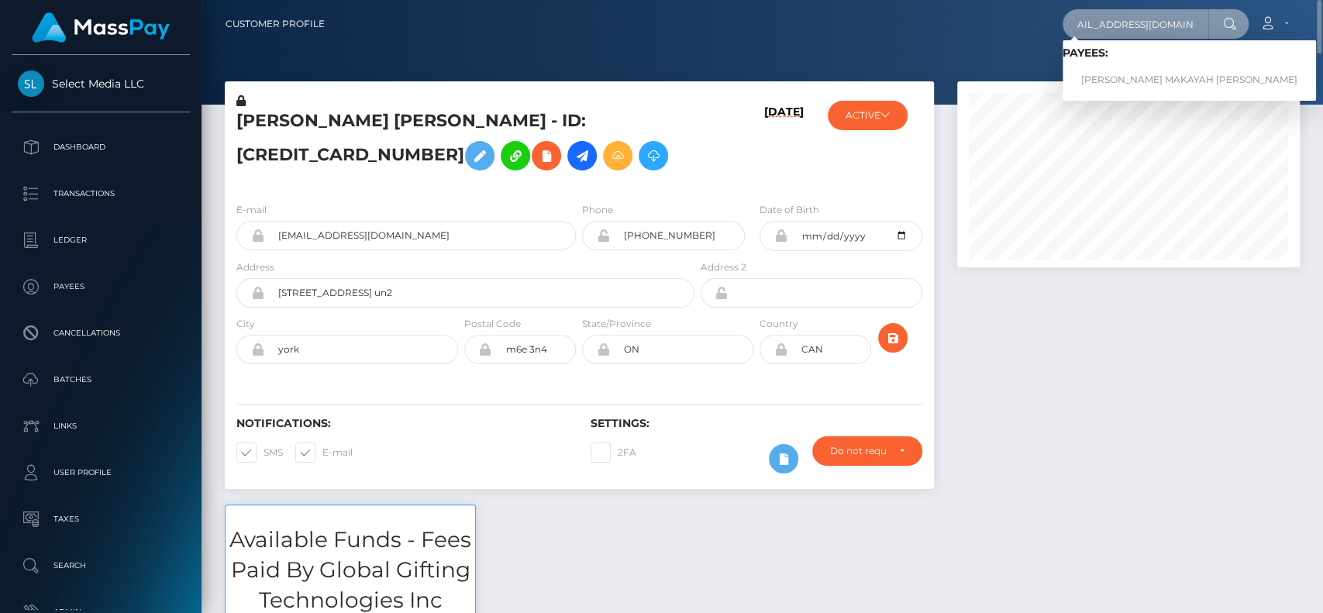
type input "[EMAIL_ADDRESS][DOMAIN_NAME]"
click at [1166, 52] on h6 "Payees:" at bounding box center [1189, 53] width 253 height 13
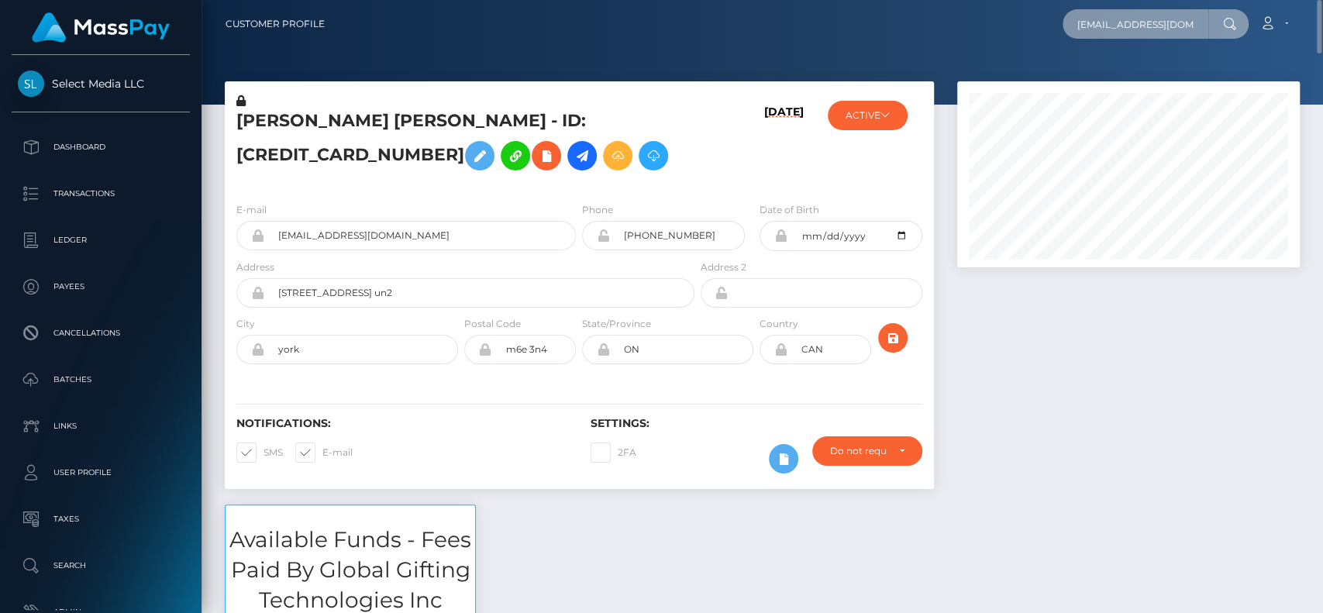
click at [1190, 25] on input "[EMAIL_ADDRESS][DOMAIN_NAME]" at bounding box center [1136, 23] width 146 height 29
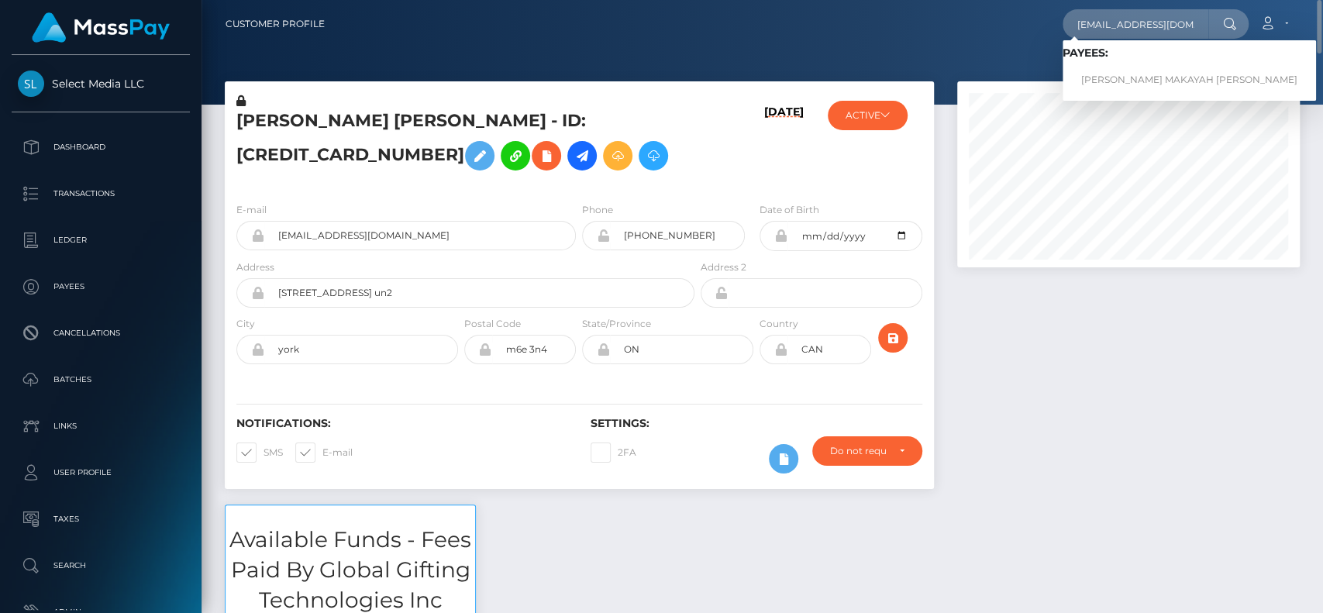
click at [1108, 60] on span "Payees: KERA MAKAYAH BENJAMIN" at bounding box center [1189, 71] width 253 height 48
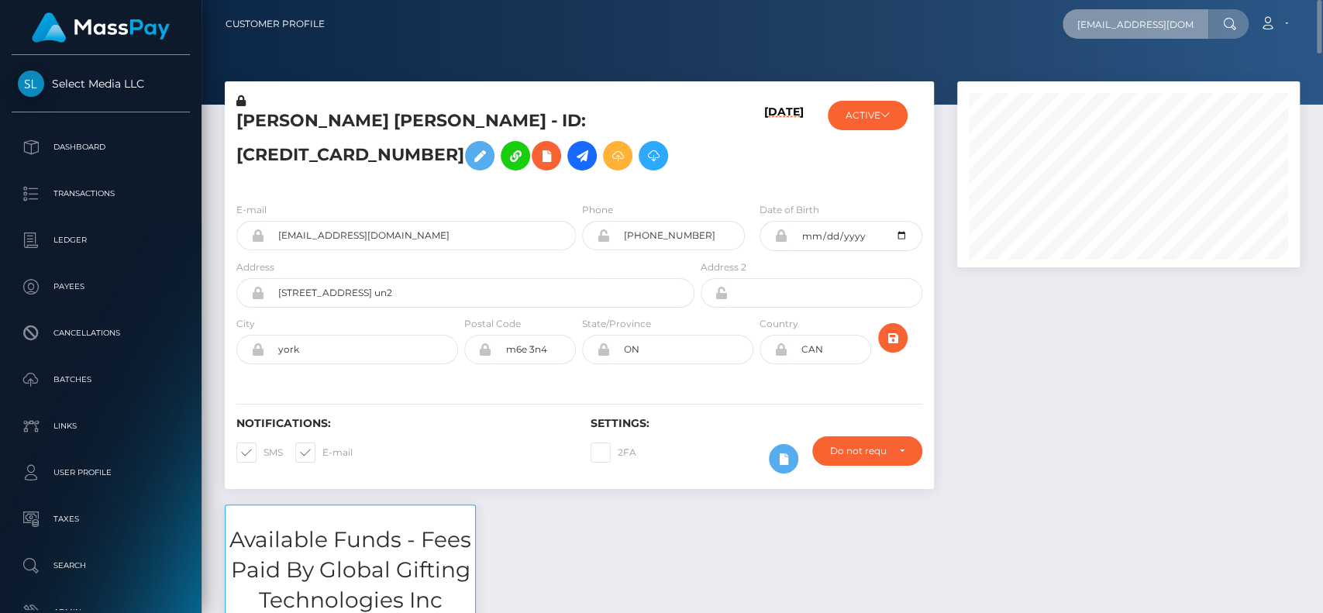
click at [1157, 23] on input "[EMAIL_ADDRESS][DOMAIN_NAME]" at bounding box center [1136, 23] width 146 height 29
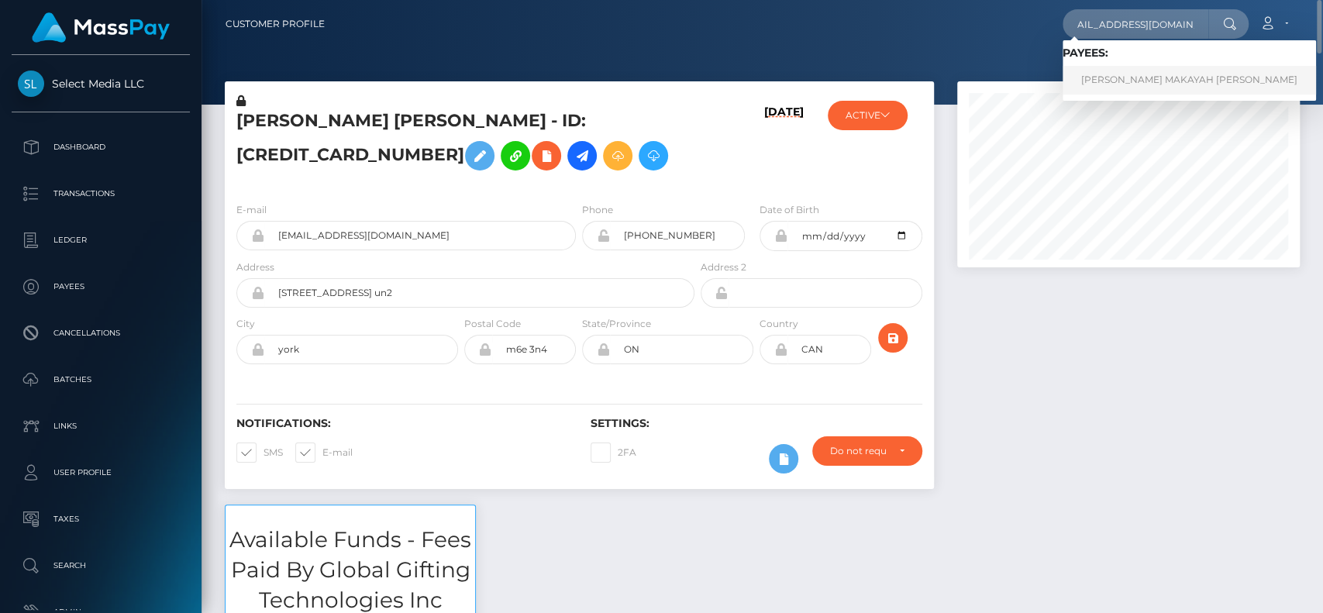
click at [1124, 70] on link "KERA MAKAYAH BENJAMIN" at bounding box center [1189, 80] width 253 height 29
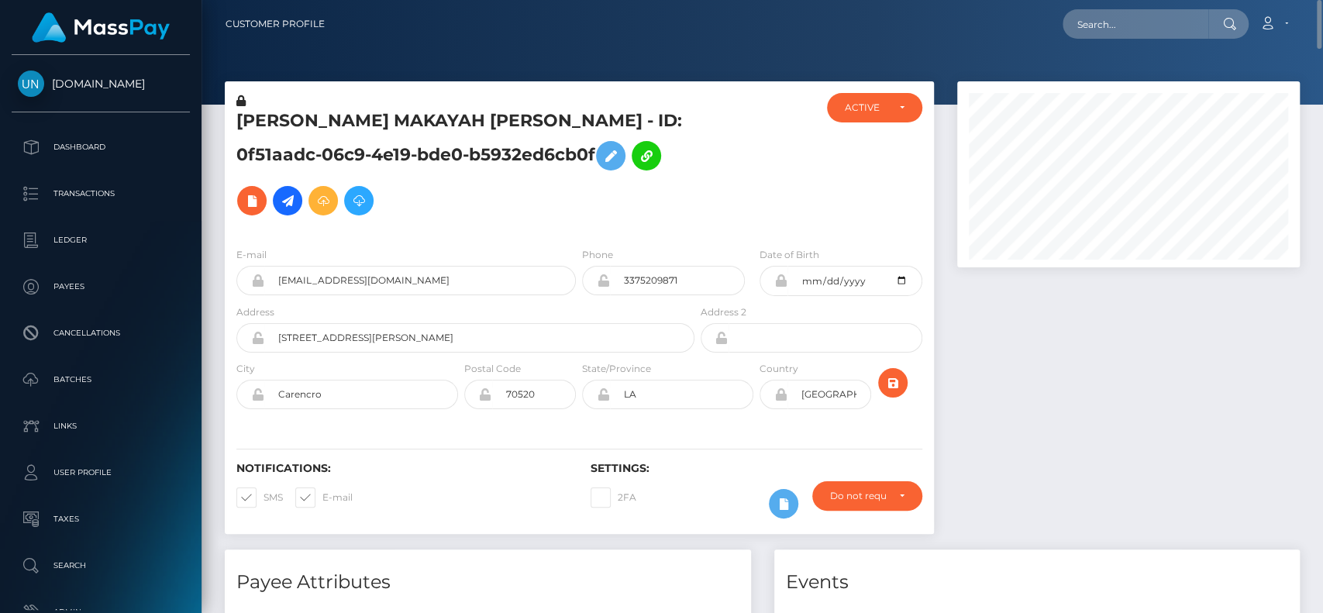
click at [428, 235] on div "E-mail [EMAIL_ADDRESS][DOMAIN_NAME] Phone 3375209871" at bounding box center [579, 330] width 709 height 190
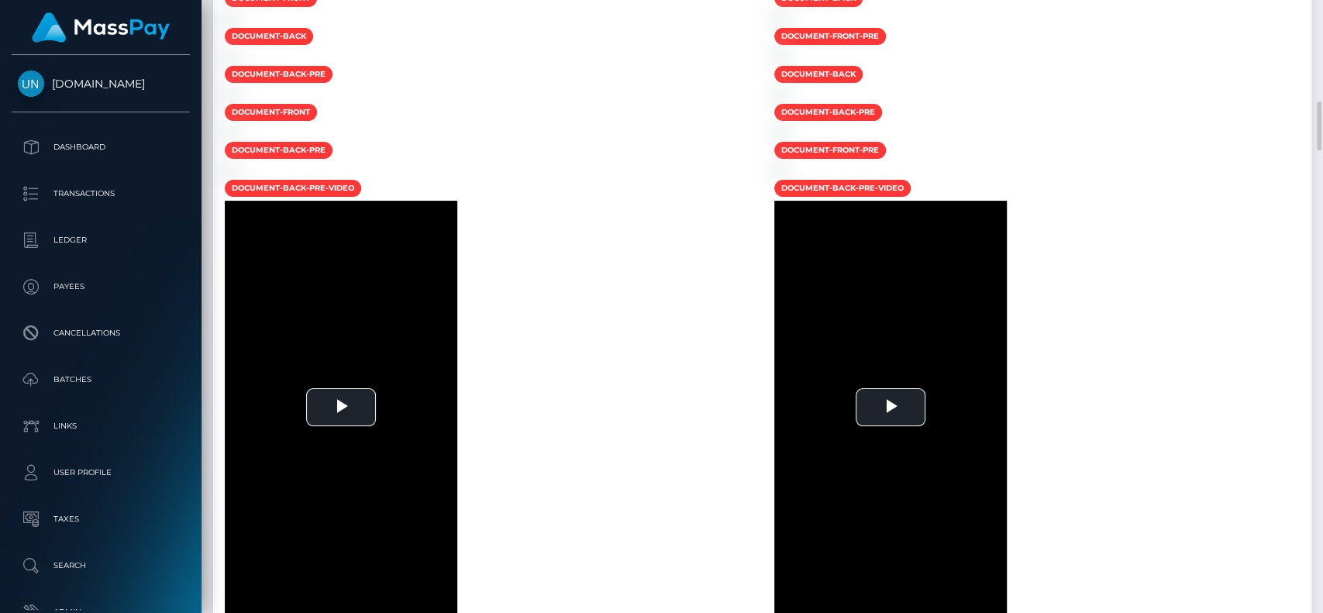
scroll to position [1248, 0]
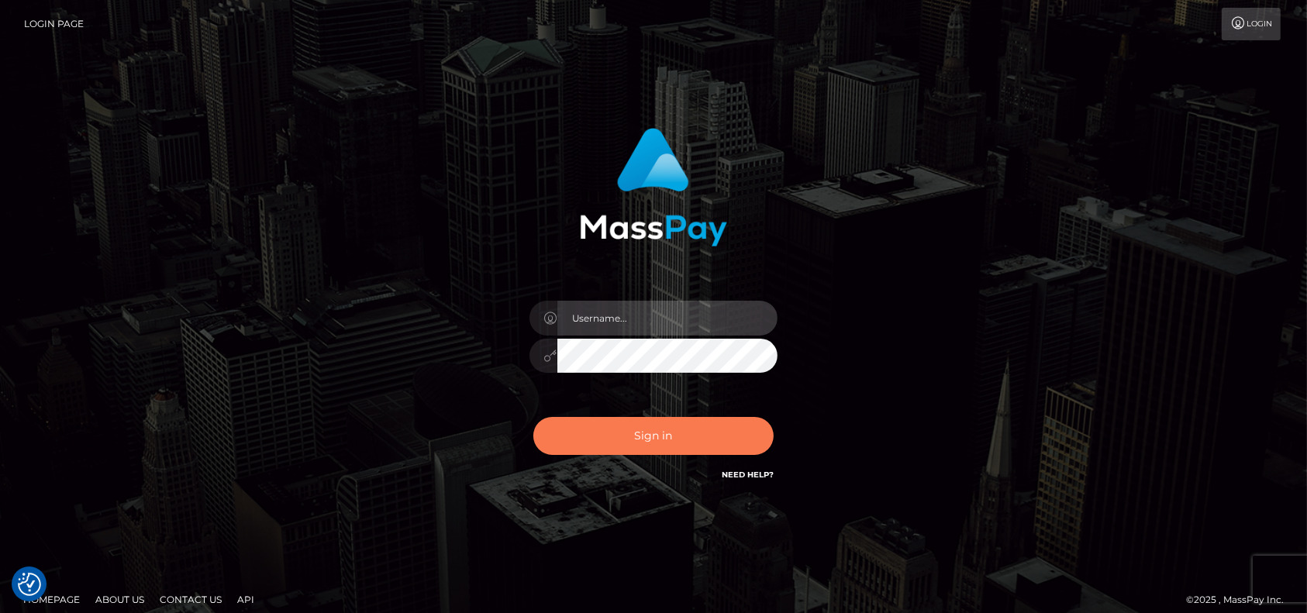
type input "pk.es"
click at [619, 432] on button "Sign in" at bounding box center [653, 436] width 240 height 38
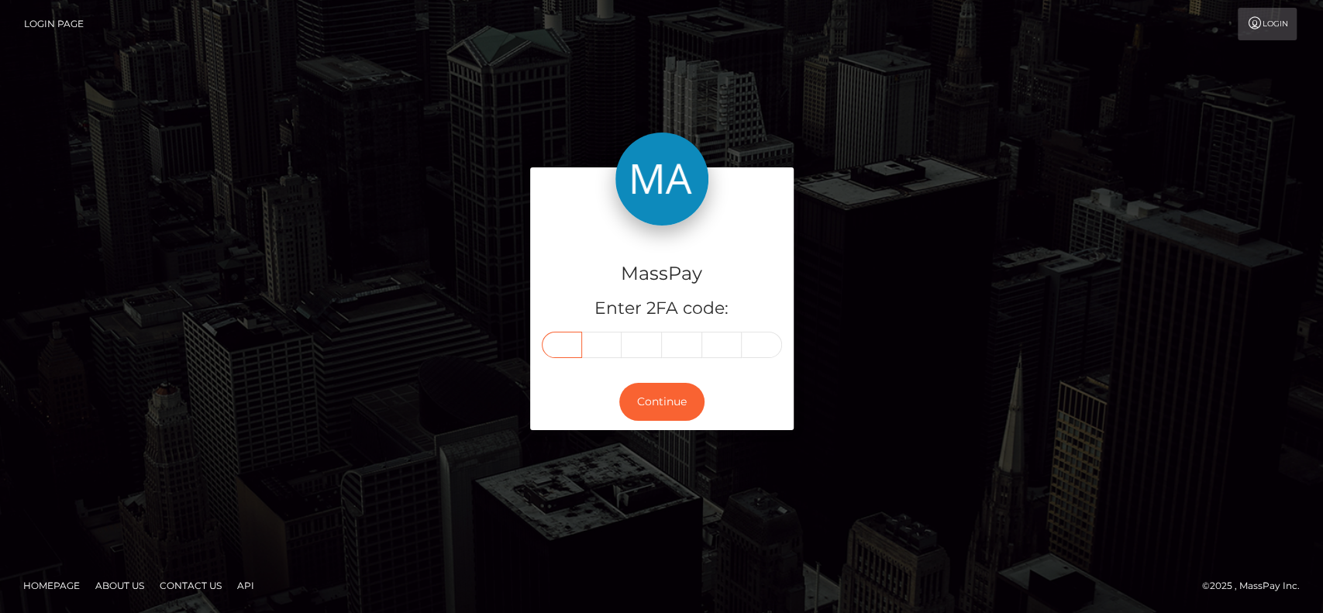
click at [570, 348] on input "text" at bounding box center [562, 345] width 40 height 26
paste input "5"
type input "5"
type input "1"
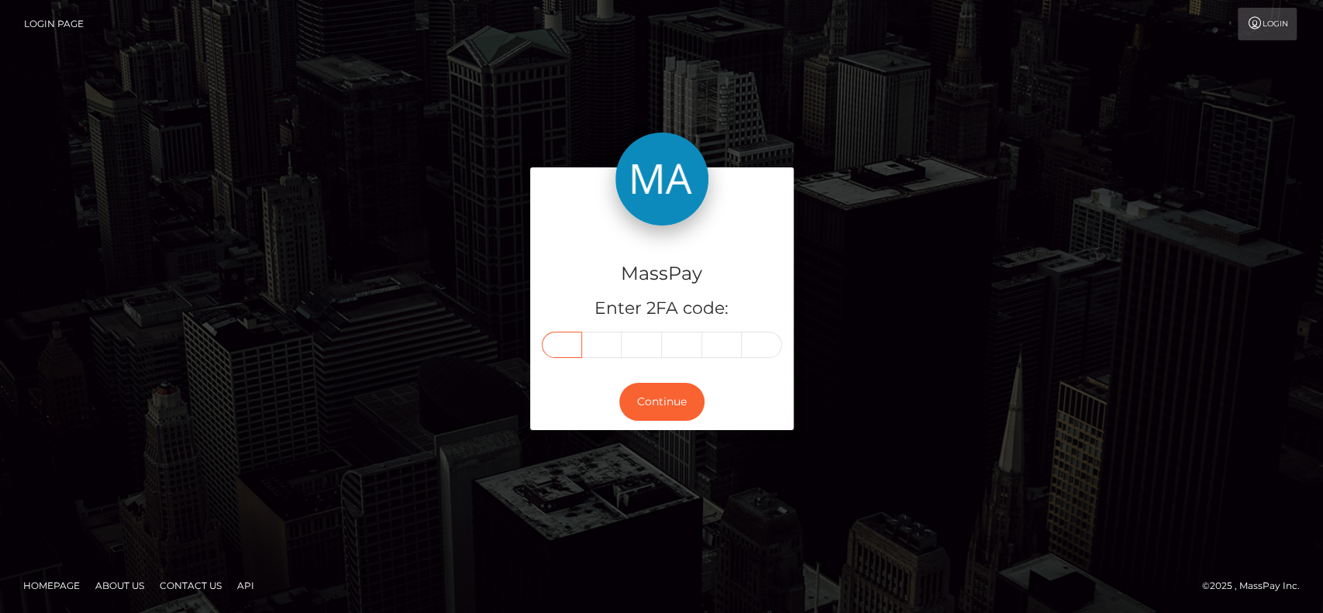
type input "7"
type input "5"
type input "4"
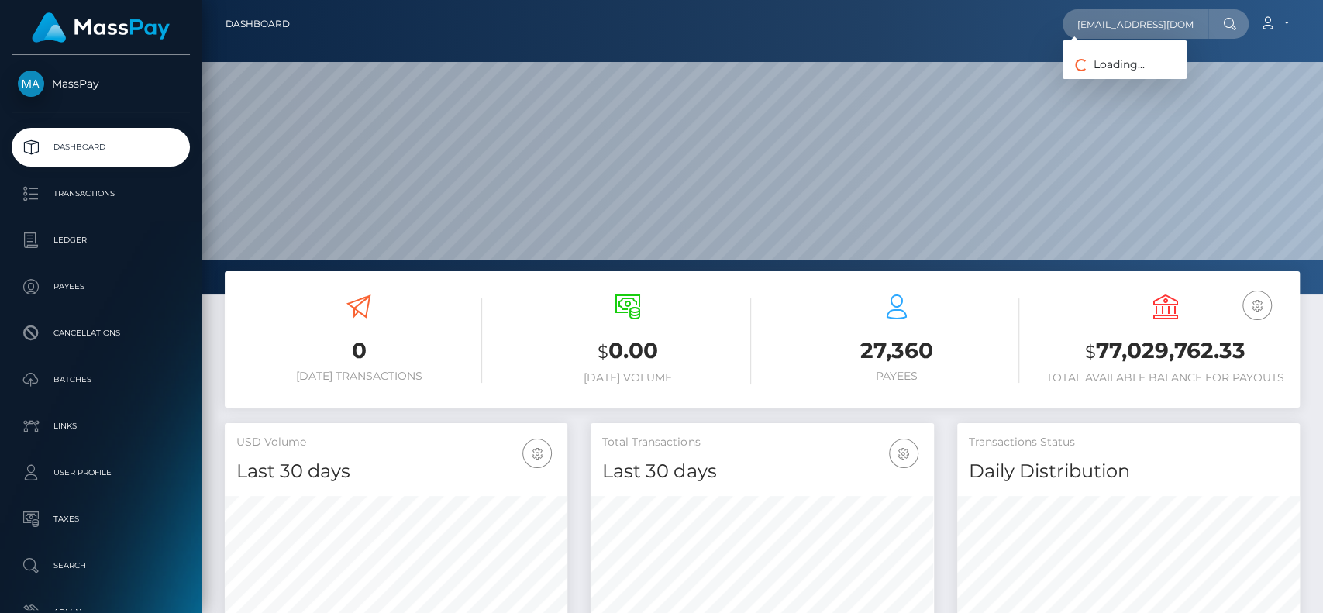
scroll to position [274, 343]
type input "chloefrobinson@gmail.com"
click at [1097, 75] on link "CHLOE FLEUR ROBINSON" at bounding box center [1125, 80] width 124 height 29
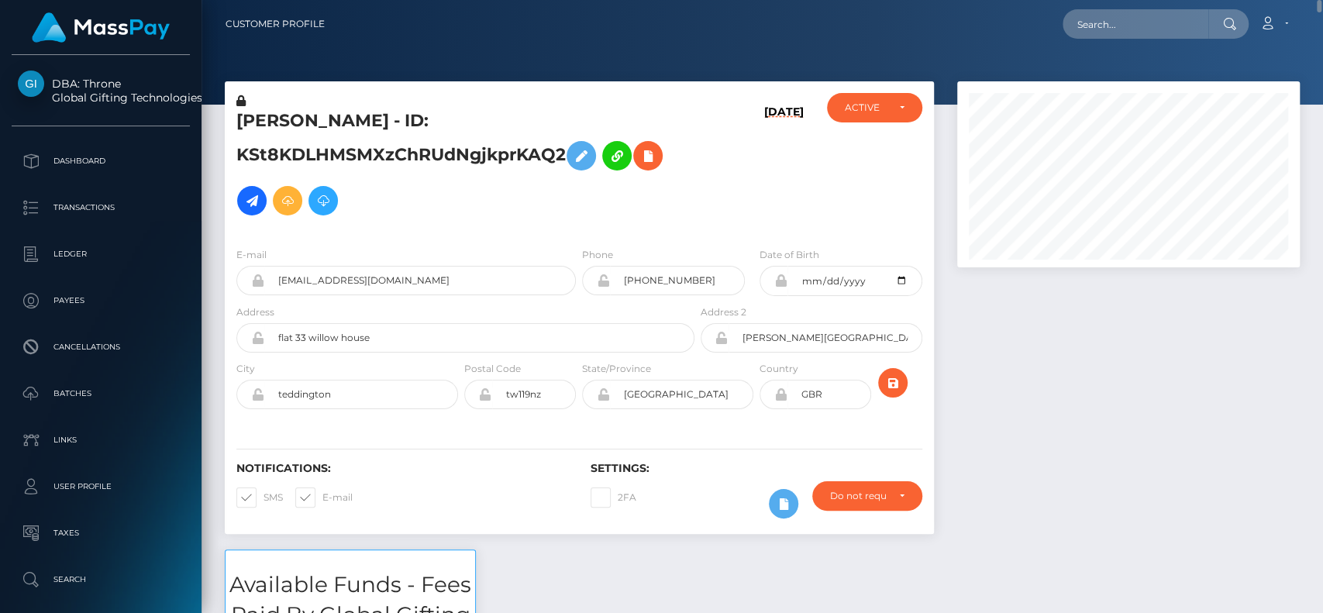
click at [260, 128] on h5 "[PERSON_NAME] - ID: KSt8KDLHMSMXzChRUdNgjkprKAQ2" at bounding box center [461, 166] width 450 height 114
copy h5 "CHLOE"
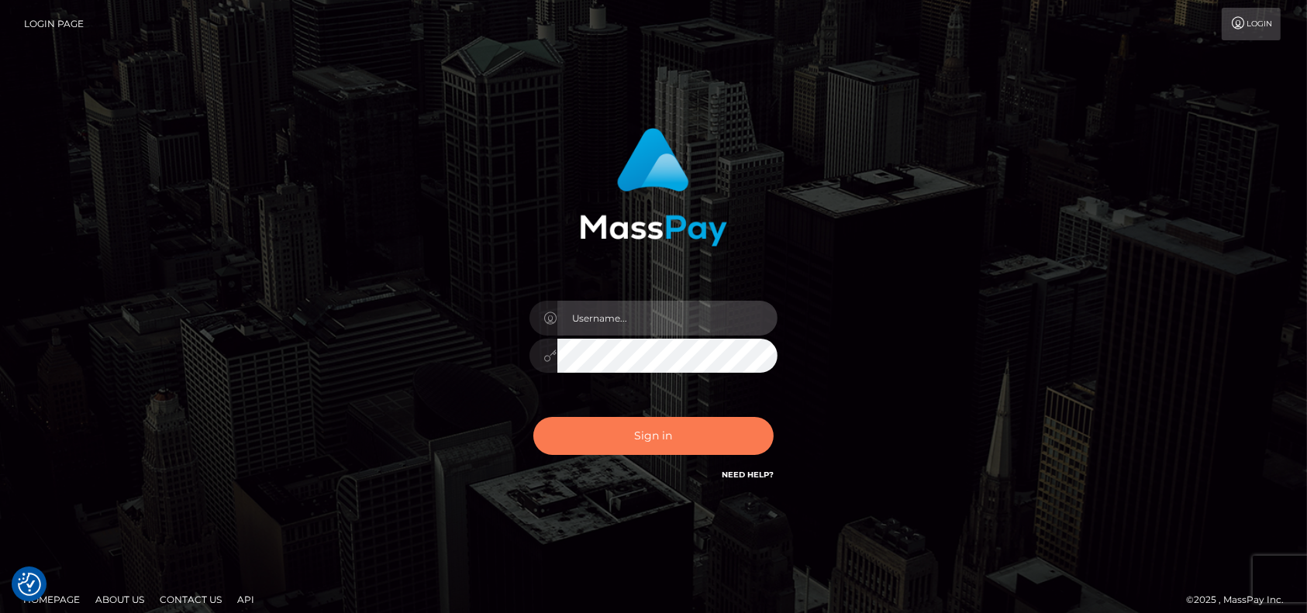
type input "[DOMAIN_NAME]"
click at [595, 419] on button "Sign in" at bounding box center [653, 436] width 240 height 38
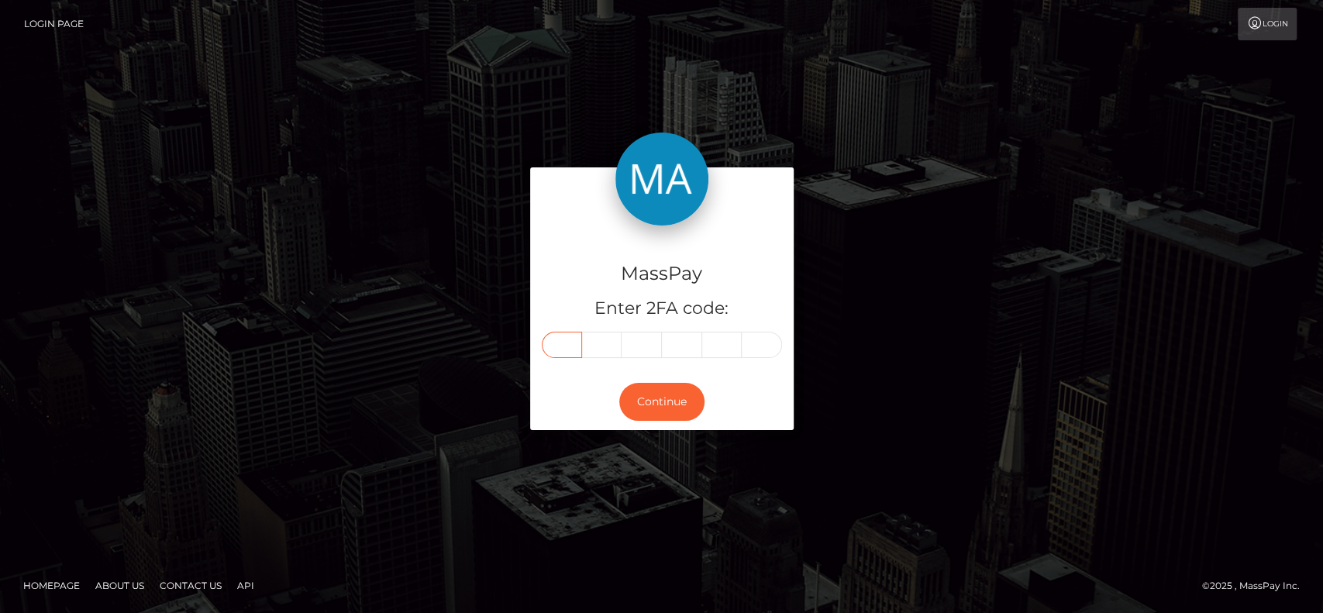
click at [566, 338] on input "text" at bounding box center [562, 345] width 40 height 26
paste input "5"
type input "5"
type input "2"
type input "1"
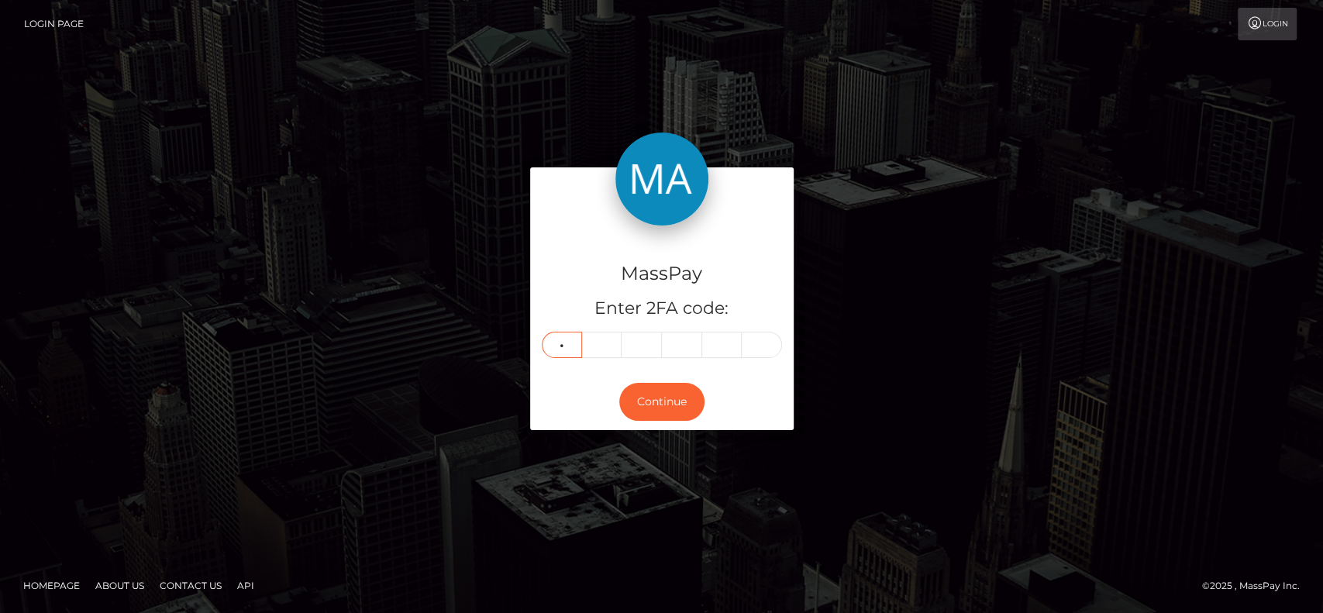
type input "9"
type input "4"
type input "0"
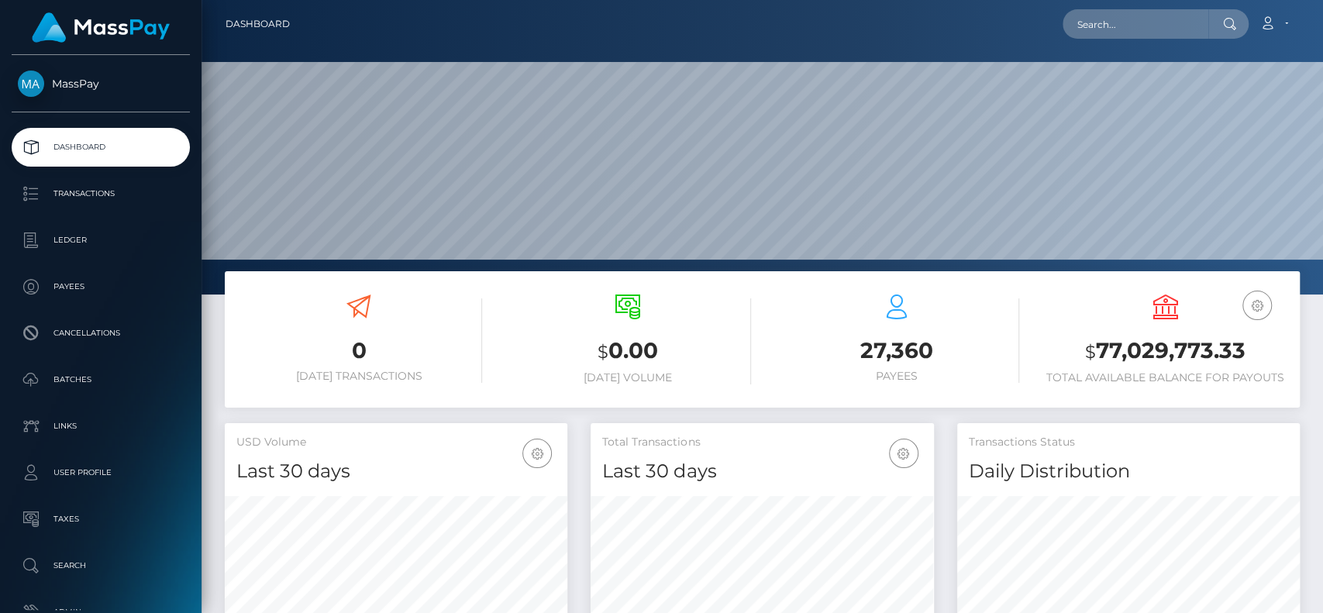
scroll to position [274, 343]
click at [1159, 24] on input "text" at bounding box center [1136, 23] width 146 height 29
paste input "[EMAIL_ADDRESS][DOMAIN_NAME]"
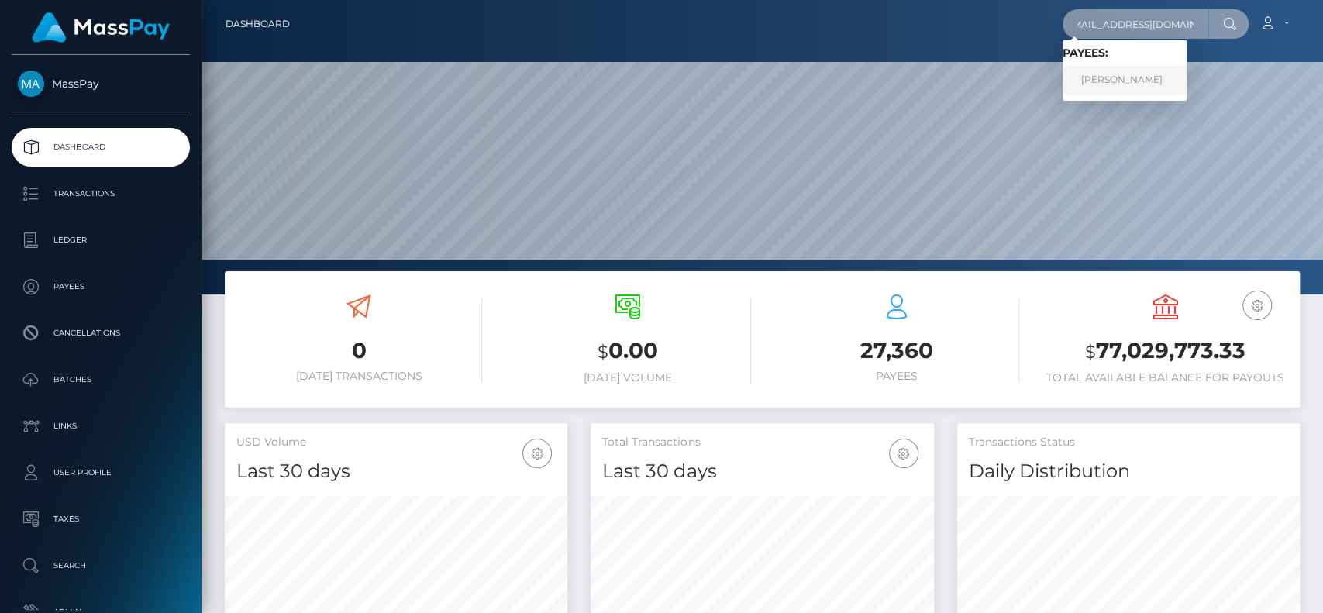
type input "[EMAIL_ADDRESS][DOMAIN_NAME]"
click at [1135, 68] on link "[PERSON_NAME]" at bounding box center [1125, 80] width 124 height 29
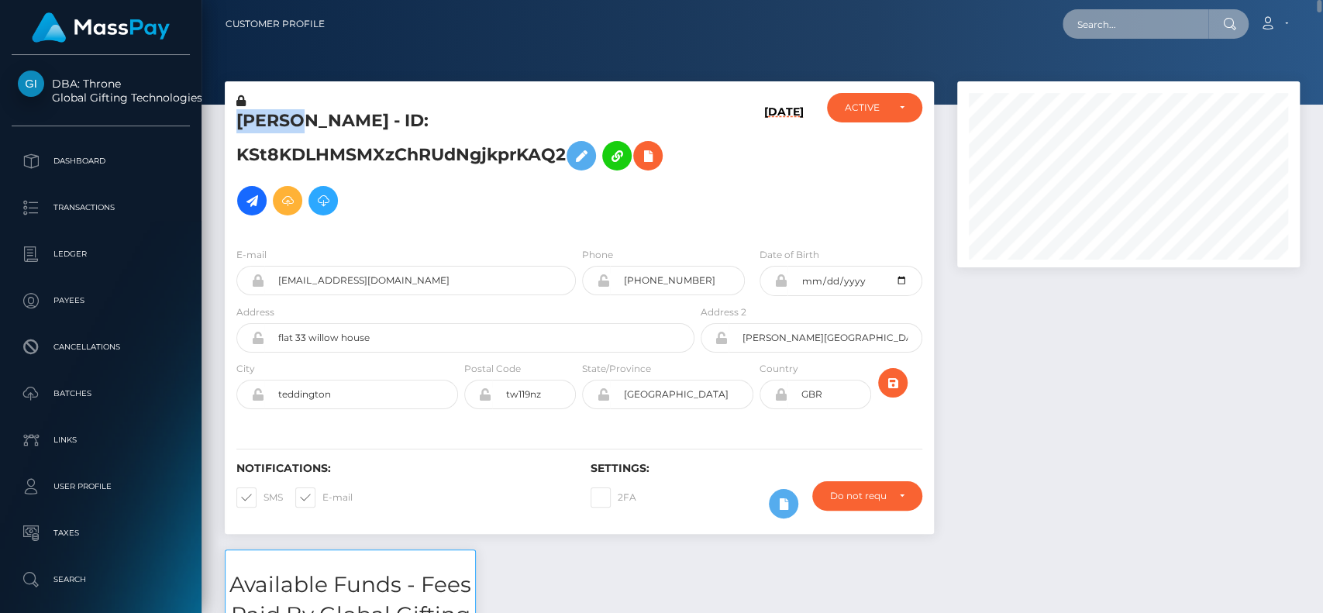
click at [1100, 12] on input "text" at bounding box center [1136, 23] width 146 height 29
paste input "chloefrobinson@gmail.com"
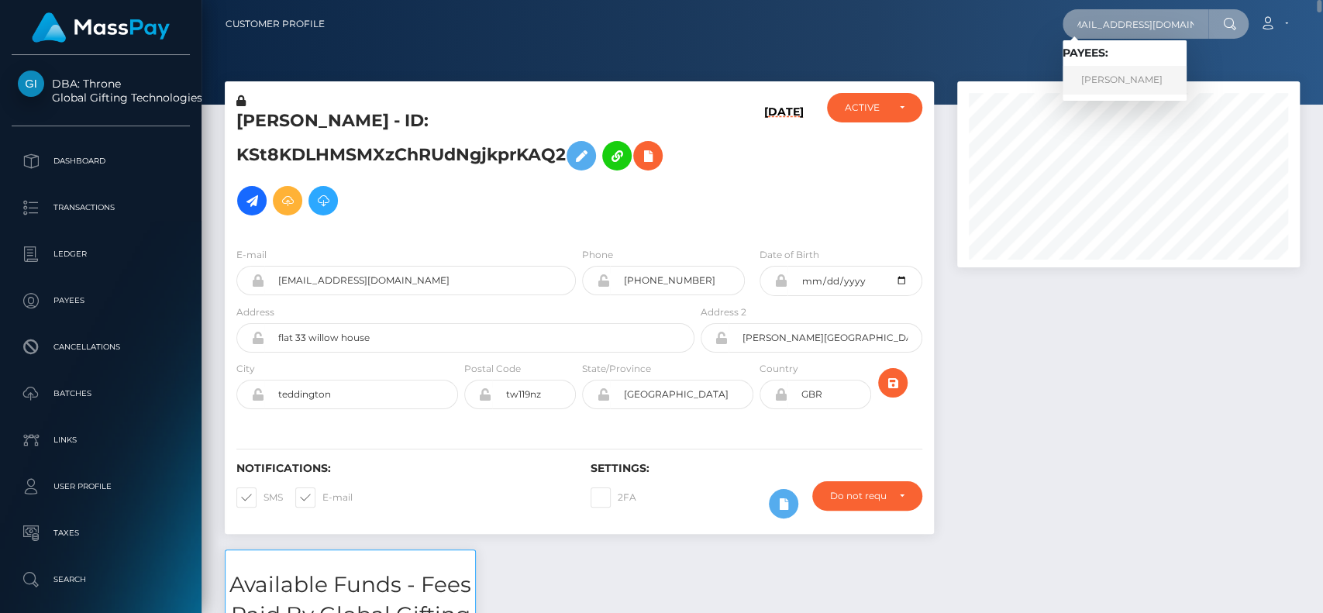
type input "chloefrobinson@gmail.com"
click at [1135, 67] on link "CHLOE FLEUR ROBINSON" at bounding box center [1125, 80] width 124 height 29
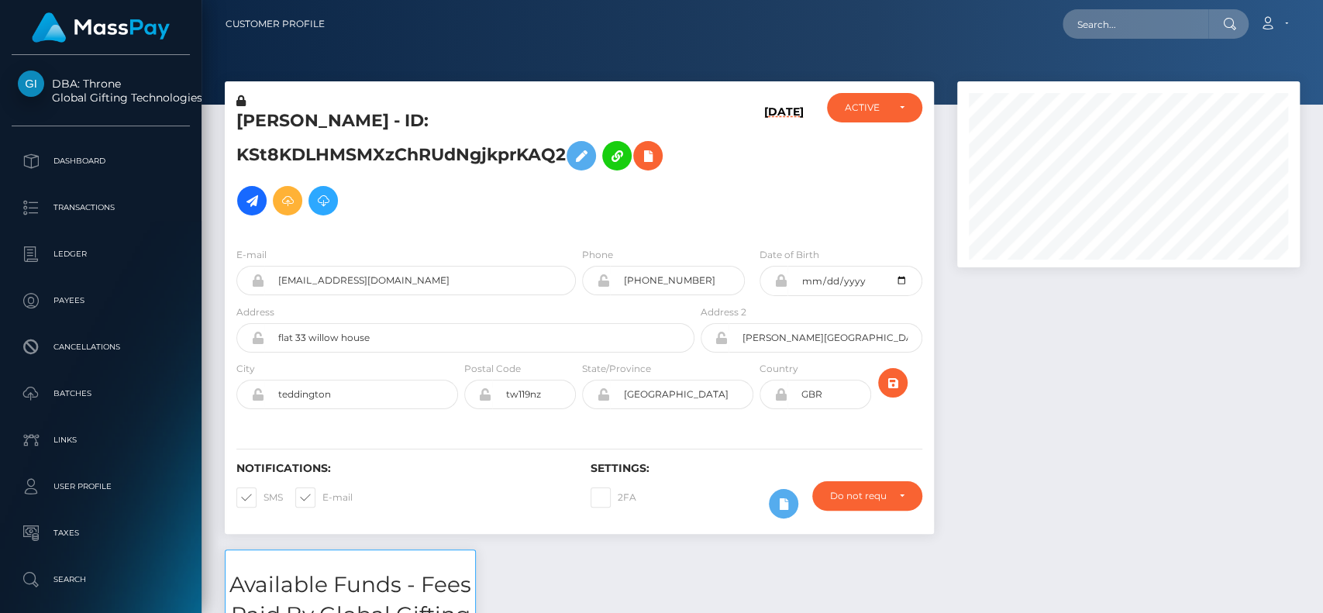
scroll to position [186, 343]
click at [1101, 24] on input "text" at bounding box center [1136, 23] width 146 height 29
paste input "[EMAIL_ADDRESS][DOMAIN_NAME]"
type input "[EMAIL_ADDRESS][DOMAIN_NAME]"
paste input "[EMAIL_ADDRESS][DOMAIN_NAME]"
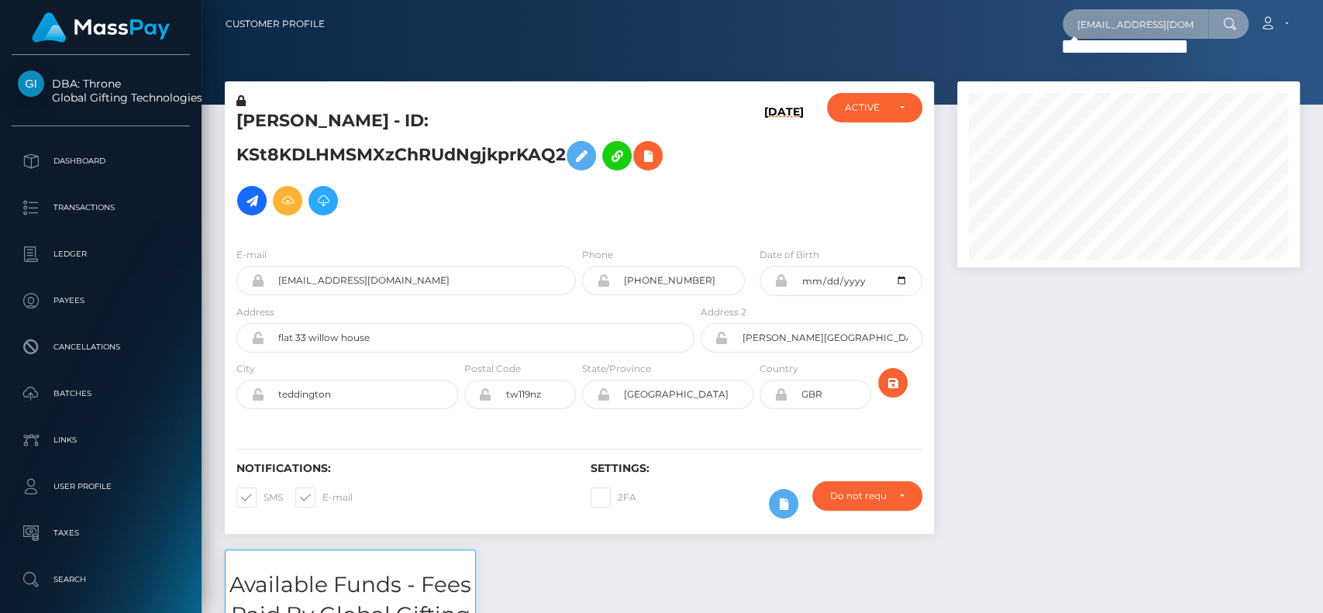
scroll to position [0, 16]
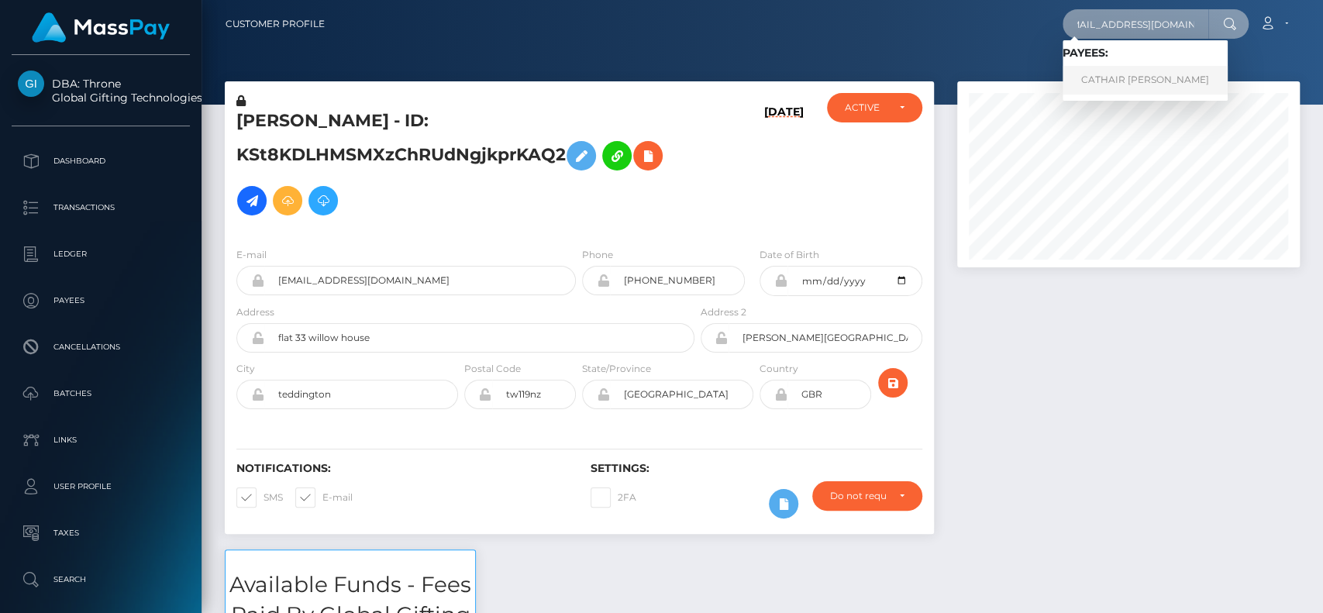
type input "[EMAIL_ADDRESS][DOMAIN_NAME]"
click at [1129, 68] on link "CATHAIR MURPHY" at bounding box center [1145, 80] width 165 height 29
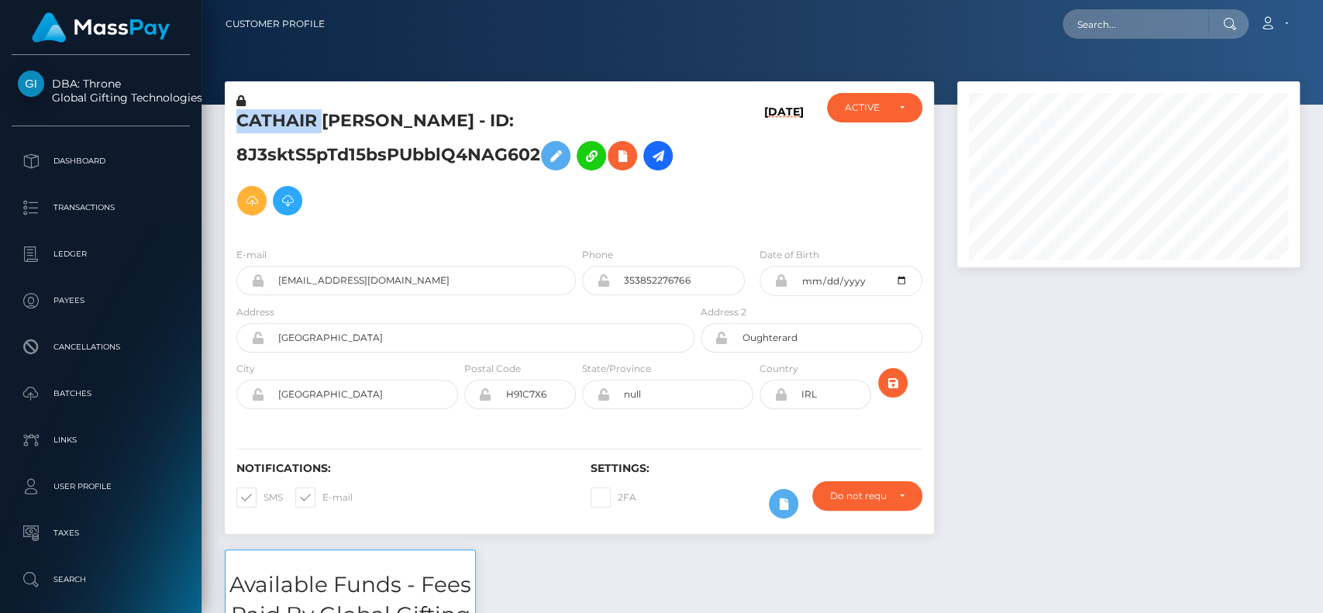
scroll to position [186, 343]
click at [484, 203] on h5 "CATHAIR [PERSON_NAME] - ID: 8J3sktS5pTd15bsPUbblQ4NAG602" at bounding box center [461, 166] width 450 height 114
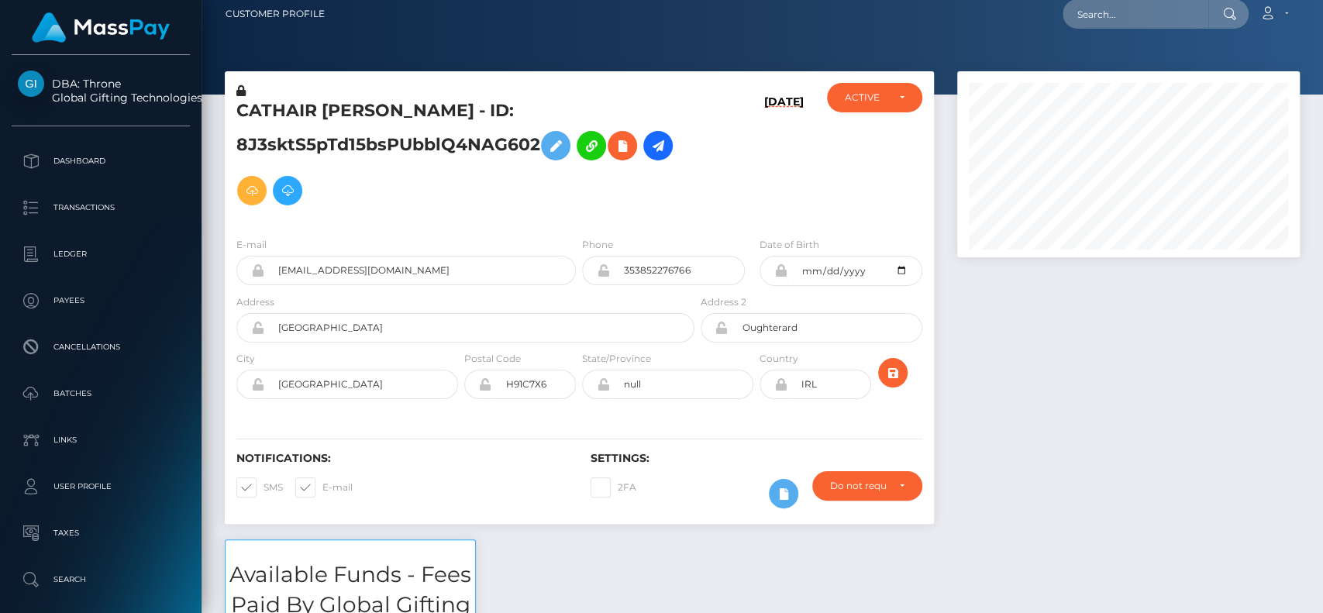
scroll to position [0, 0]
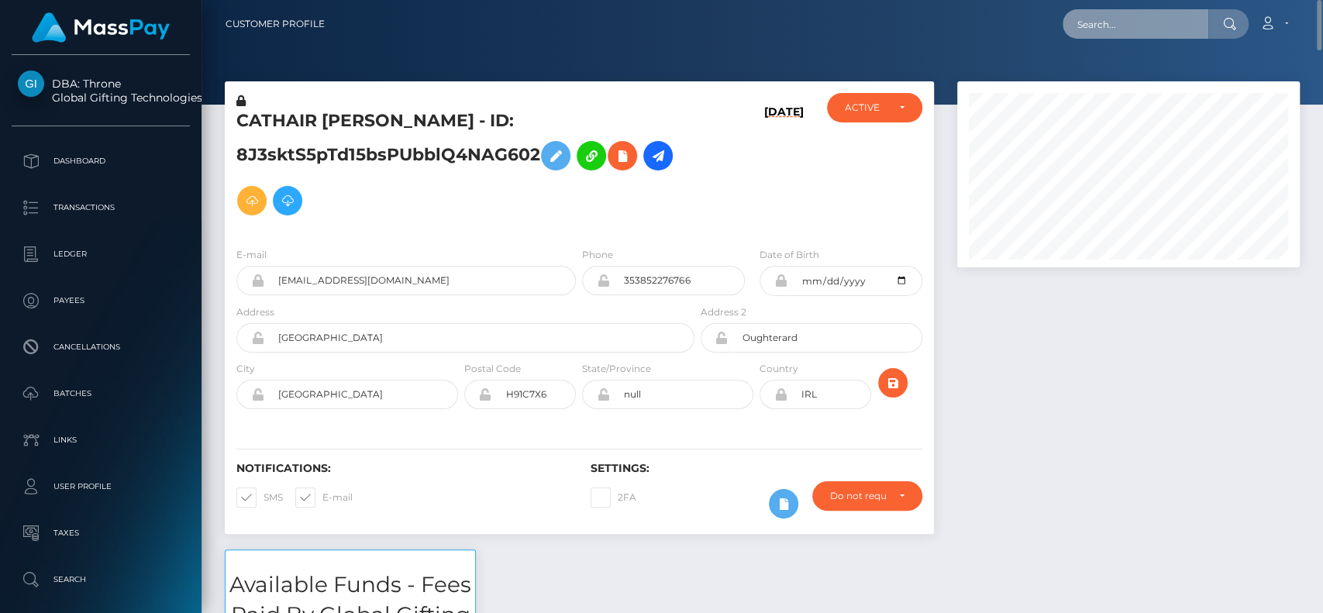
click at [1123, 29] on input "text" at bounding box center [1136, 23] width 146 height 29
paste input "[EMAIL_ADDRESS][DOMAIN_NAME]"
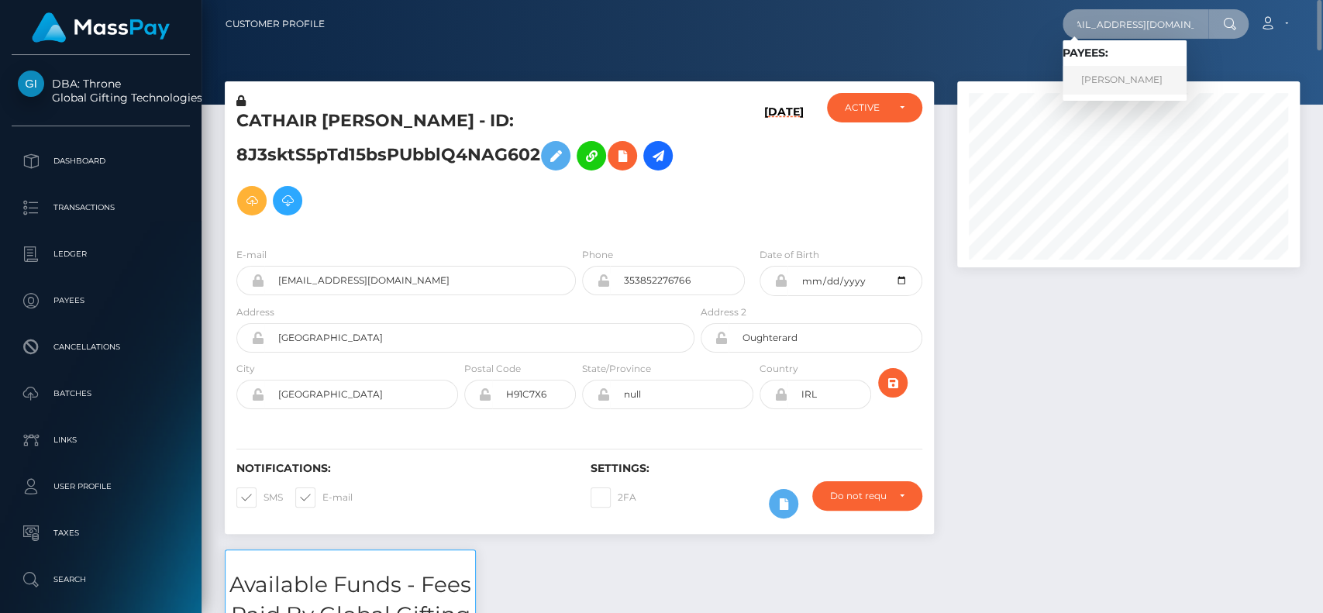
type input "[EMAIL_ADDRESS][DOMAIN_NAME]"
click at [1110, 77] on link "[PERSON_NAME]" at bounding box center [1125, 80] width 124 height 29
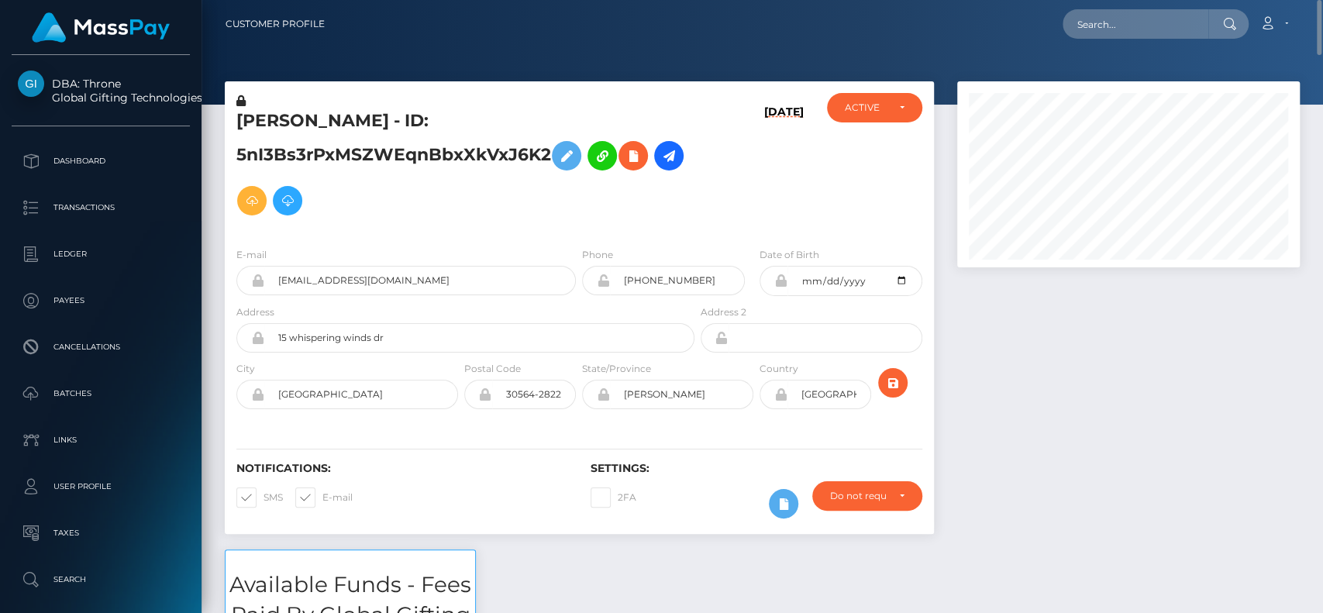
click at [285, 120] on h5 "CARLA SABRINA BARRON - ID: 5nI3Bs3rPxMSZWEqnBbxXkVxJ6K2" at bounding box center [461, 166] width 450 height 114
copy h5 "CARLA"
click at [1104, 26] on input "text" at bounding box center [1136, 23] width 146 height 29
paste input "Thank you for reaching out, To enable the 2FA feature, please follow the step-b…"
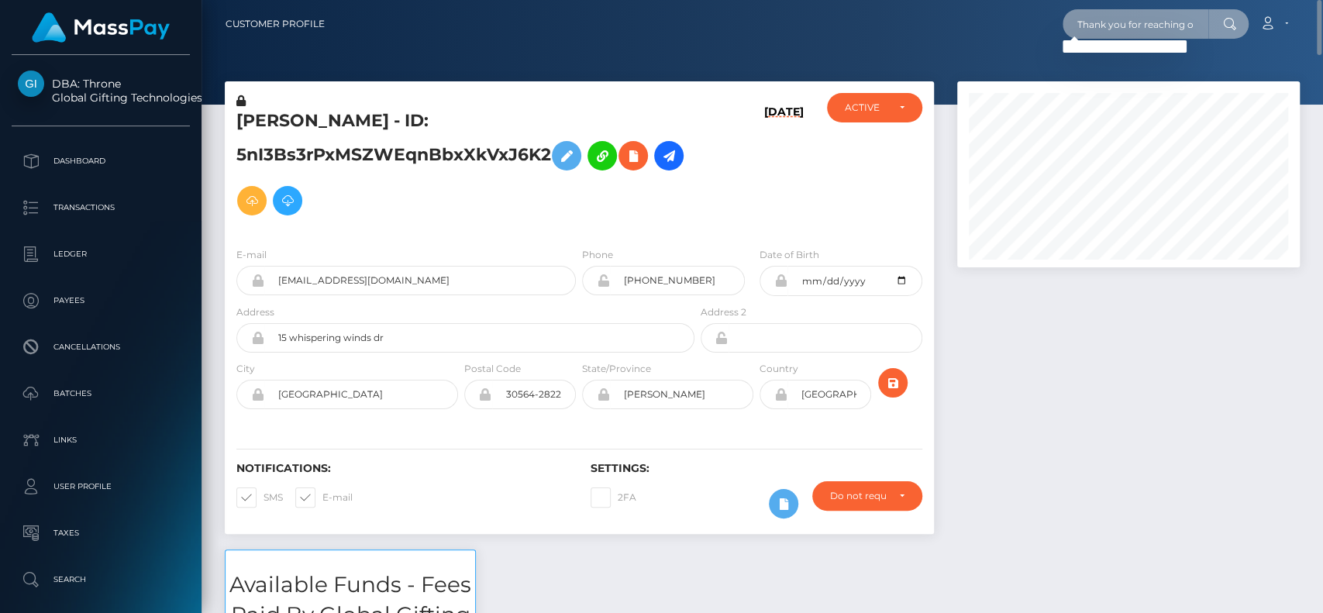
paste input "[EMAIL_ADDRESS][DOMAIN_NAME]"
type input "[EMAIL_ADDRESS][DOMAIN_NAME]"
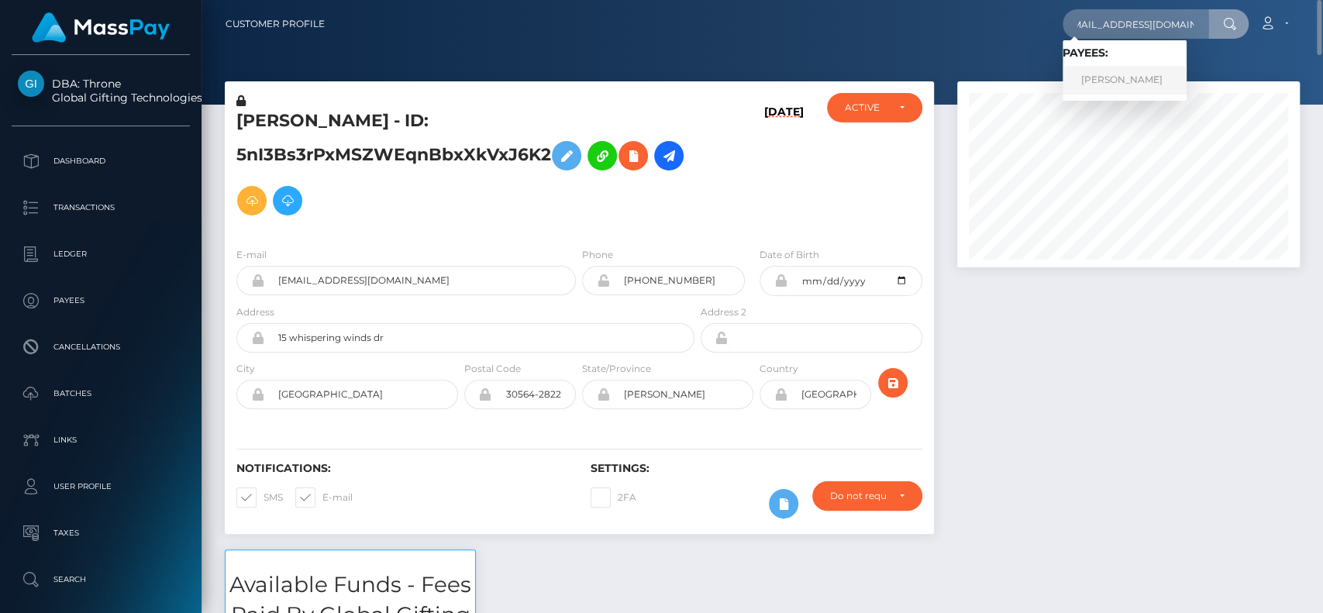
click at [1111, 67] on link "CHELSEY ANN VELLACOTT" at bounding box center [1125, 80] width 124 height 29
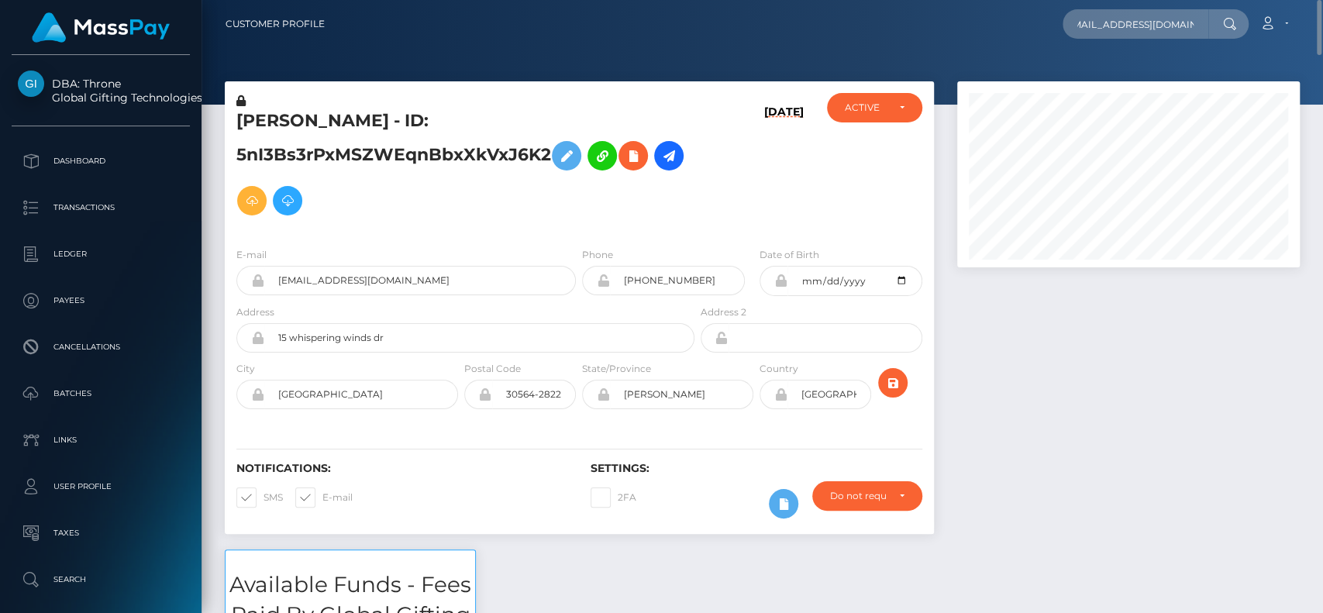
scroll to position [0, 0]
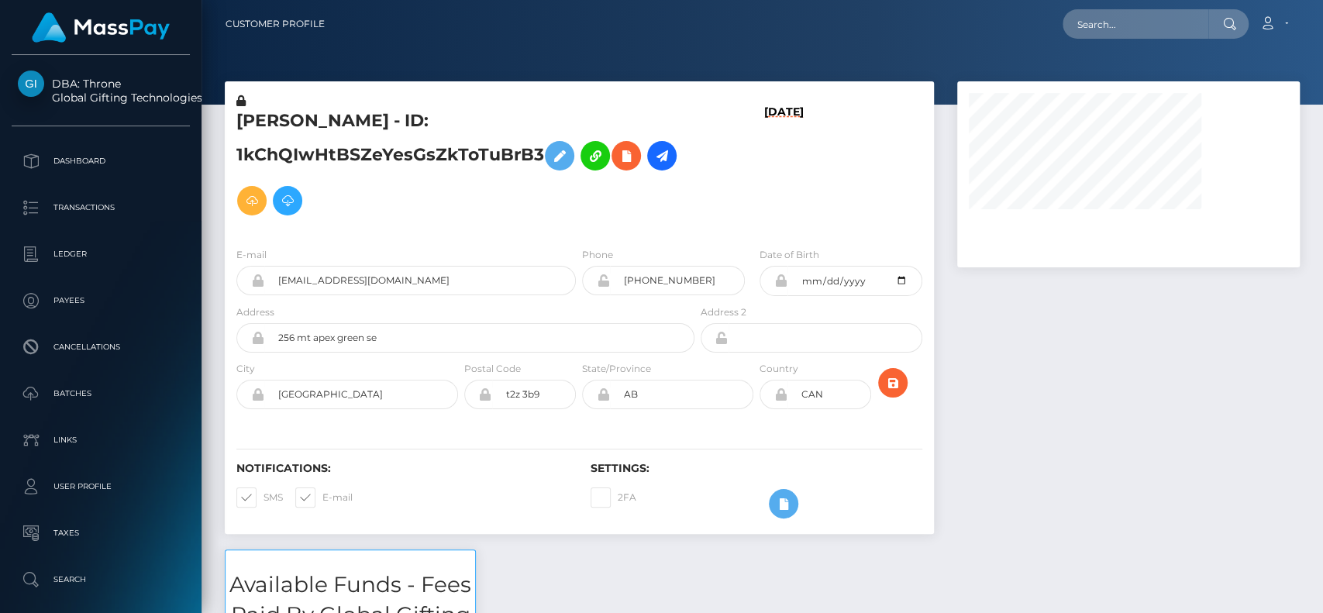
click at [281, 122] on h5 "[PERSON_NAME] - ID: 1kChQIwHtBSZeYesGsZkToTuBrB3" at bounding box center [461, 166] width 450 height 114
copy h5 "[PERSON_NAME]"
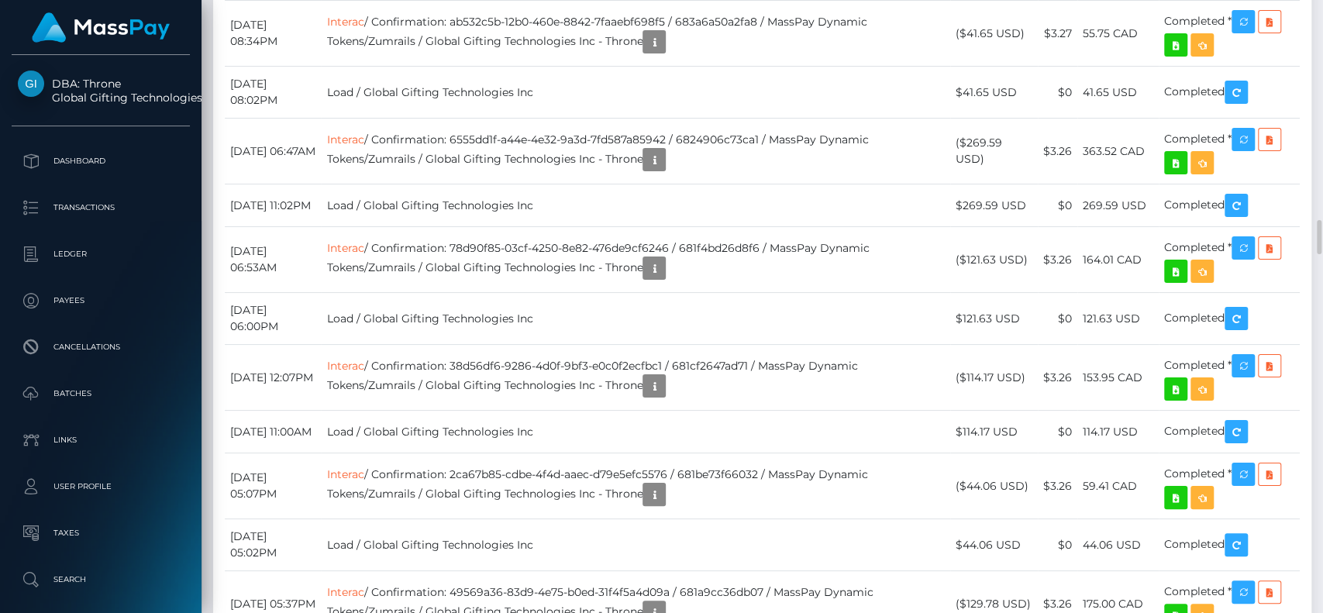
scroll to position [3868, 0]
